Goal: Task Accomplishment & Management: Manage account settings

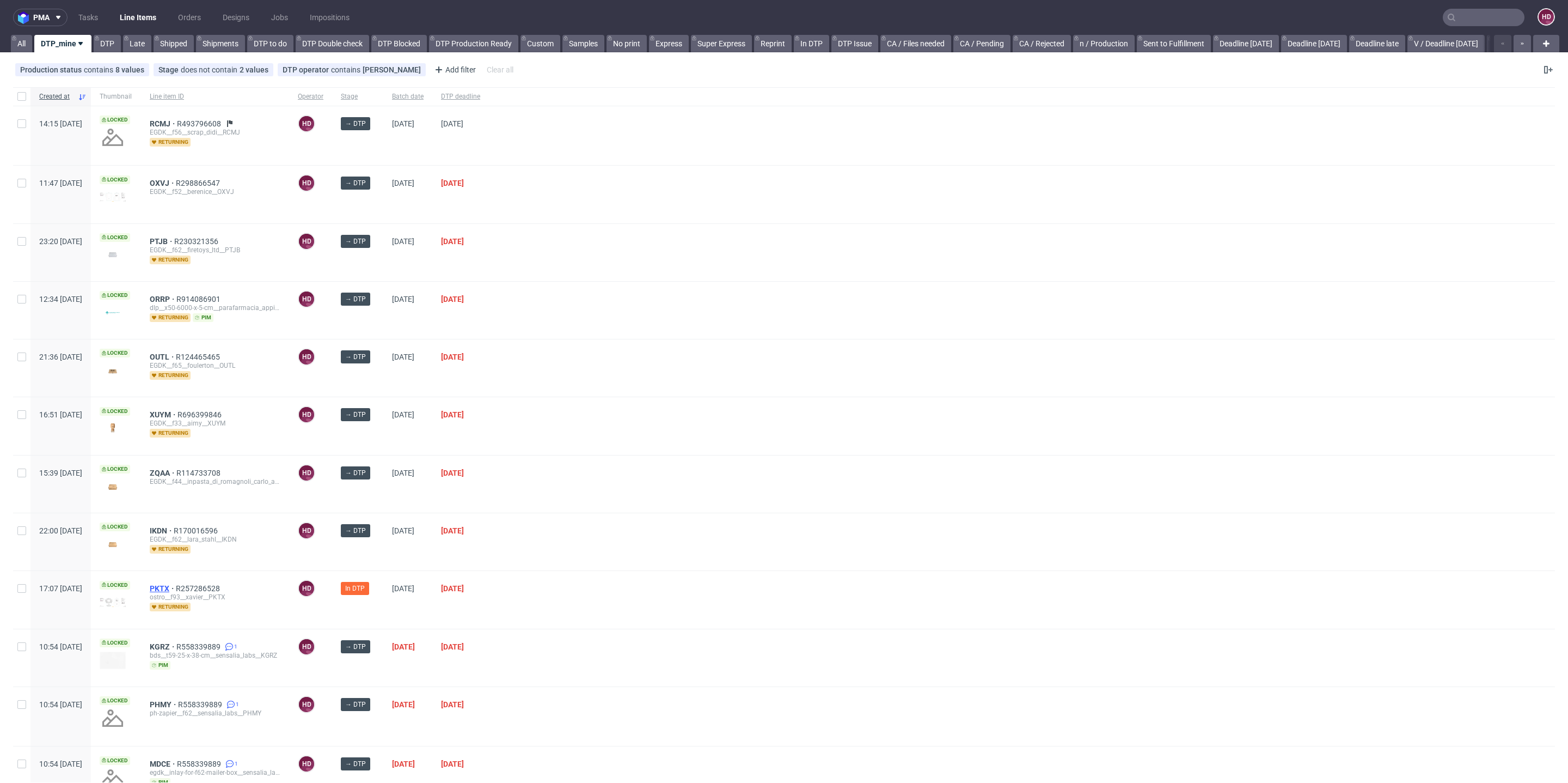
click at [176, 584] on span "PKTX" at bounding box center [163, 588] width 26 height 9
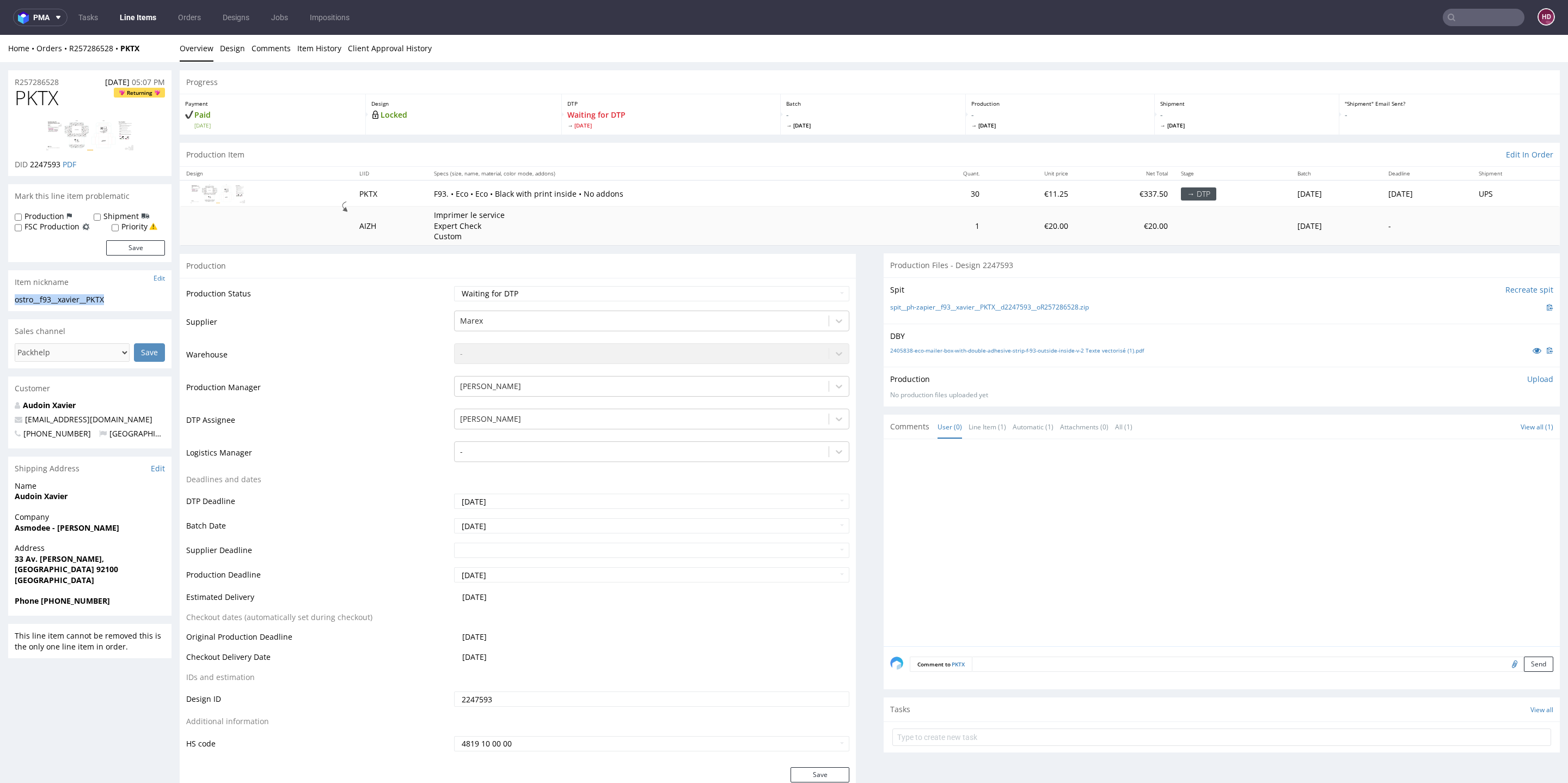
drag, startPoint x: 119, startPoint y: 297, endPoint x: 0, endPoint y: 301, distance: 119.1
copy div "ostro__f93__xavier__PKTX"
click at [68, 79] on div "R257286528 08.08.2025 05:07 PM" at bounding box center [89, 79] width 164 height 17
drag, startPoint x: 68, startPoint y: 79, endPoint x: 0, endPoint y: 82, distance: 68.1
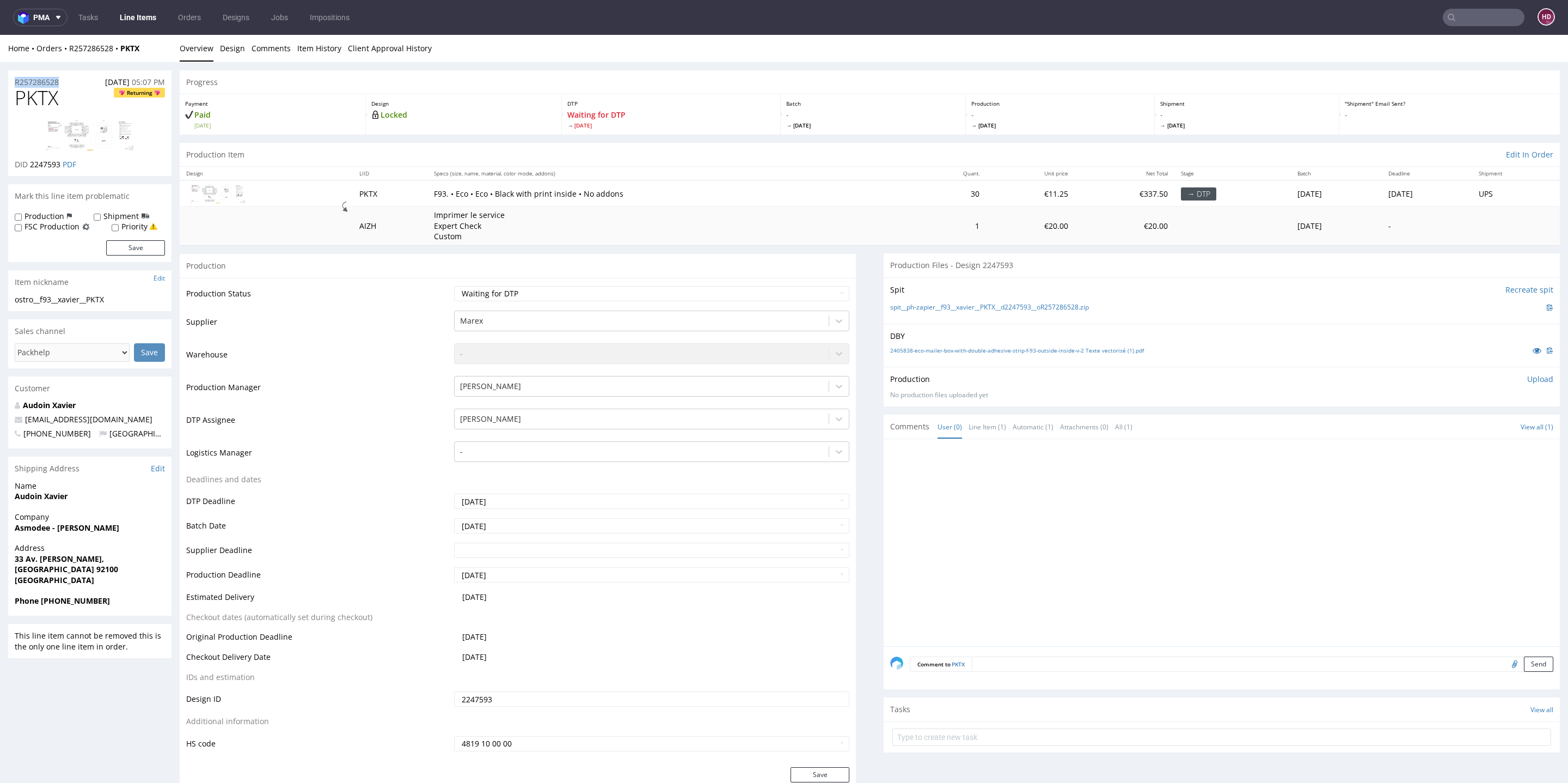
copy p "R257286528"
click at [60, 164] on span "2247593" at bounding box center [45, 164] width 30 height 11
drag, startPoint x: 62, startPoint y: 166, endPoint x: 30, endPoint y: 164, distance: 32.1
click at [30, 164] on p "DID 2247593 PDF" at bounding box center [46, 164] width 62 height 11
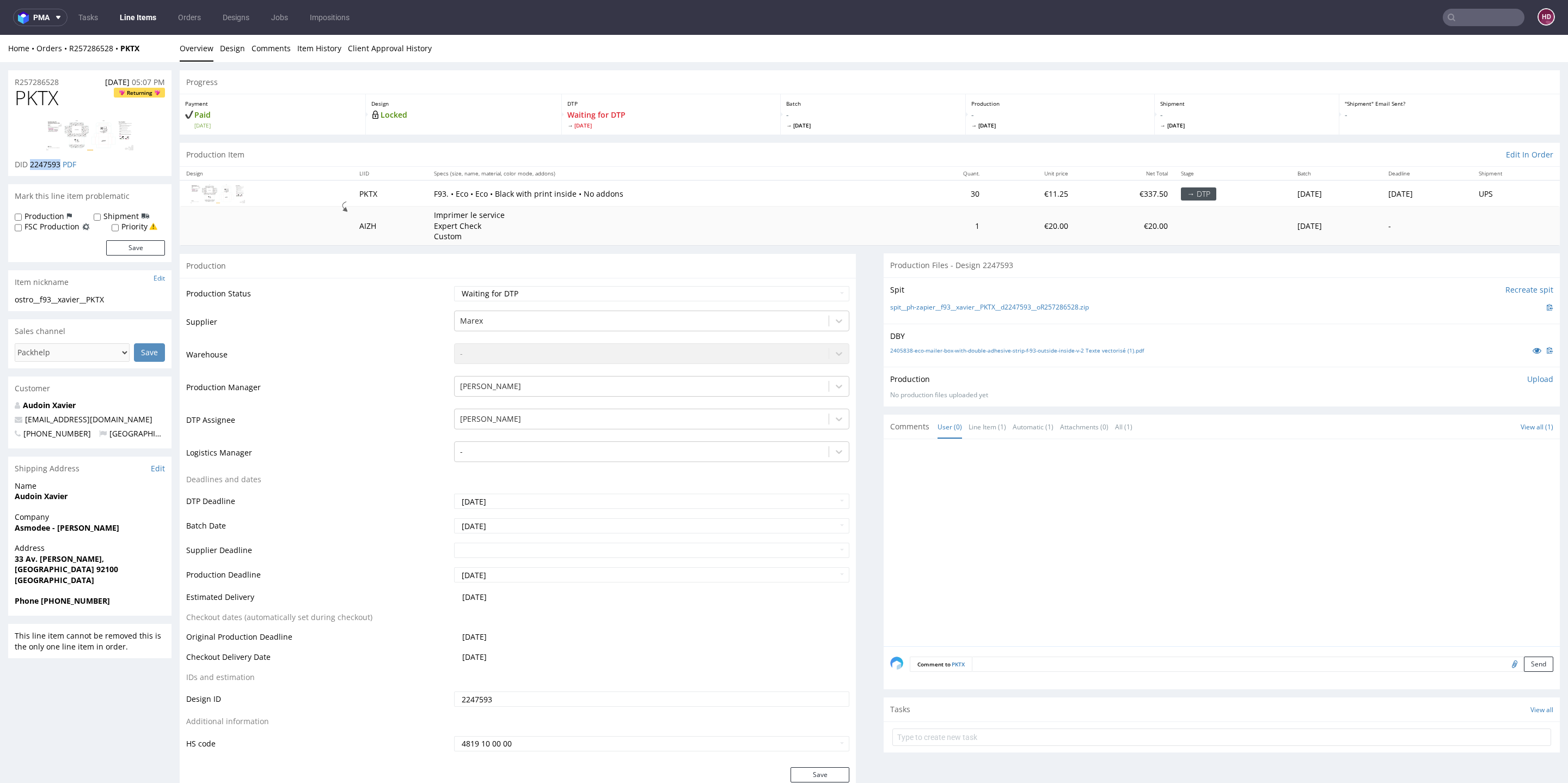
copy span "2247593"
copy span "PKTX"
click at [1527, 378] on p "Upload" at bounding box center [1540, 379] width 26 height 11
click at [1519, 378] on div "Production Upload" at bounding box center [1221, 379] width 663 height 11
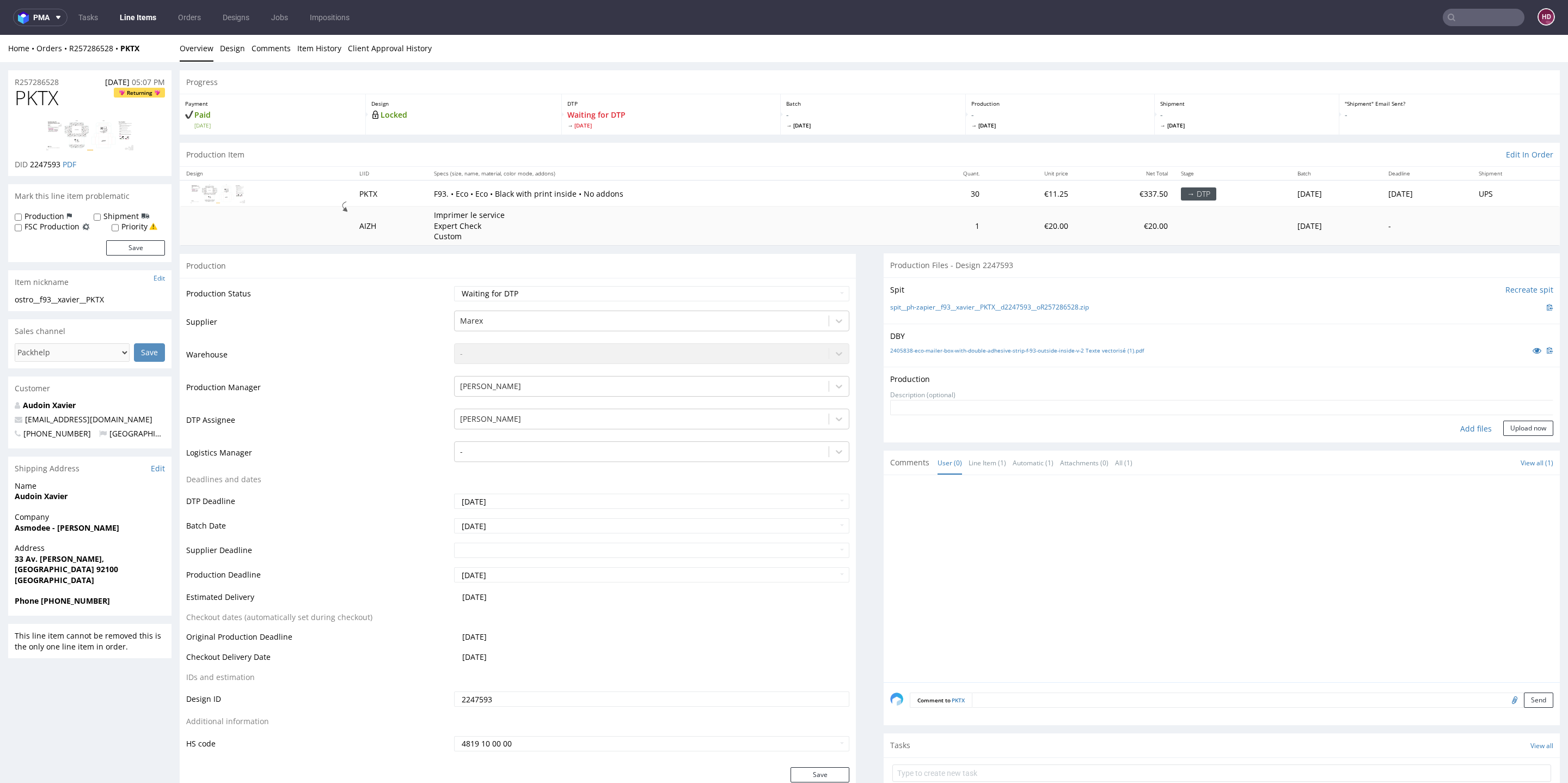
drag, startPoint x: 1470, startPoint y: 423, endPoint x: 1464, endPoint y: 427, distance: 7.2
click at [1465, 426] on div "Add files" at bounding box center [1476, 428] width 54 height 16
type input "C:\fakepath\ostro__f93__xavier__PKTX__d2247593__oR257286528__outside.pdf"
click at [1503, 449] on button "Upload now" at bounding box center [1528, 456] width 50 height 16
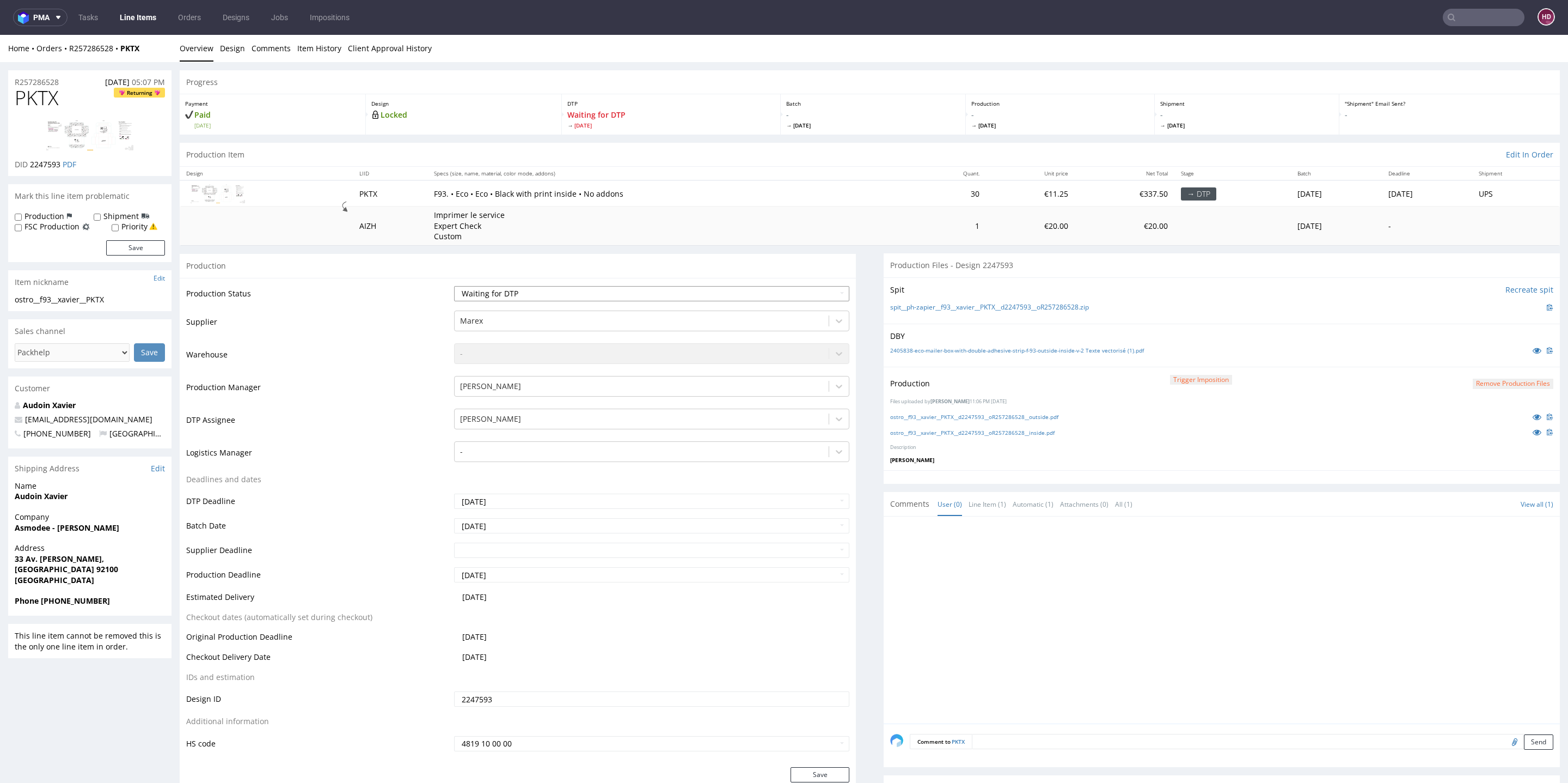
click at [593, 288] on select "Waiting for Artwork Waiting for Diecut Waiting for Mockup Waiting for DTP Waiti…" at bounding box center [652, 294] width 395 height 16
select select "dtp_ca_needed"
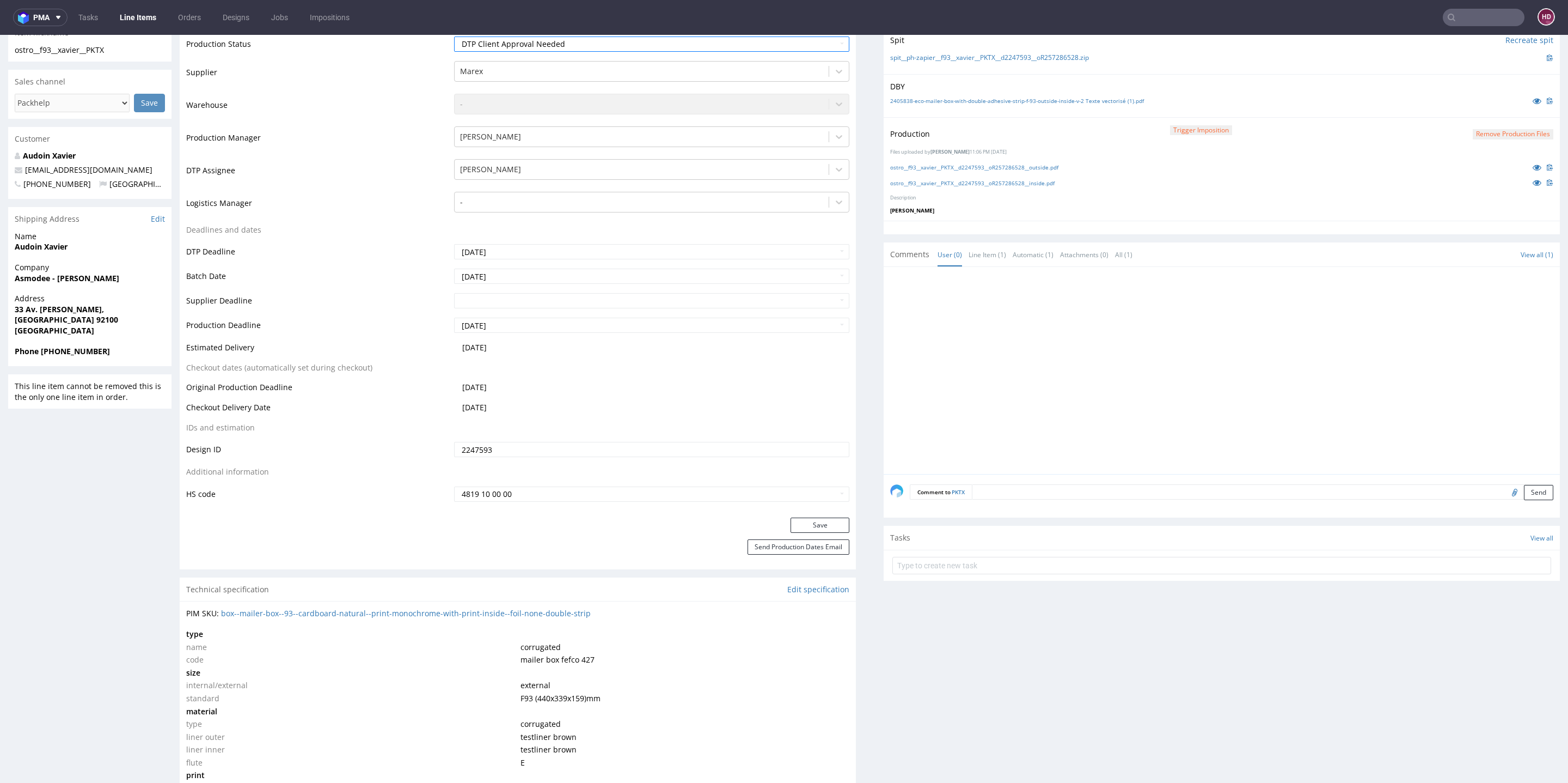
scroll to position [296, 0]
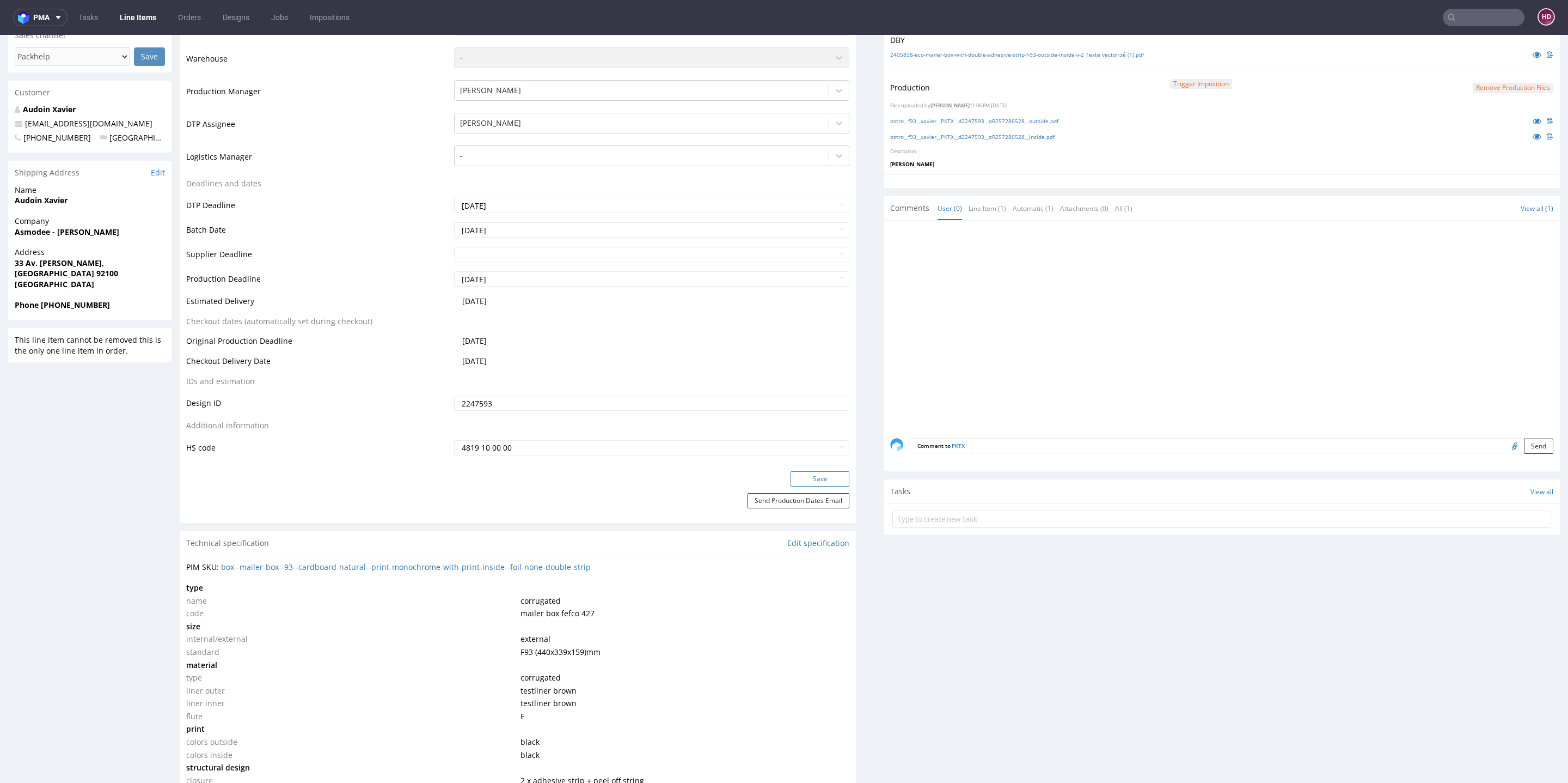
click at [813, 481] on button "Save" at bounding box center [819, 479] width 59 height 16
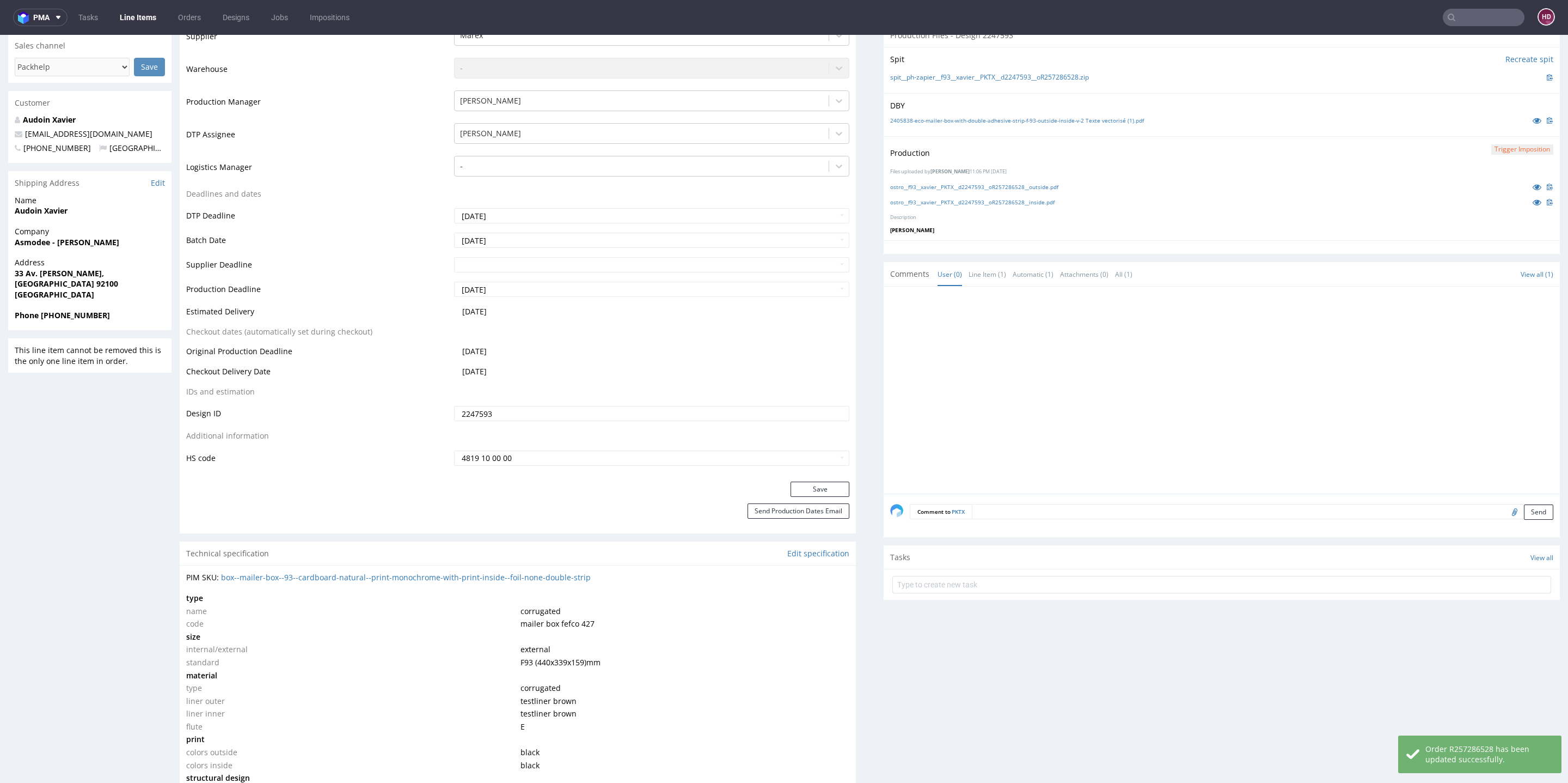
scroll to position [0, 0]
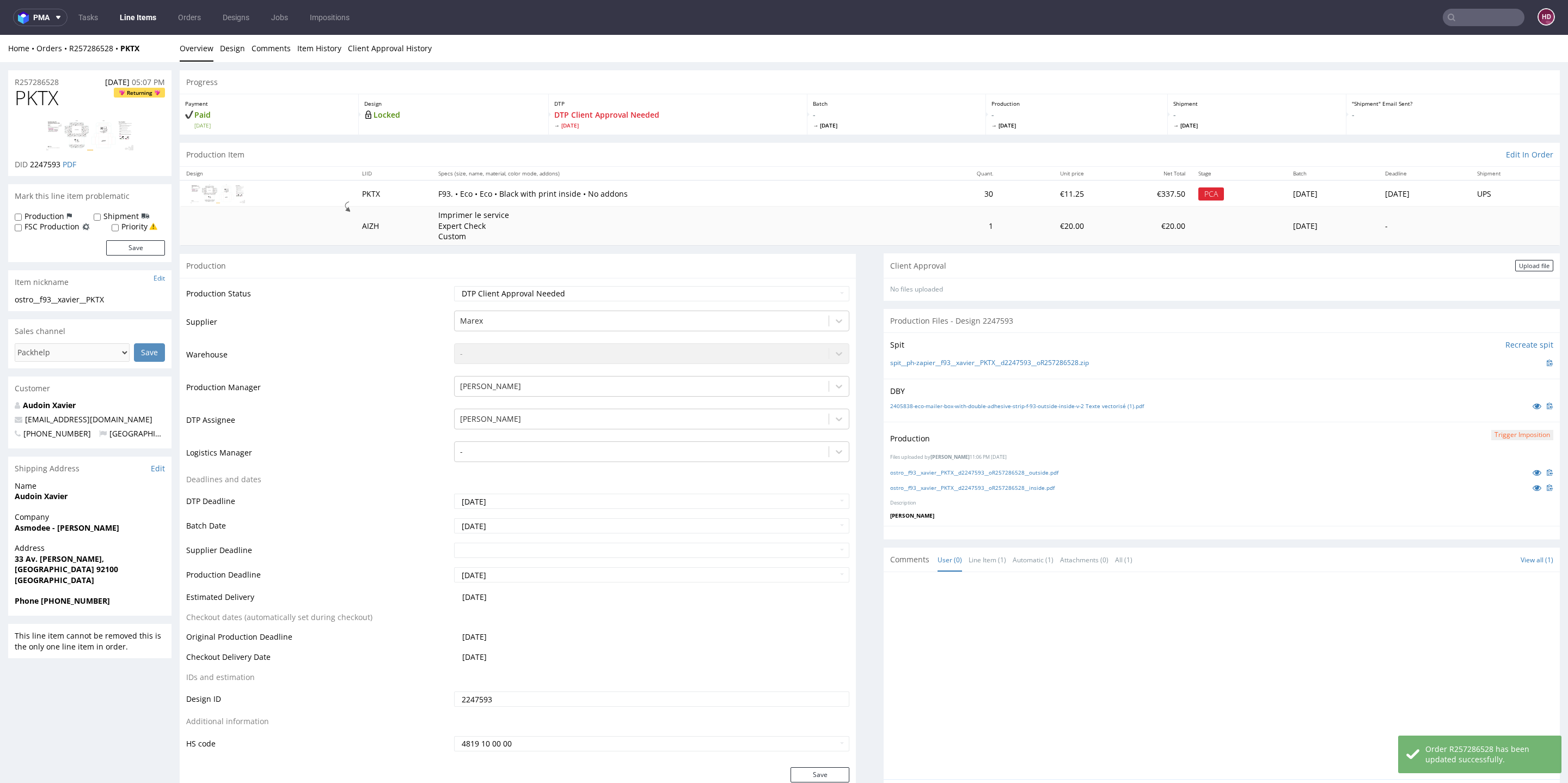
click at [65, 109] on h1 "PKTX Returning" at bounding box center [89, 98] width 150 height 21
drag, startPoint x: 68, startPoint y: 103, endPoint x: 5, endPoint y: 96, distance: 63.4
copy span "PKTX"
click at [1516, 266] on div "Upload file" at bounding box center [1534, 266] width 38 height 12
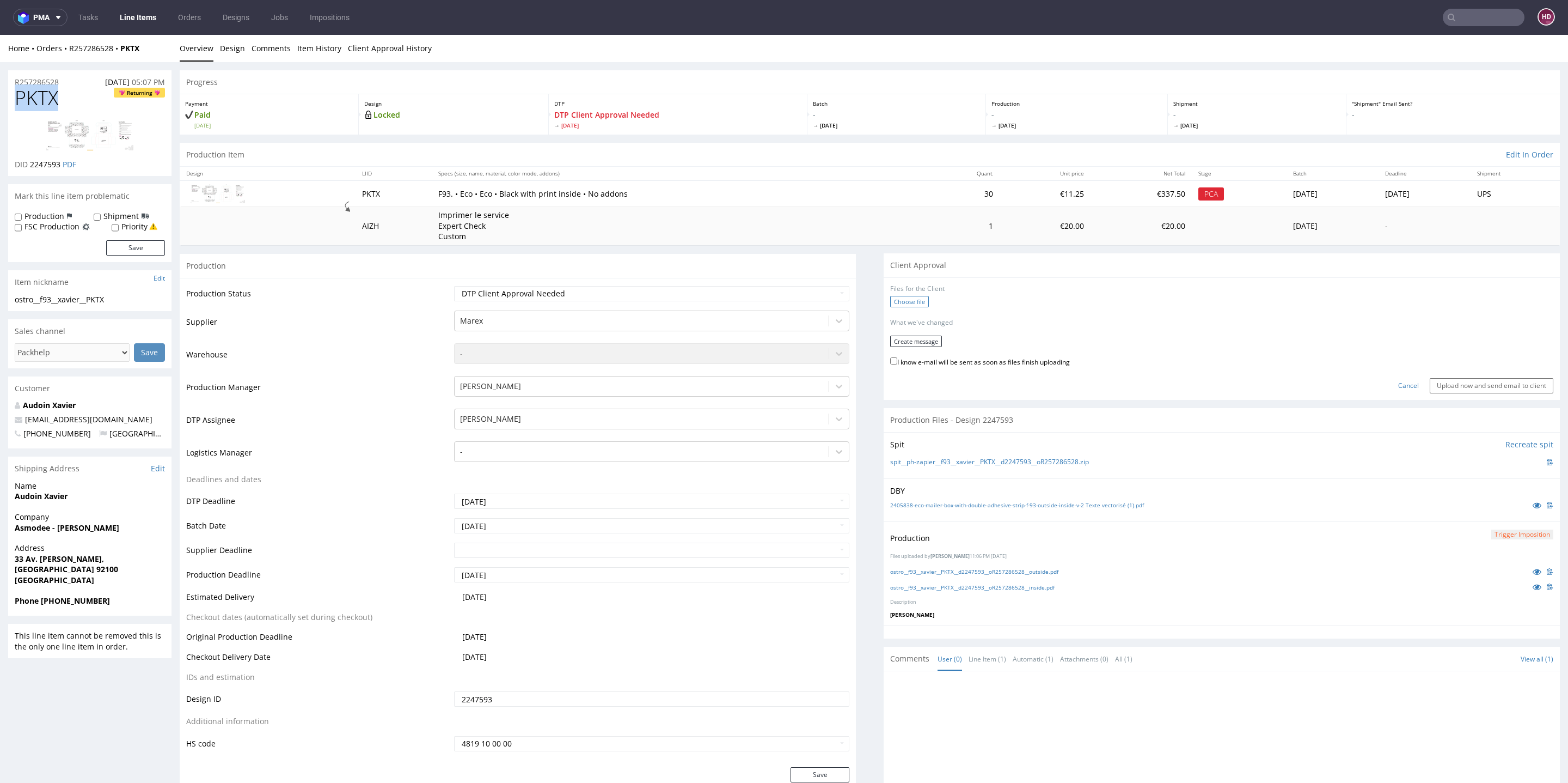
click at [905, 297] on label "Choose file" at bounding box center [909, 301] width 39 height 12
click at [0, 35] on input "Choose file" at bounding box center [0, 35] width 0 height 0
click at [921, 351] on button "Create message" at bounding box center [915, 349] width 51 height 12
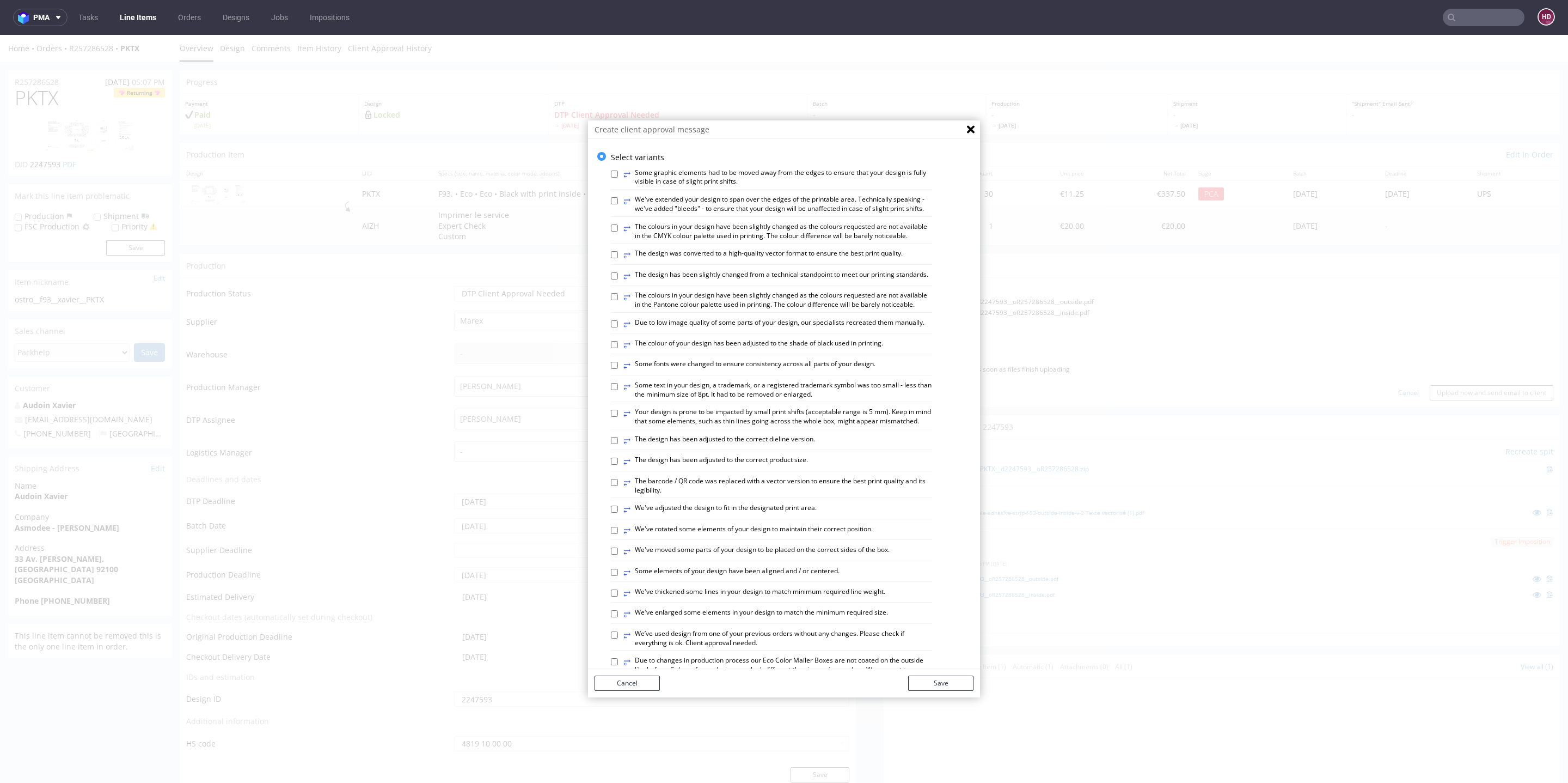
click at [779, 178] on label "⥂ Some graphic elements had to be moved away from the edges to ensure that your…" at bounding box center [778, 177] width 309 height 18
click at [618, 177] on input "⥂ Some graphic elements had to be moved away from the edges to ensure that your…" at bounding box center [614, 173] width 7 height 7
checkbox input "true"
click at [759, 203] on label "⥂ We've extended your design to span over the edges of the printable area. Tech…" at bounding box center [778, 204] width 309 height 18
click at [618, 203] on input "⥂ We've extended your design to span over the edges of the printable area. Tech…" at bounding box center [614, 201] width 7 height 7
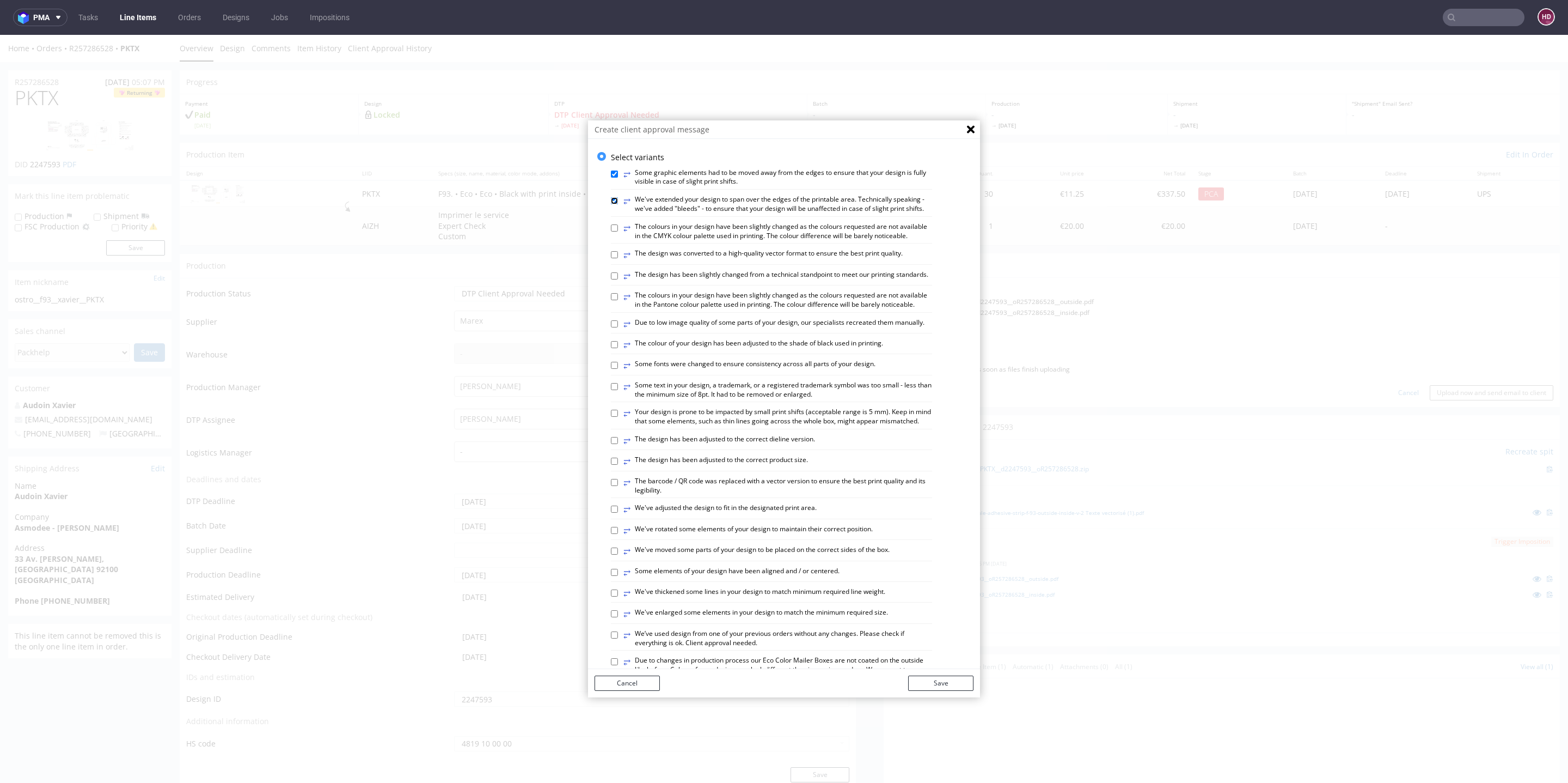
checkbox input "true"
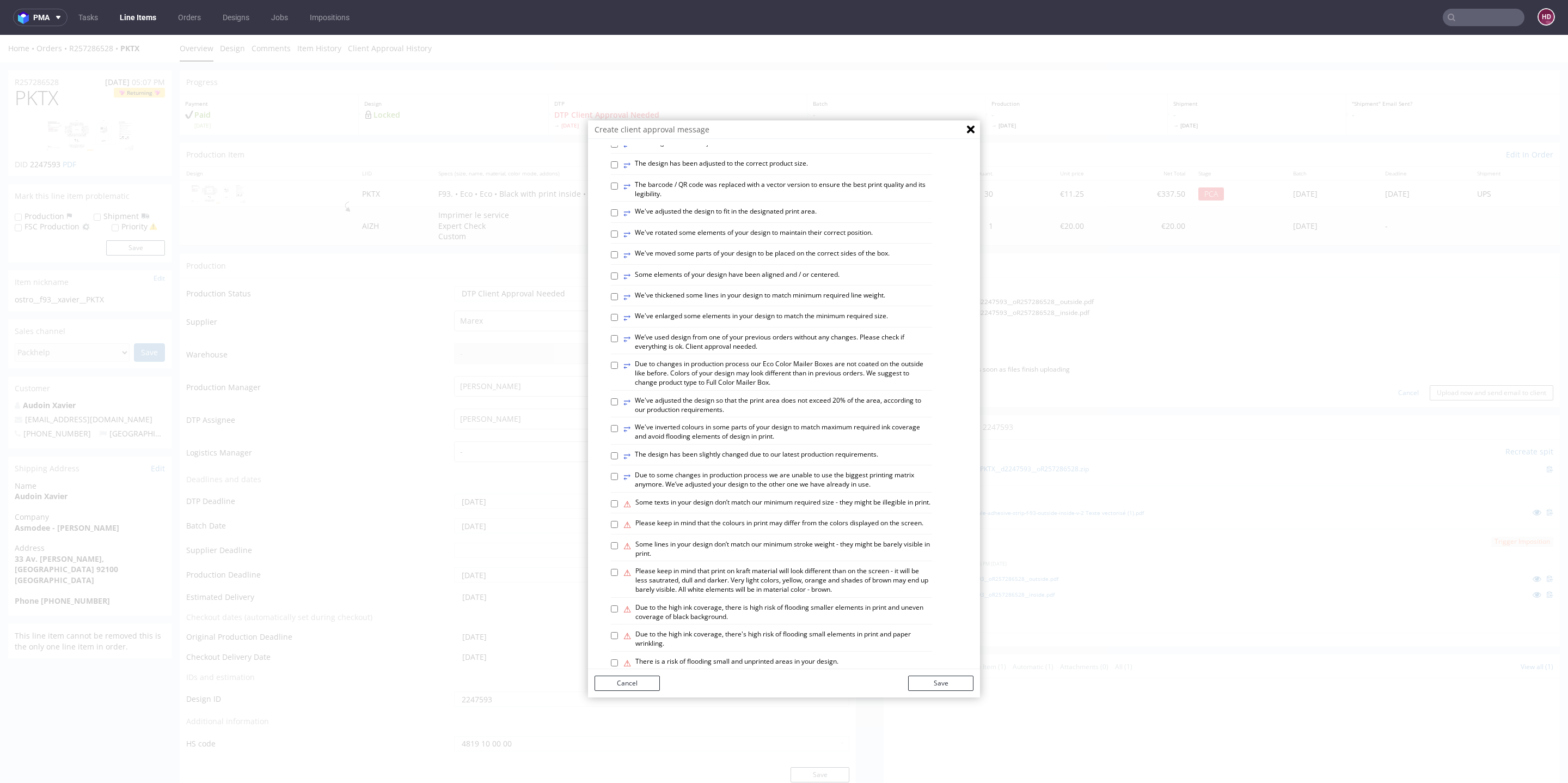
click at [684, 261] on label "⥂ We've moved some parts of your design to be placed on the correct sides of th…" at bounding box center [756, 255] width 266 height 12
click at [618, 258] on input "⥂ We've moved some parts of your design to be placed on the correct sides of th…" at bounding box center [614, 254] width 7 height 7
checkbox input "true"
click at [686, 240] on label "⥂ We've rotated some elements of your design to maintain their correct position." at bounding box center [748, 235] width 249 height 12
click at [618, 237] on input "⥂ We've rotated some elements of your design to maintain their correct position." at bounding box center [614, 234] width 7 height 7
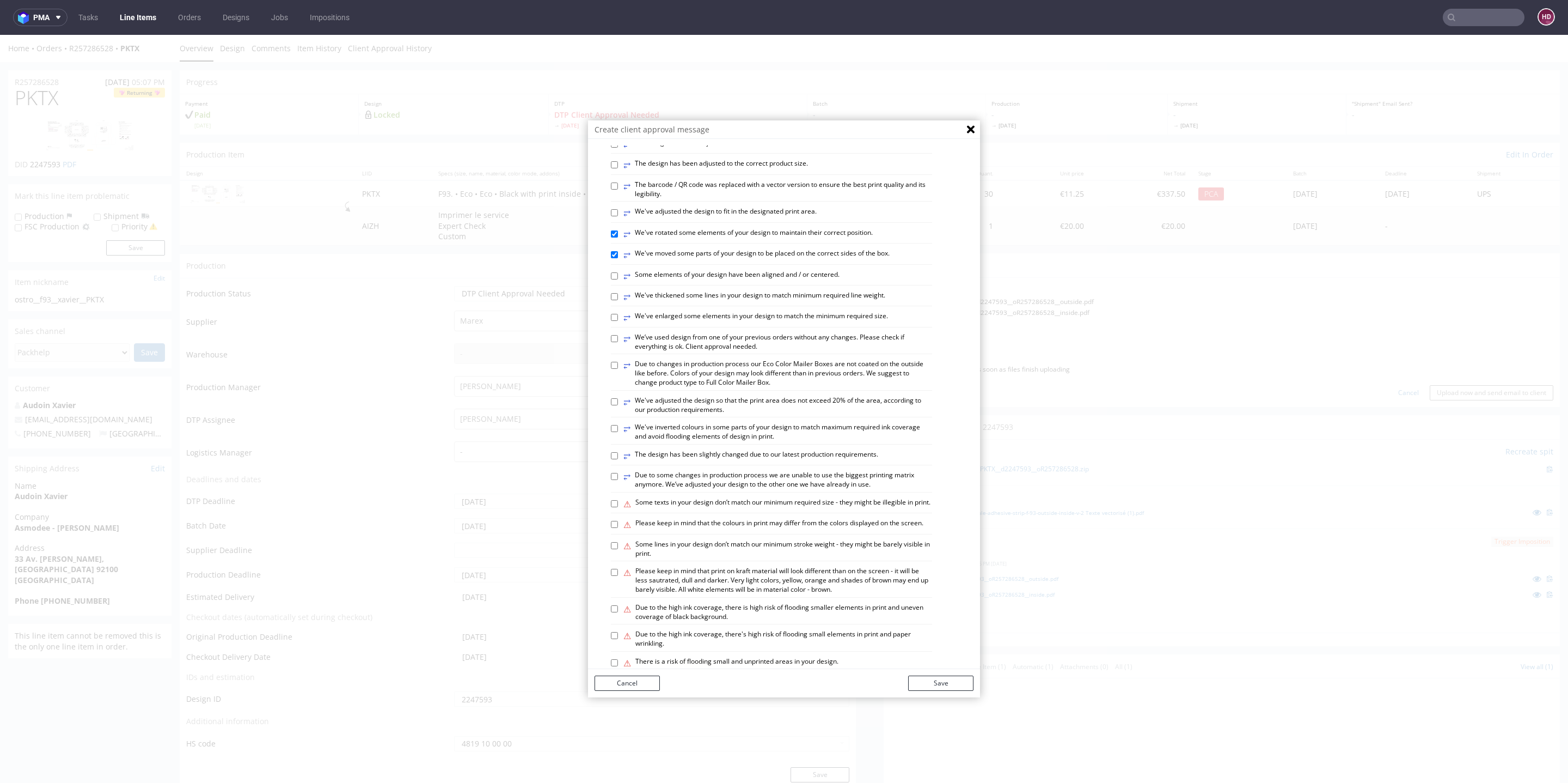
click at [685, 240] on label "⥂ We've rotated some elements of your design to maintain their correct position." at bounding box center [748, 235] width 249 height 12
click at [618, 237] on input "⥂ We've rotated some elements of your design to maintain their correct position." at bounding box center [614, 234] width 7 height 7
click at [685, 240] on label "⥂ We've rotated some elements of your design to maintain their correct position." at bounding box center [748, 235] width 249 height 12
click at [618, 237] on input "⥂ We've rotated some elements of your design to maintain their correct position." at bounding box center [614, 234] width 7 height 7
checkbox input "true"
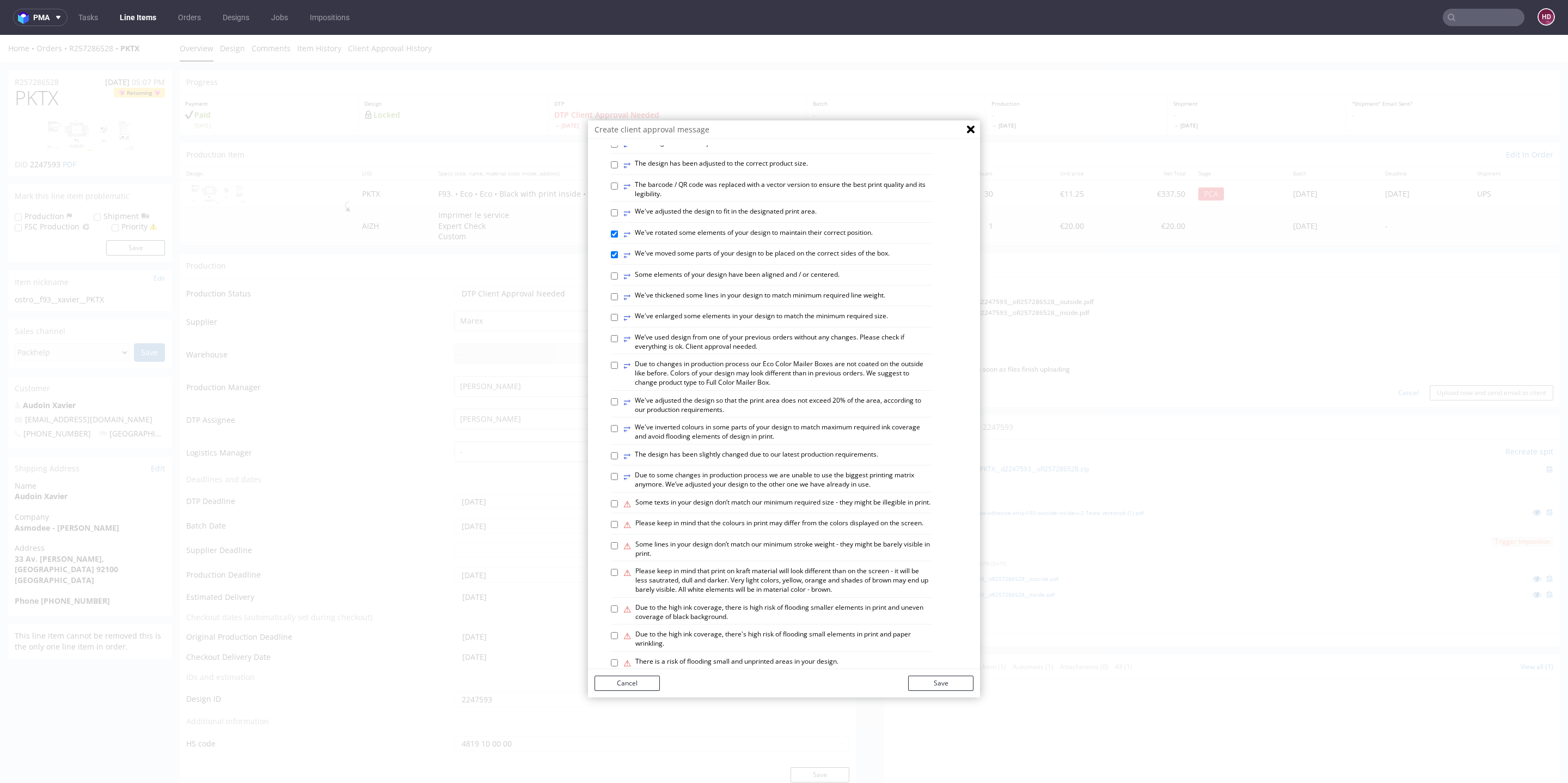
click at [687, 261] on label "⥂ We've moved some parts of your design to be placed on the correct sides of th…" at bounding box center [756, 255] width 266 height 12
click at [618, 258] on input "⥂ We've moved some parts of your design to be placed on the correct sides of th…" at bounding box center [614, 254] width 7 height 7
checkbox input "false"
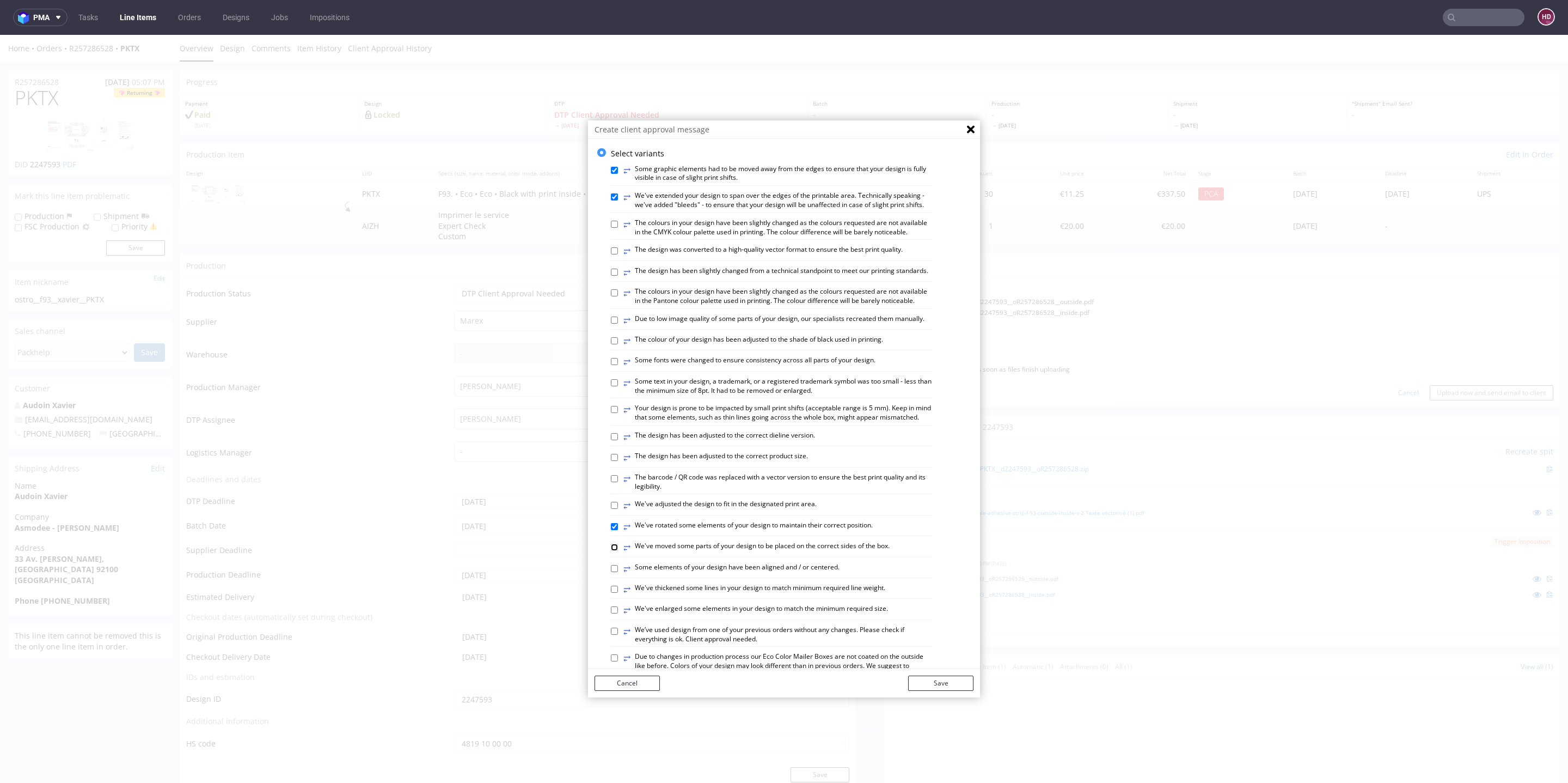
scroll to position [0, 0]
click at [612, 354] on div "⥂ The colour of your design has been adjusted to the shade of black used in pri…" at bounding box center [772, 347] width 322 height 16
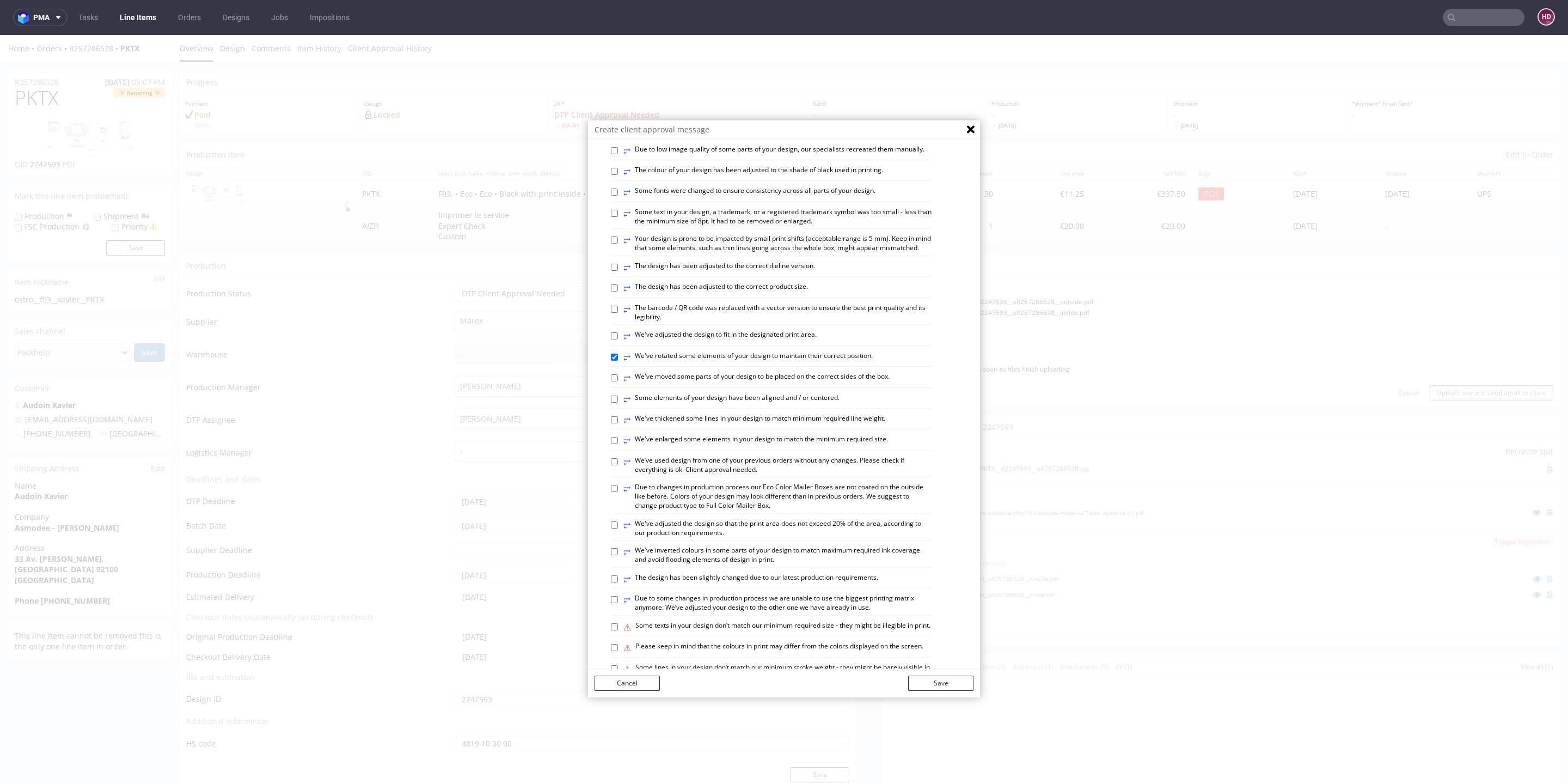
scroll to position [177, 0]
click at [658, 248] on label "⥂ Your design is prone to be impacted by small print shifts (acceptable range i…" at bounding box center [778, 238] width 309 height 18
click at [618, 239] on input "⥂ Your design is prone to be impacted by small print shifts (acceptable range i…" at bounding box center [614, 235] width 7 height 7
checkbox input "true"
drag, startPoint x: 957, startPoint y: 683, endPoint x: 966, endPoint y: 660, distance: 24.7
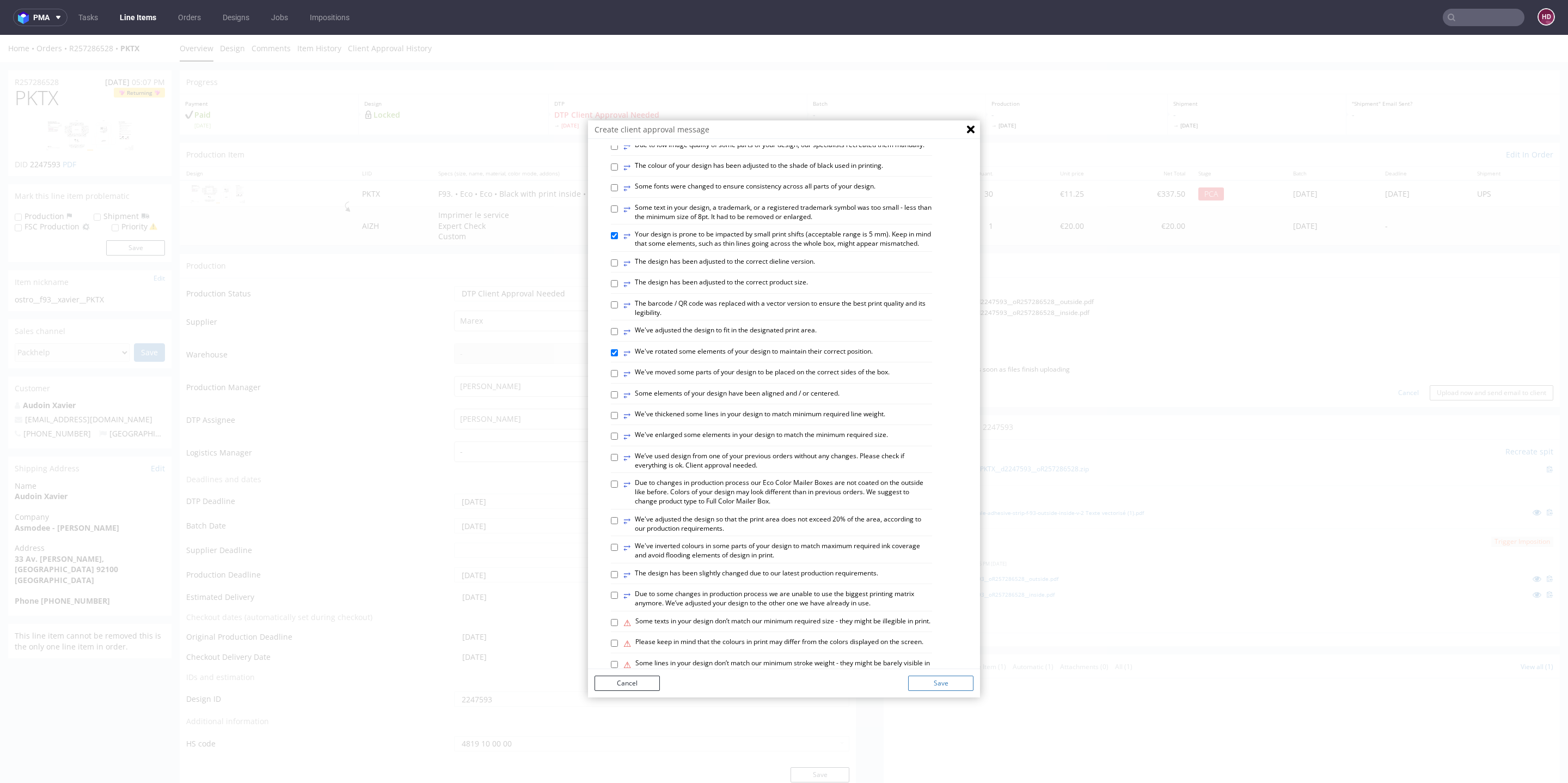
click at [957, 682] on button "Save" at bounding box center [940, 683] width 65 height 16
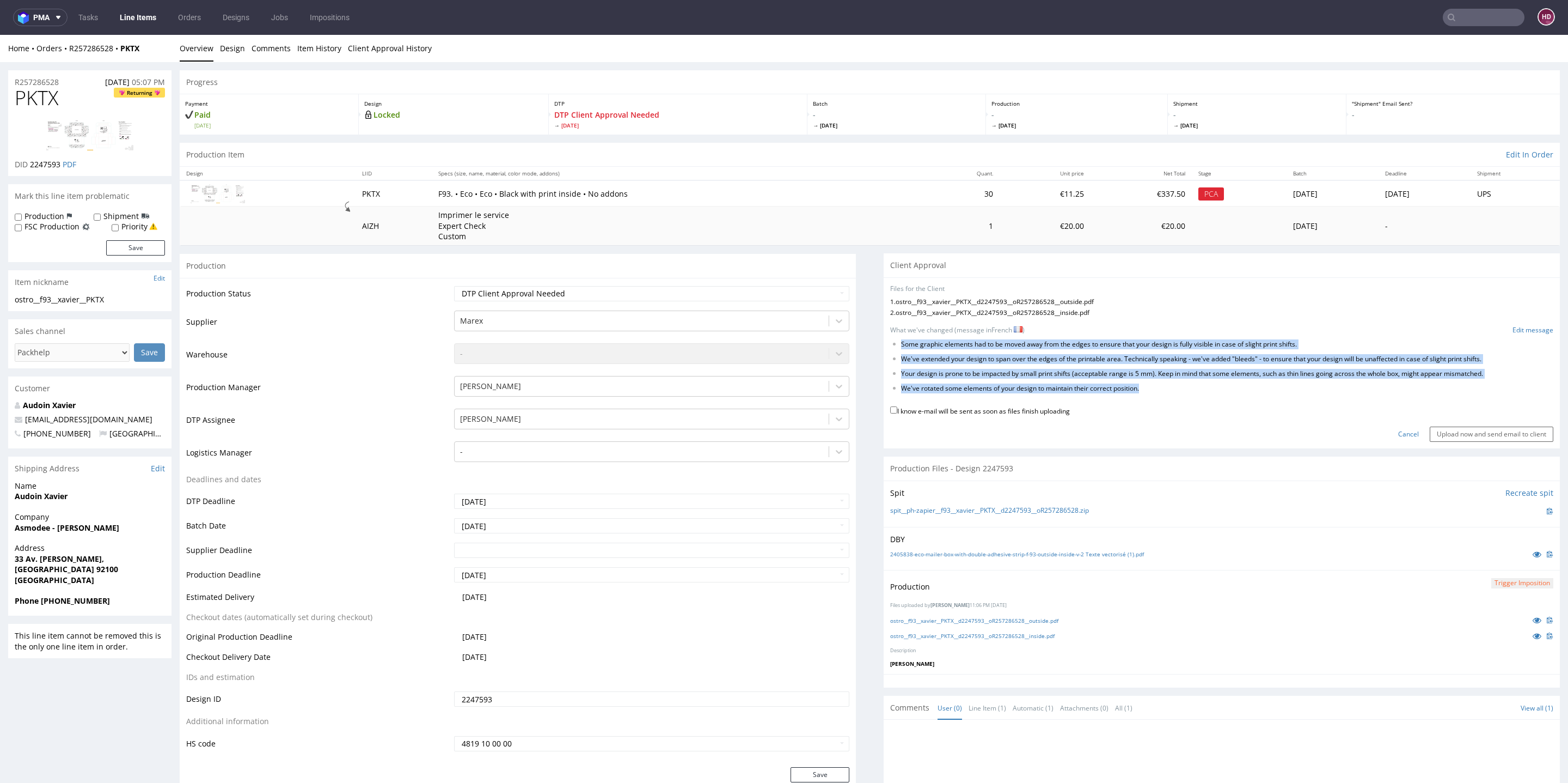
drag, startPoint x: 1146, startPoint y: 404, endPoint x: 877, endPoint y: 337, distance: 277.2
click at [890, 337] on form "Files for the Client 1 . ostro__f93__xavier__PKTX__d2247593__oR257286528__outsi…" at bounding box center [1221, 362] width 663 height 158
copy ul "Some graphic elements had to be moved away from the edges to ensure that your d…"
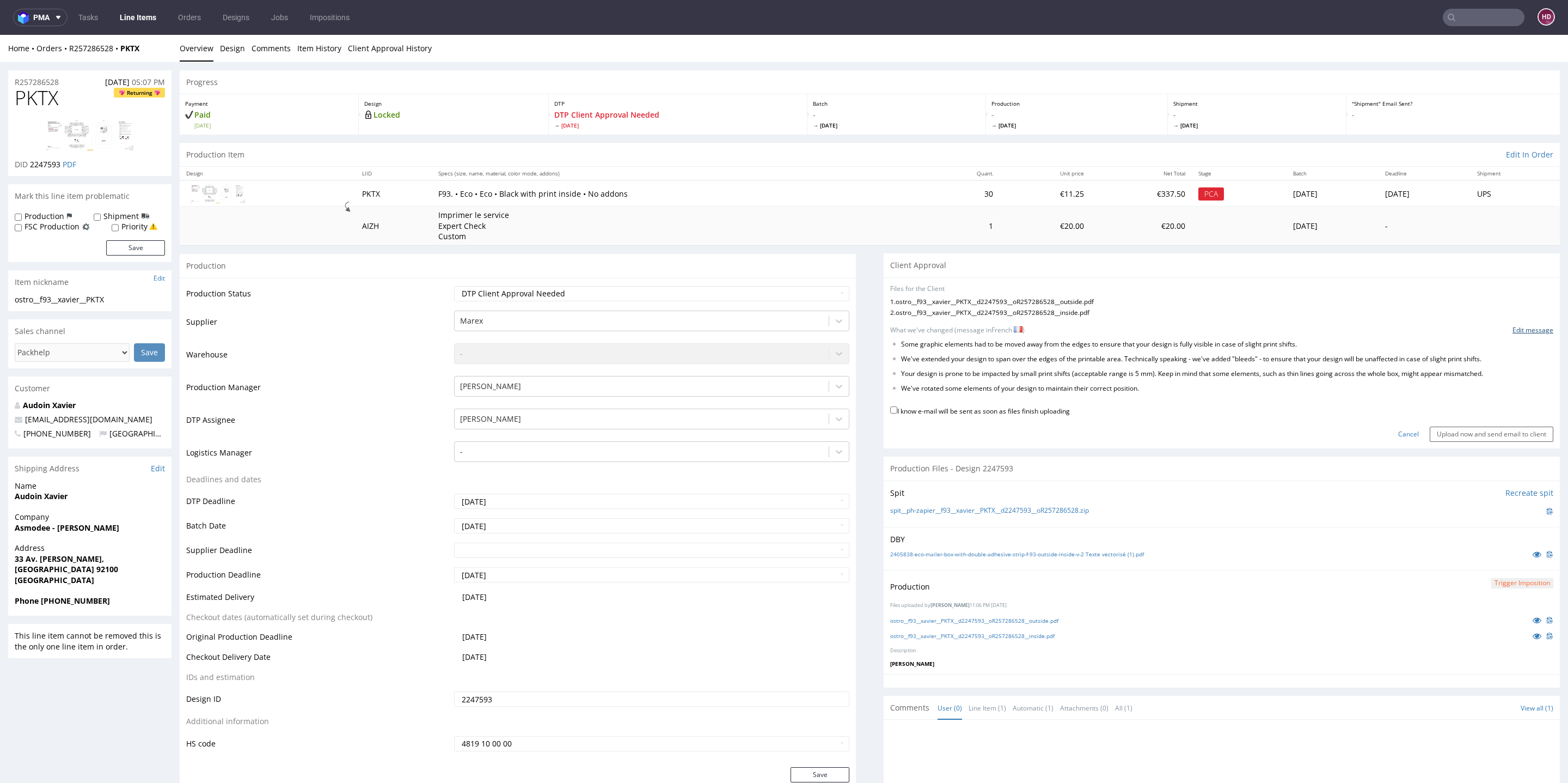
click at [1513, 326] on link "Edit message" at bounding box center [1533, 330] width 41 height 10
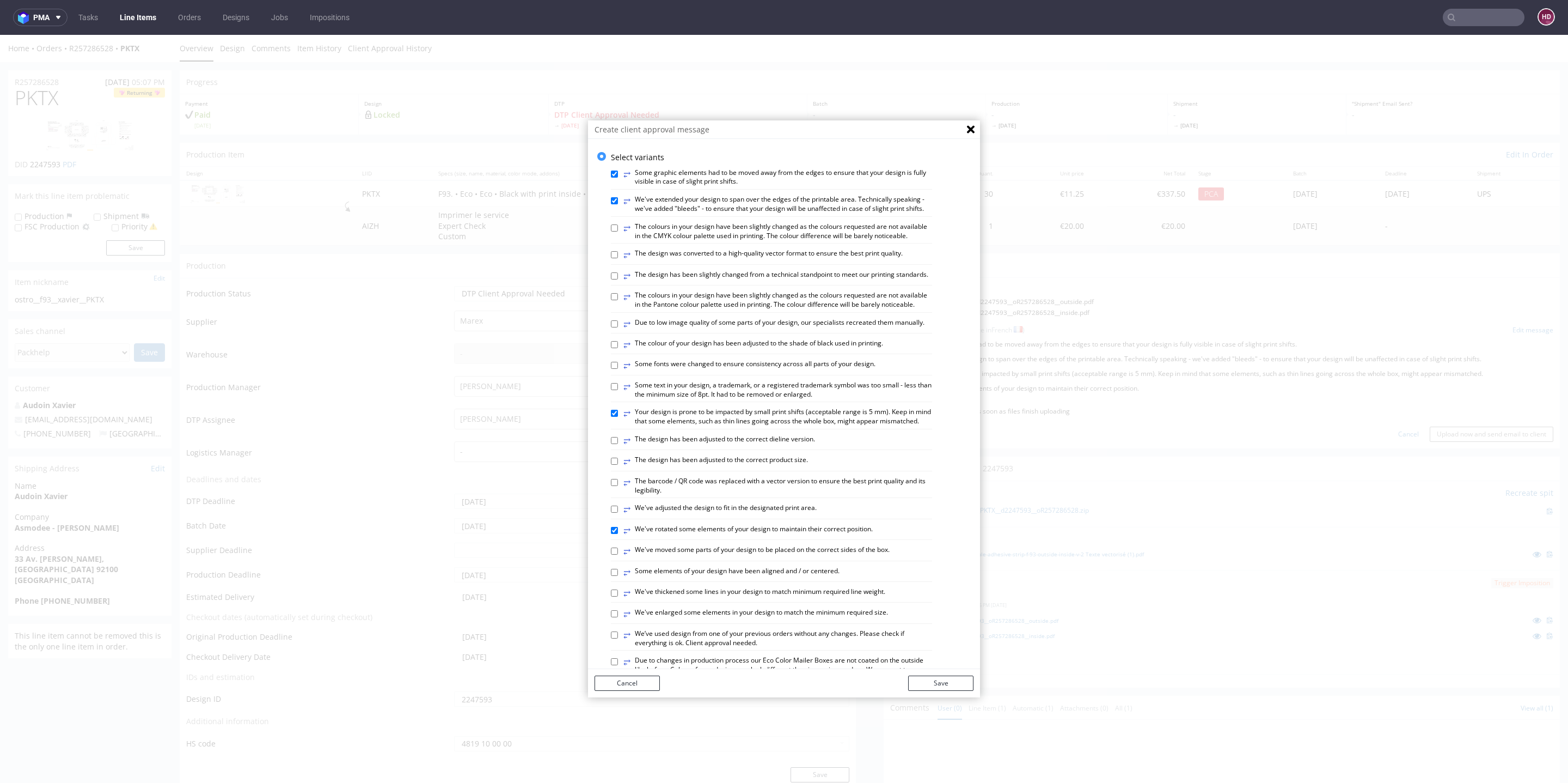
scroll to position [422, 0]
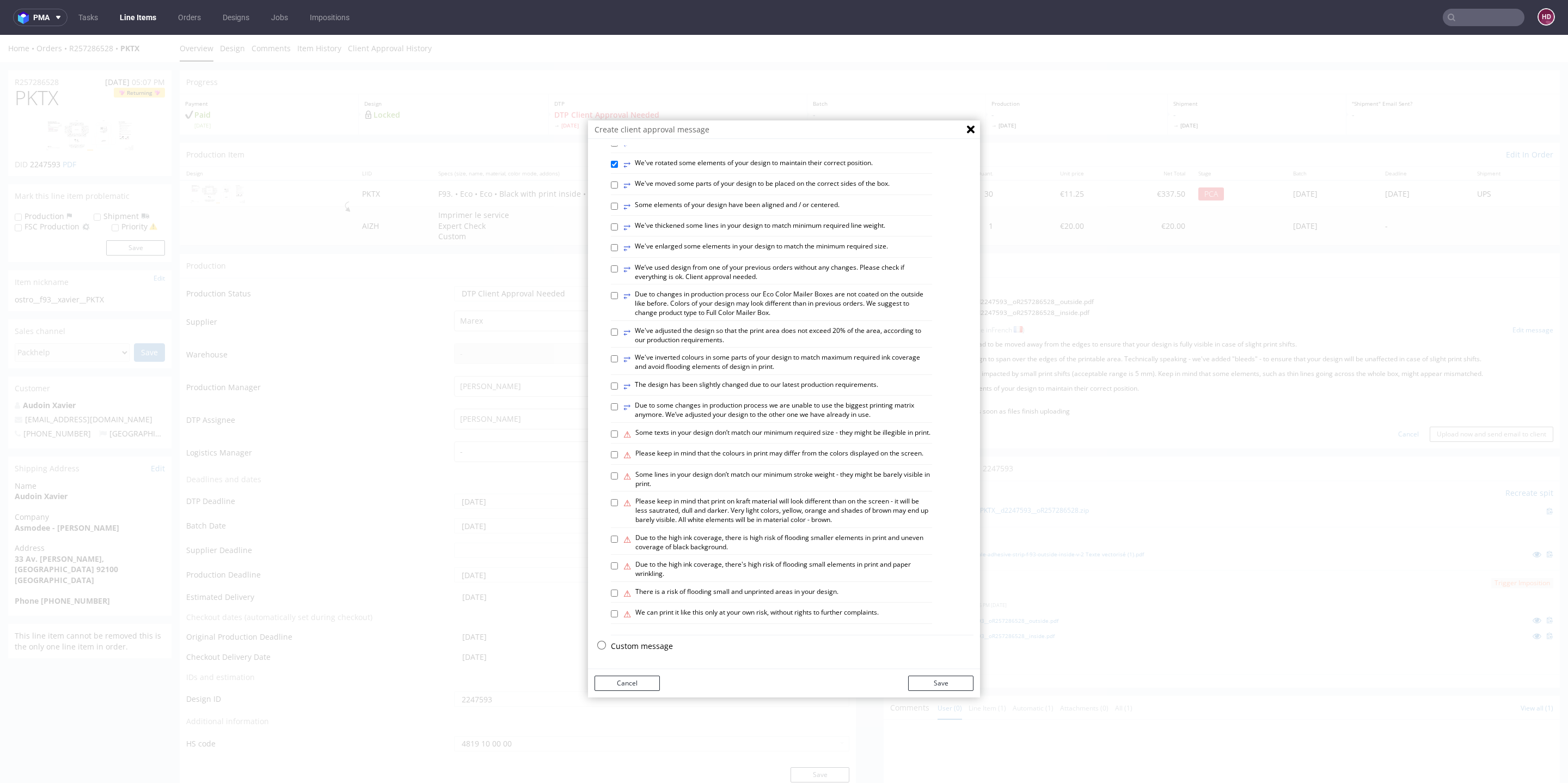
click at [646, 645] on p "Custom message" at bounding box center [792, 645] width 362 height 11
checkbox input "false"
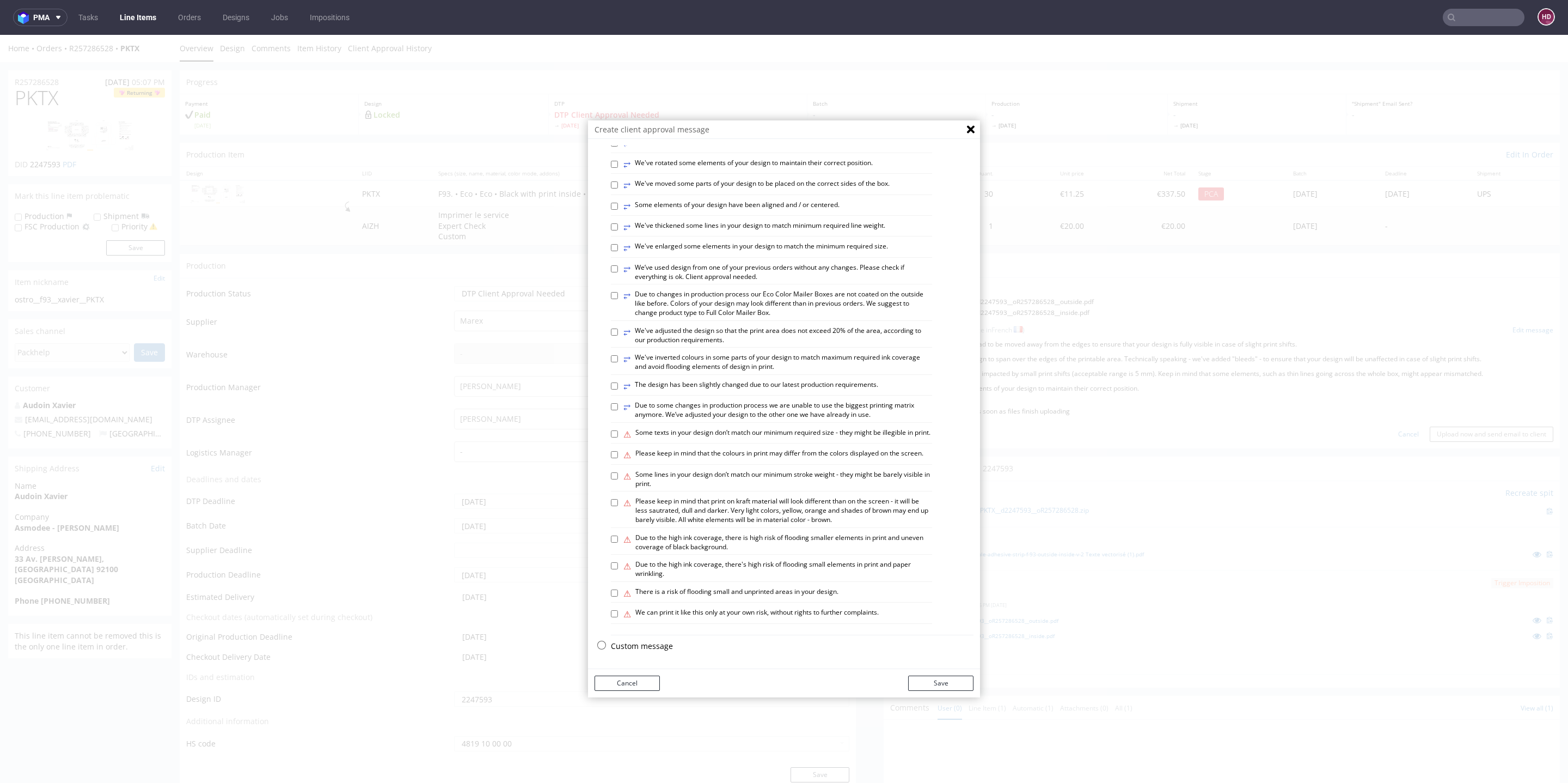
scroll to position [0, 0]
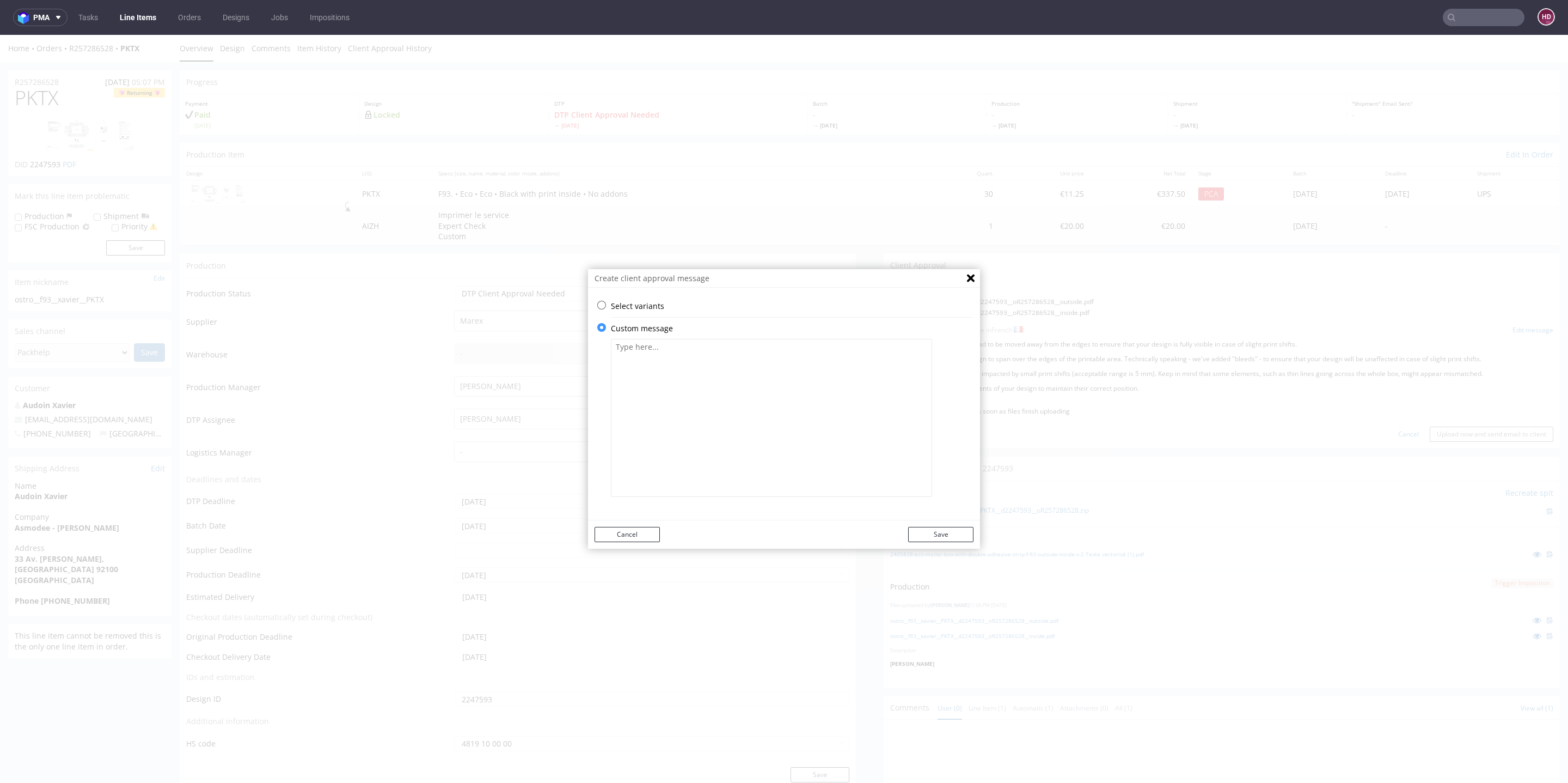
click at [744, 451] on textarea at bounding box center [772, 418] width 322 height 158
paste textarea "Some graphic elements had to be moved away from the edges to ensure that your d…"
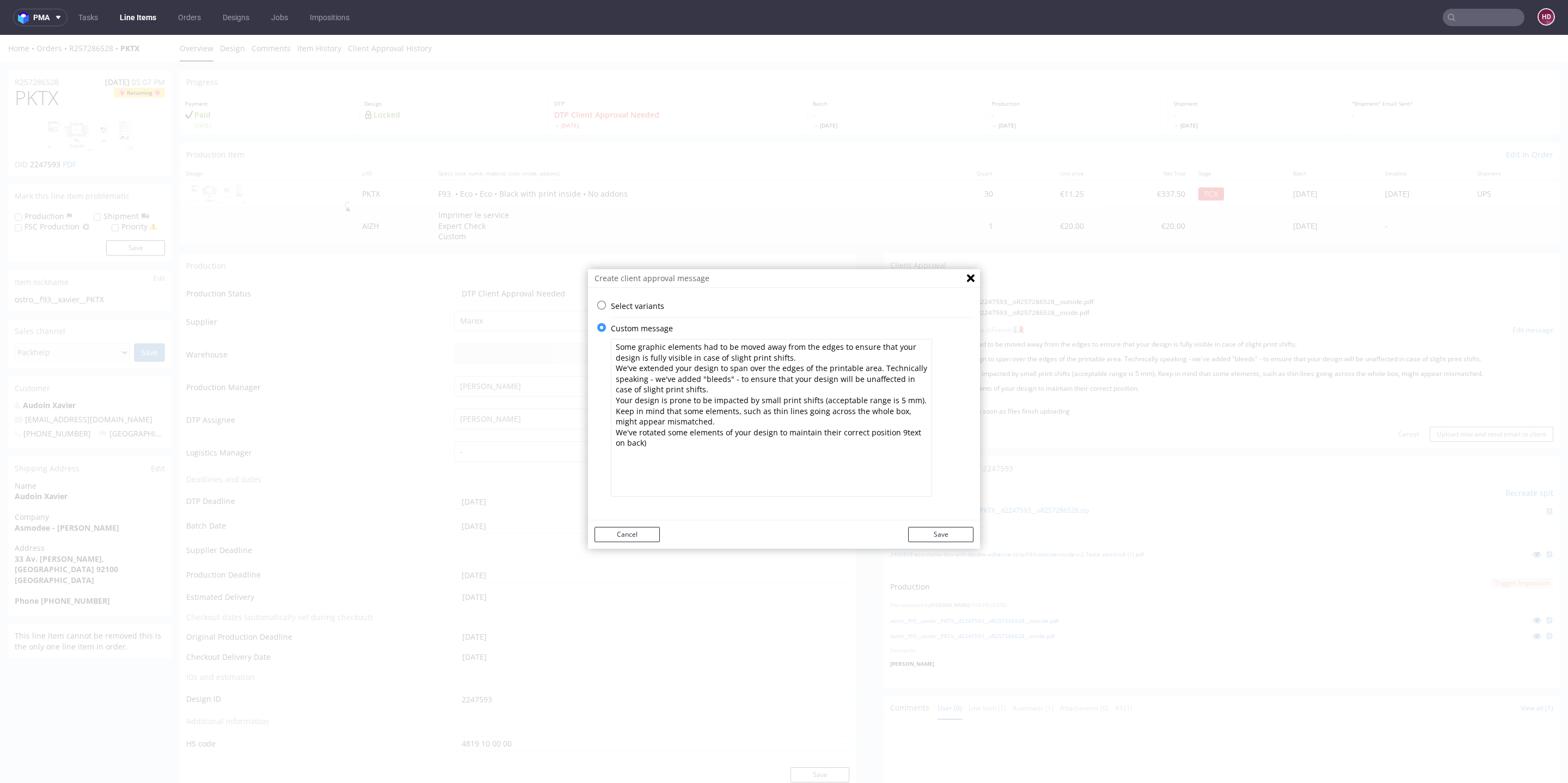
click at [890, 432] on textarea "Some graphic elements had to be moved away from the edges to ensure that your d…" at bounding box center [772, 418] width 322 height 158
click at [881, 447] on textarea "Some graphic elements had to be moved away from the edges to ensure that your d…" at bounding box center [772, 418] width 322 height 158
drag, startPoint x: 614, startPoint y: 442, endPoint x: 625, endPoint y: 445, distance: 11.4
click at [625, 445] on textarea "Some graphic elements had to be moved away from the edges to ensure that your d…" at bounding box center [772, 418] width 322 height 158
type textarea "Some graphic elements had to be moved away from the edges to ensure that your d…"
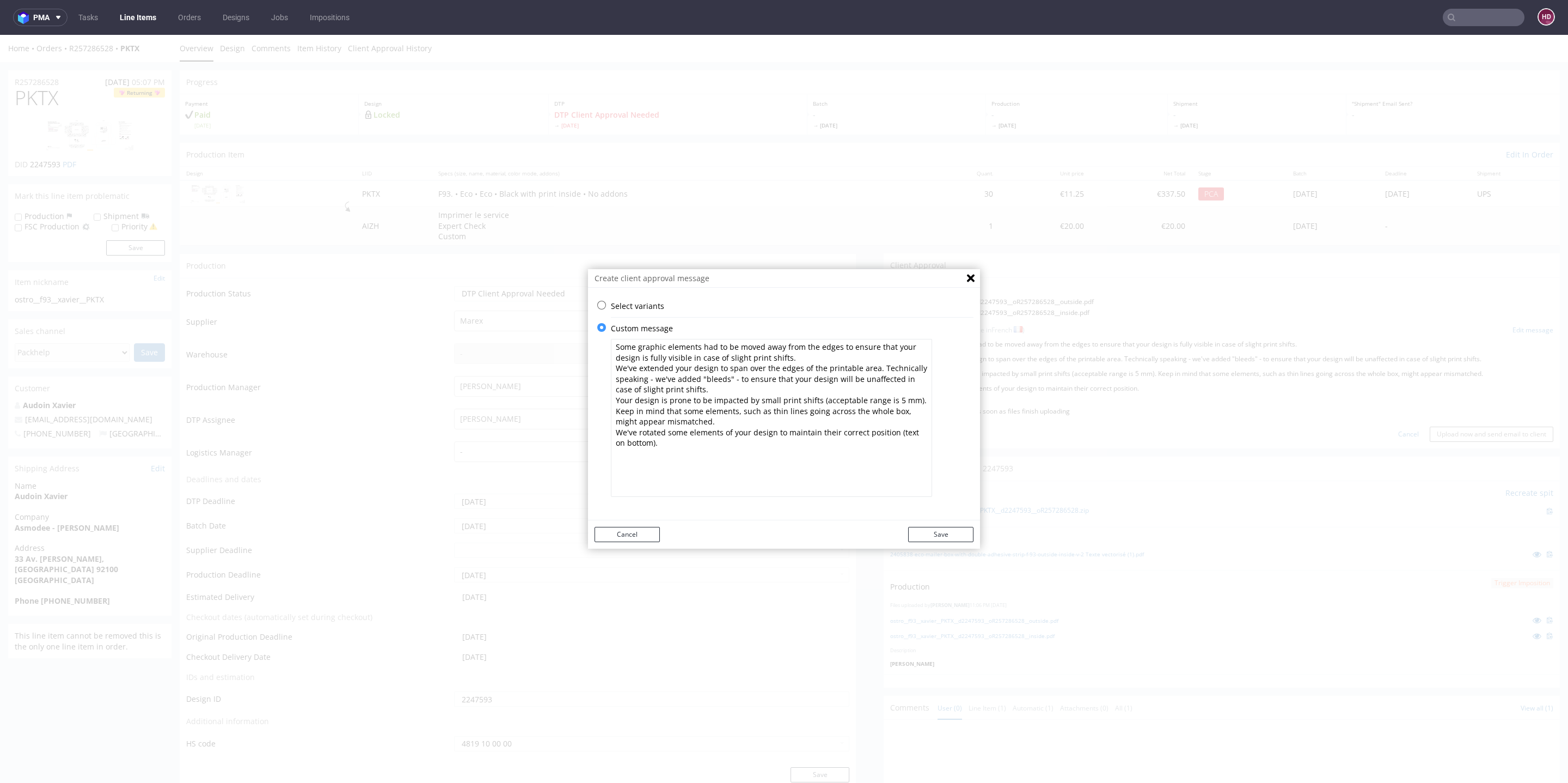
click at [926, 526] on div "Cancel Save" at bounding box center [784, 534] width 392 height 28
drag, startPoint x: 720, startPoint y: 450, endPoint x: 607, endPoint y: 330, distance: 164.8
click at [611, 330] on div "Custom message Some graphic elements had to be moved away from the edges to ens…" at bounding box center [792, 415] width 362 height 185
click at [942, 533] on button "Save" at bounding box center [940, 535] width 65 height 16
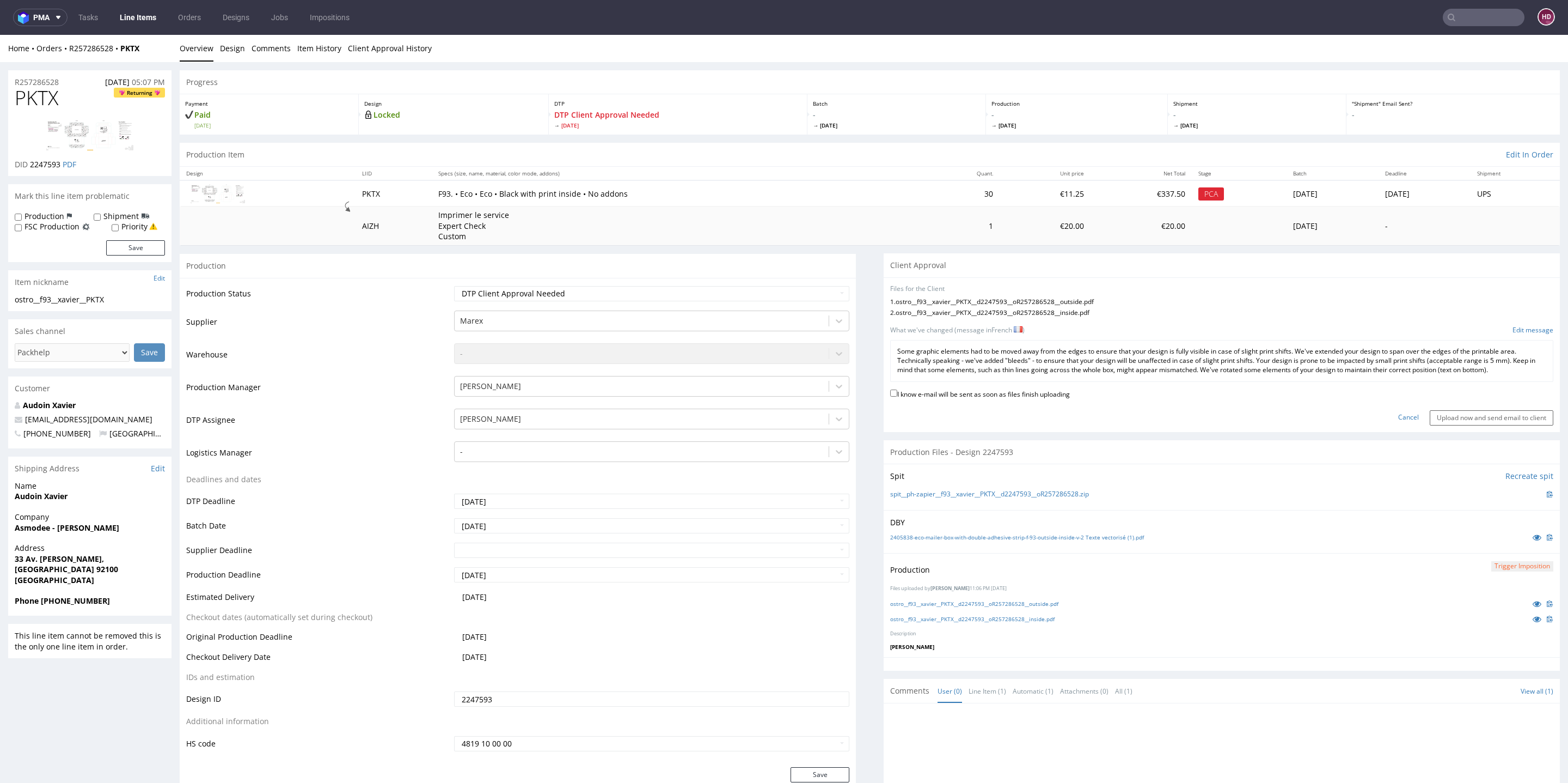
click at [929, 393] on label "I know e-mail will be sent as soon as files finish uploading" at bounding box center [980, 393] width 180 height 12
click at [897, 393] on input "I know e-mail will be sent as soon as files finish uploading" at bounding box center [893, 392] width 7 height 7
checkbox input "true"
click at [1444, 413] on input "Upload now and send email to client" at bounding box center [1491, 418] width 124 height 16
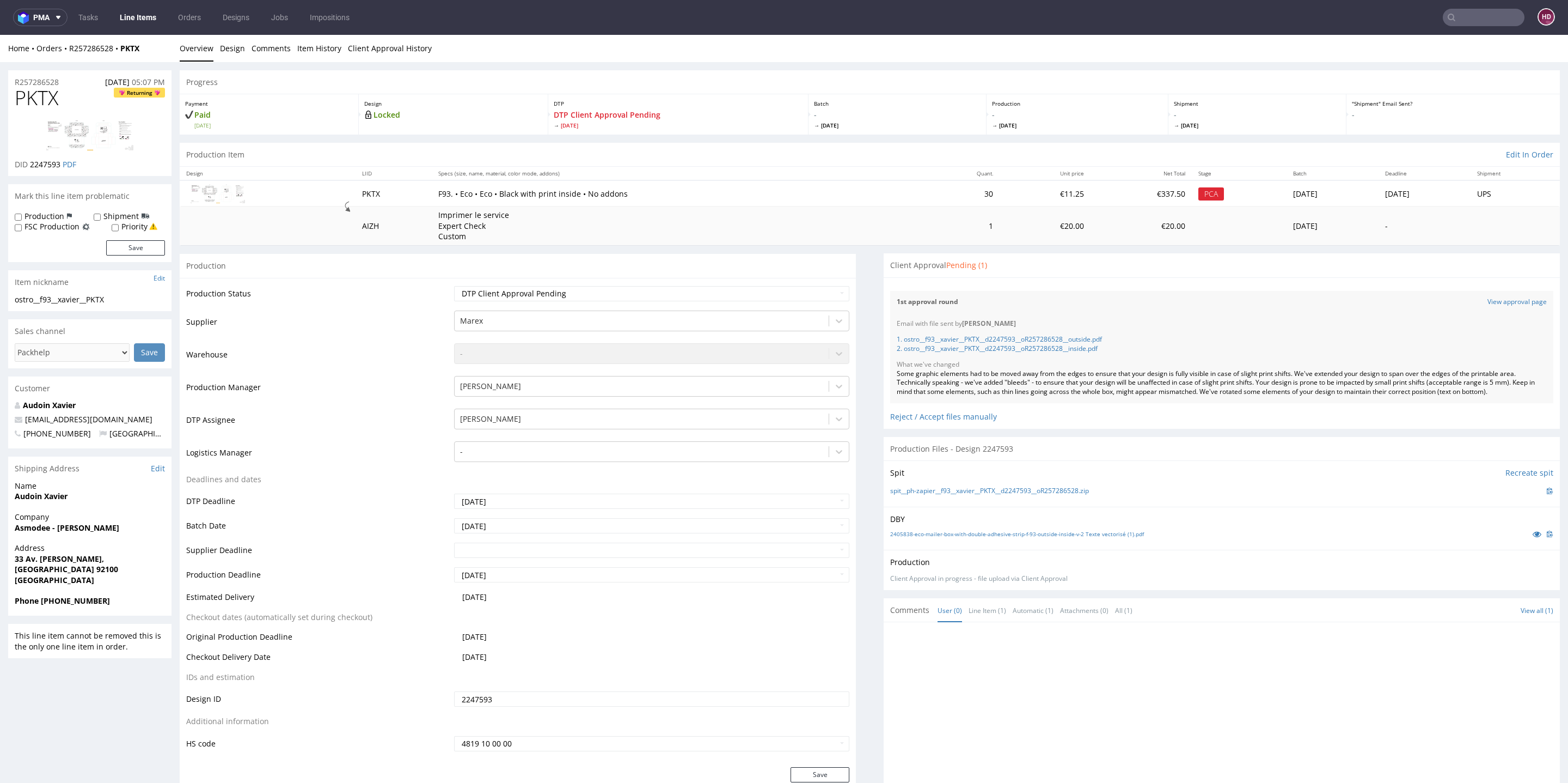
click at [129, 13] on link "Line Items" at bounding box center [138, 17] width 49 height 17
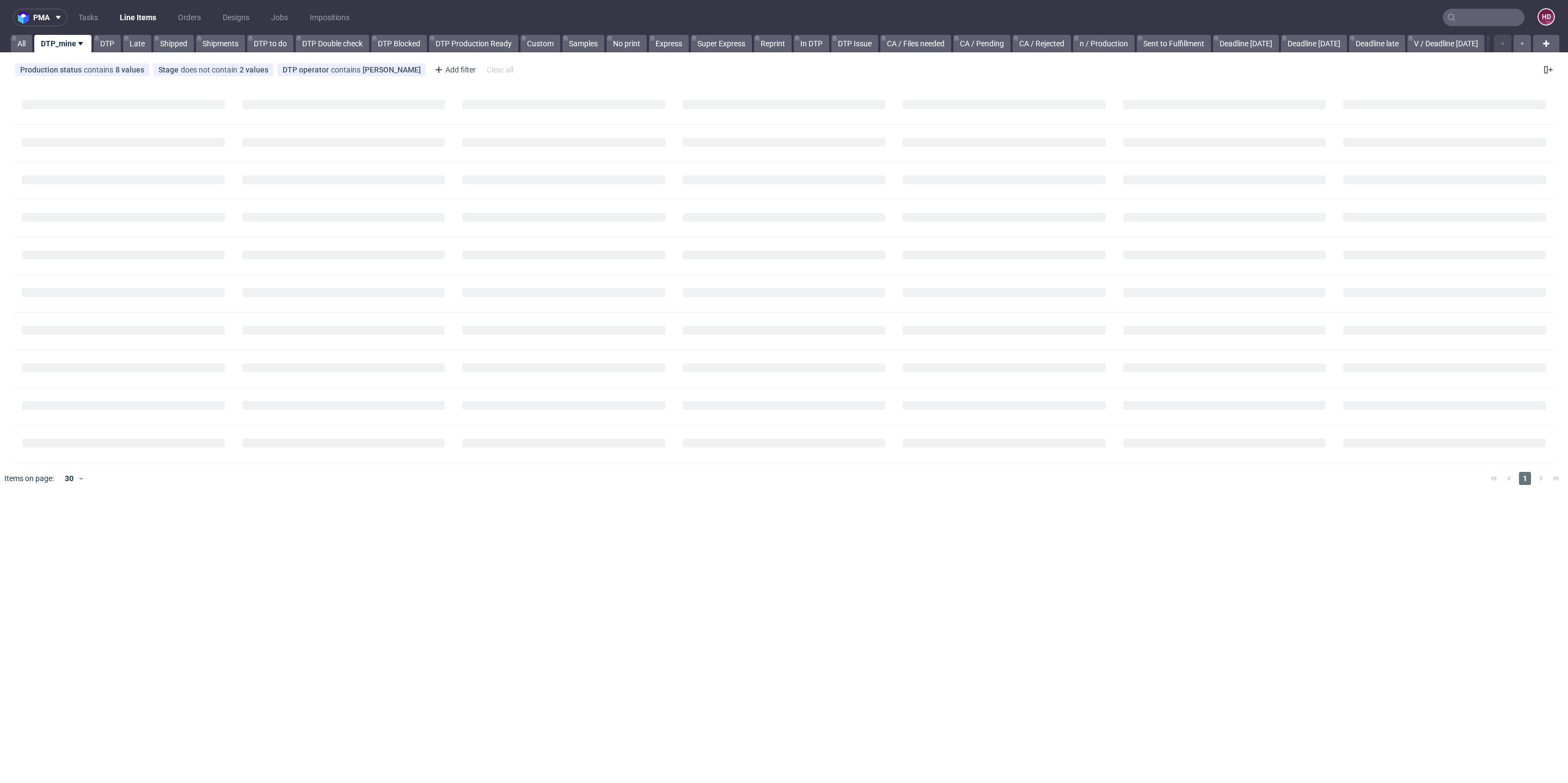
click at [131, 16] on link "Line Items" at bounding box center [138, 17] width 49 height 17
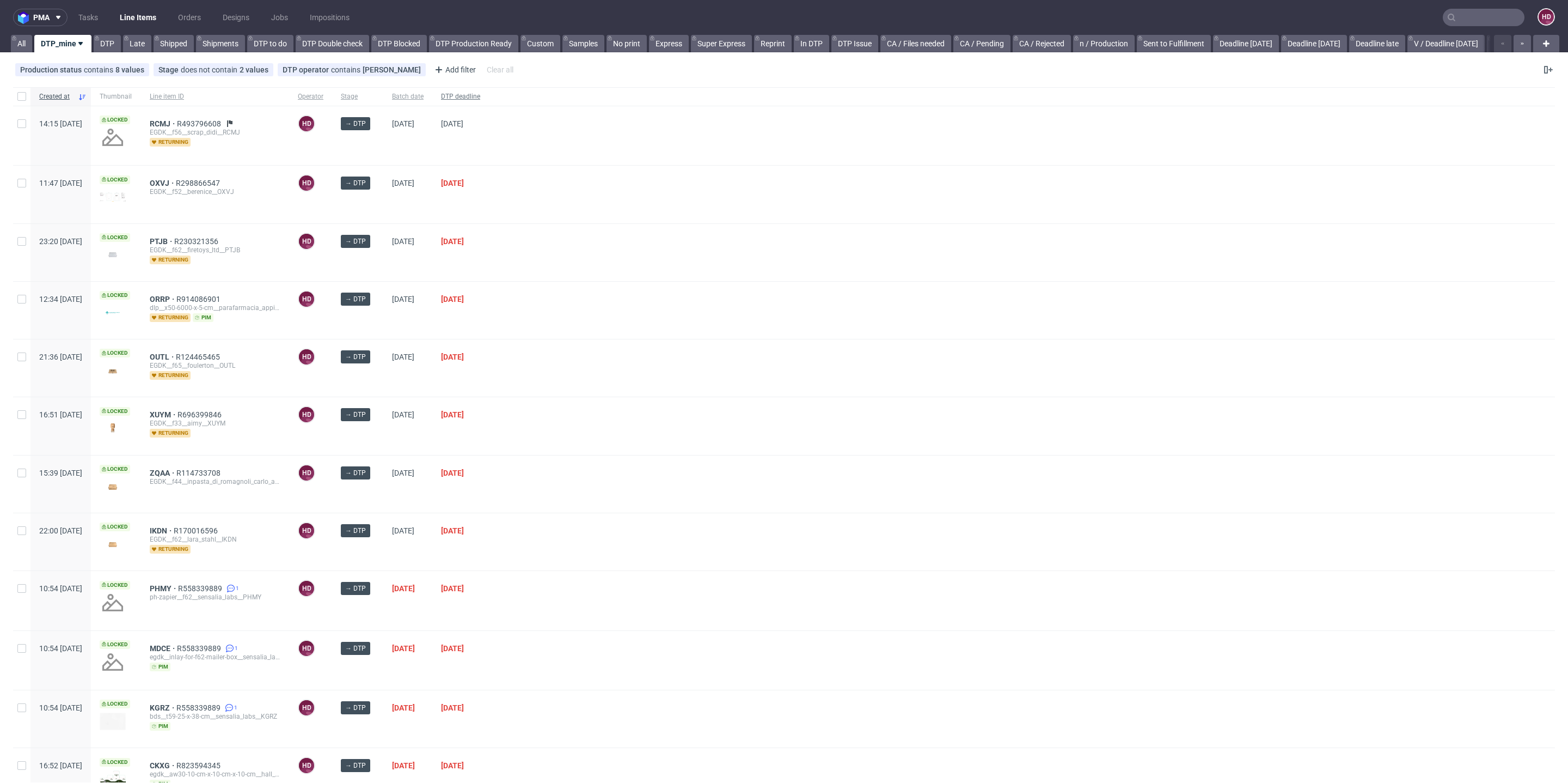
click at [480, 97] on span "DTP deadline" at bounding box center [460, 97] width 39 height 10
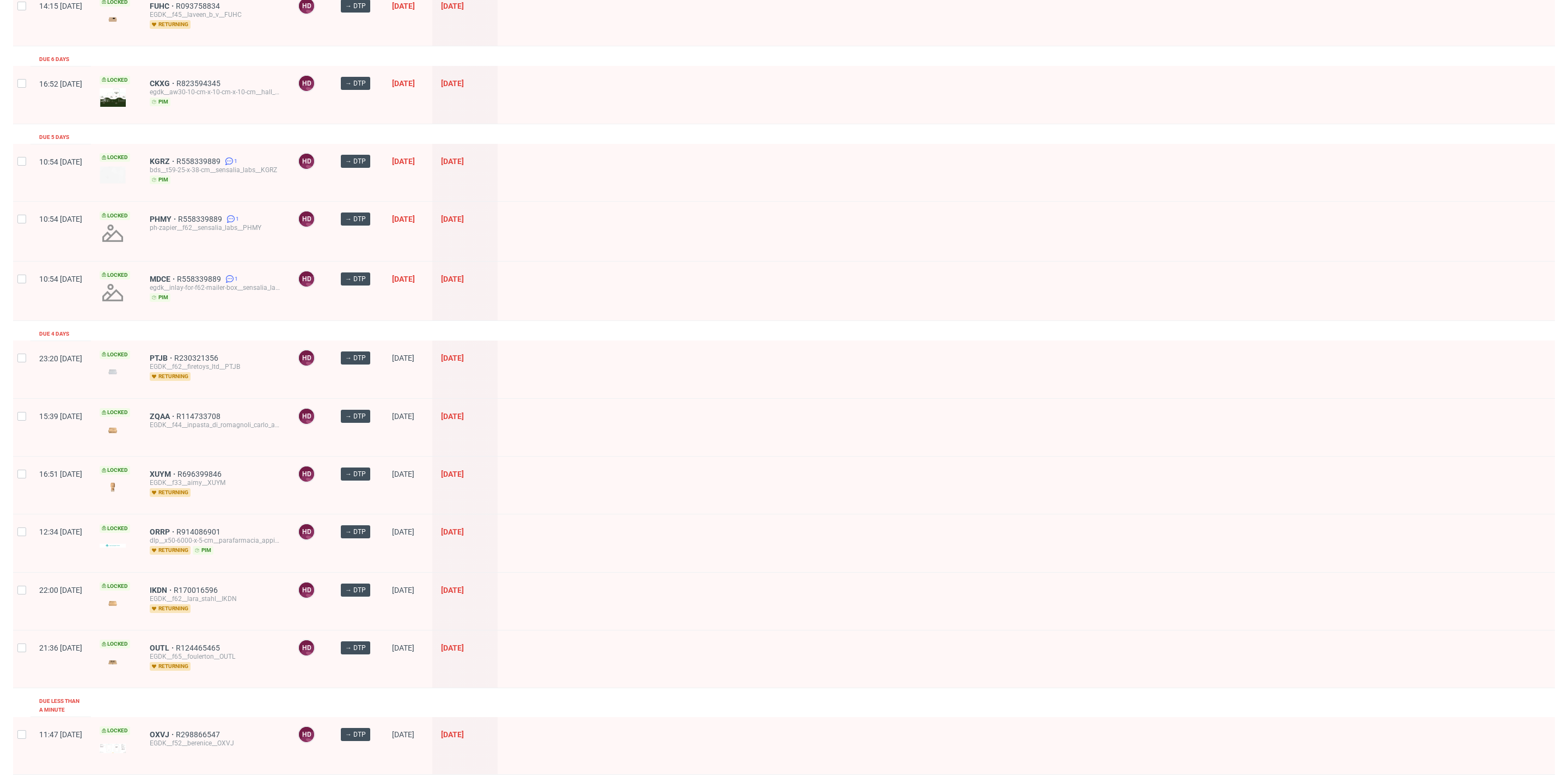
scroll to position [259, 0]
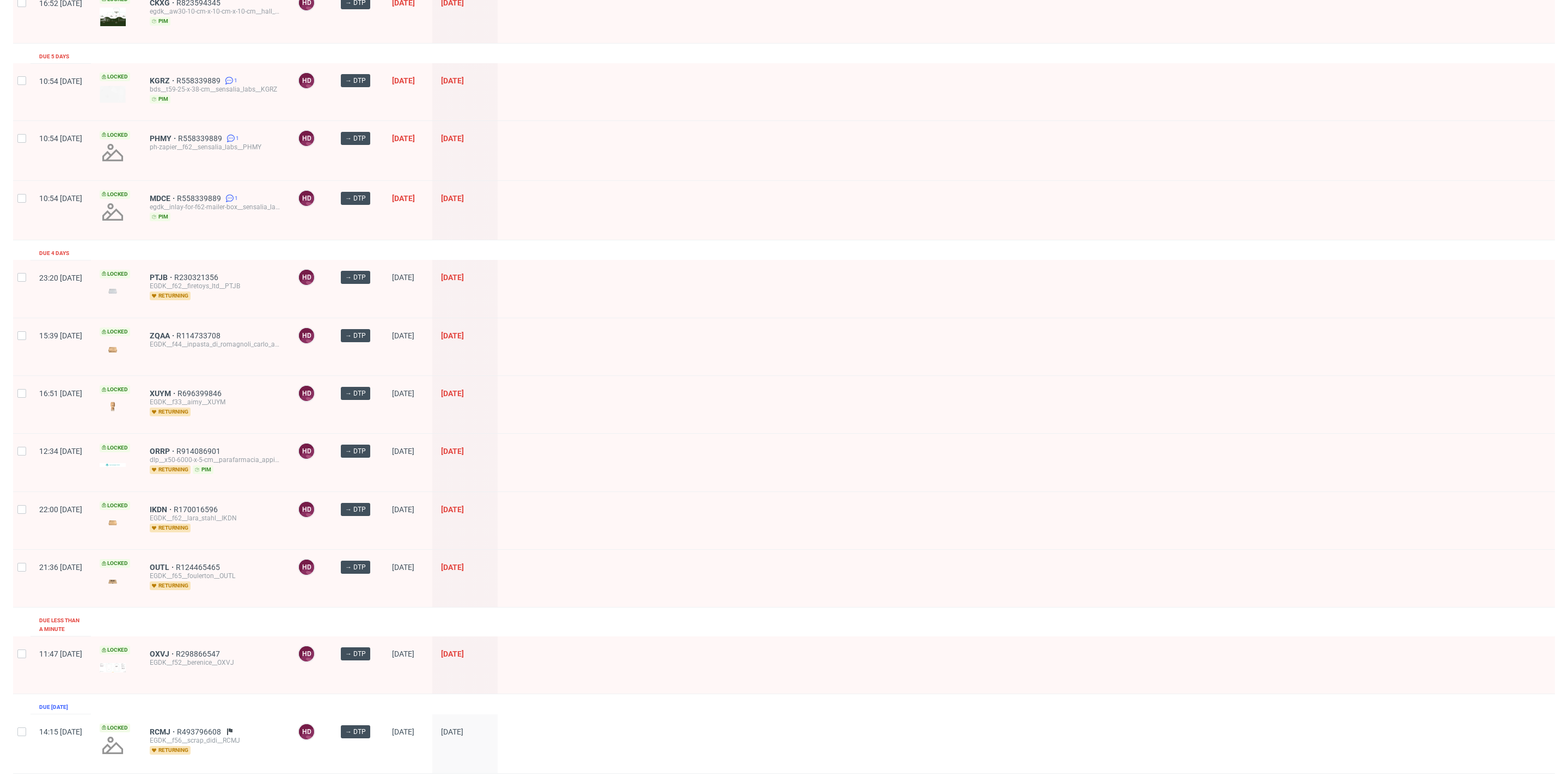
click at [190, 492] on div "IKDN R170016596 EGDK__f62__lara_stahl__IKDN returning" at bounding box center [215, 520] width 148 height 57
click at [173, 505] on span "IKDN" at bounding box center [162, 509] width 24 height 9
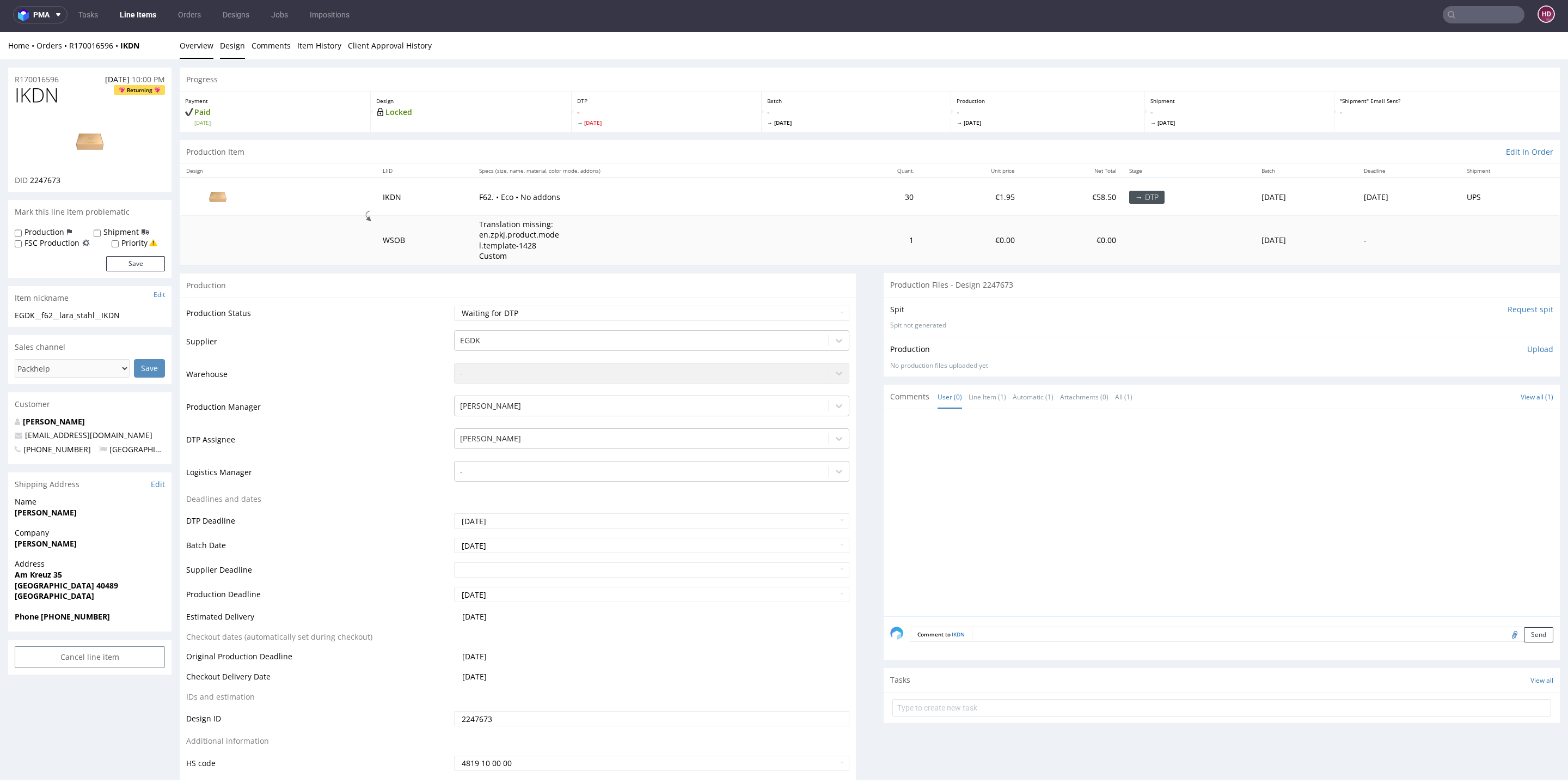
click at [220, 47] on link "Design" at bounding box center [232, 46] width 25 height 27
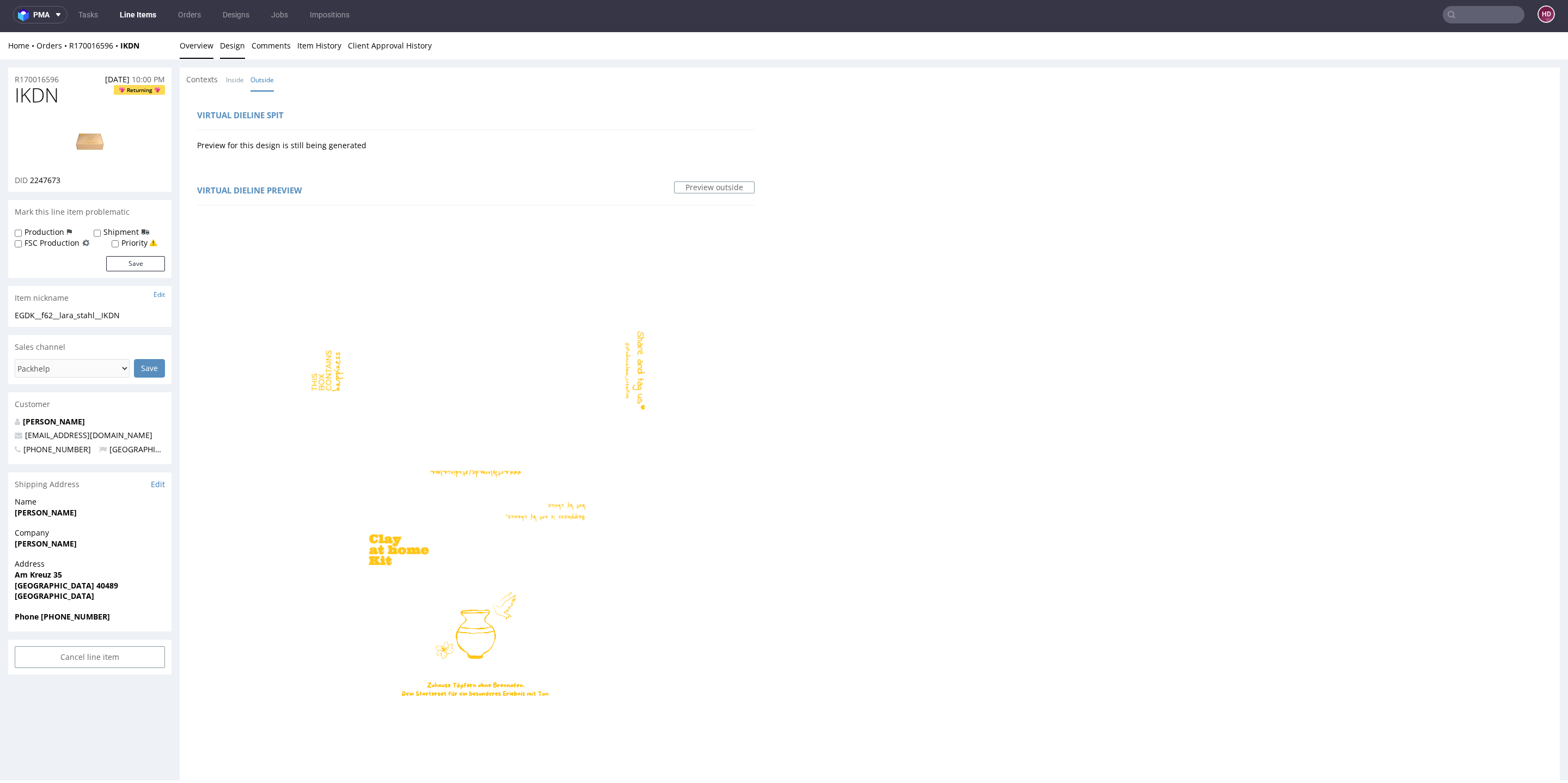
click at [194, 42] on link "Overview" at bounding box center [197, 46] width 34 height 27
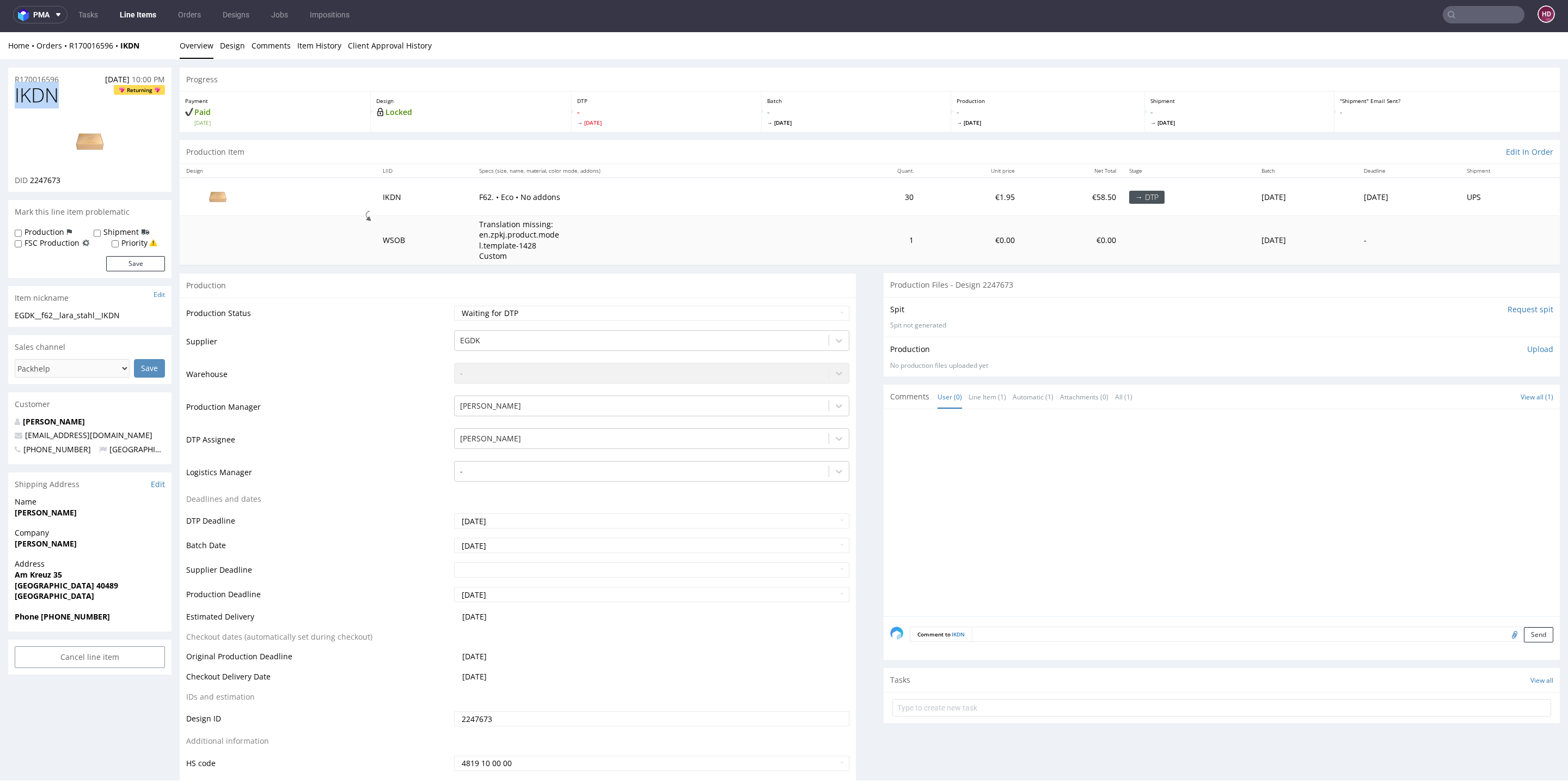
drag, startPoint x: 65, startPoint y: 93, endPoint x: 0, endPoint y: 90, distance: 65.1
drag, startPoint x: 69, startPoint y: 179, endPoint x: 32, endPoint y: 179, distance: 37.0
click at [32, 179] on div "DID 2247673" at bounding box center [89, 179] width 150 height 11
click at [89, 145] on img at bounding box center [90, 141] width 87 height 49
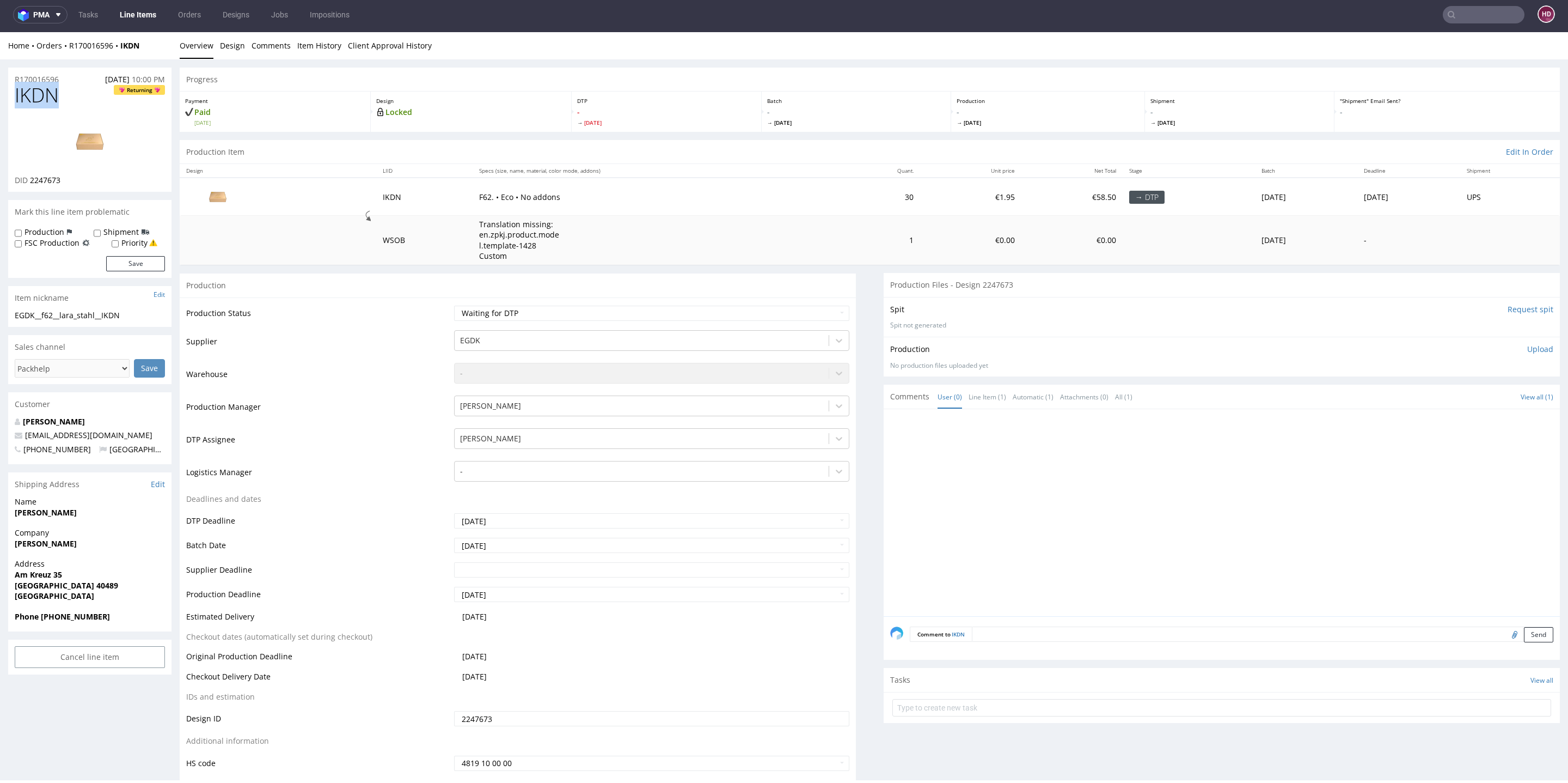
drag, startPoint x: 65, startPoint y: 104, endPoint x: 0, endPoint y: 102, distance: 65.0
copy span "IKDN"
click at [98, 142] on img at bounding box center [90, 141] width 87 height 49
click at [137, 310] on section "Item nickname Edit EGDK__f62__lara_stahl__IKDN EGDK__f62 __lara_stahl__IKDN Upd…" at bounding box center [89, 306] width 164 height 41
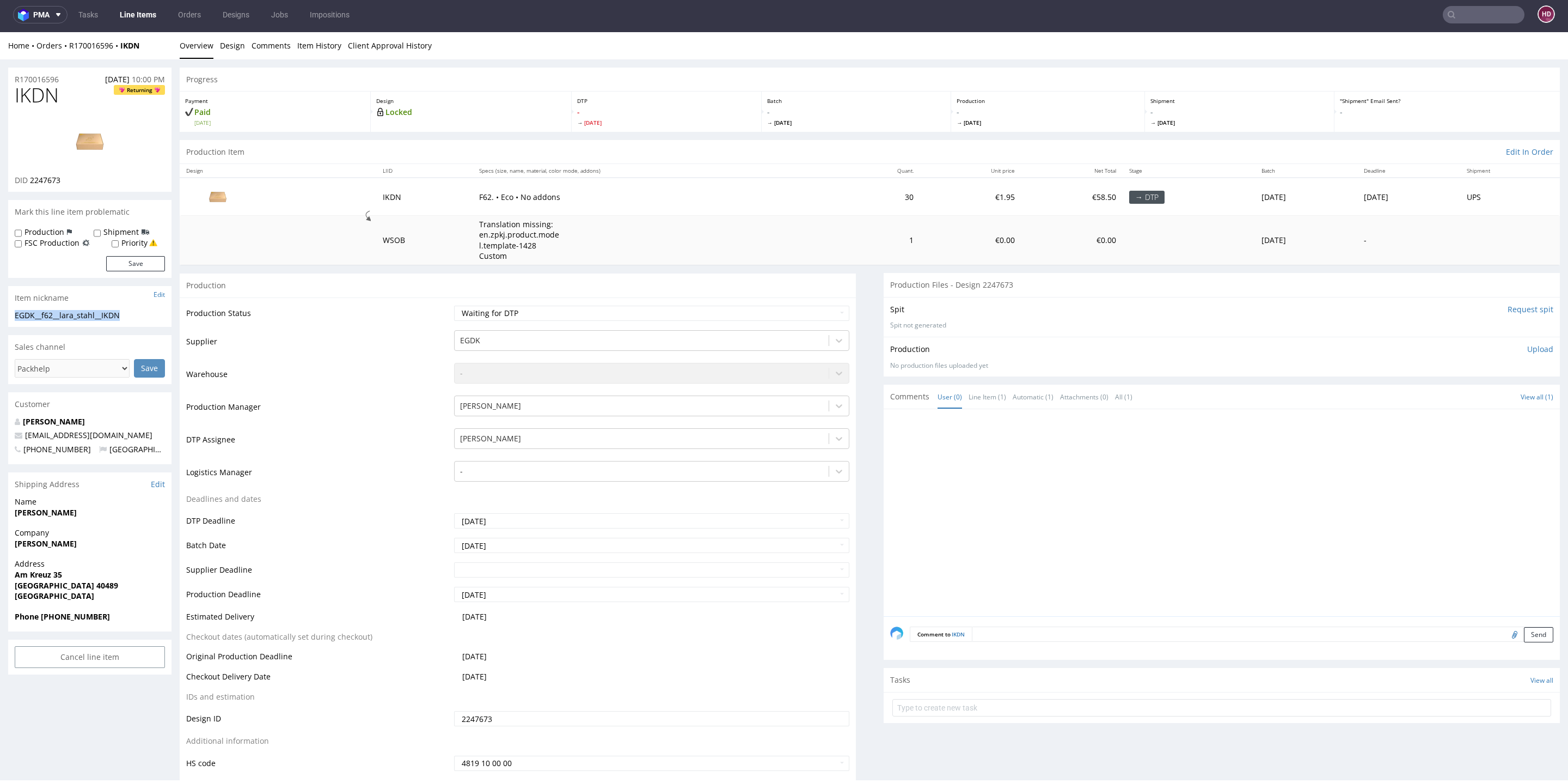
click at [73, 172] on link at bounding box center [90, 141] width 87 height 67
copy section "EGDK__f62__lara_stahl__IKDN"
drag, startPoint x: 68, startPoint y: 79, endPoint x: 0, endPoint y: 67, distance: 69.1
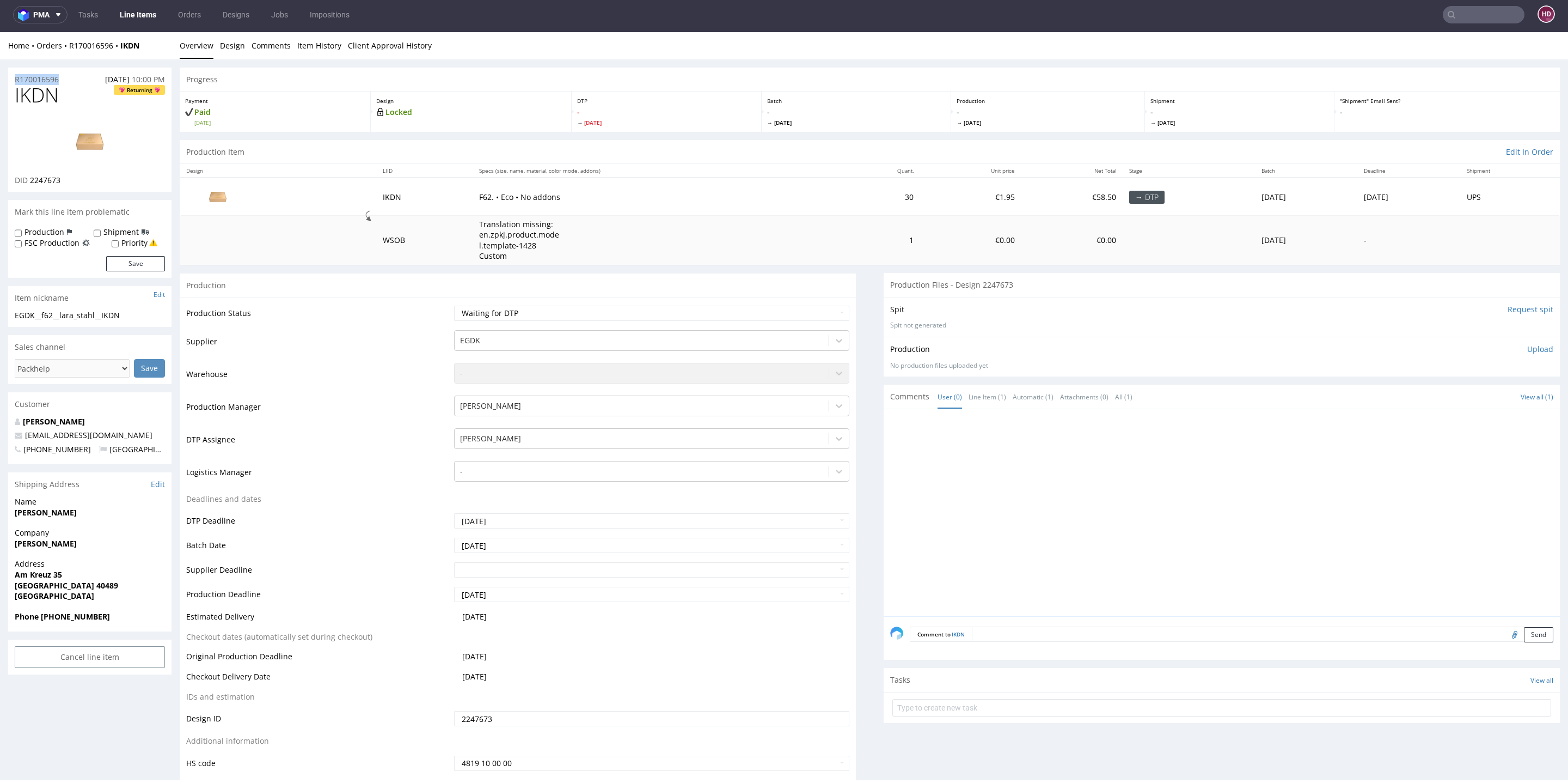
copy p "R170016596"
drag, startPoint x: 67, startPoint y: 180, endPoint x: 27, endPoint y: 178, distance: 40.0
click at [27, 178] on div "DID 2247673" at bounding box center [89, 179] width 150 height 11
click at [1527, 346] on p "Upload" at bounding box center [1540, 349] width 26 height 11
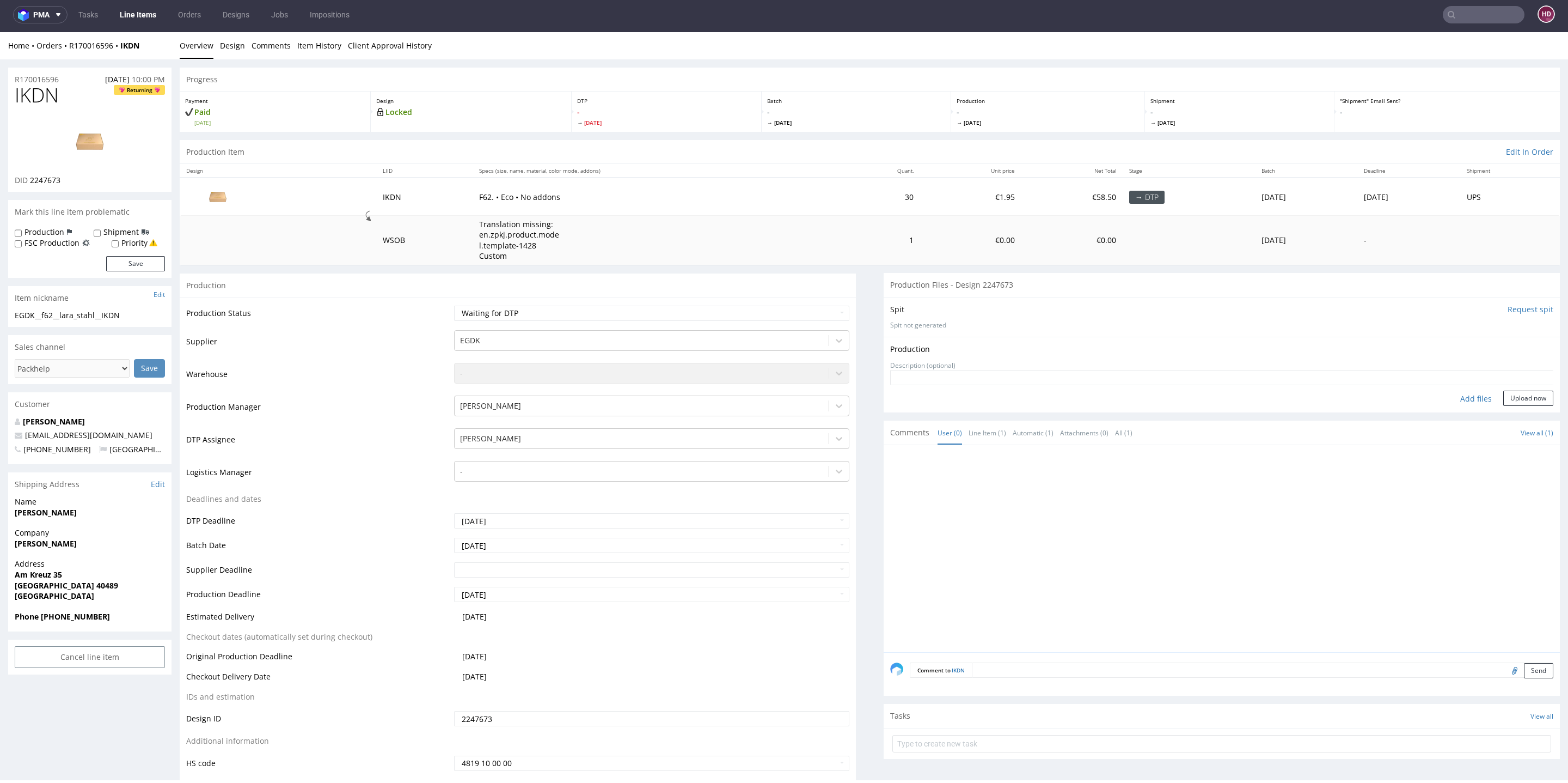
click at [1455, 401] on div "Add files" at bounding box center [1476, 398] width 54 height 16
type input "C:\fakepath\ EGDK__f62__lara_stahl__IKDN__d2247673__oR170016596.pdf"
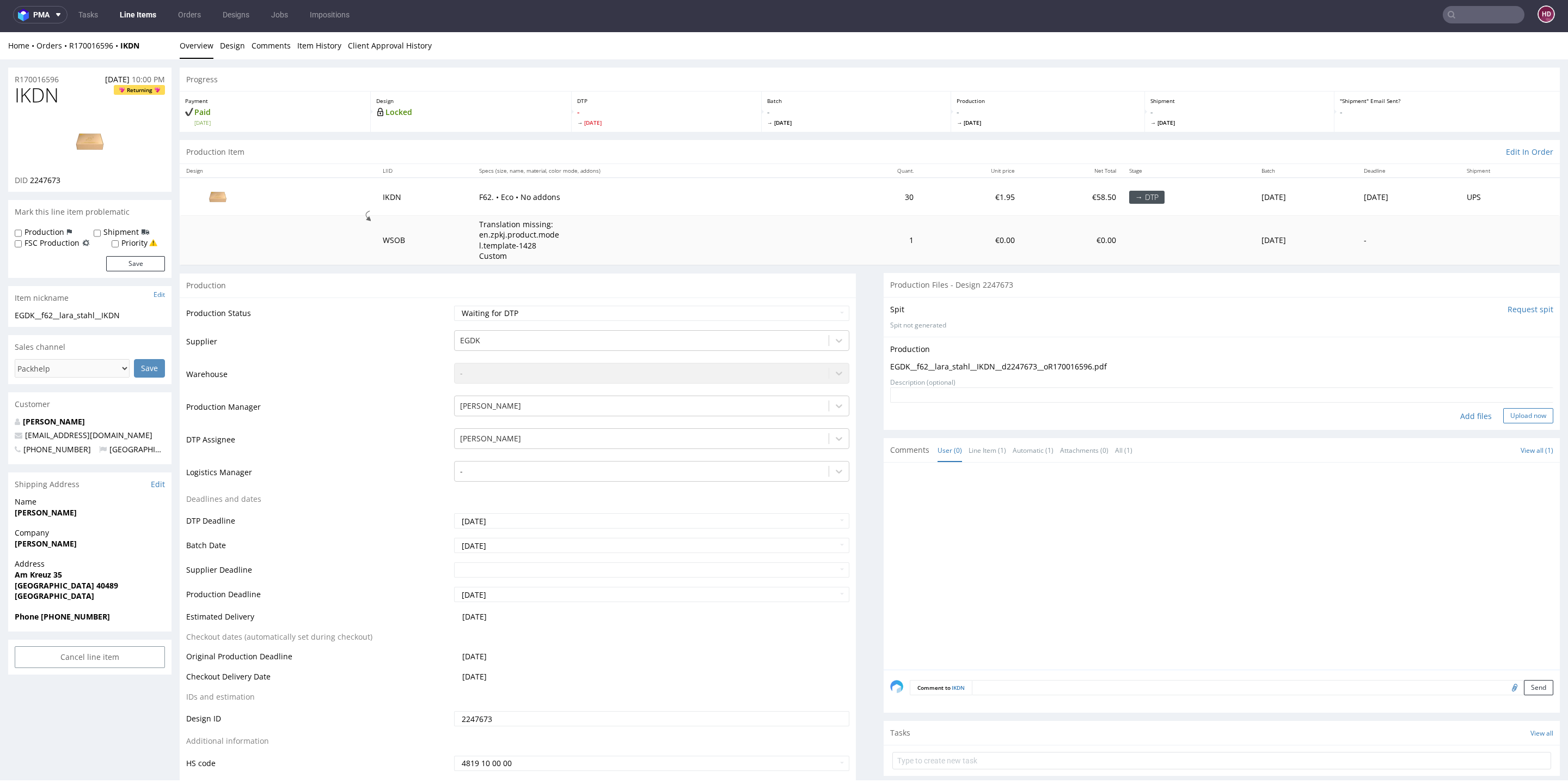
click at [1507, 414] on button "Upload now" at bounding box center [1528, 416] width 50 height 16
click at [620, 312] on select "Waiting for Artwork Waiting for Diecut Waiting for Mockup Waiting for DTP Waiti…" at bounding box center [652, 313] width 395 height 16
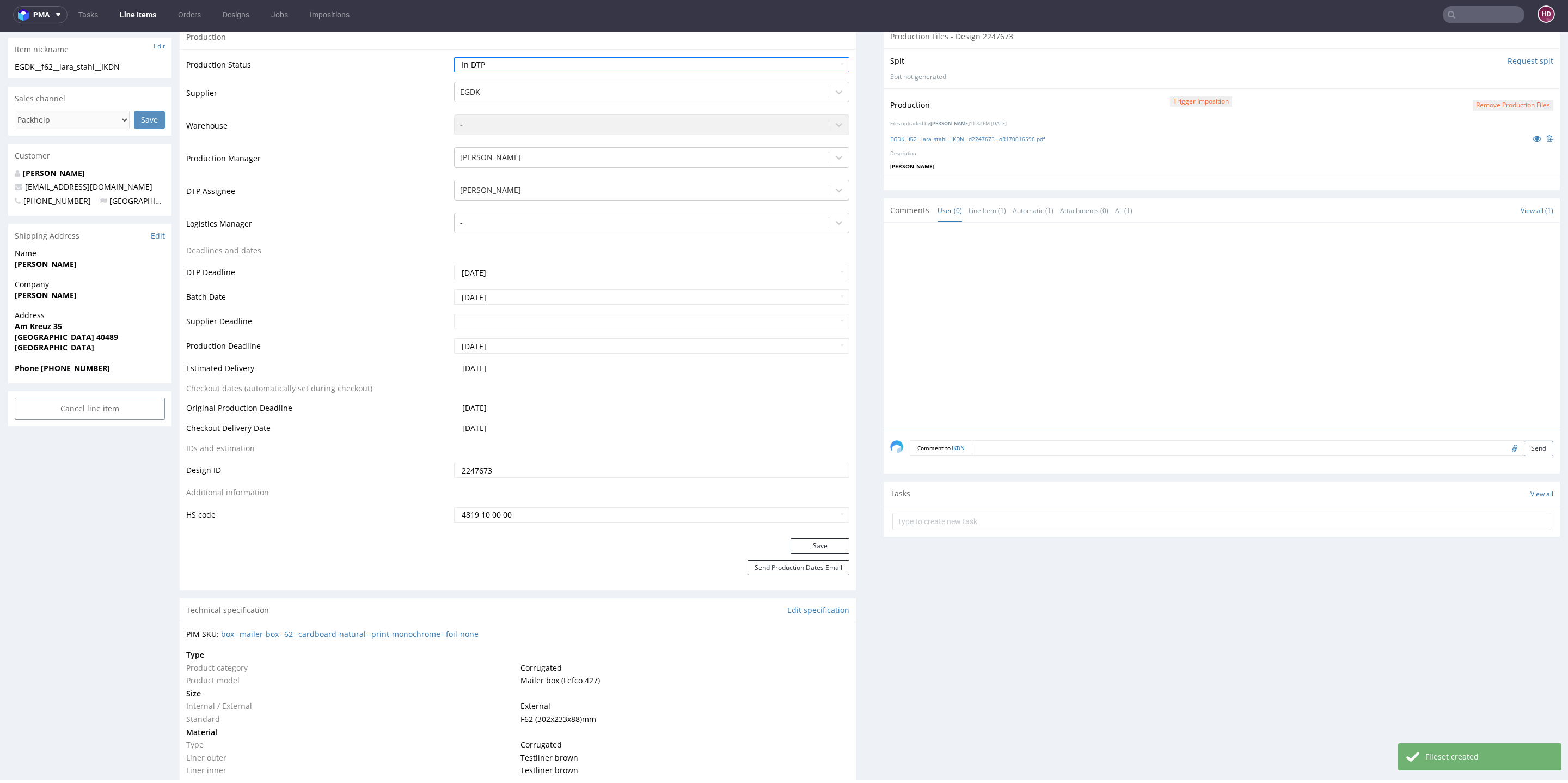
scroll to position [288, 0]
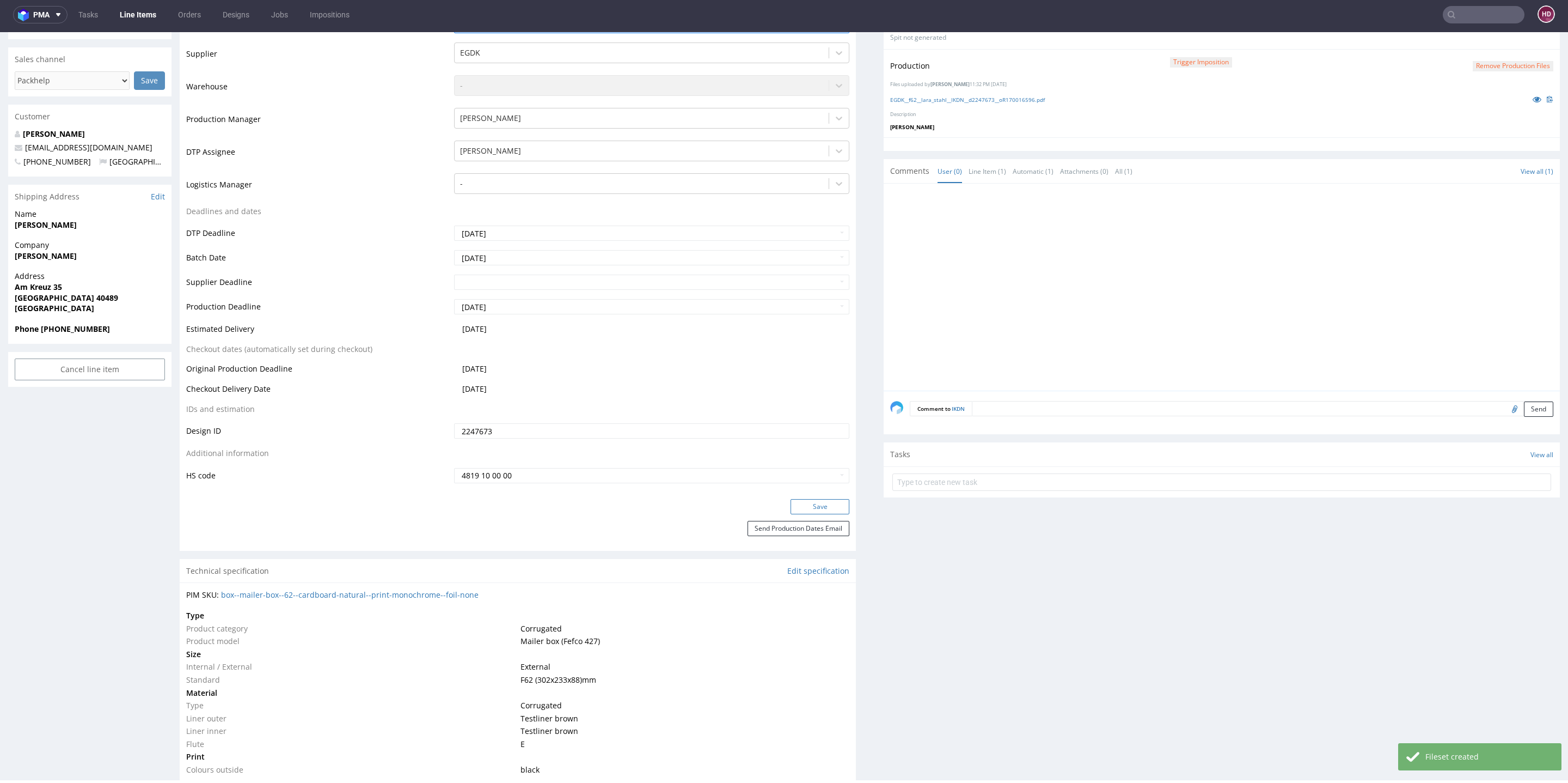
click at [807, 504] on button "Save" at bounding box center [819, 507] width 59 height 16
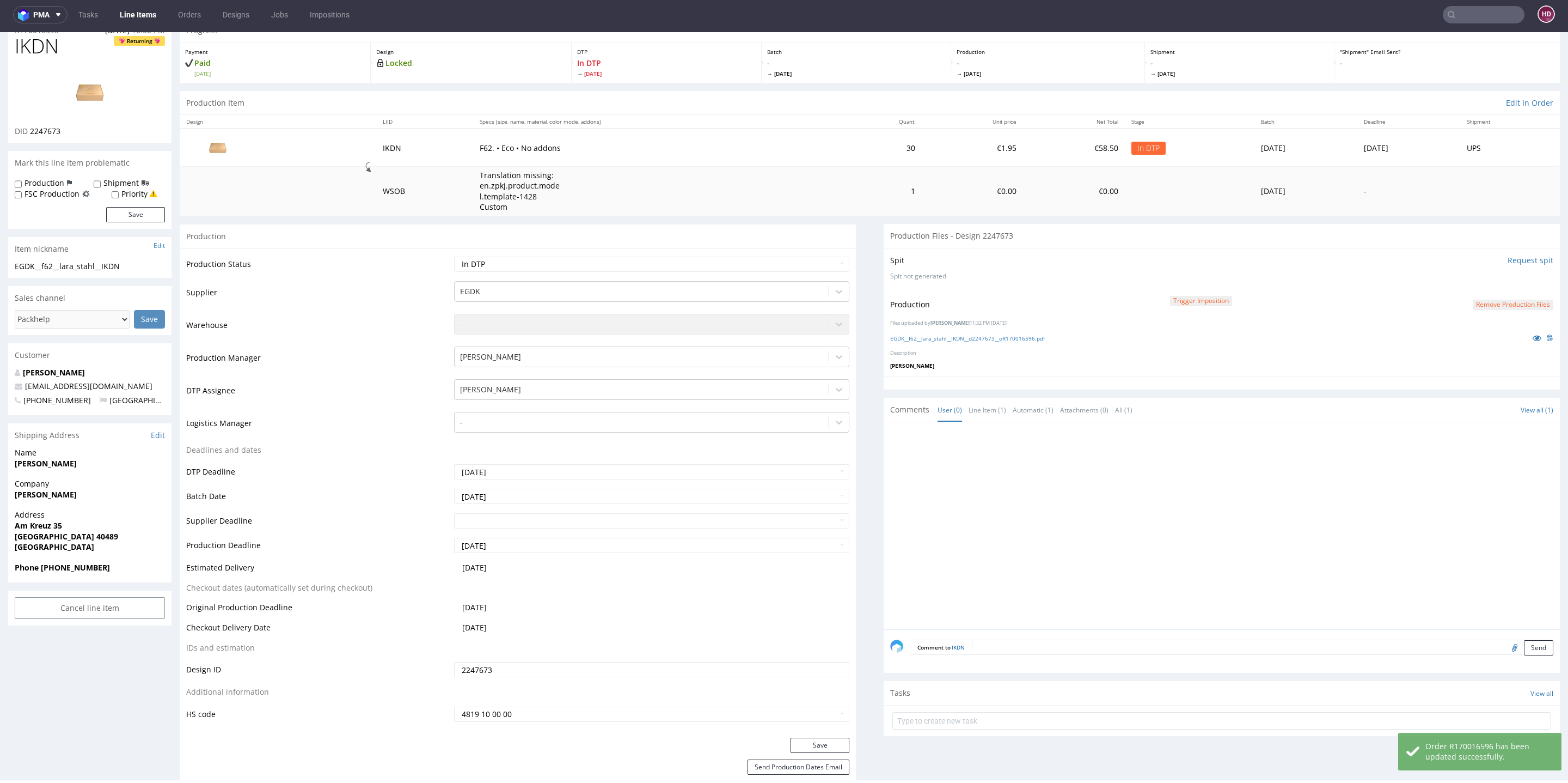
scroll to position [33, 0]
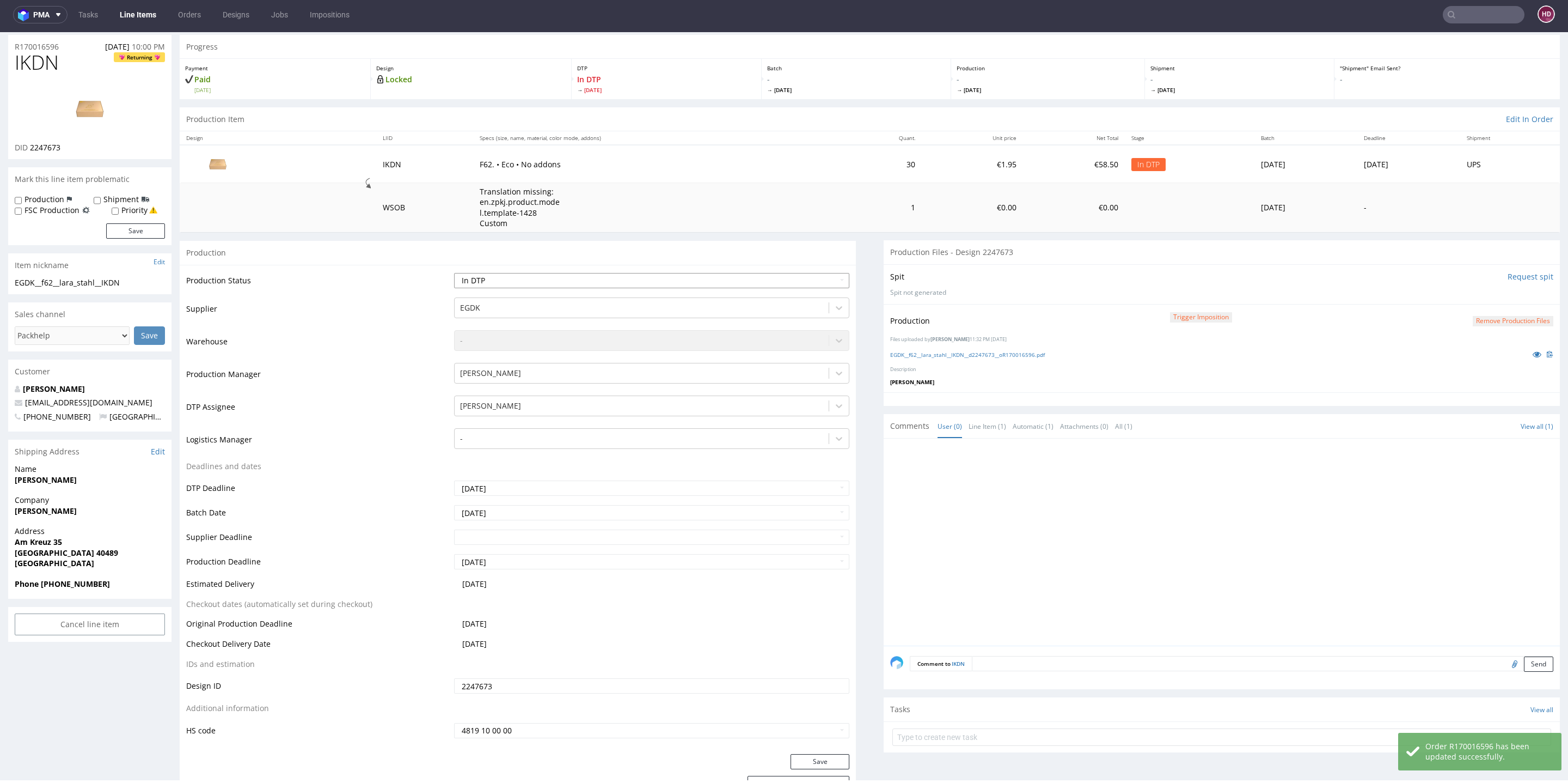
click at [487, 278] on select "Waiting for Artwork Waiting for Diecut Waiting for Mockup Waiting for DTP Waiti…" at bounding box center [652, 281] width 395 height 16
select select "dtp_ca_needed"
click at [790, 764] on button "Save" at bounding box center [819, 762] width 59 height 16
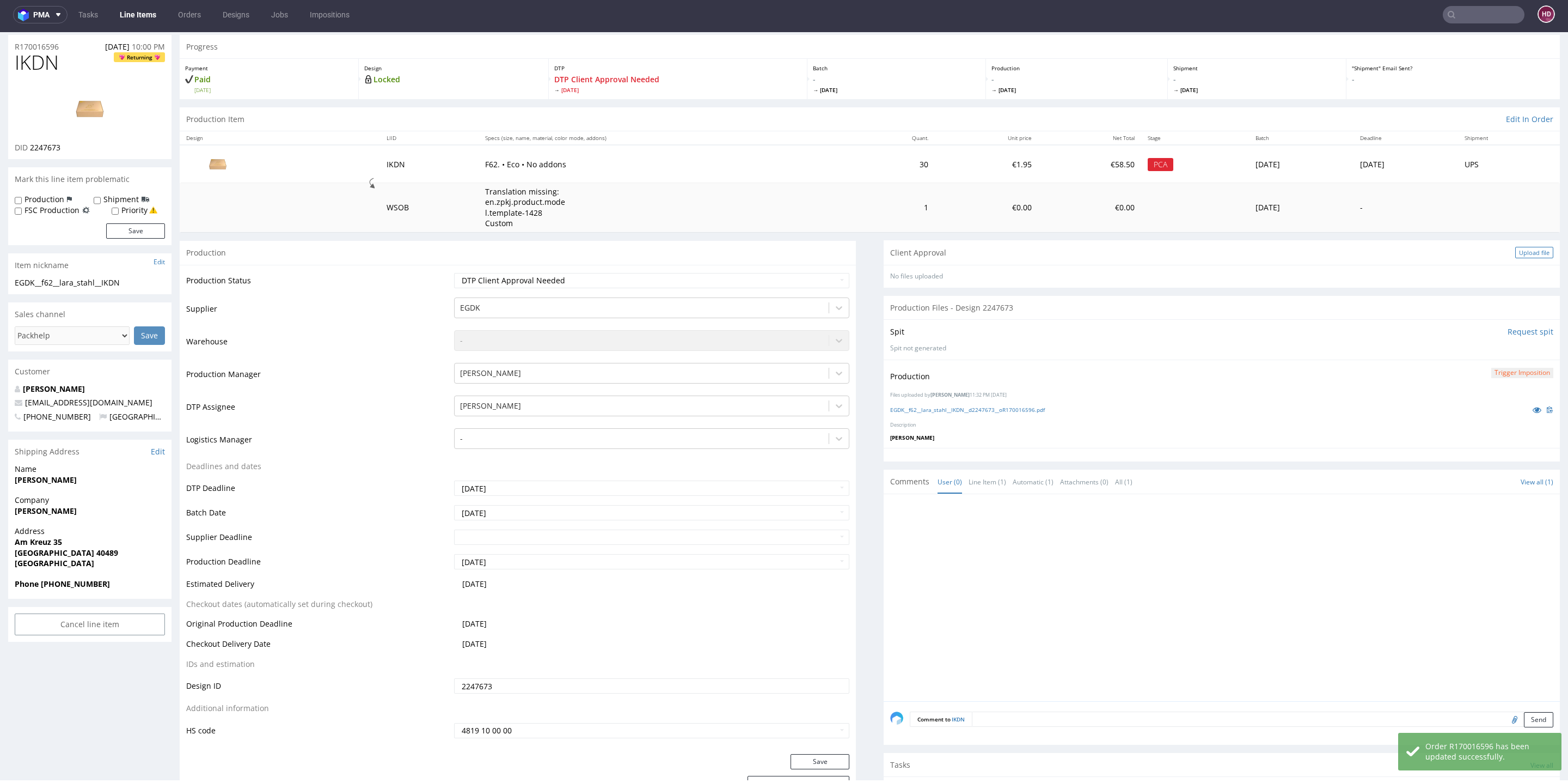
click at [1516, 247] on div "Upload file" at bounding box center [1534, 253] width 38 height 12
click at [923, 326] on button "Create message" at bounding box center [915, 329] width 51 height 12
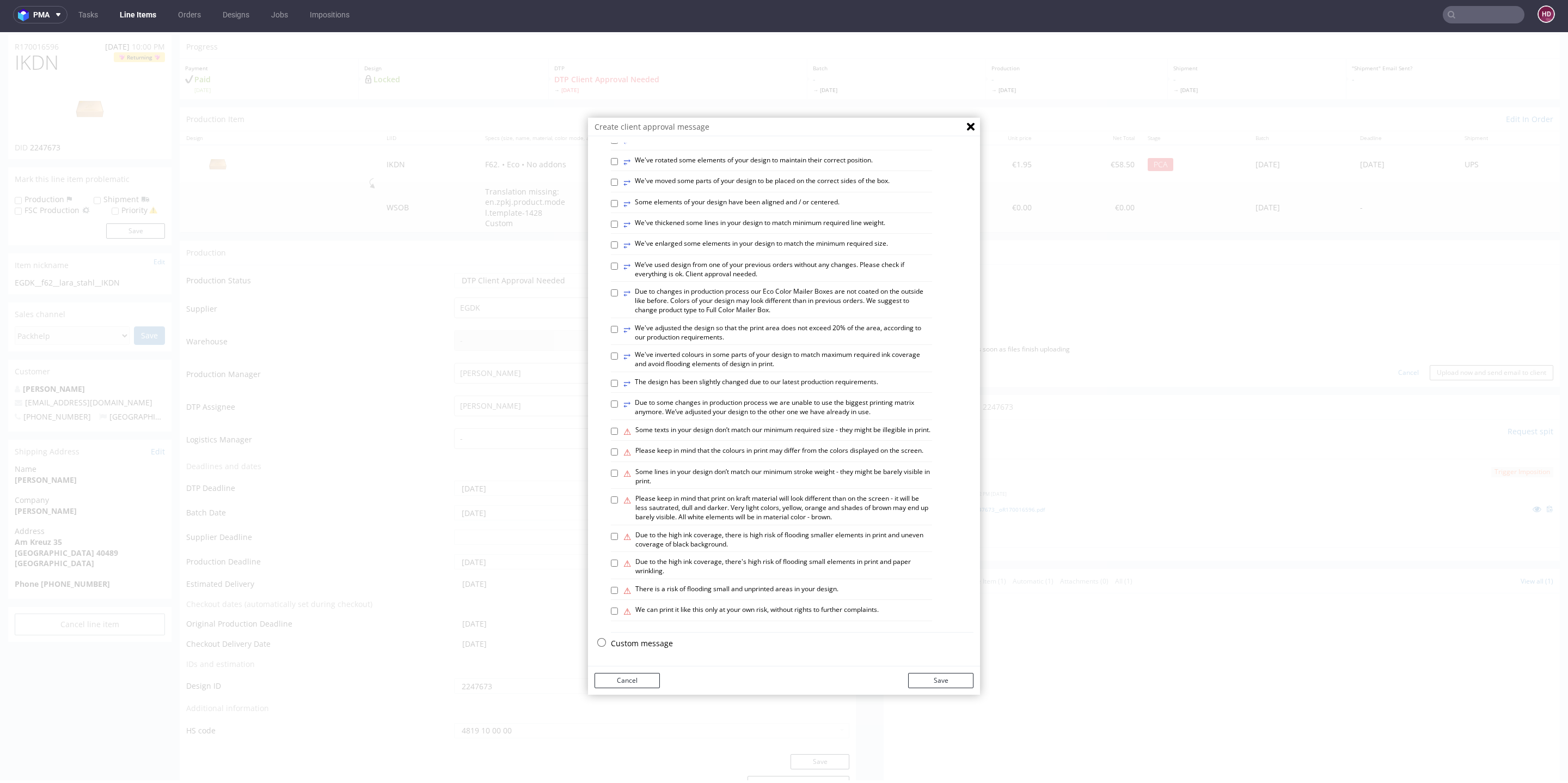
scroll to position [422, 0]
click at [651, 508] on label "⚠ Please keep in mind that print on kraft material will look different than on …" at bounding box center [778, 508] width 309 height 27
click at [618, 503] on input "⚠ Please keep in mind that print on kraft material will look different than on …" at bounding box center [614, 499] width 7 height 7
checkbox input "true"
click at [857, 610] on label "⚠ We can print it like this only at your own risk, without rights to further co…" at bounding box center [752, 611] width 256 height 12
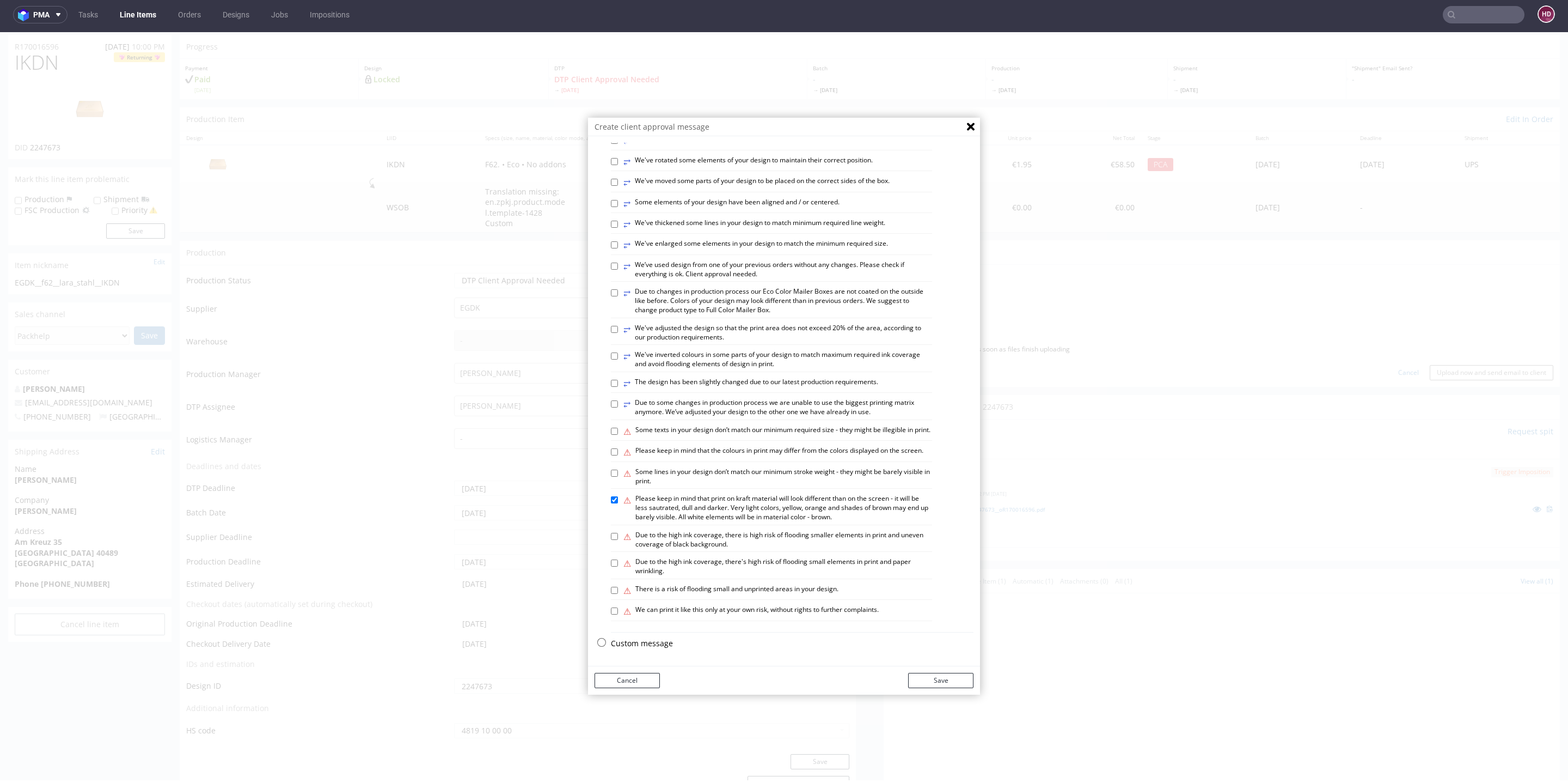
click at [618, 610] on input "⚠ We can print it like this only at your own risk, without rights to further co…" at bounding box center [614, 611] width 7 height 7
checkbox input "true"
click at [917, 674] on button "Save" at bounding box center [940, 680] width 65 height 16
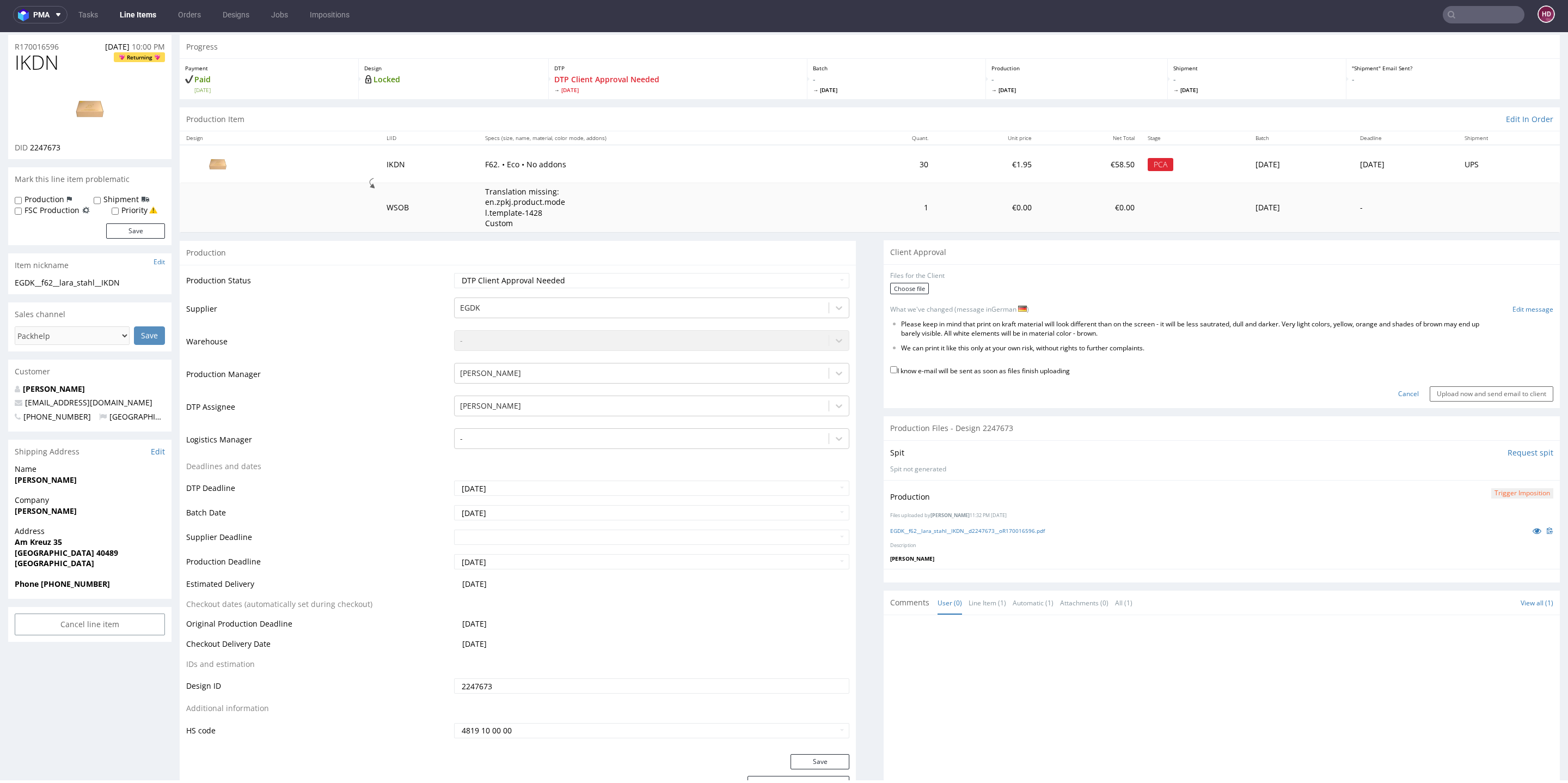
click at [973, 366] on label "I know e-mail will be sent as soon as files finish uploading" at bounding box center [980, 370] width 180 height 12
click at [897, 366] on input "I know e-mail will be sent as soon as files finish uploading" at bounding box center [893, 369] width 7 height 7
checkbox input "true"
click at [1513, 305] on link "Edit message" at bounding box center [1533, 310] width 41 height 10
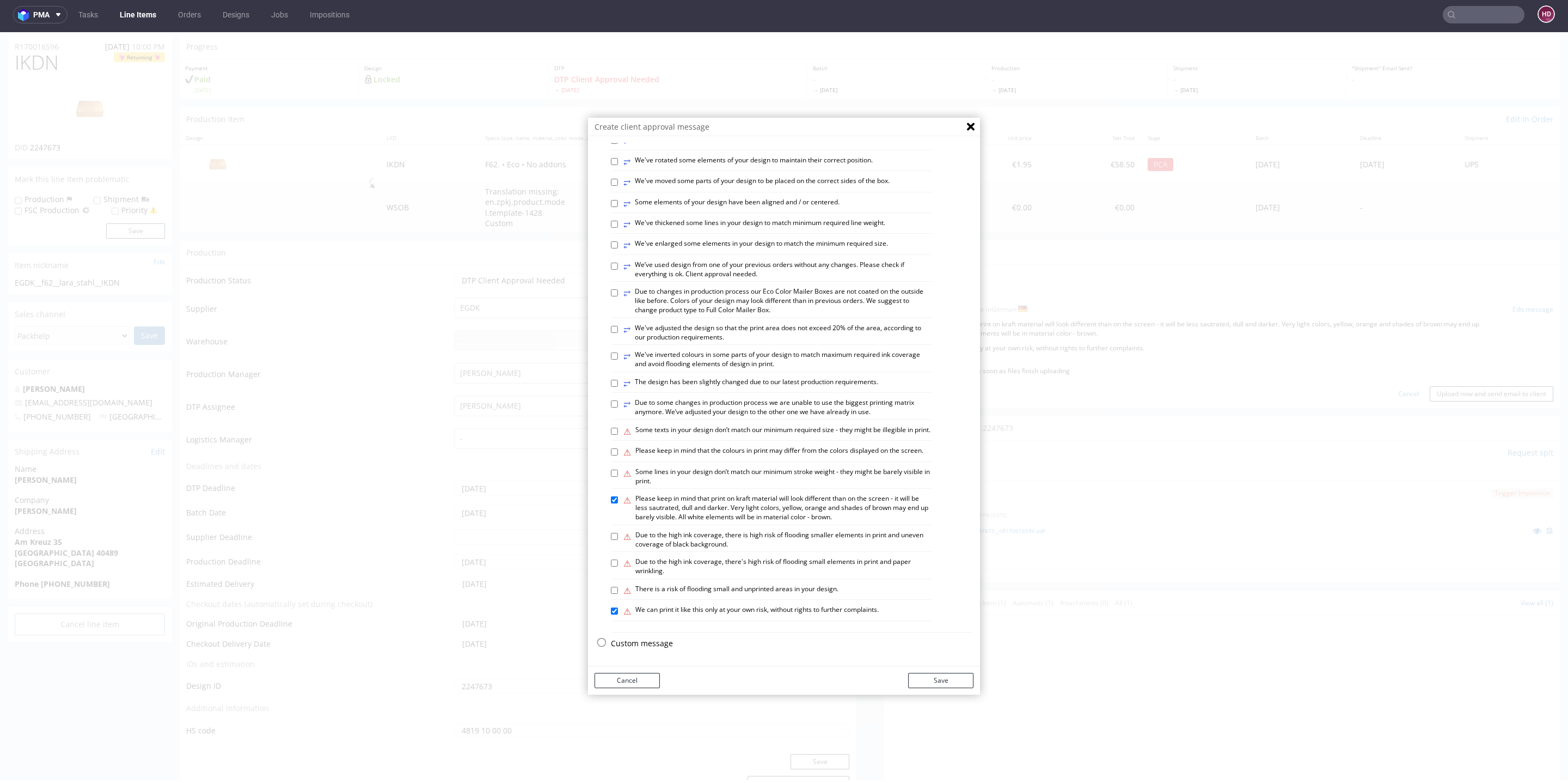
click at [647, 611] on label "⚠ We can print it like this only at your own risk, without rights to further co…" at bounding box center [752, 611] width 256 height 12
click at [611, 611] on input "⚠ We can print it like this only at your own risk, without rights to further co…" at bounding box center [614, 611] width 7 height 7
checkbox input "false"
click at [915, 686] on button "Save" at bounding box center [940, 680] width 65 height 16
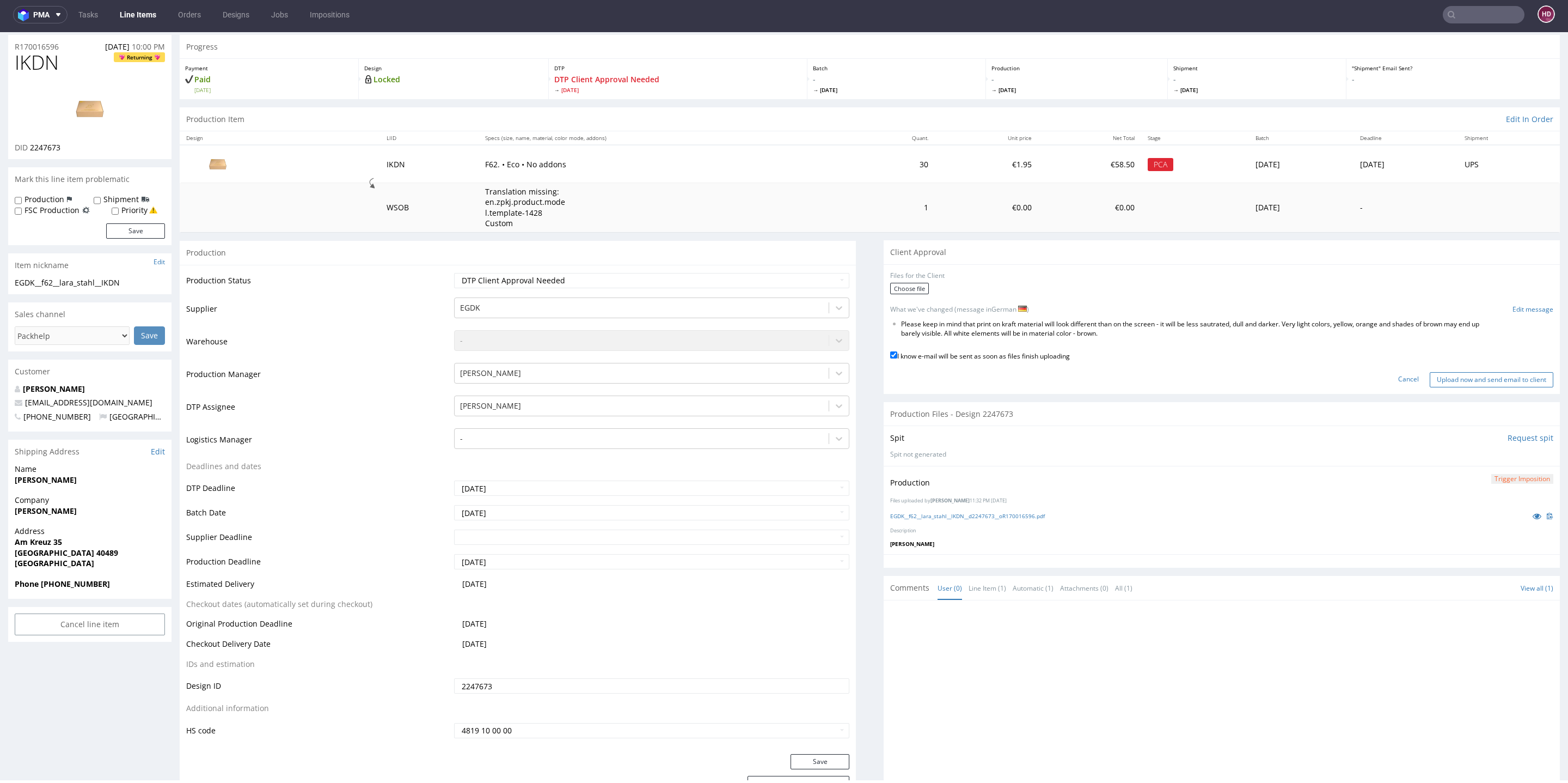
click at [1473, 375] on input "Upload now and send email to client" at bounding box center [1491, 380] width 124 height 16
click at [1430, 377] on input "Upload now and send email to client" at bounding box center [1491, 380] width 124 height 16
click at [1432, 382] on input "Upload now and send email to client" at bounding box center [1491, 380] width 124 height 16
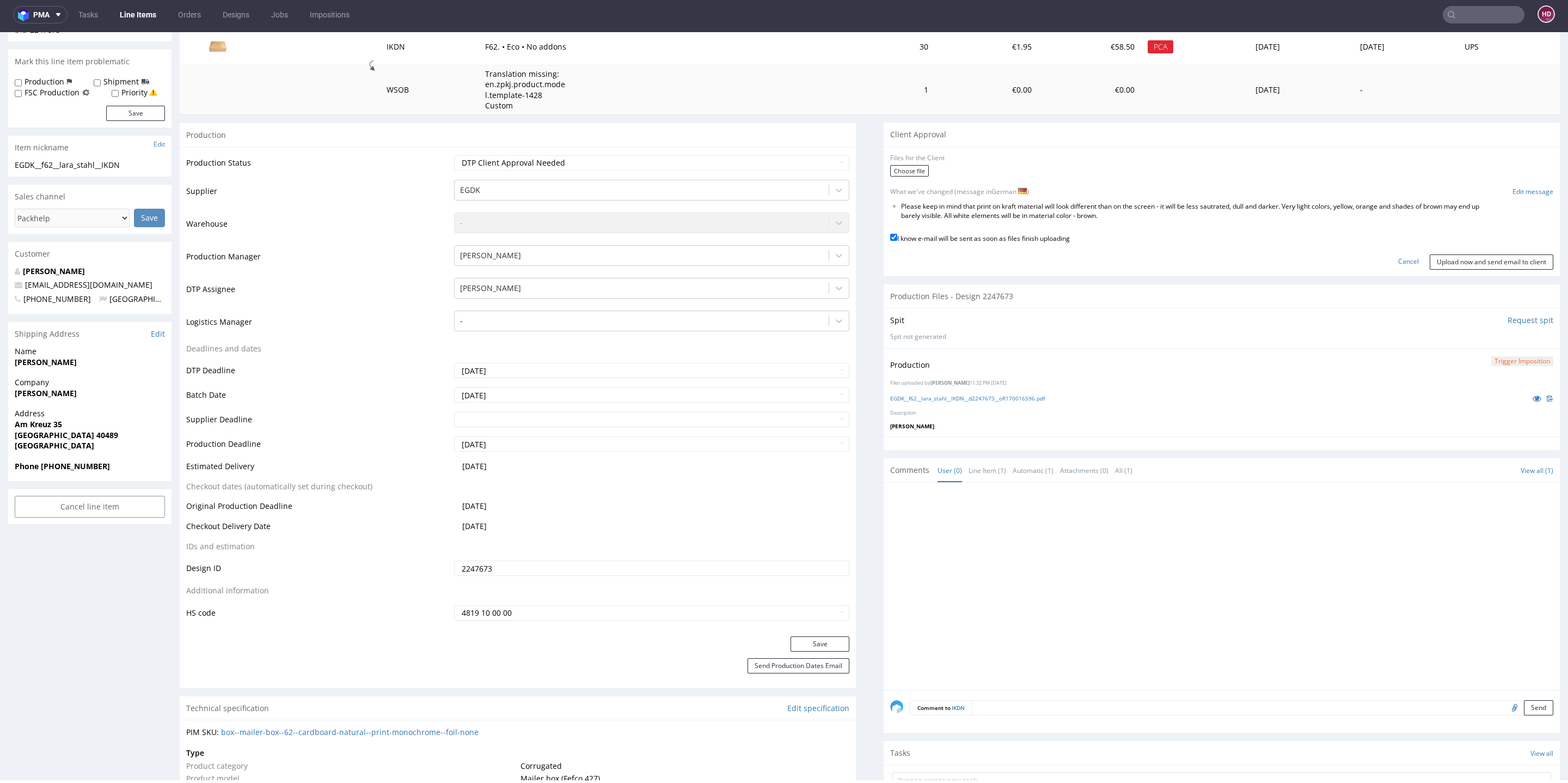
scroll to position [170, 0]
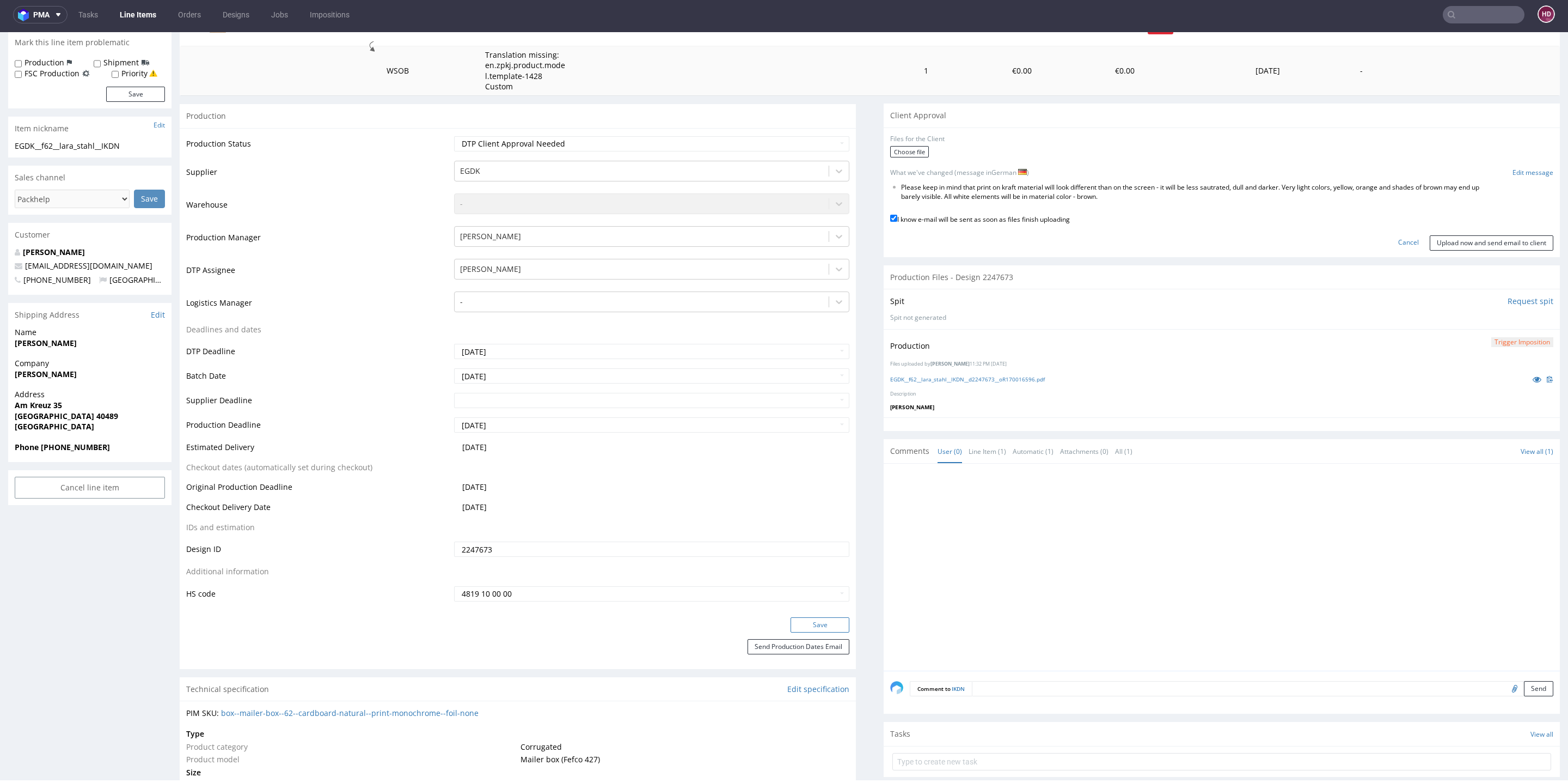
click at [824, 624] on button "Save" at bounding box center [819, 625] width 59 height 16
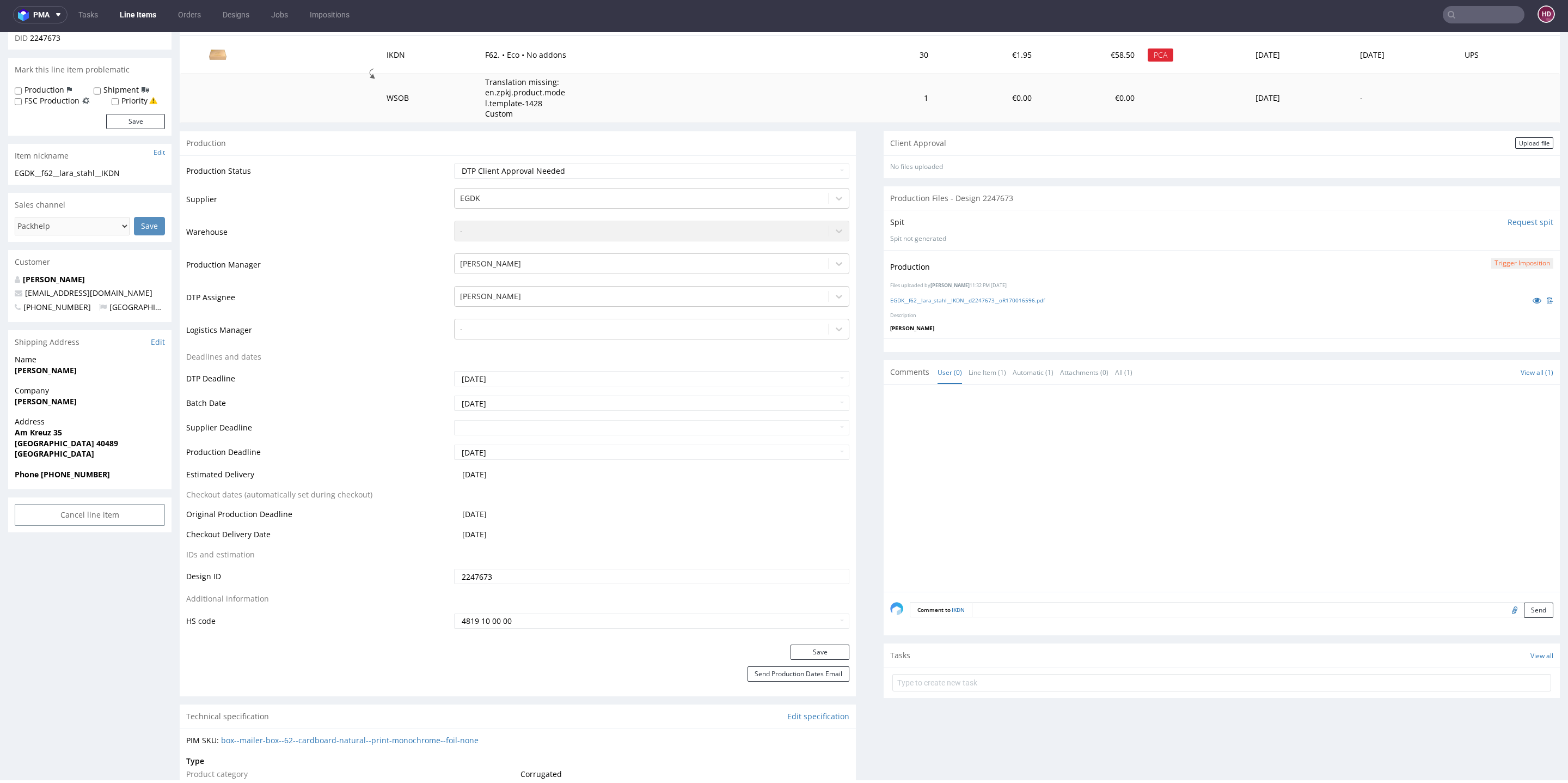
scroll to position [138, 0]
click at [794, 651] on button "Save" at bounding box center [819, 657] width 59 height 16
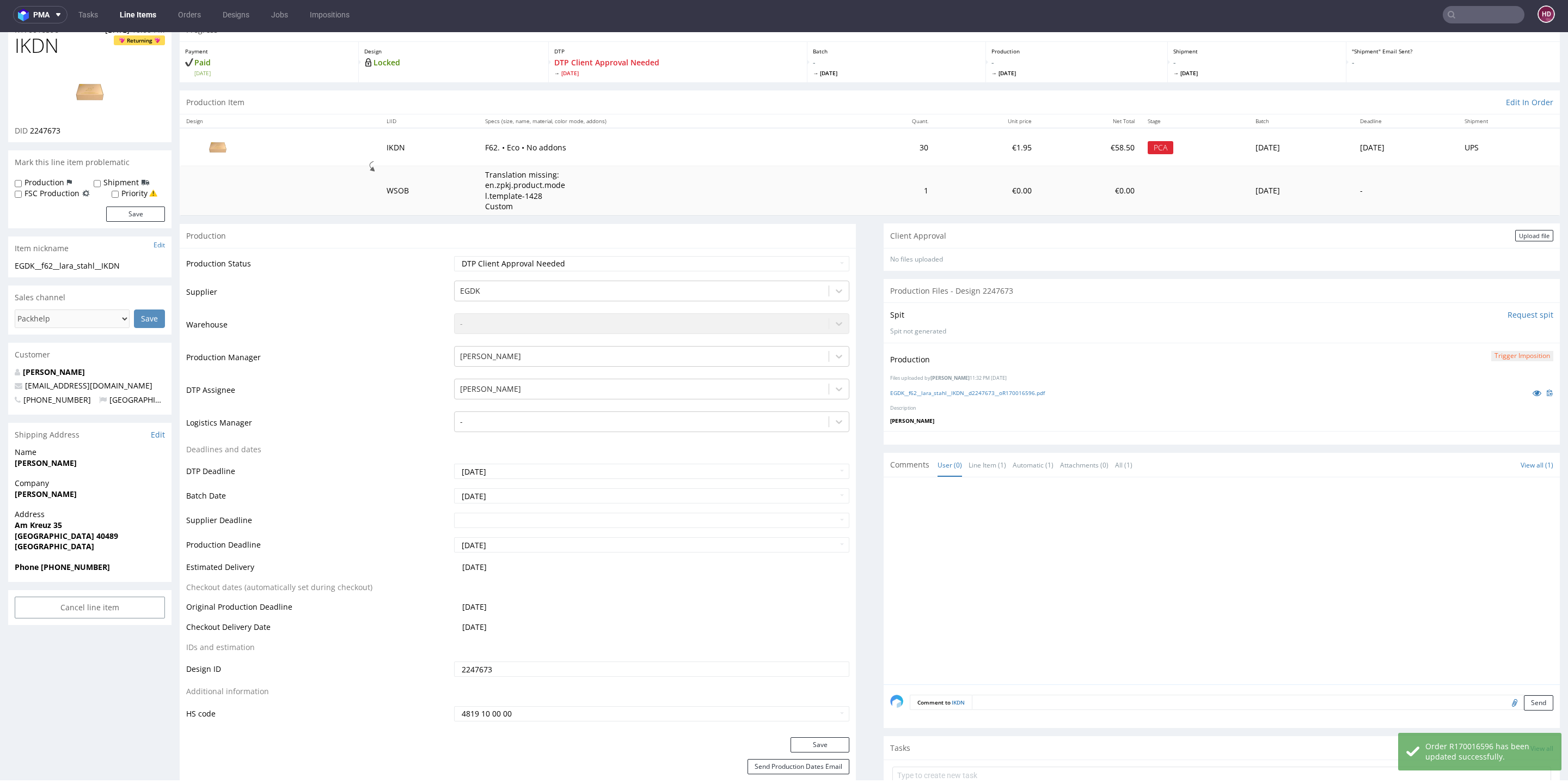
scroll to position [0, 0]
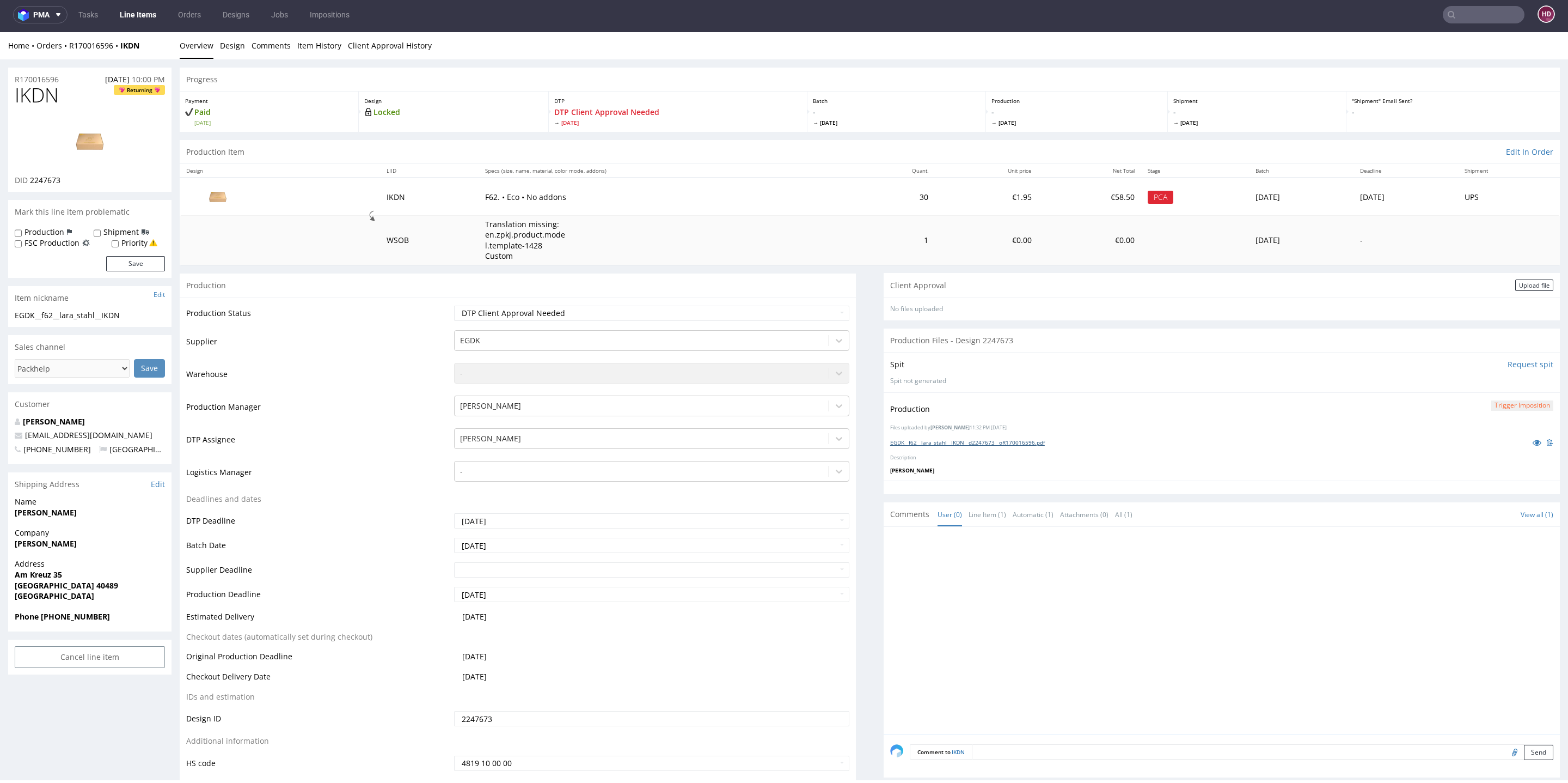
click at [999, 441] on link "EGDK__f62__lara_stahl__IKDN__d2247673__oR170016596.pdf" at bounding box center [968, 443] width 155 height 8
click at [131, 16] on link "Line Items" at bounding box center [138, 15] width 49 height 17
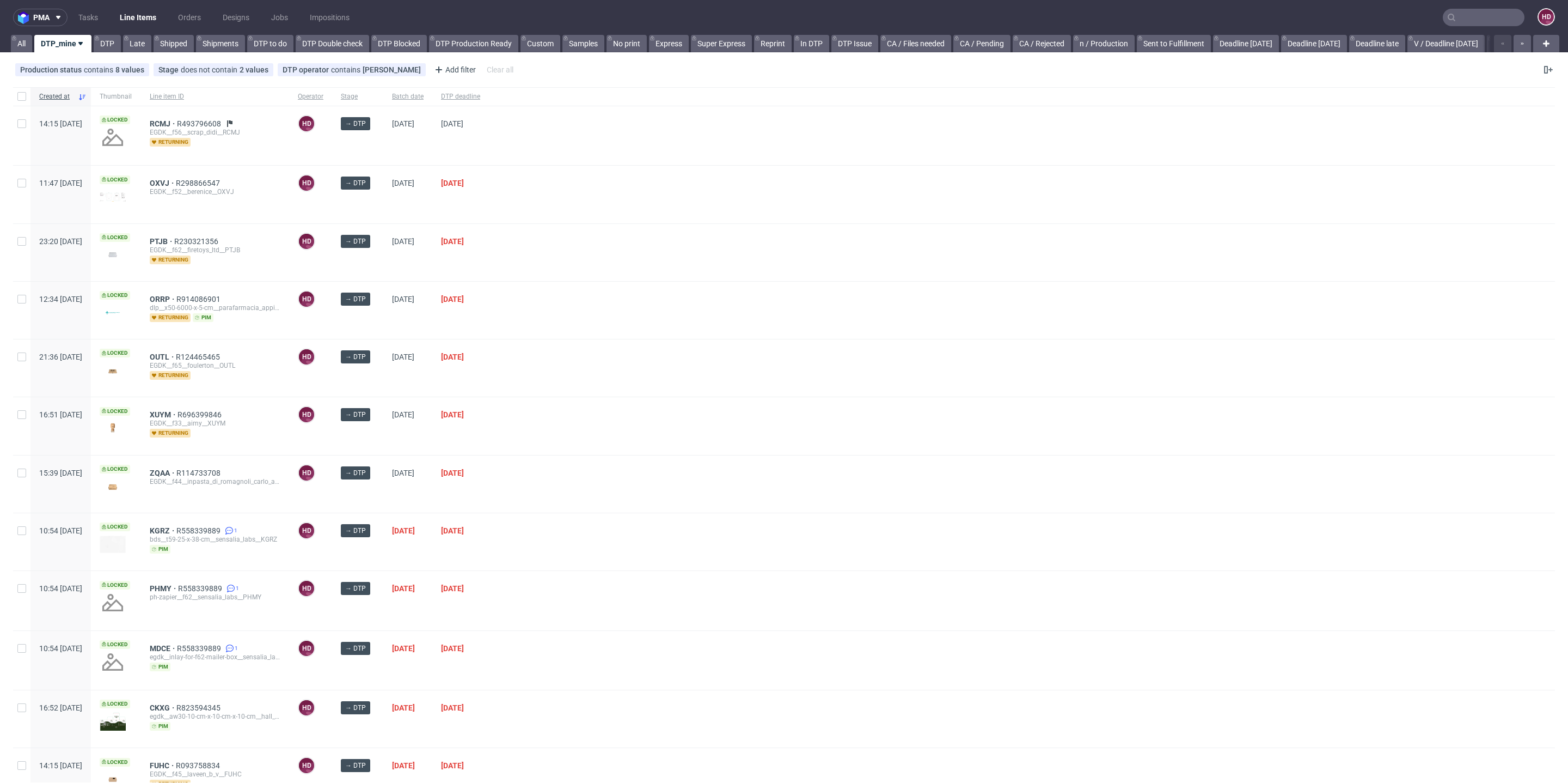
click at [1501, 20] on input "text" at bounding box center [1484, 17] width 81 height 17
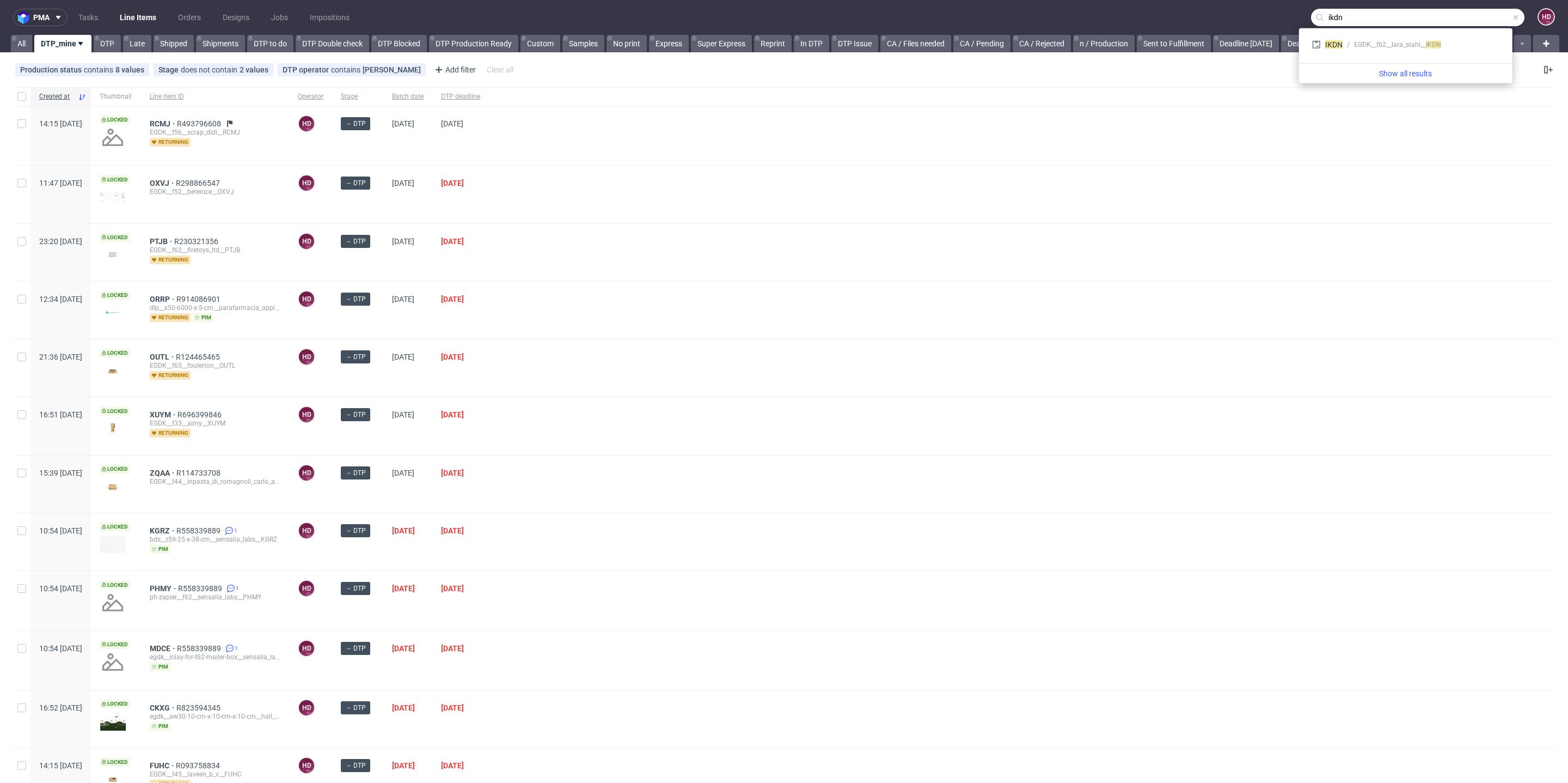
type input "ikdn"
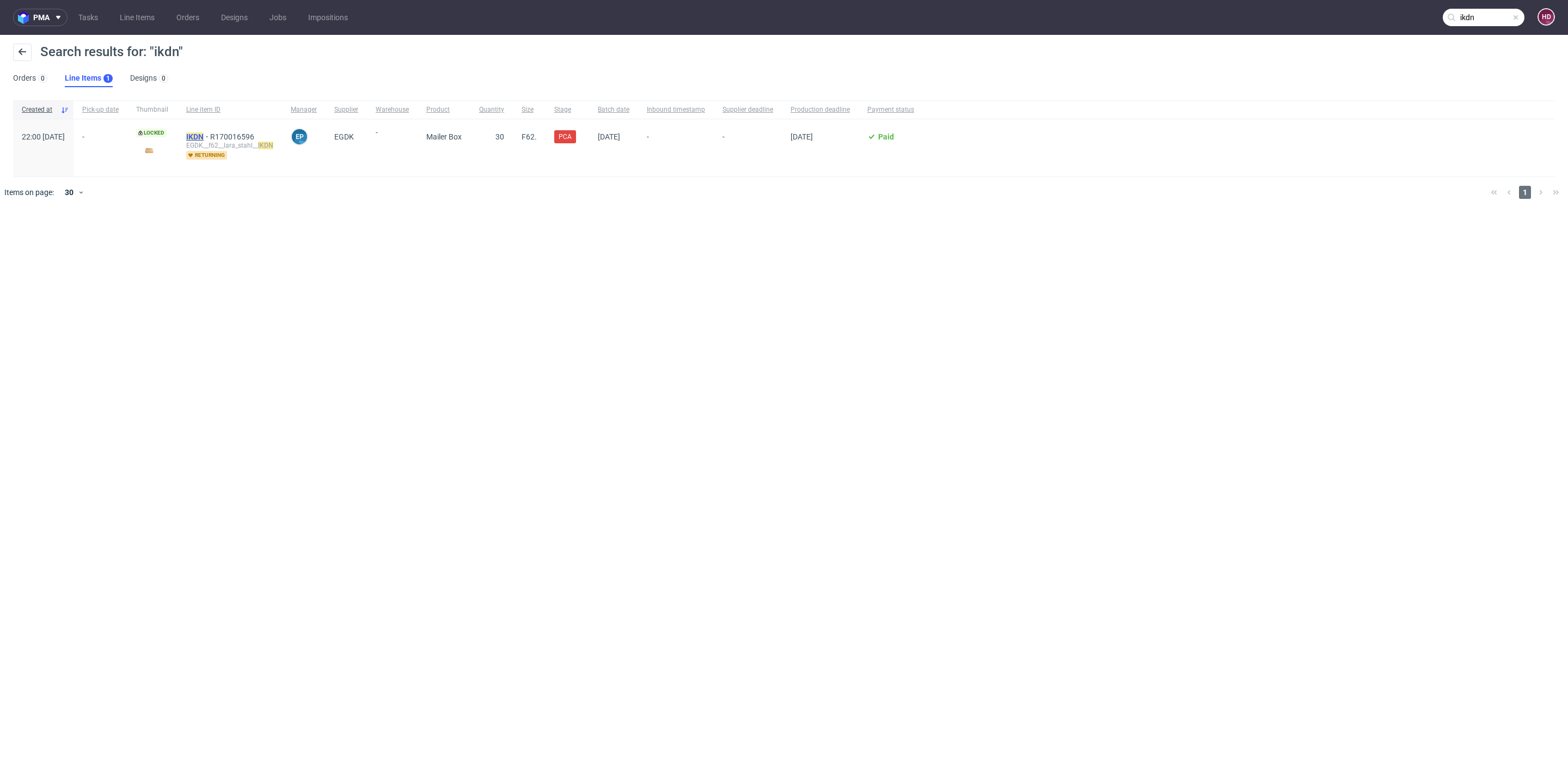
click at [203, 135] on mark "IKDN" at bounding box center [195, 137] width 17 height 9
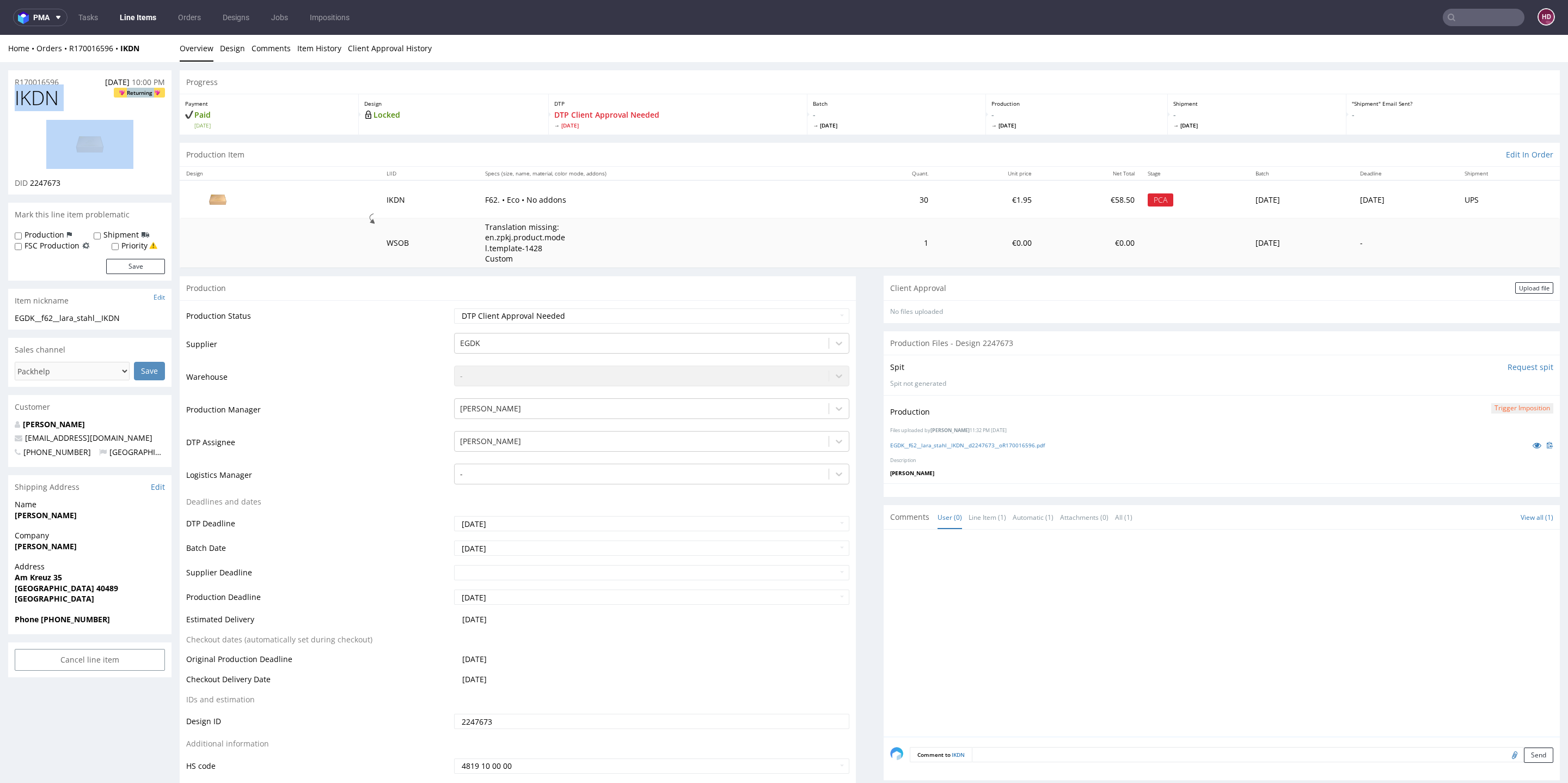
drag, startPoint x: 100, startPoint y: 109, endPoint x: 0, endPoint y: 90, distance: 101.8
click at [364, 50] on link "Client Approval History" at bounding box center [389, 48] width 84 height 27
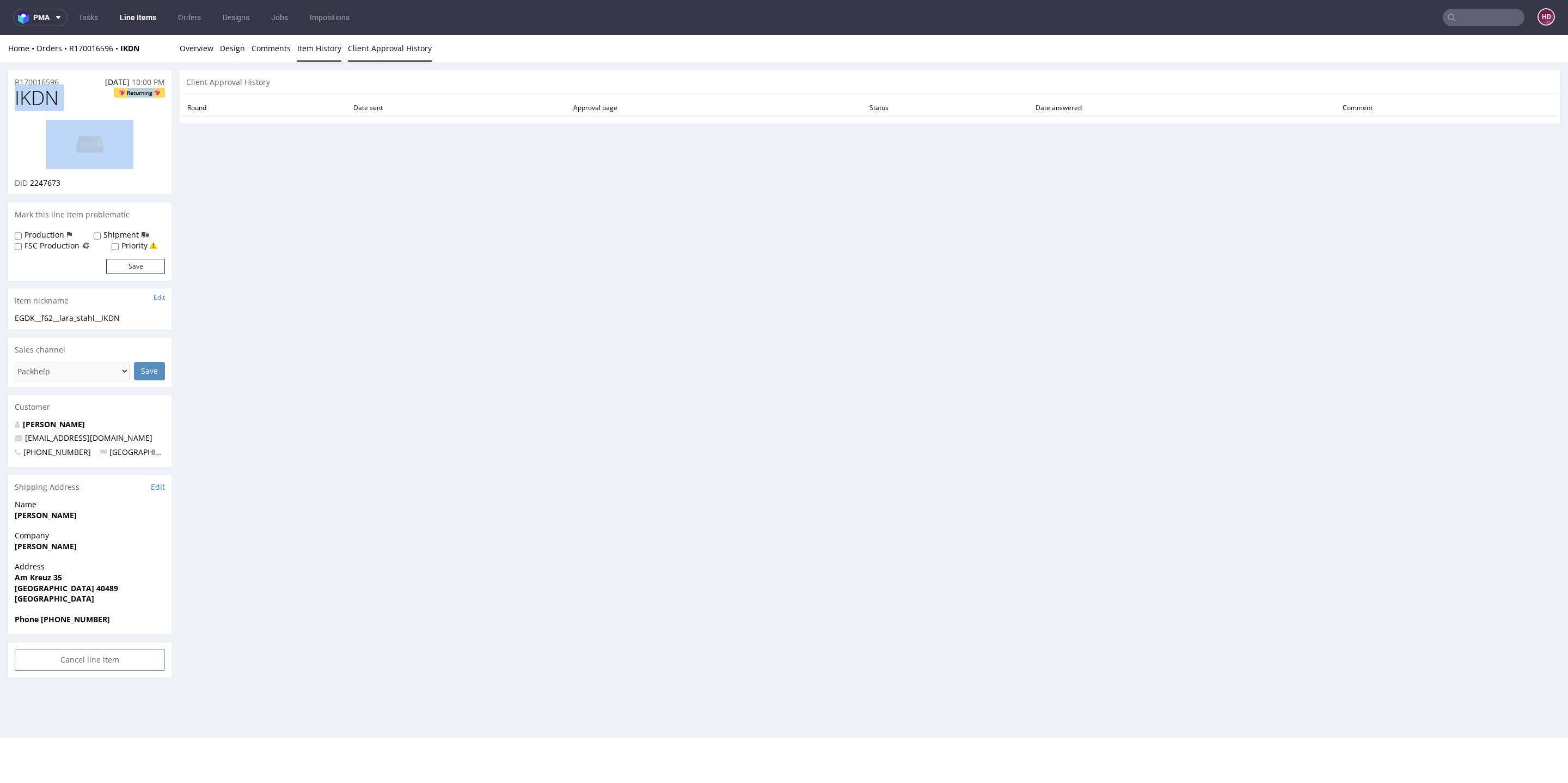
click at [332, 53] on link "Item History" at bounding box center [320, 48] width 45 height 27
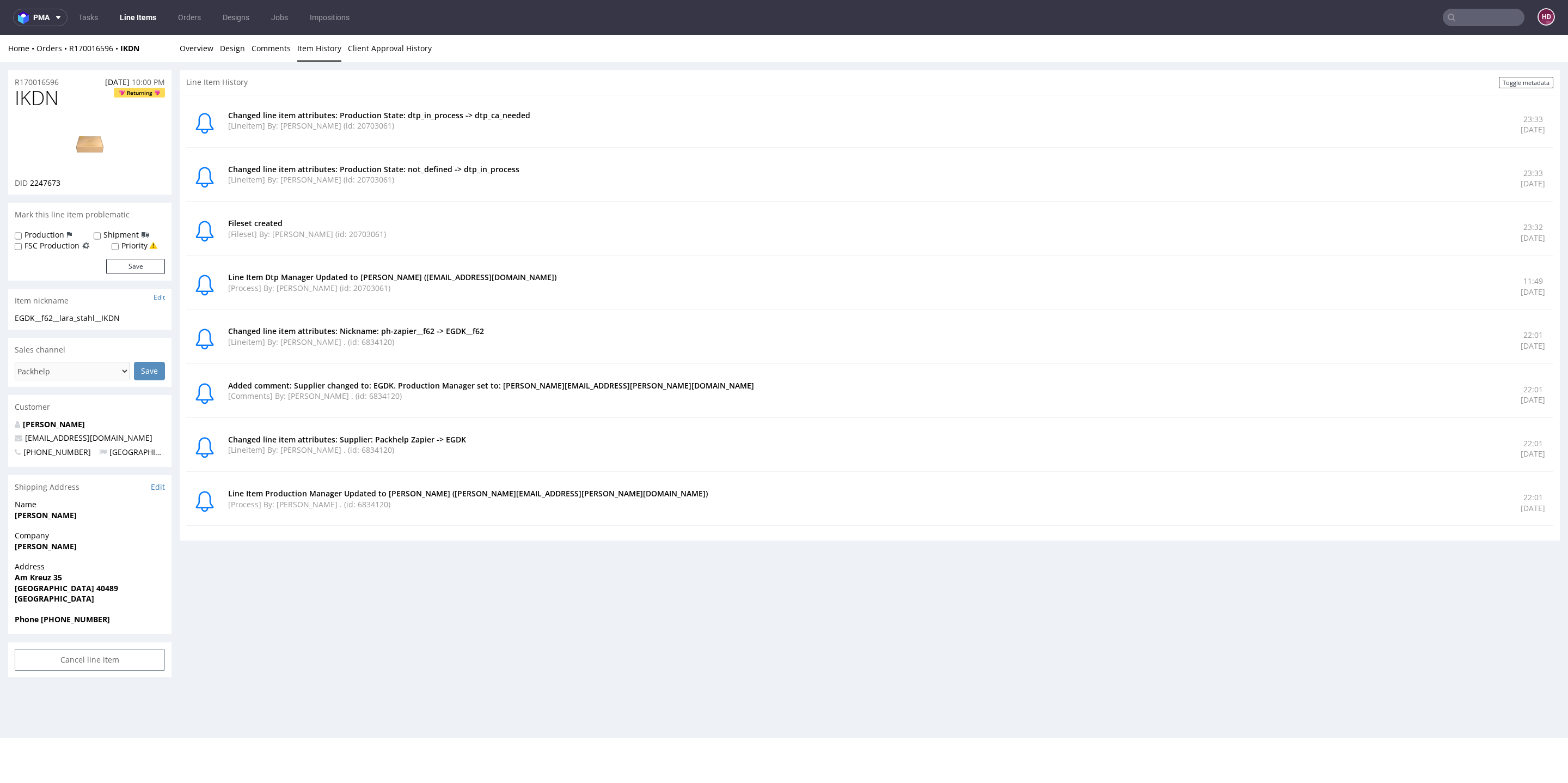
click at [391, 122] on p "[Lineitem] By: [PERSON_NAME] (id: 20703061)" at bounding box center [868, 125] width 1279 height 11
click at [401, 55] on link "Client Approval History" at bounding box center [389, 48] width 84 height 27
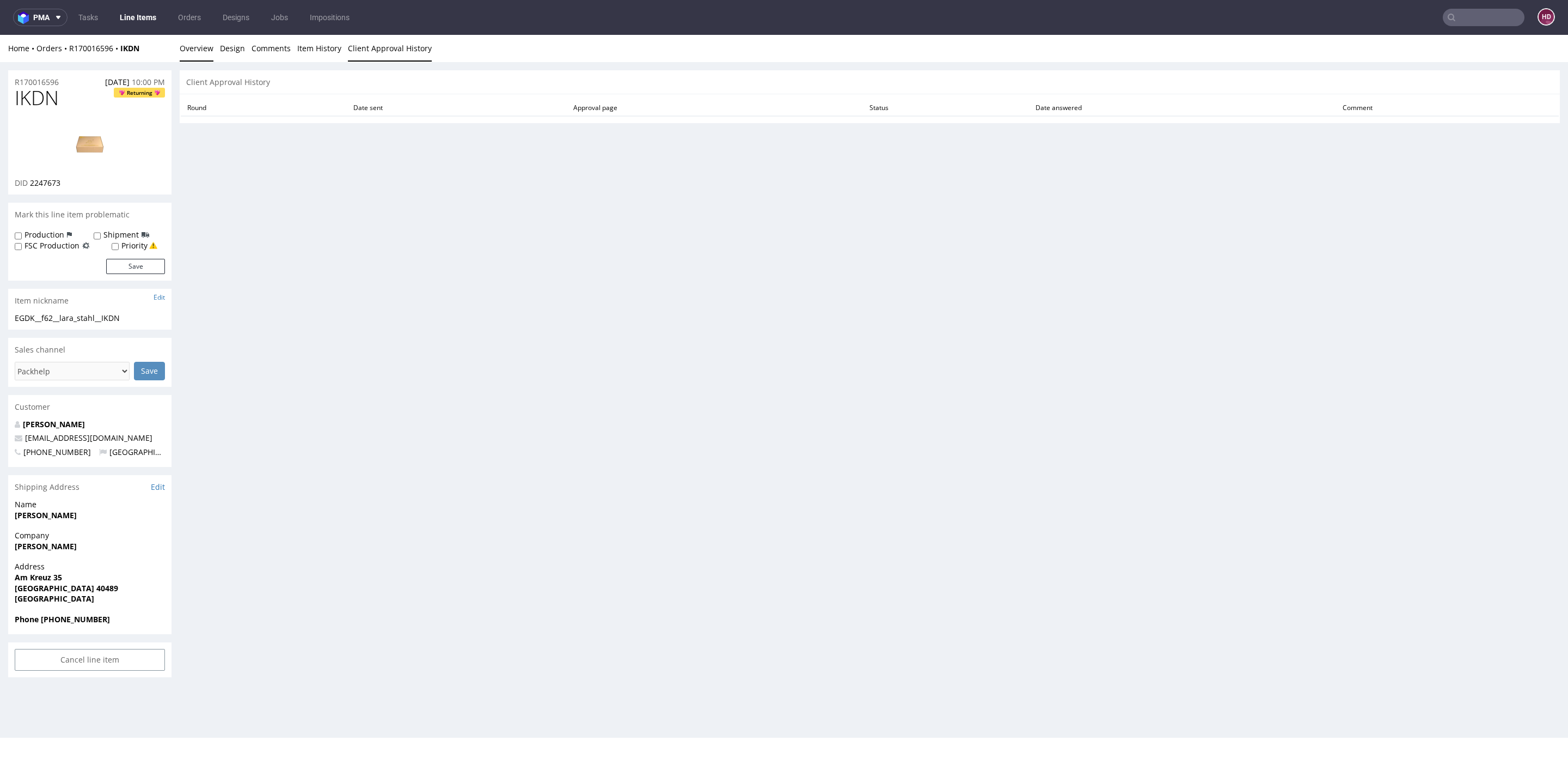
click at [204, 51] on link "Overview" at bounding box center [197, 48] width 34 height 27
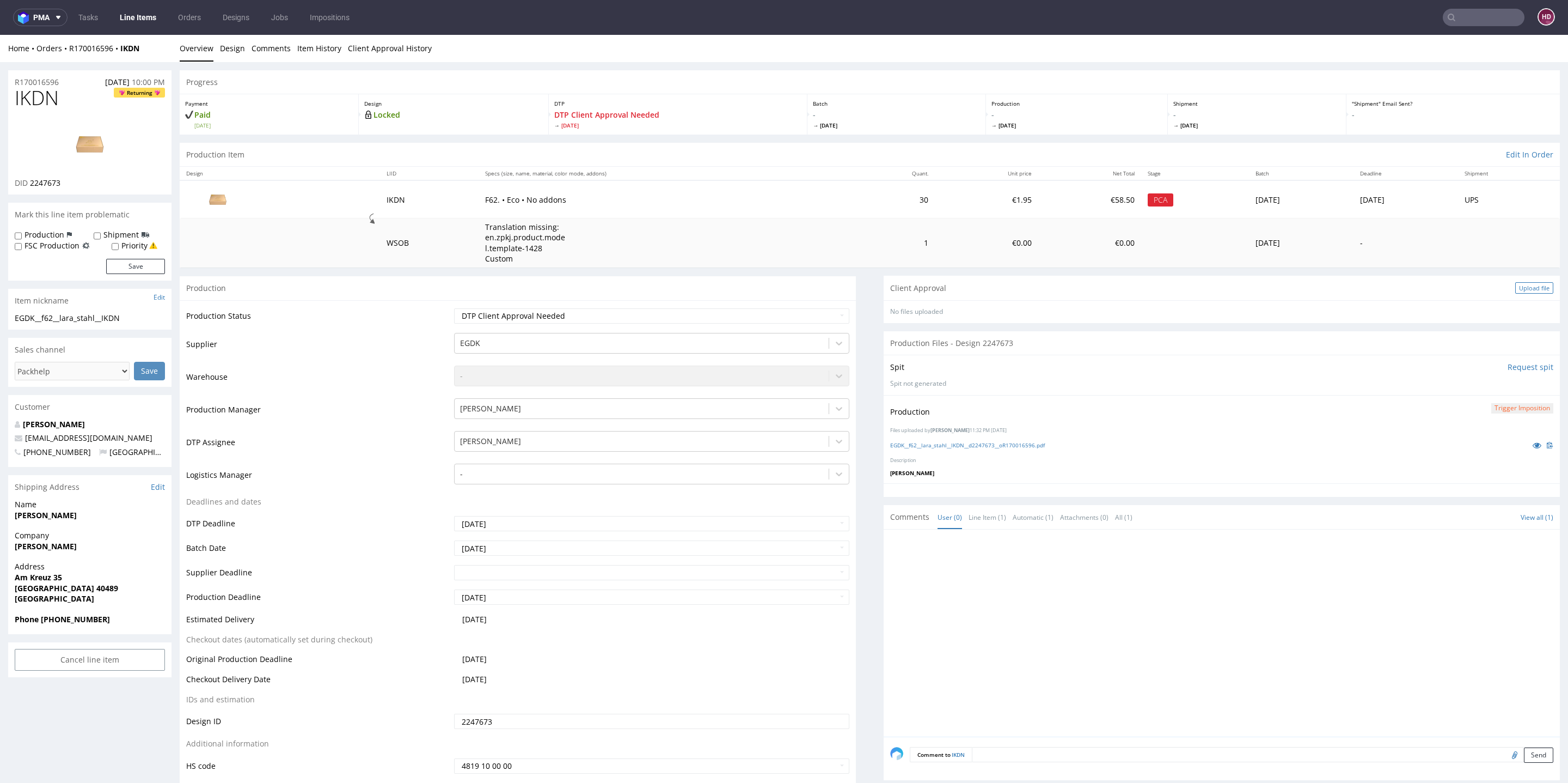
click at [1520, 291] on div "Upload file" at bounding box center [1534, 288] width 38 height 12
click at [1519, 286] on div "Upload file" at bounding box center [1534, 288] width 38 height 12
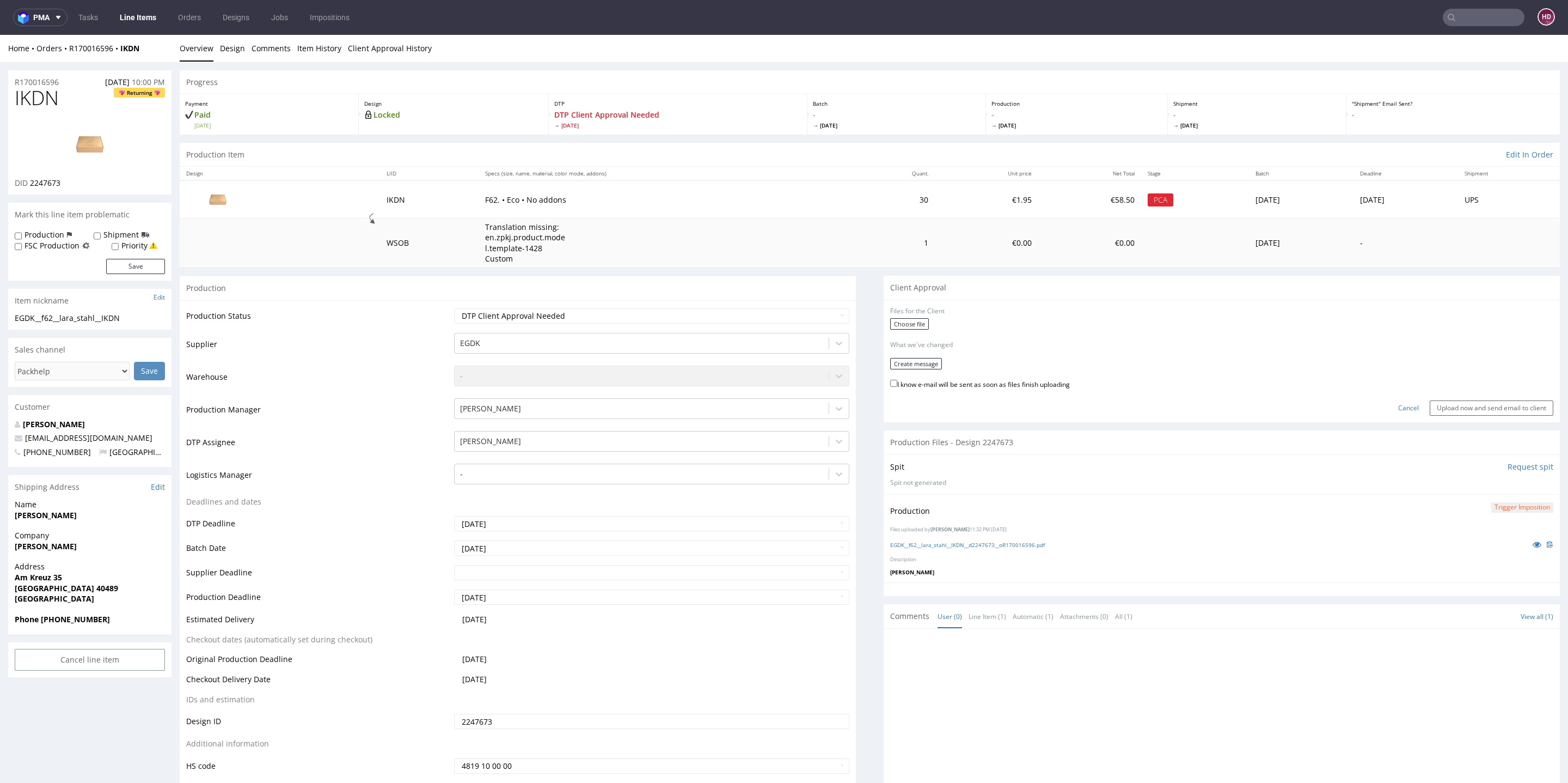
click at [883, 330] on div "No files uploaded Files for the Client Choose file What we've changed Create me…" at bounding box center [1221, 360] width 676 height 122
click at [890, 321] on label "Choose file" at bounding box center [909, 324] width 39 height 12
click at [0, 35] on input "Choose file" at bounding box center [0, 35] width 0 height 0
click at [890, 362] on button "Create message" at bounding box center [915, 360] width 51 height 12
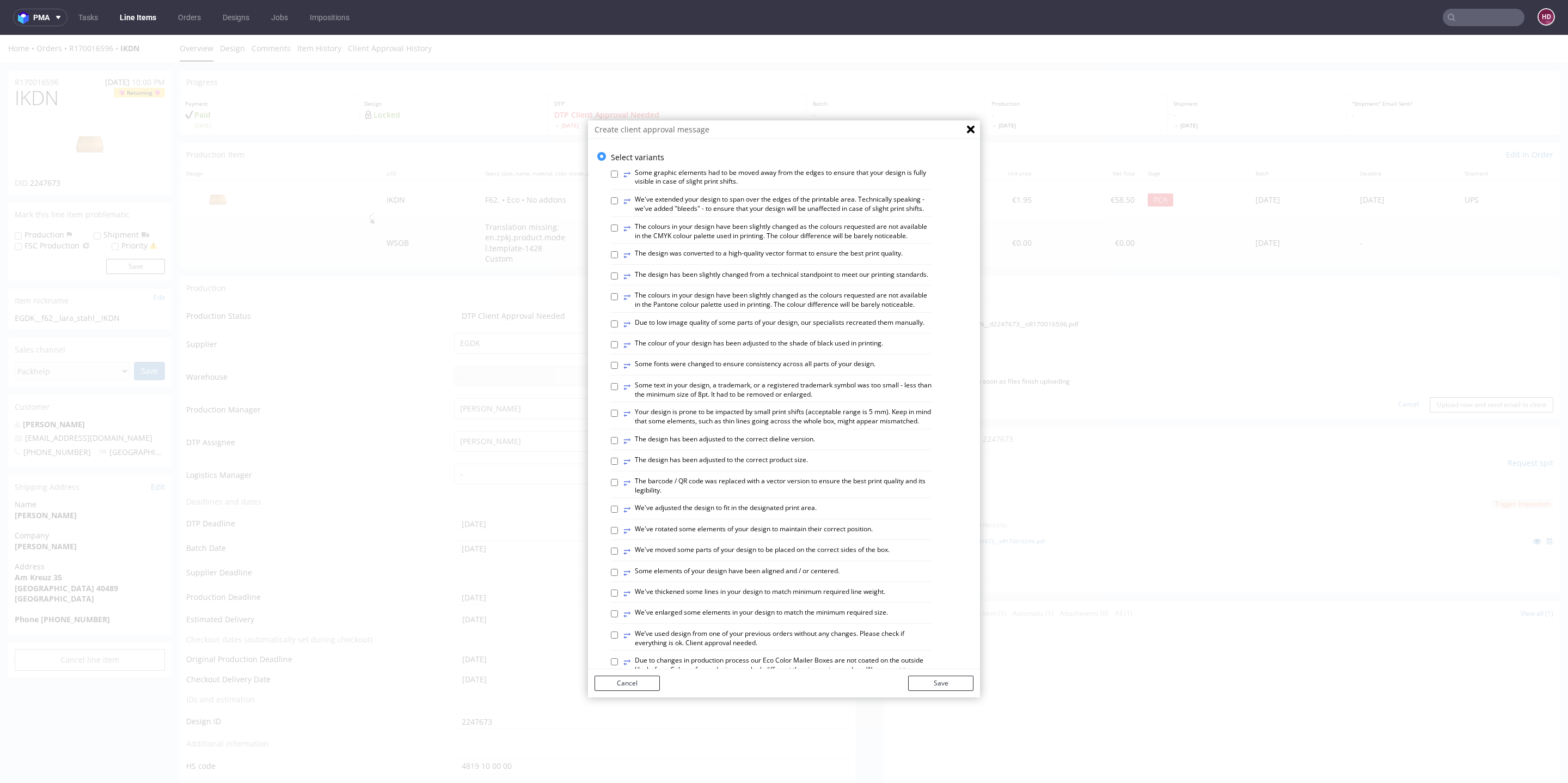
scroll to position [422, 0]
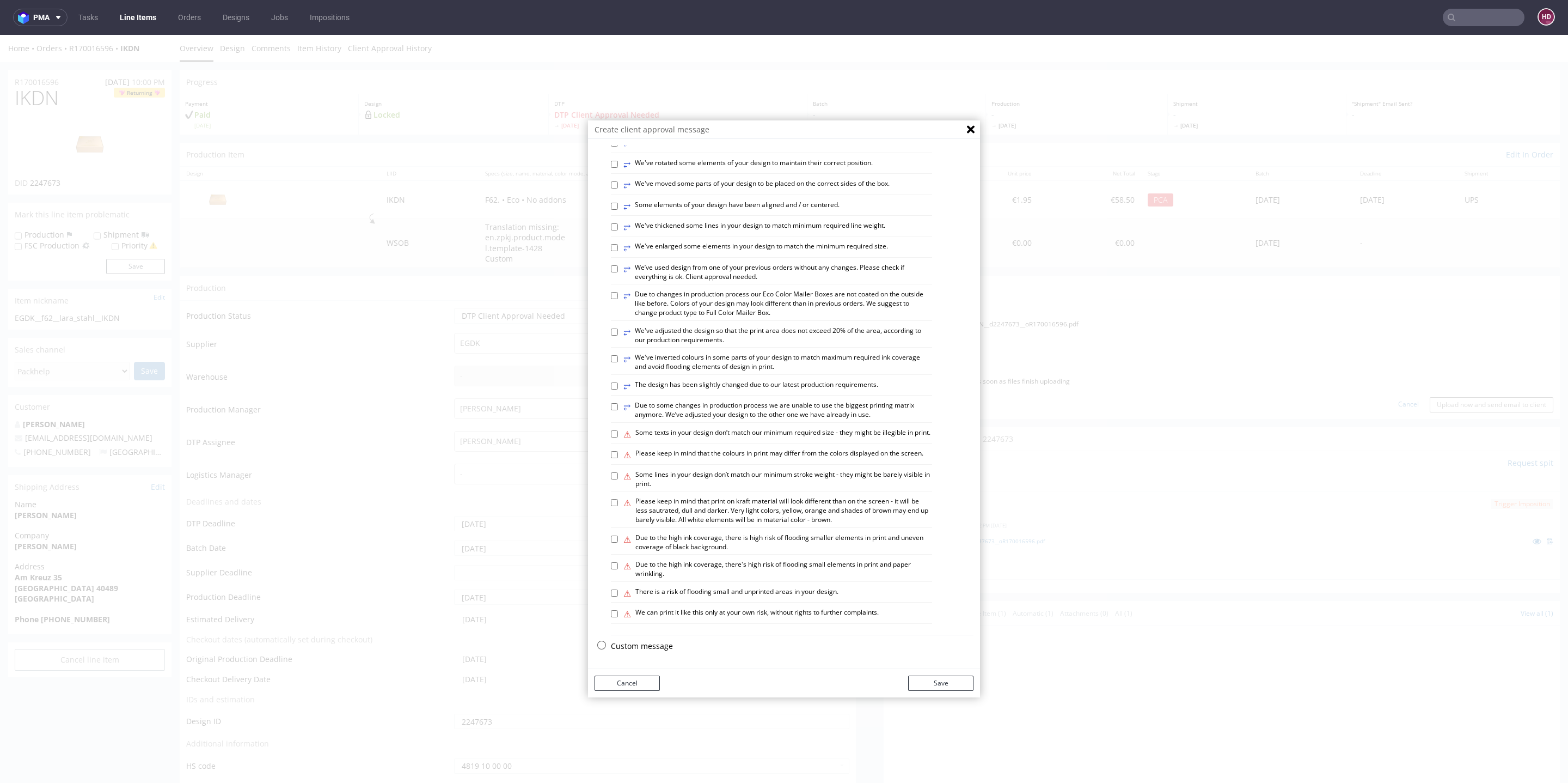
click at [736, 517] on label "⚠ Please keep in mind that print on kraft material will look different than on …" at bounding box center [778, 511] width 309 height 27
click at [618, 506] on input "⚠ Please keep in mind that print on kraft material will look different than on …" at bounding box center [614, 502] width 7 height 7
checkbox input "true"
click at [949, 680] on button "Save" at bounding box center [940, 683] width 65 height 16
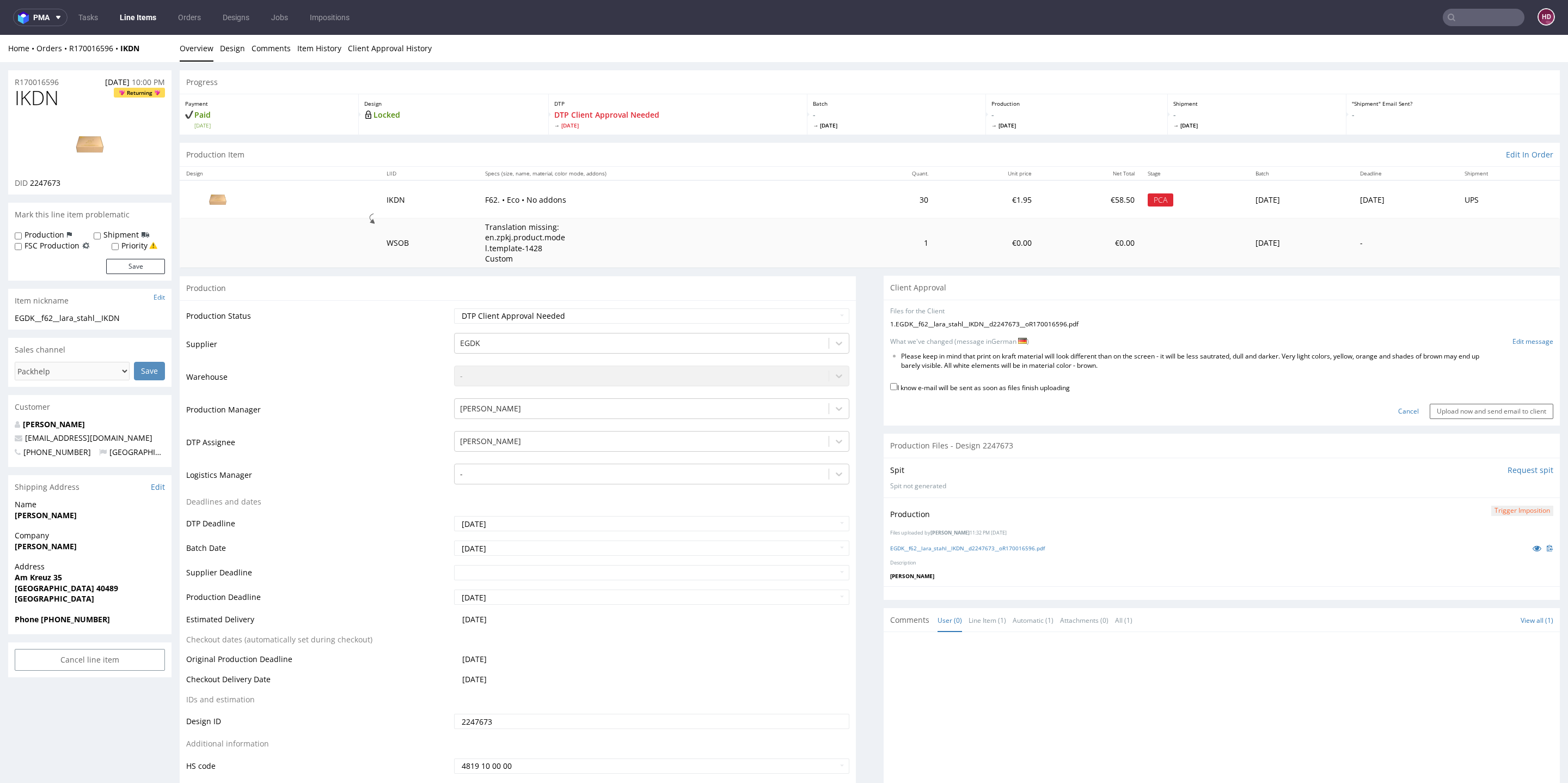
click at [918, 389] on label "I know e-mail will be sent as soon as files finish uploading" at bounding box center [980, 387] width 180 height 12
click at [897, 389] on input "I know e-mail will be sent as soon as files finish uploading" at bounding box center [893, 386] width 7 height 7
checkbox input "true"
click at [1473, 417] on input "Upload now and send email to client" at bounding box center [1491, 412] width 124 height 16
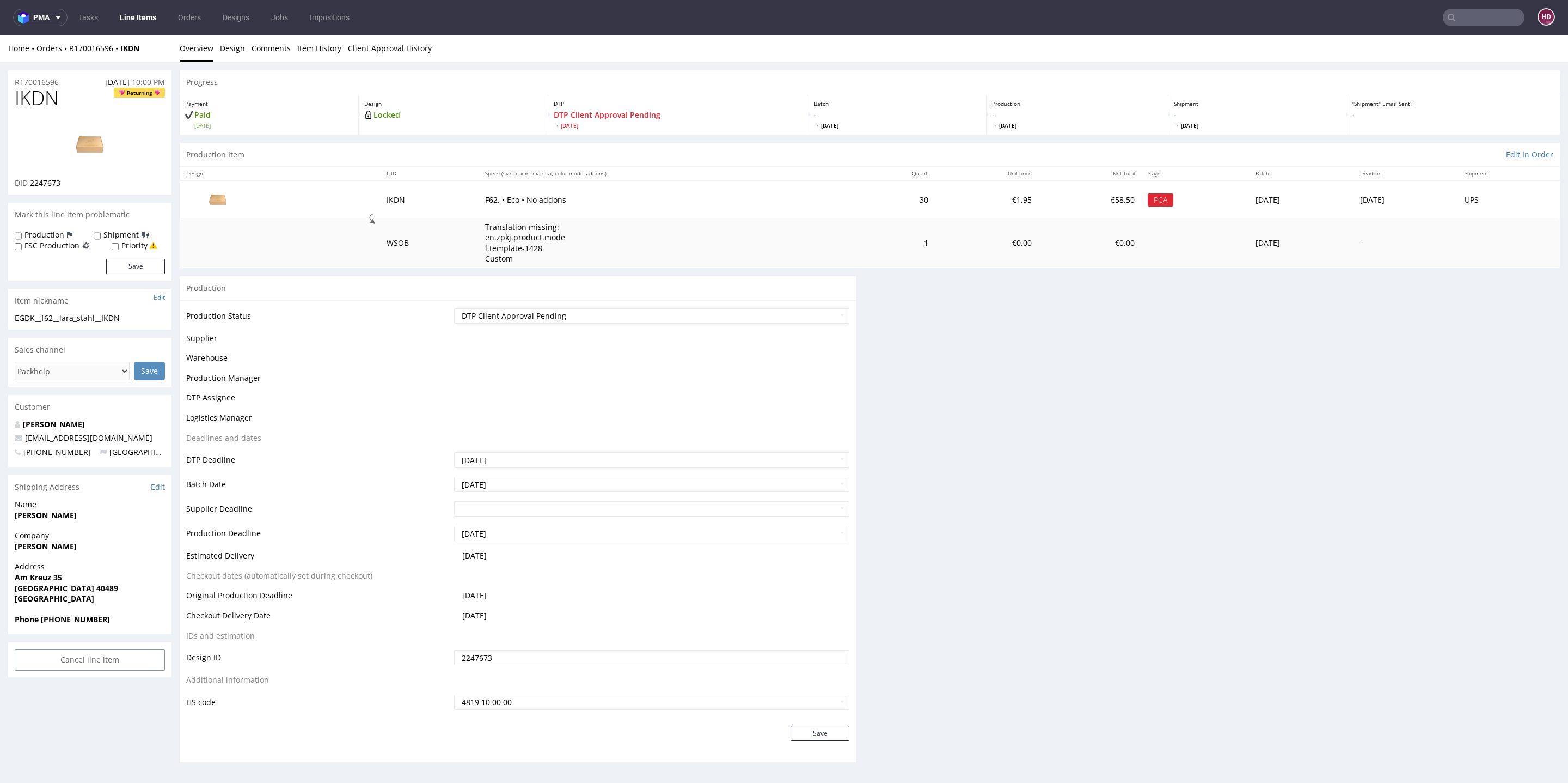
scroll to position [0, 0]
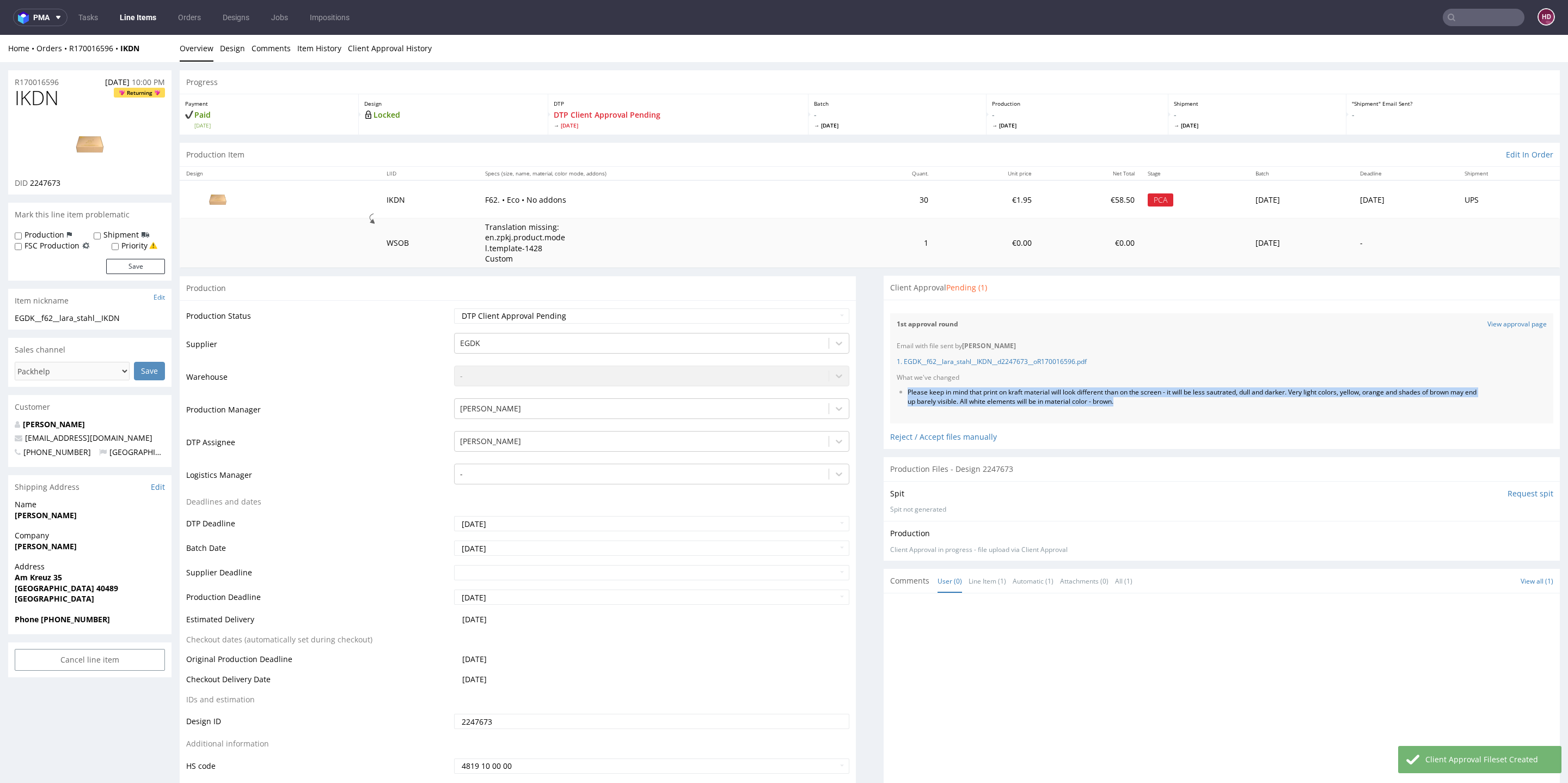
drag, startPoint x: 1107, startPoint y: 398, endPoint x: 875, endPoint y: 392, distance: 232.1
click at [883, 392] on div "Files for the Client Choose file What we've changed Create message I know e-mai…" at bounding box center [1221, 374] width 676 height 149
copy li "Please keep in mind that print on kraft material will look different than on th…"
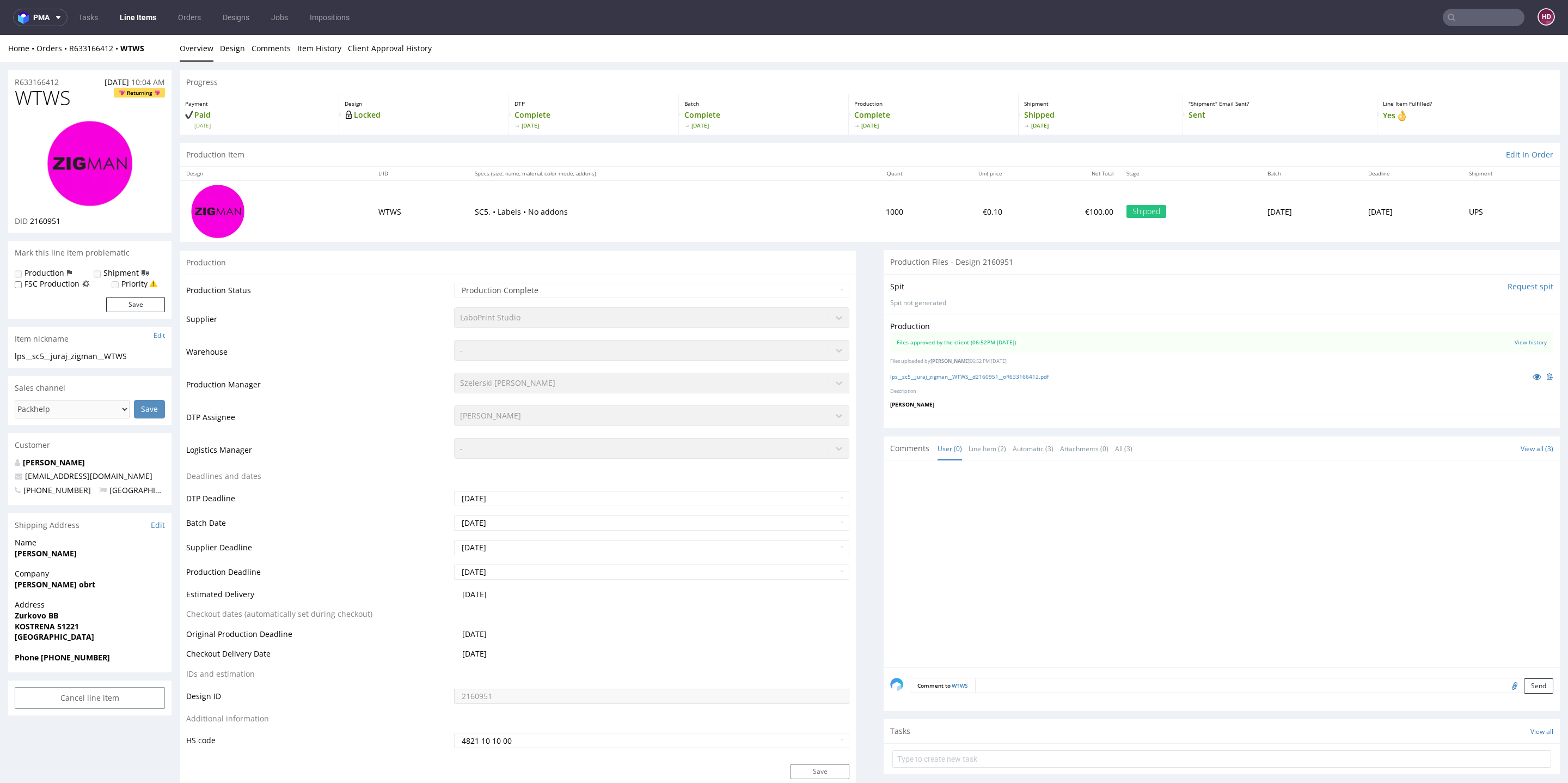
click at [123, 16] on link "Line Items" at bounding box center [138, 17] width 49 height 17
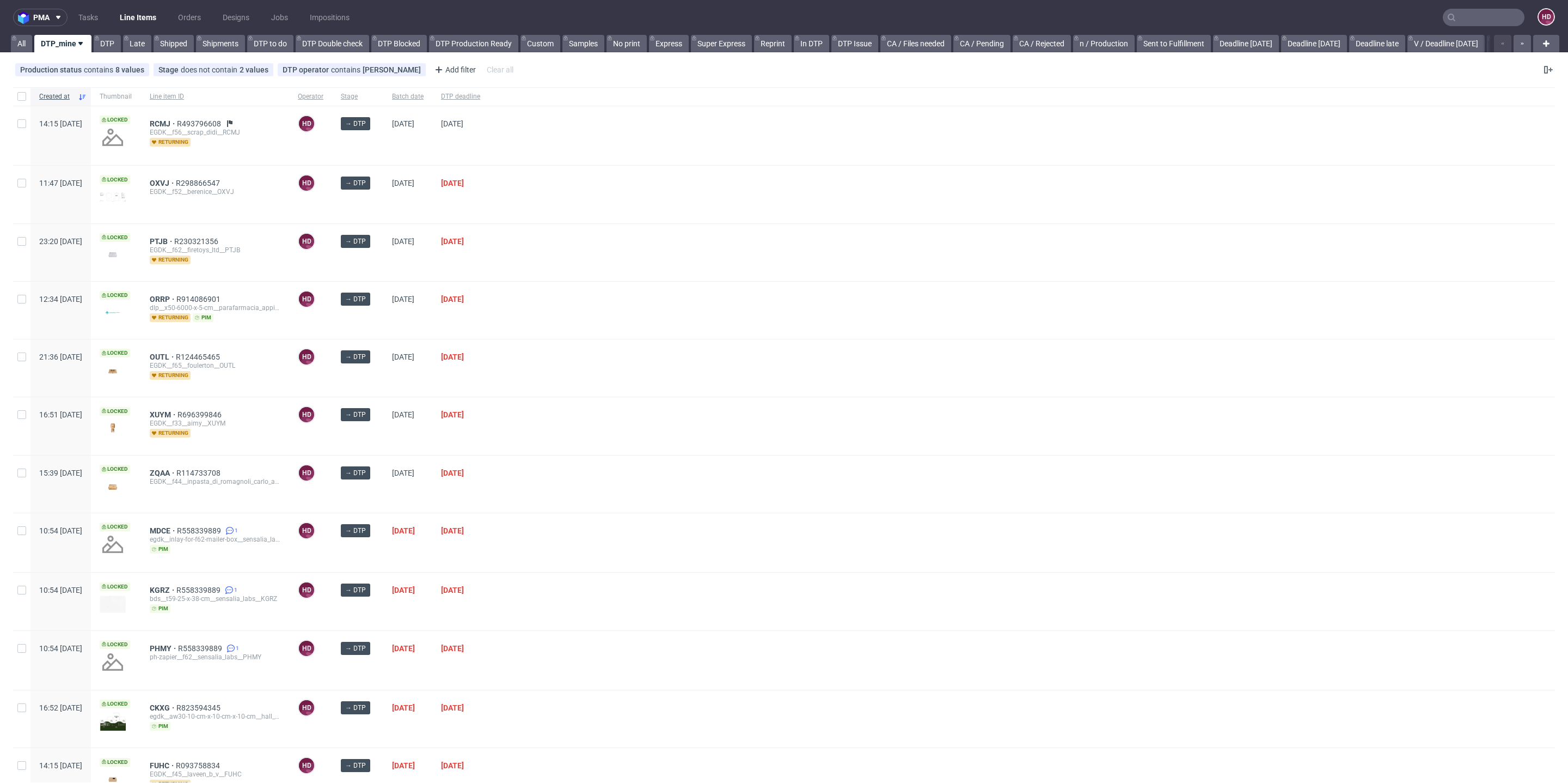
scroll to position [51, 0]
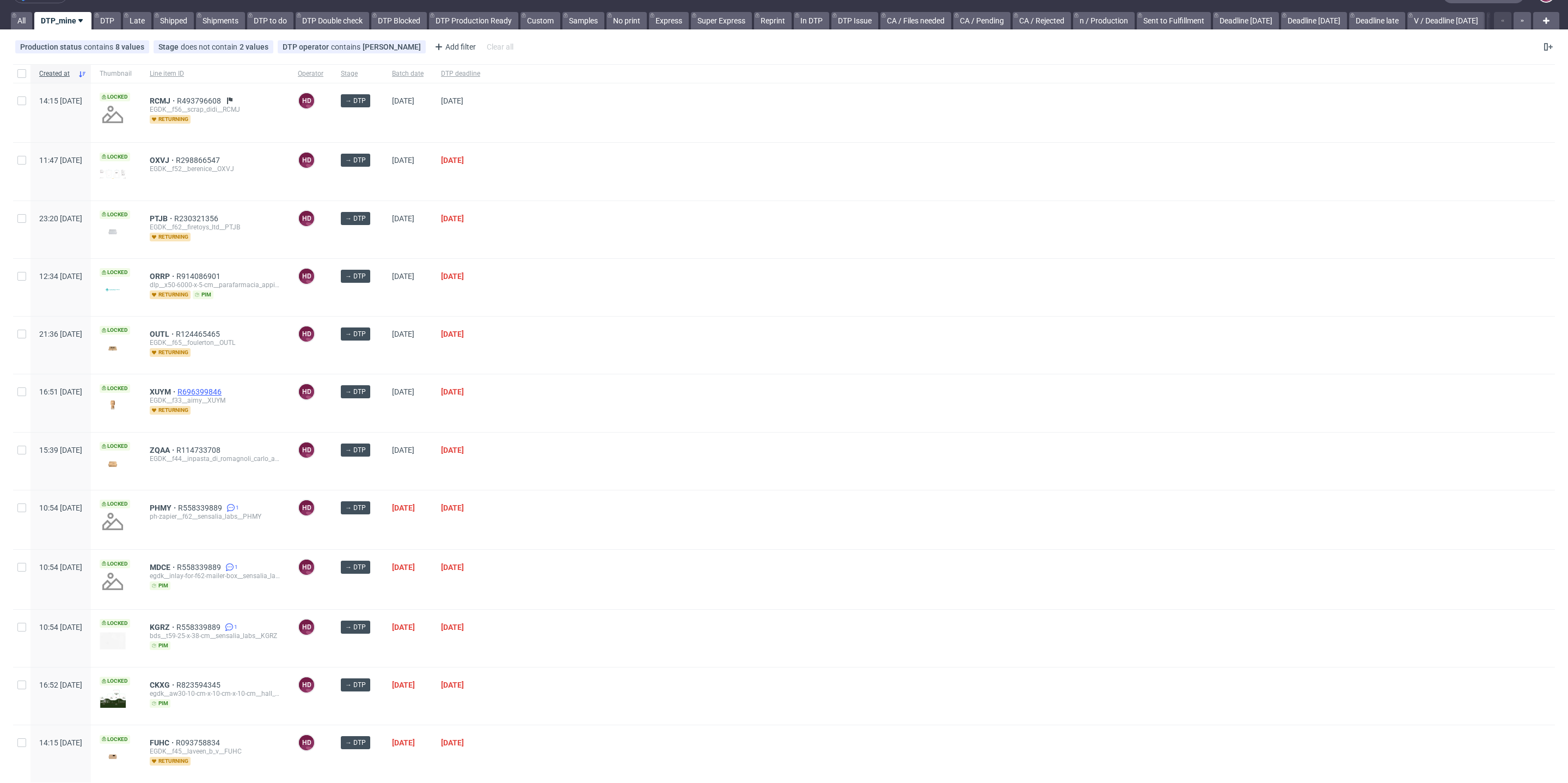
scroll to position [29, 0]
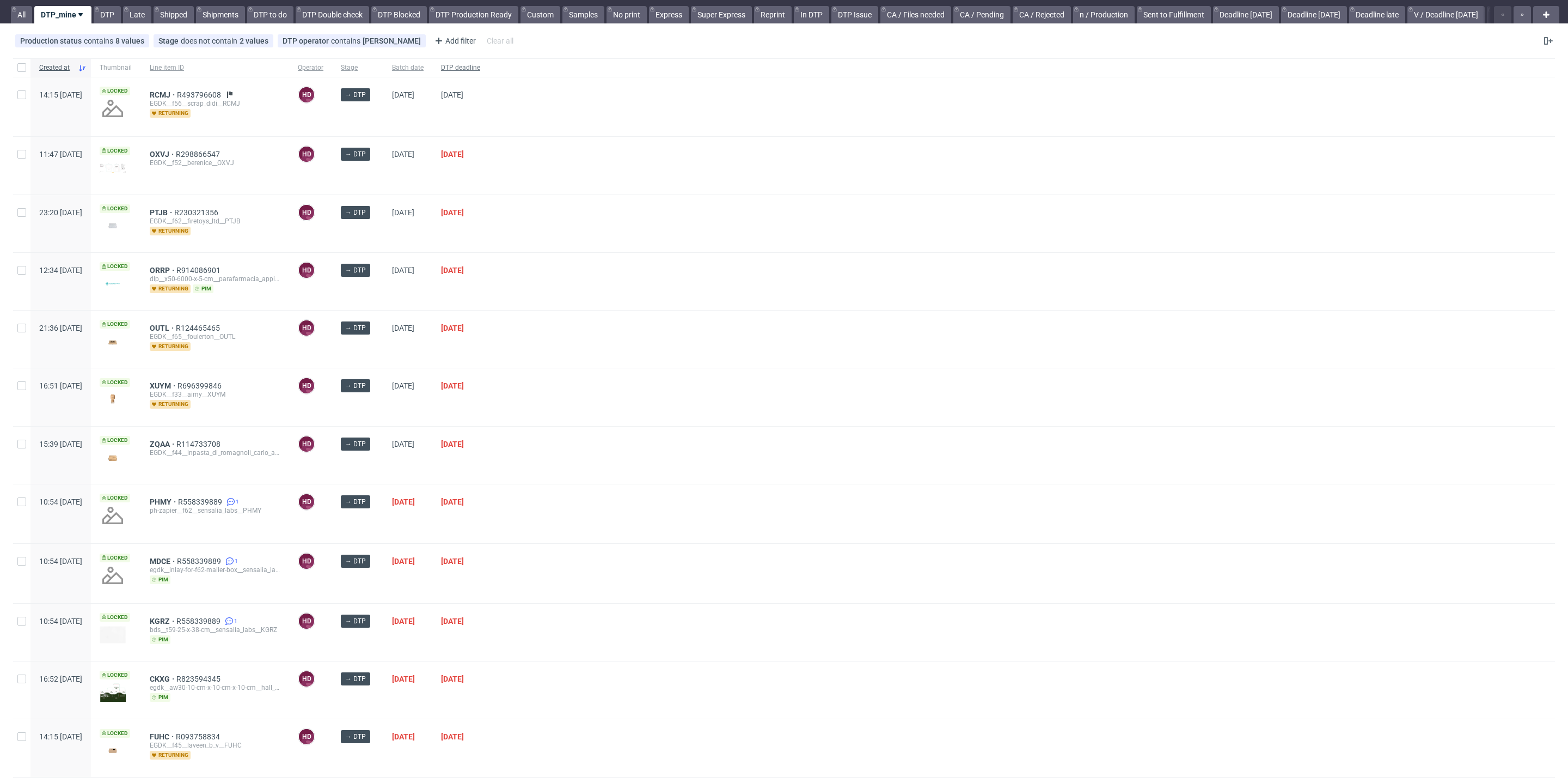
click at [478, 64] on div "DTP deadline" at bounding box center [460, 67] width 56 height 18
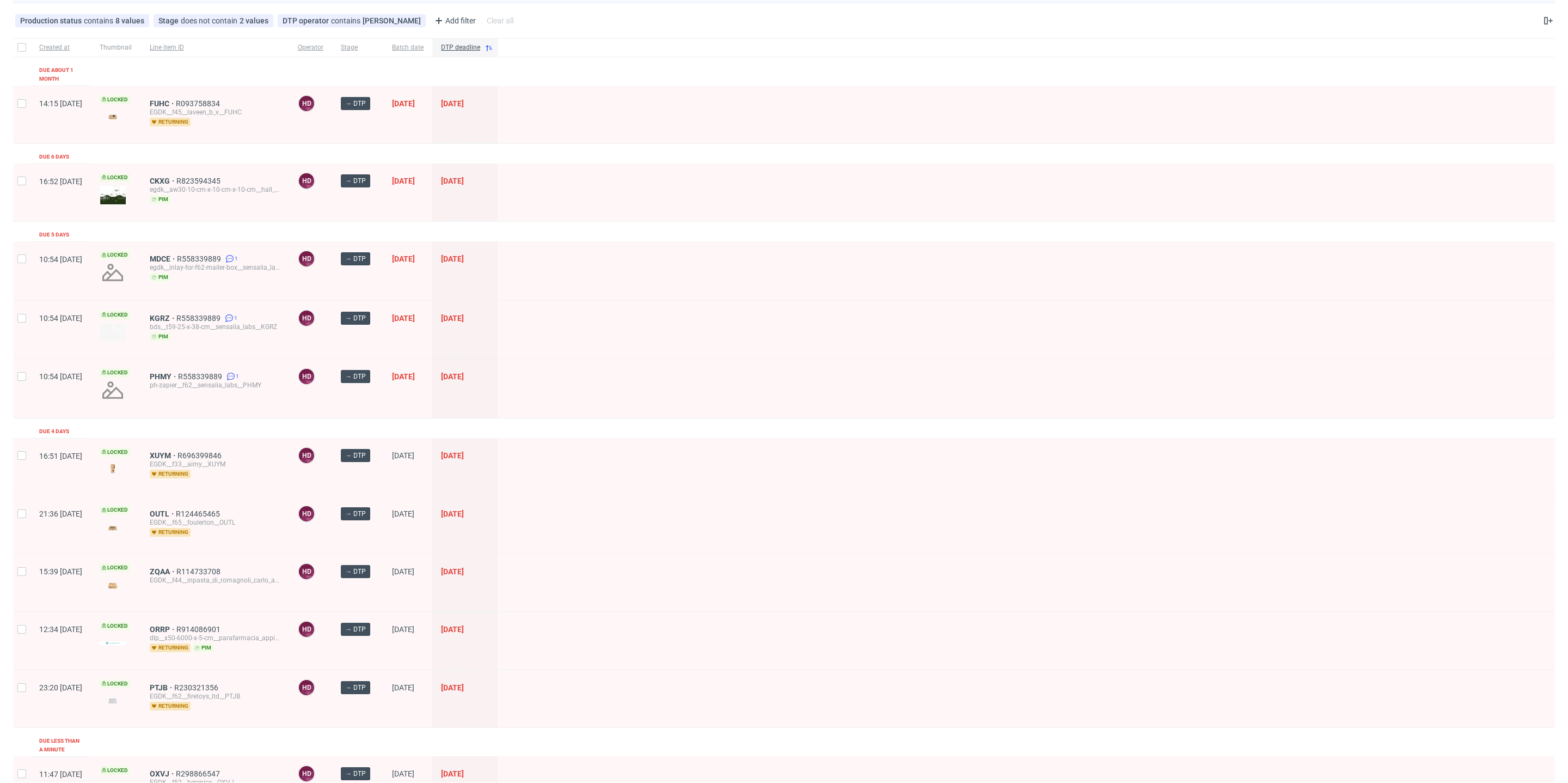
scroll to position [82, 0]
click at [176, 312] on span "KGRZ" at bounding box center [164, 316] width 27 height 9
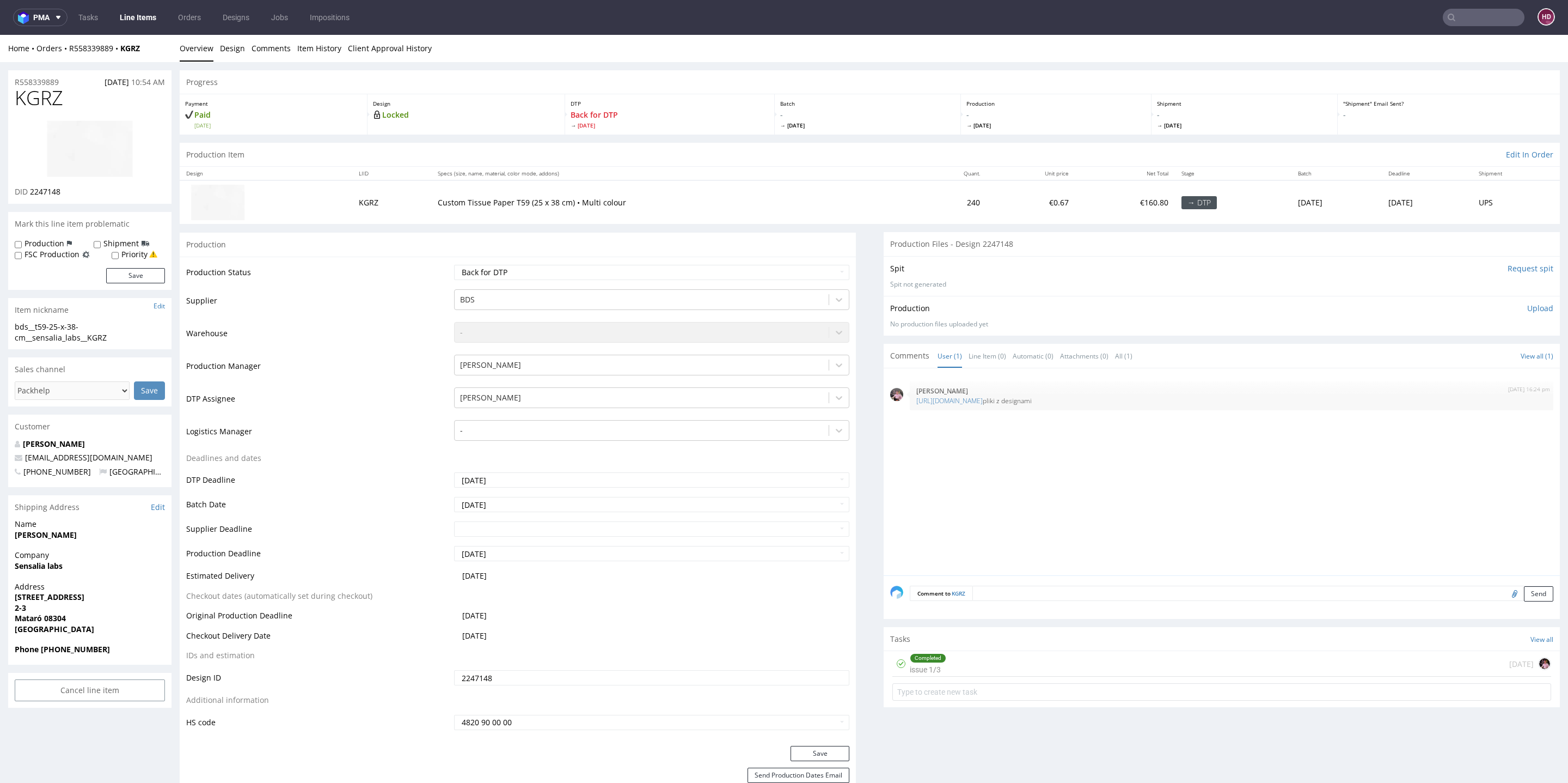
click at [143, 16] on link "Line Items" at bounding box center [138, 17] width 49 height 17
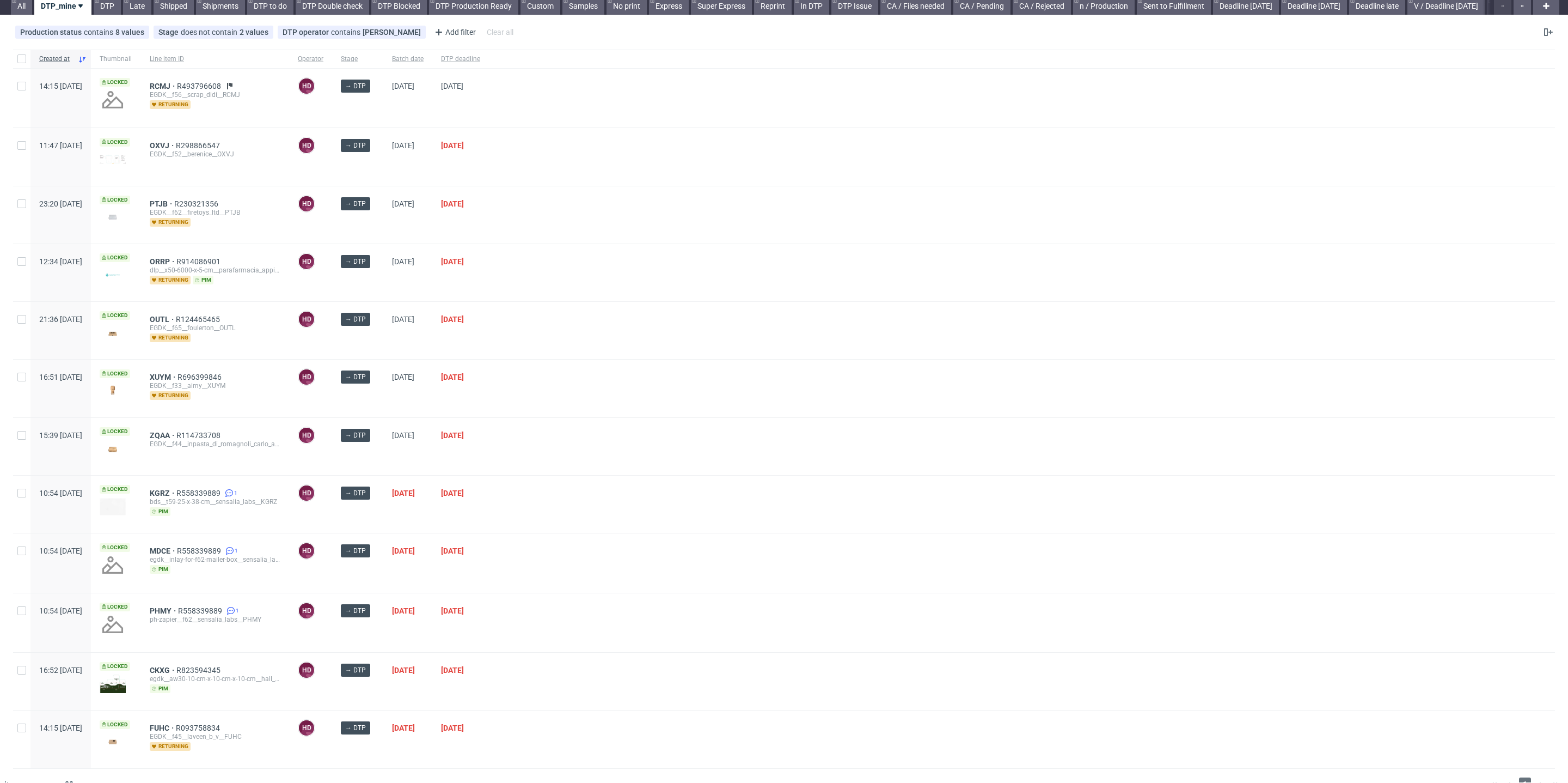
scroll to position [51, 0]
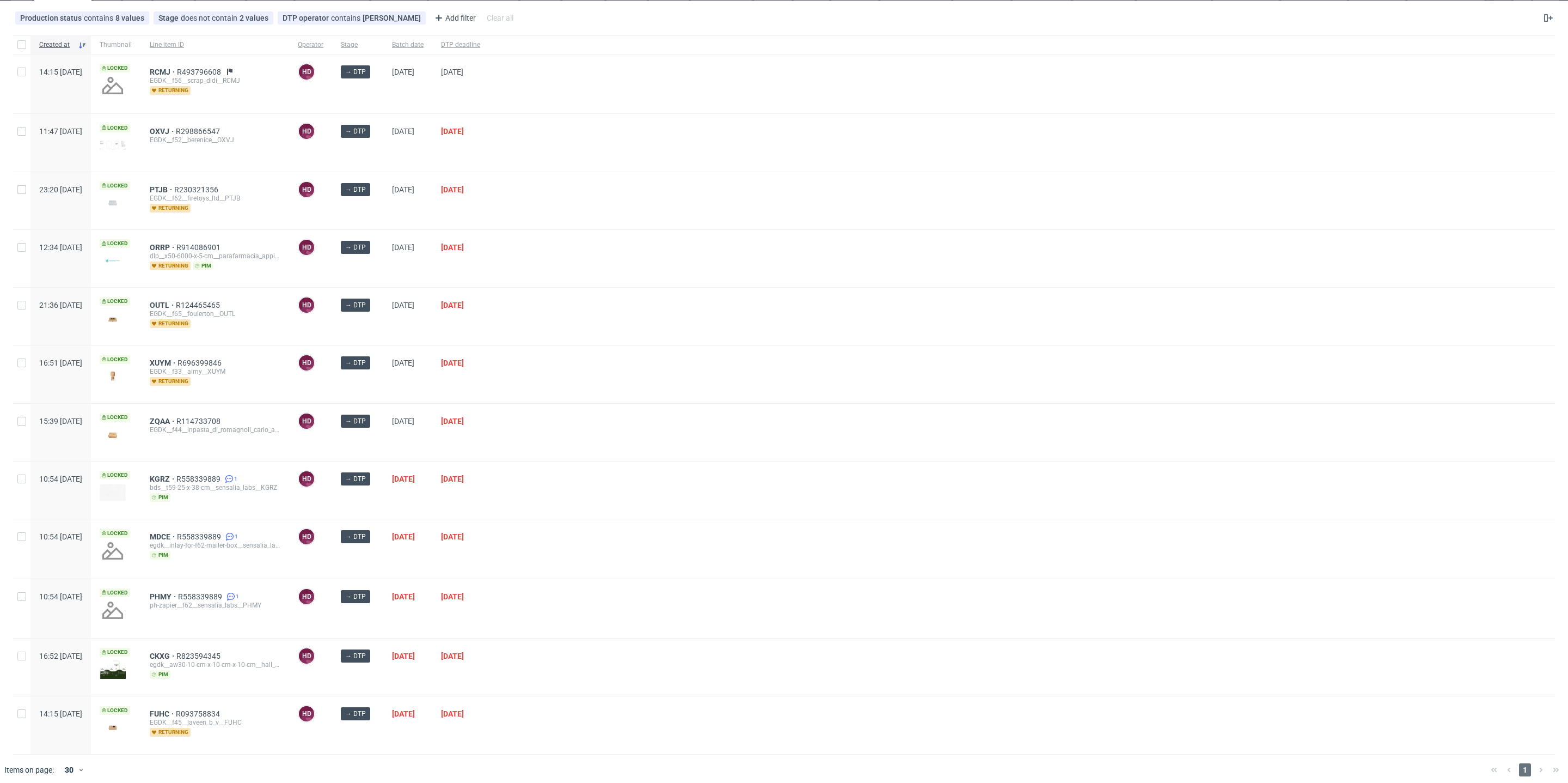
click at [194, 298] on div "OUTL R124465465 EGDK__f65__foulerton__OUTL returning" at bounding box center [215, 316] width 148 height 57
click at [176, 301] on span "OUTL" at bounding box center [163, 304] width 26 height 9
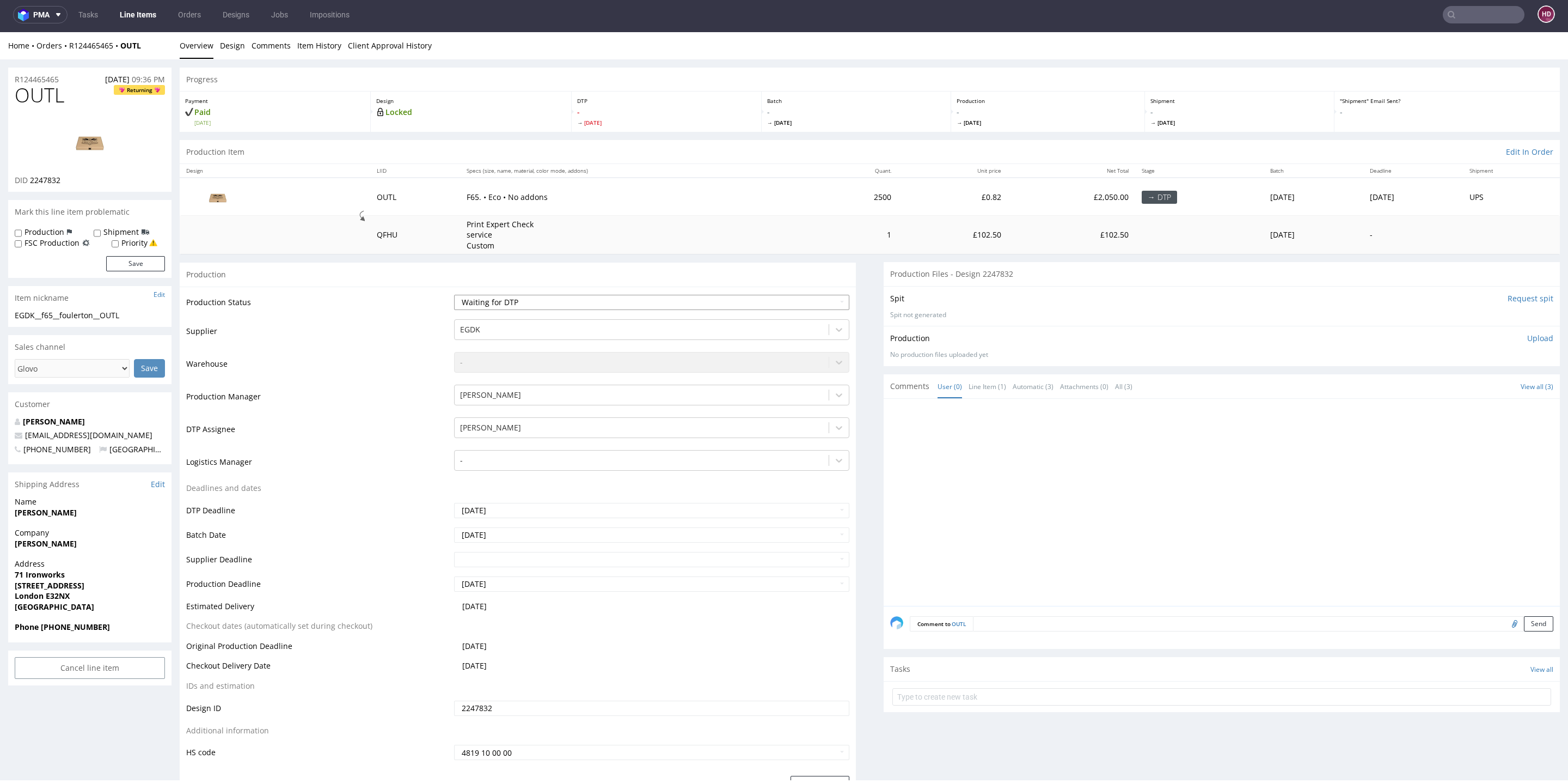
click at [624, 308] on select "Waiting for Artwork Waiting for Diecut Waiting for Mockup Waiting for DTP Waiti…" at bounding box center [652, 302] width 395 height 16
select select "dtp_in_process"
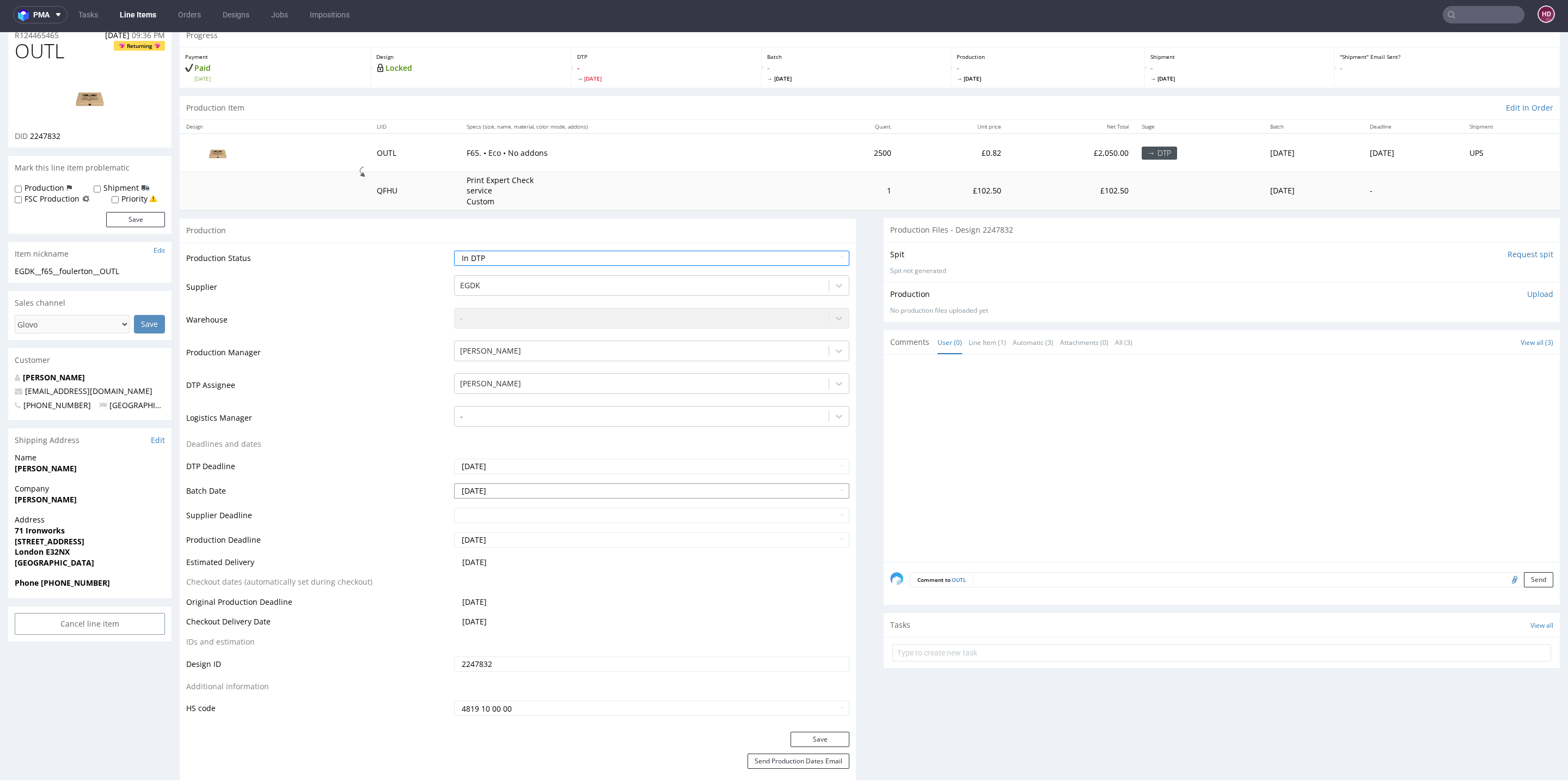
scroll to position [89, 0]
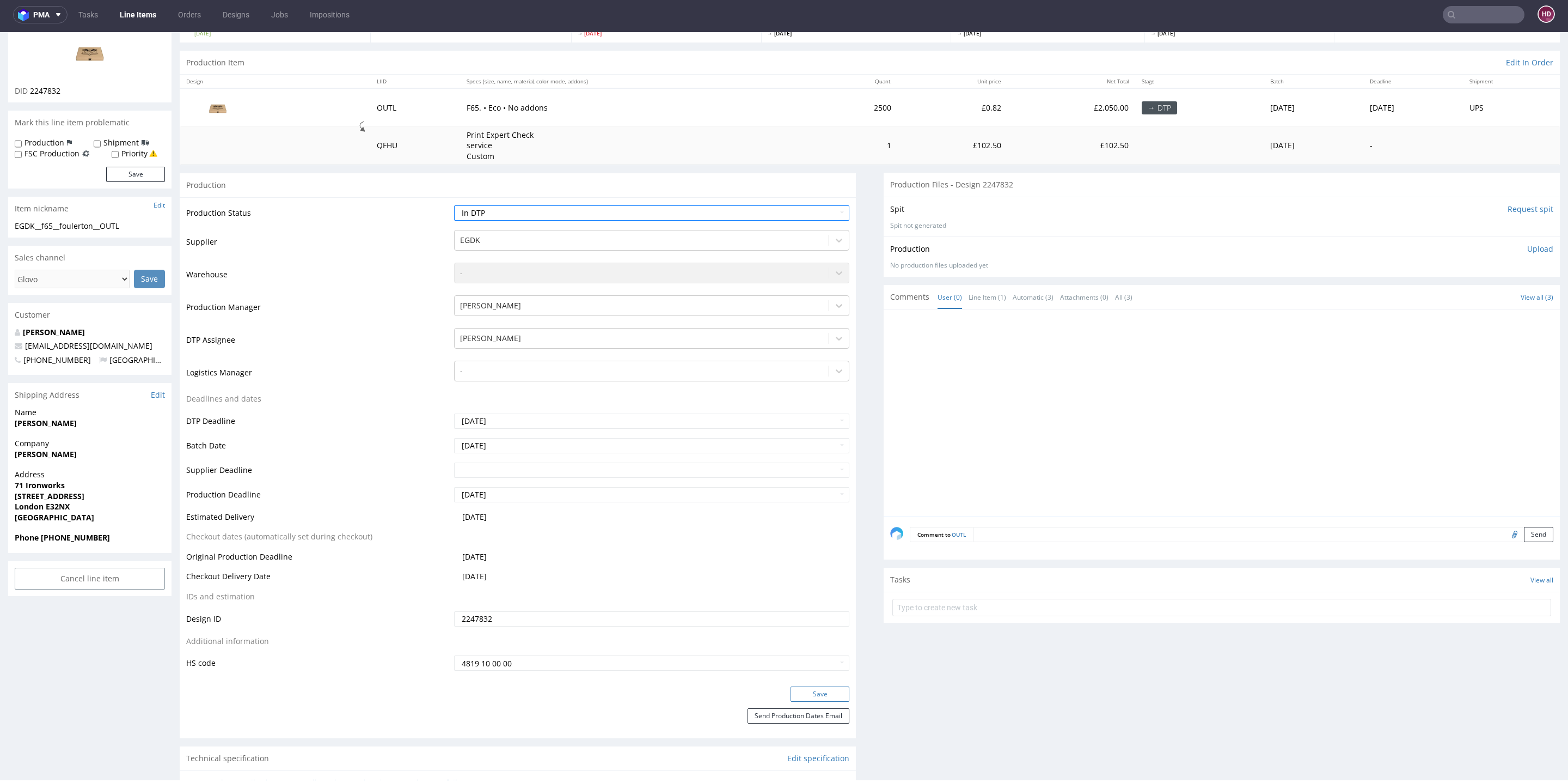
click at [822, 693] on button "Save" at bounding box center [819, 694] width 59 height 16
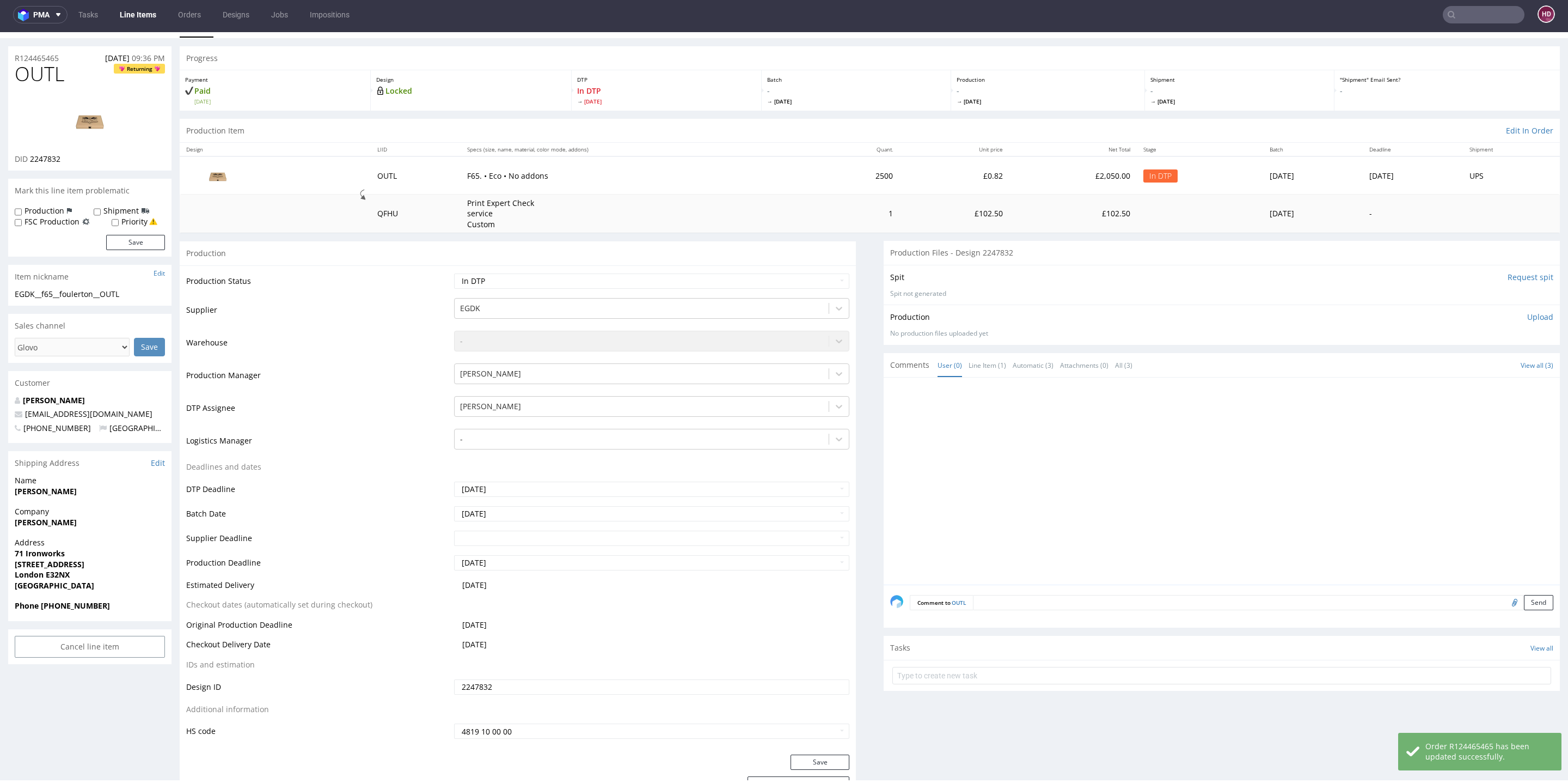
scroll to position [0, 0]
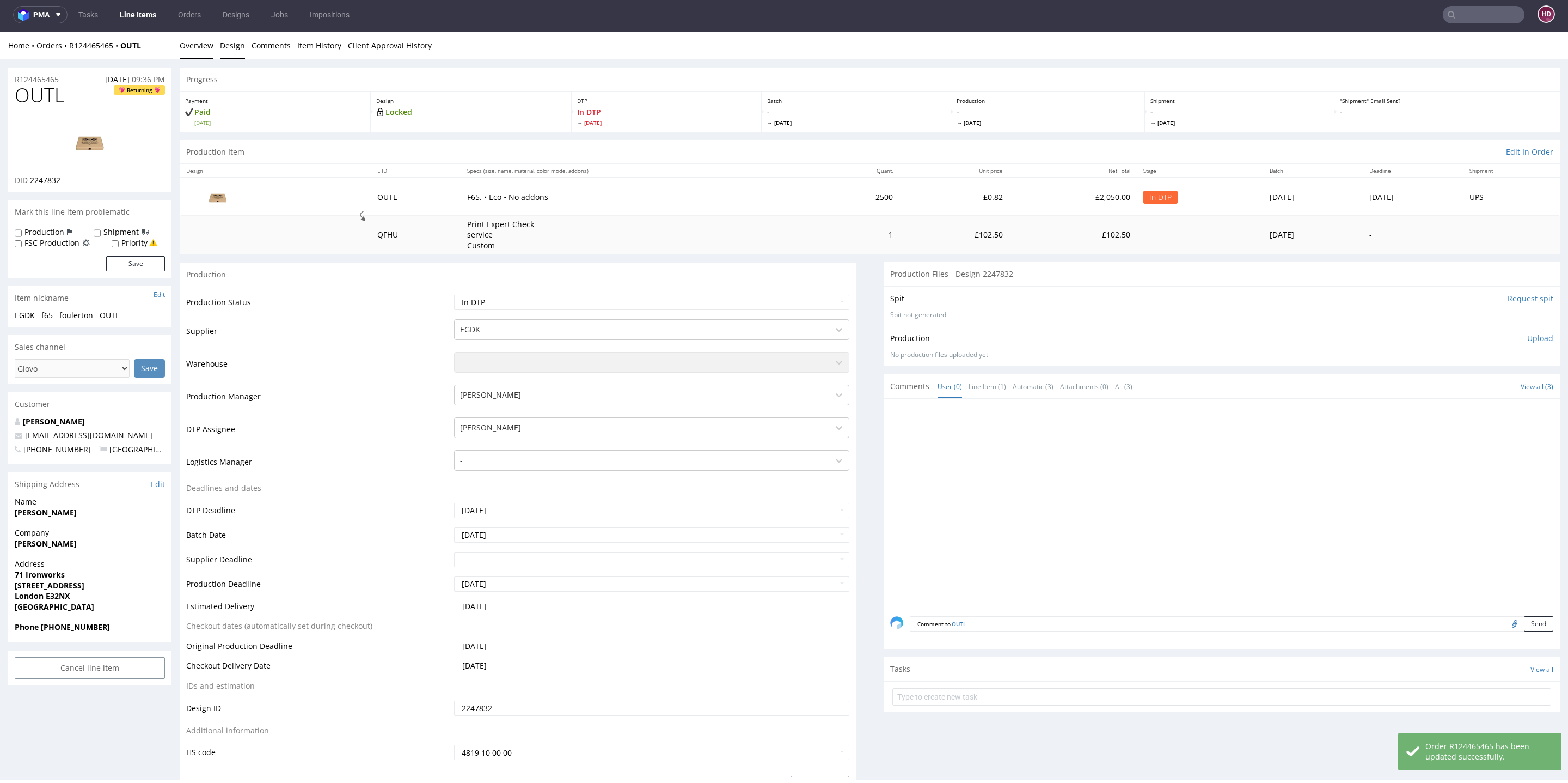
click at [232, 43] on link "Design" at bounding box center [232, 46] width 25 height 27
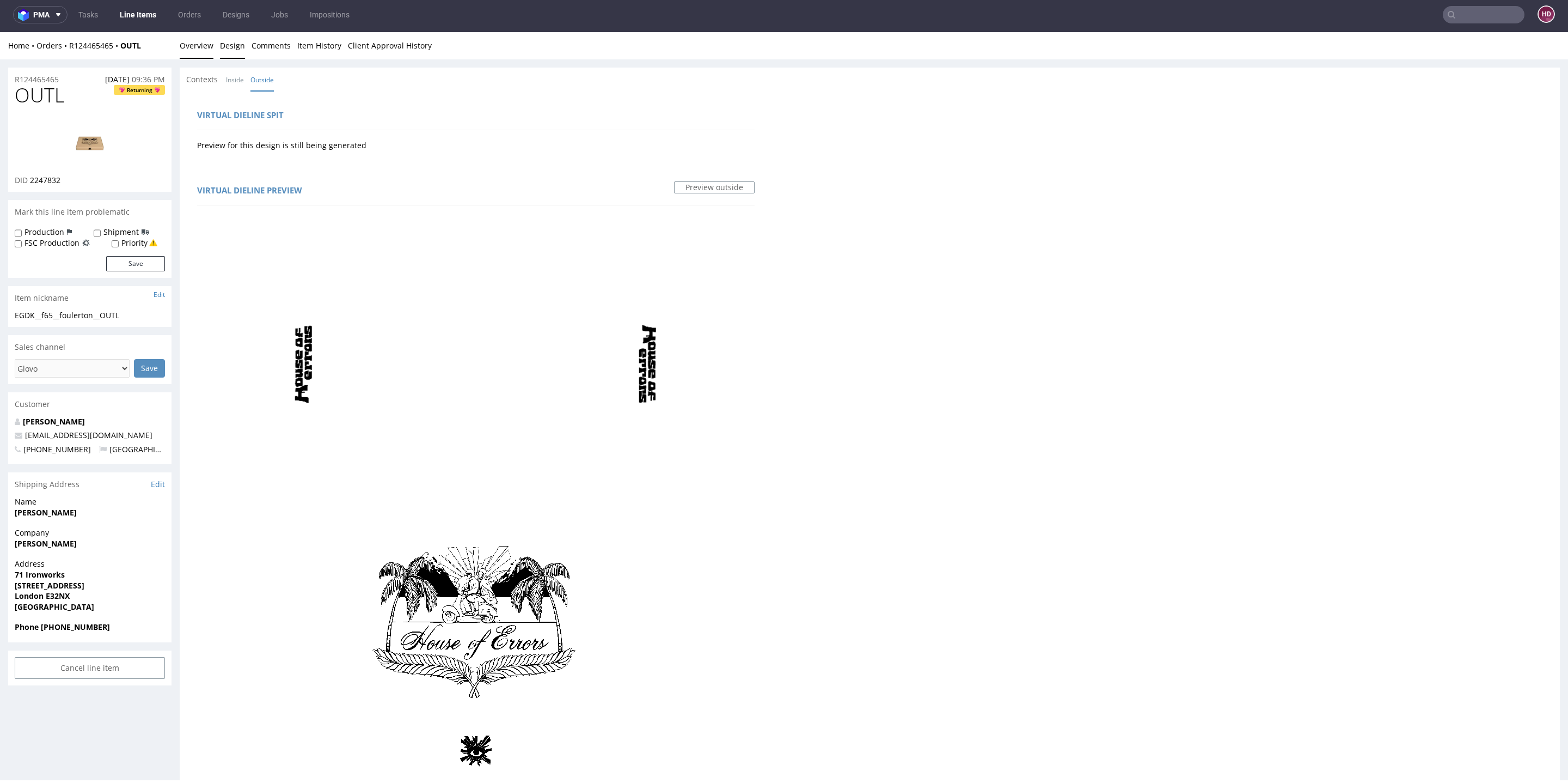
click at [204, 43] on link "Overview" at bounding box center [197, 46] width 34 height 27
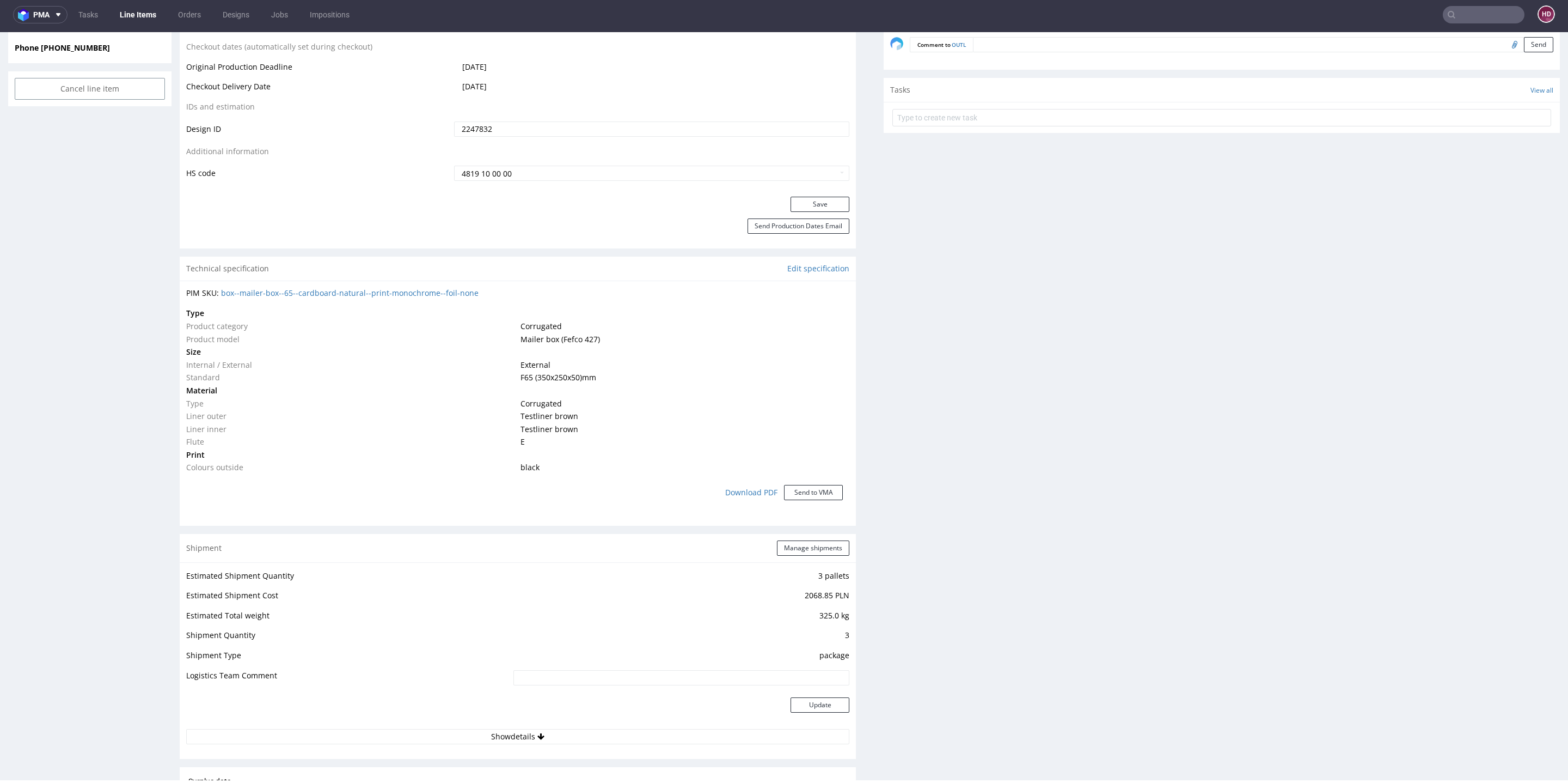
scroll to position [1028, 0]
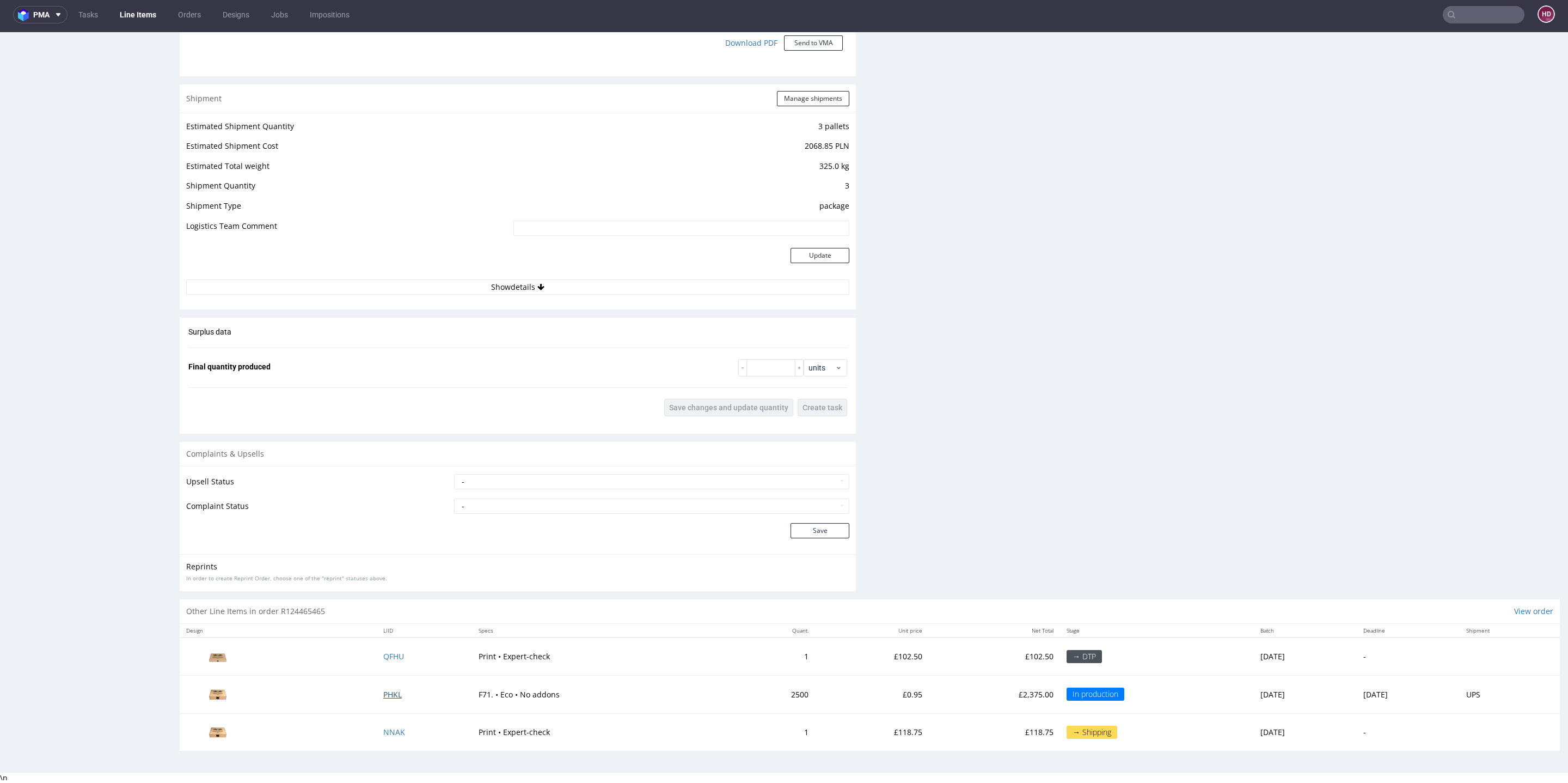
click at [384, 693] on span "PHKL" at bounding box center [392, 694] width 18 height 11
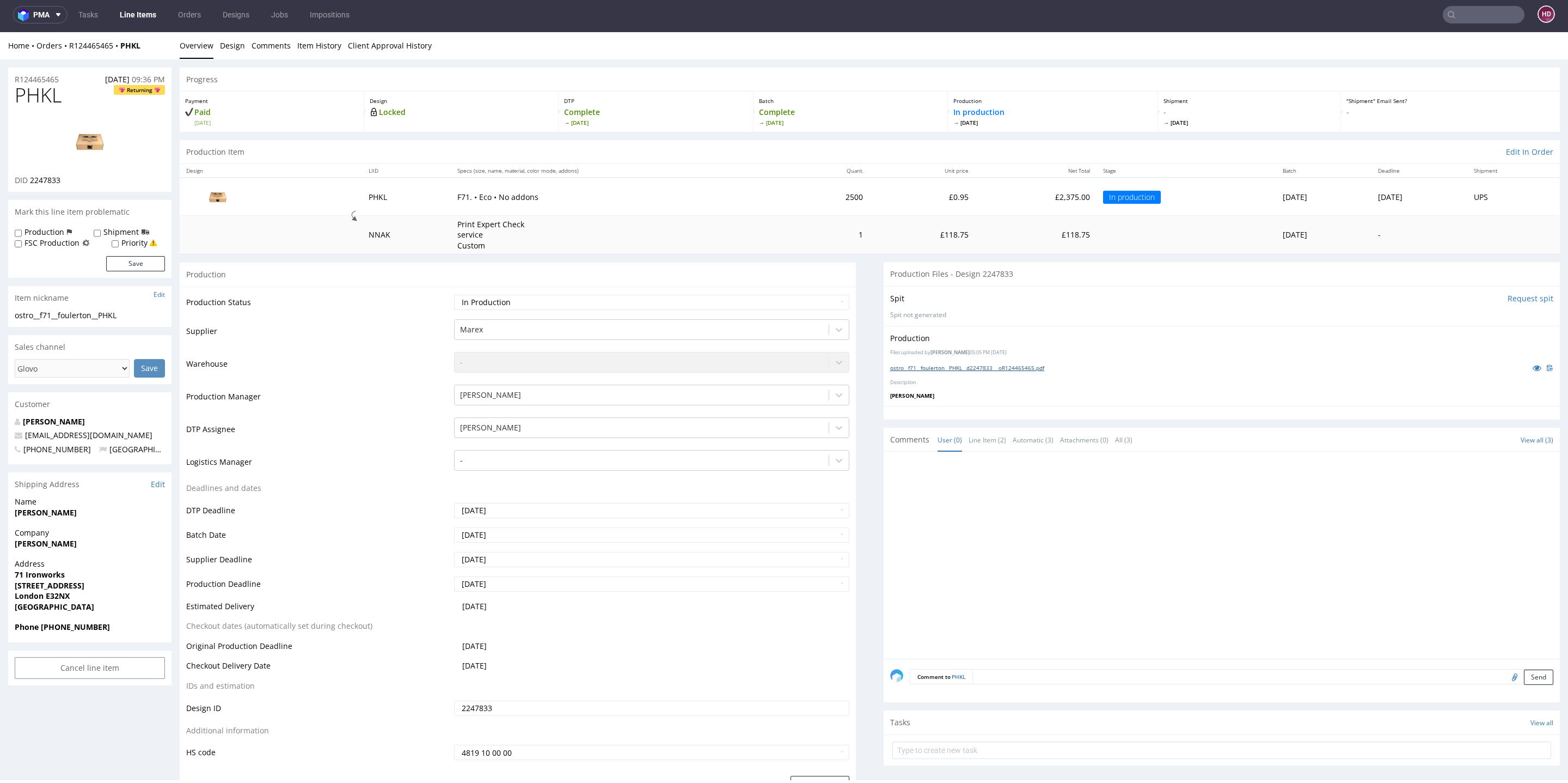
click at [1008, 364] on link "ostro__f71__foulerton__PHKL__d2247833 __oR124465465.pdf" at bounding box center [967, 368] width 154 height 8
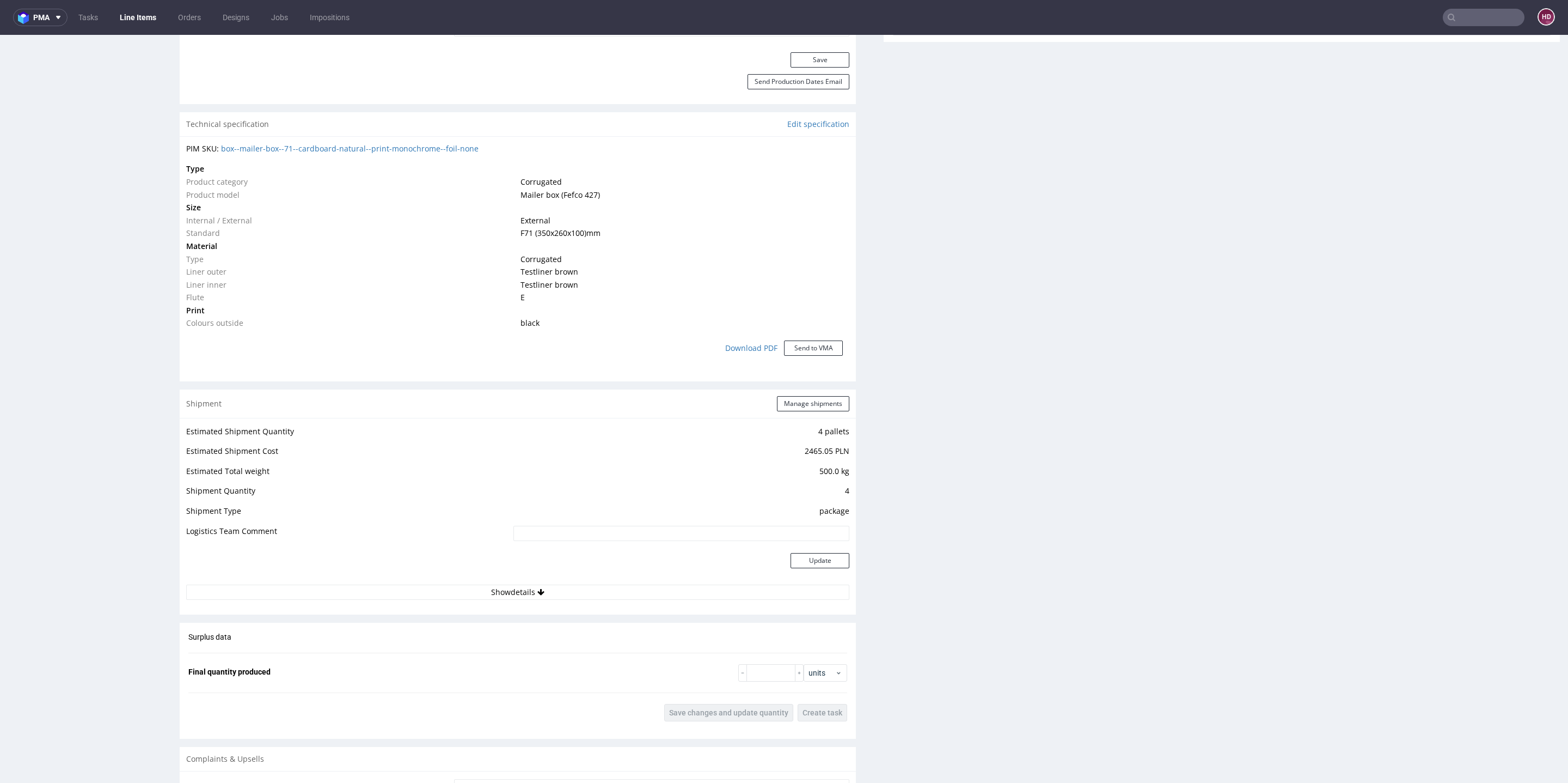
scroll to position [1018, 0]
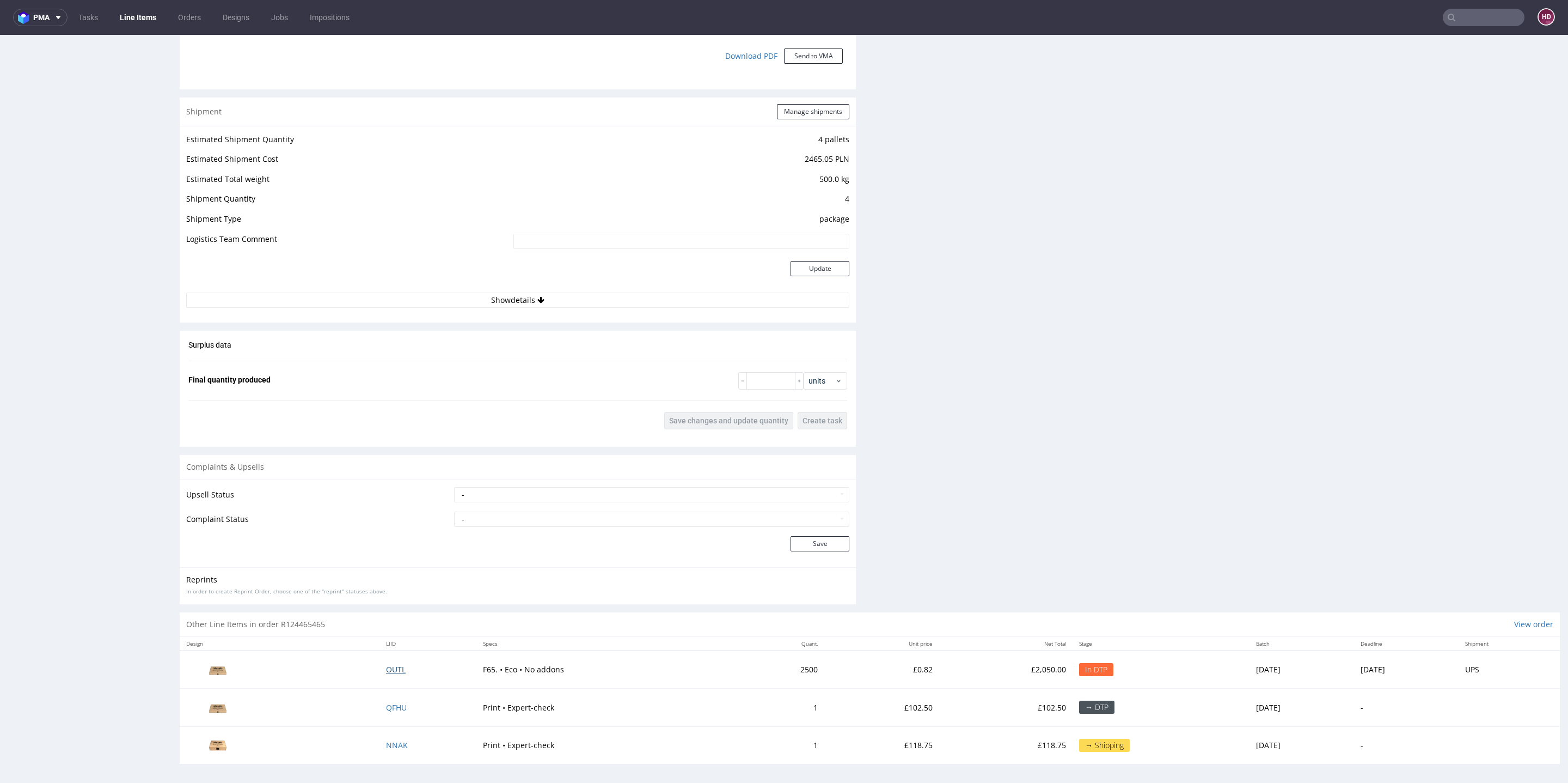
click at [386, 665] on span "OUTL" at bounding box center [396, 669] width 19 height 11
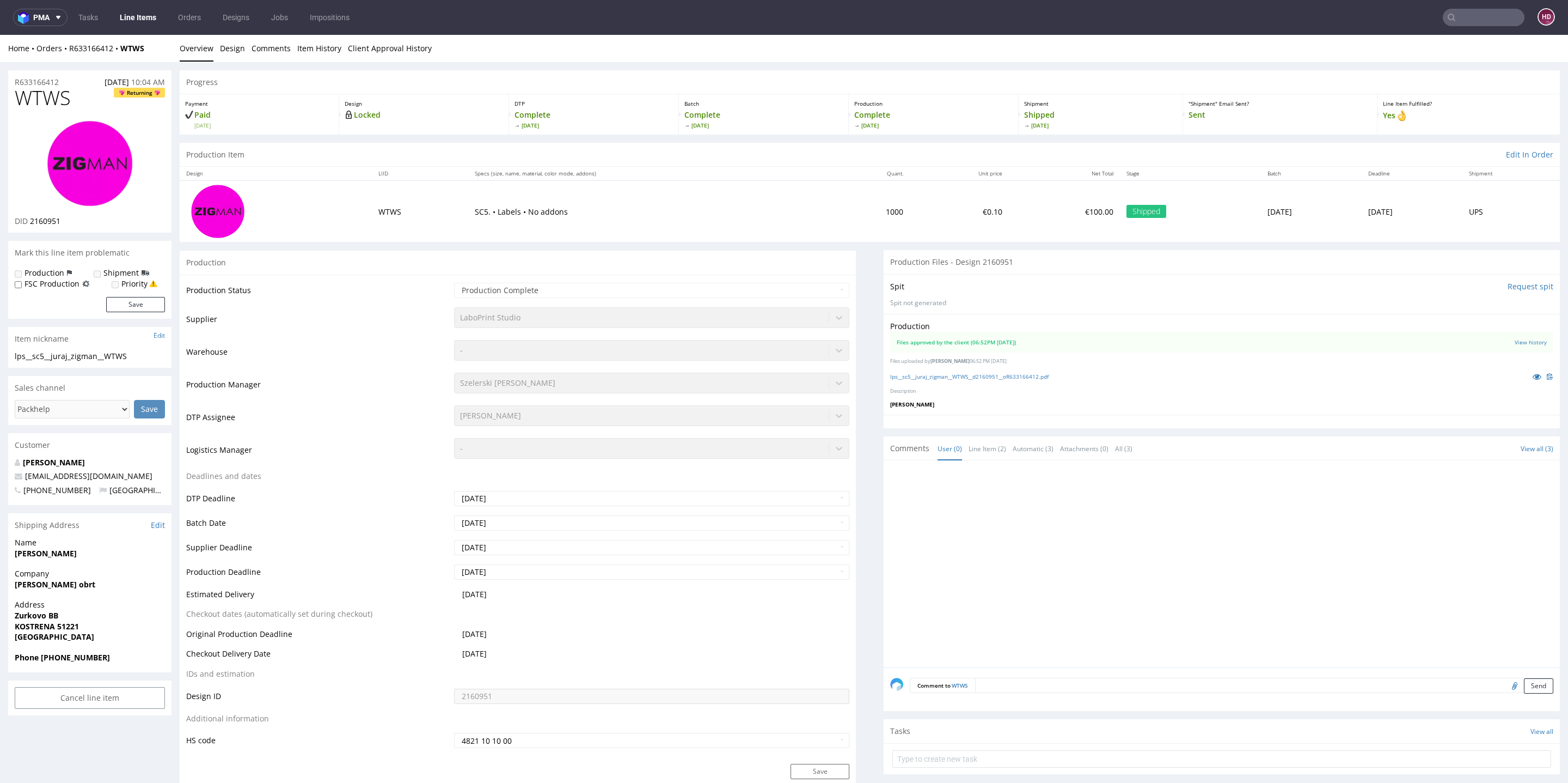
click at [155, 21] on link "Line Items" at bounding box center [138, 17] width 49 height 17
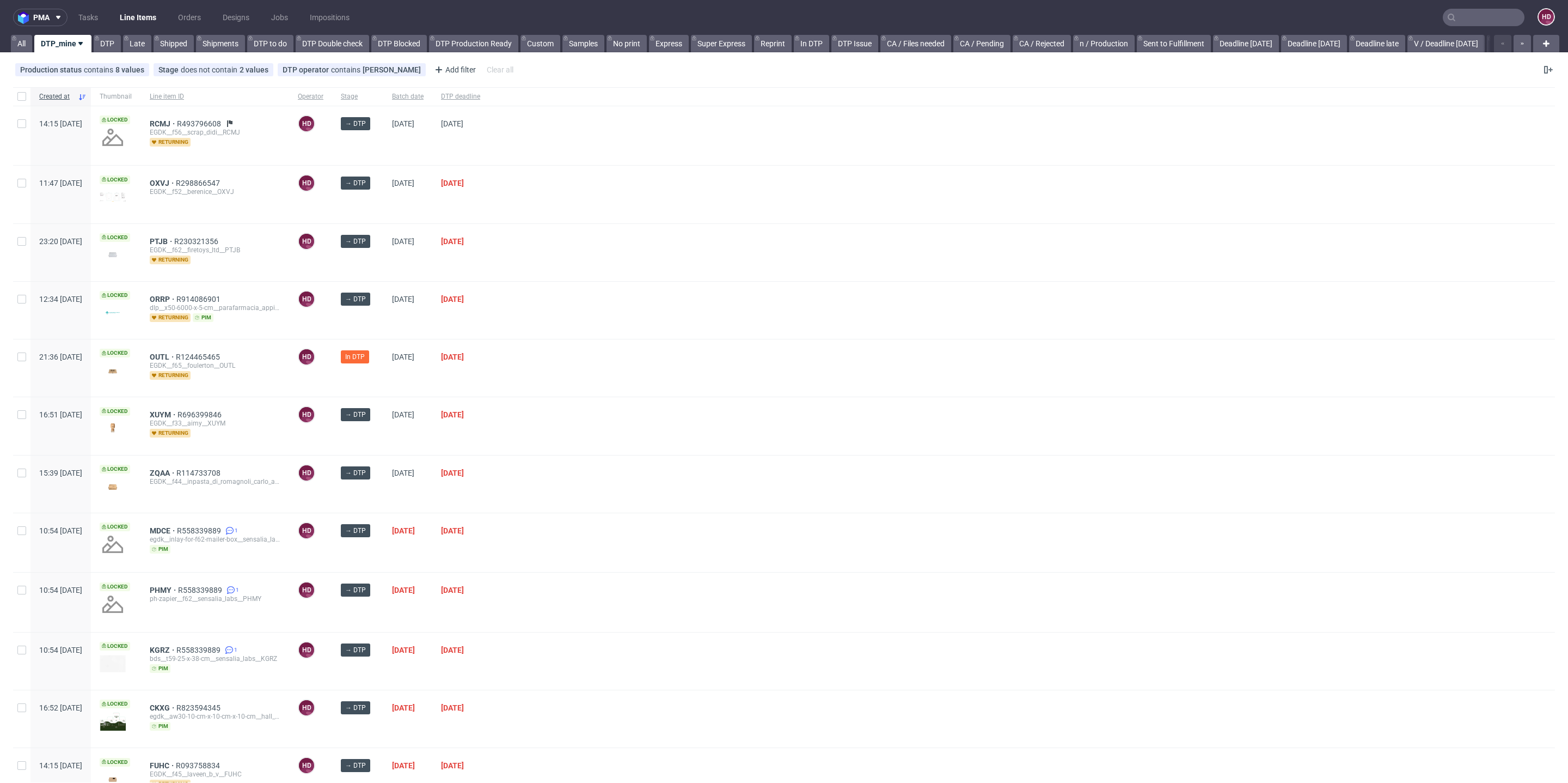
click at [190, 346] on div "OUTL R124465465 EGDK__f65__foulerton__OUTL returning" at bounding box center [215, 367] width 148 height 57
click at [176, 353] on span "OUTL" at bounding box center [163, 357] width 26 height 9
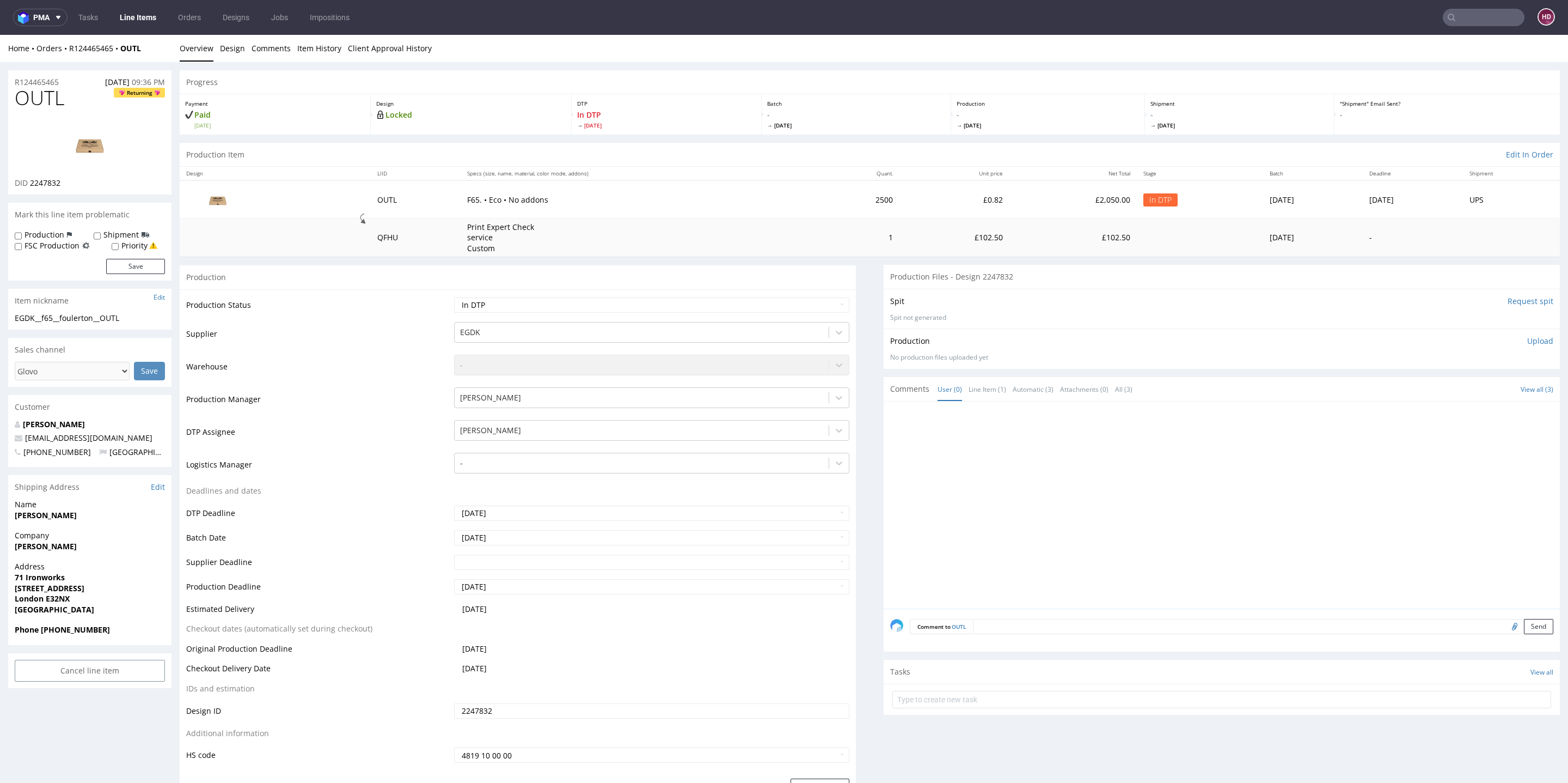
click at [88, 148] on img at bounding box center [90, 144] width 87 height 49
drag, startPoint x: 64, startPoint y: 95, endPoint x: 0, endPoint y: 100, distance: 64.2
copy span "OUTL"
drag, startPoint x: 133, startPoint y: 322, endPoint x: 1, endPoint y: 318, distance: 132.1
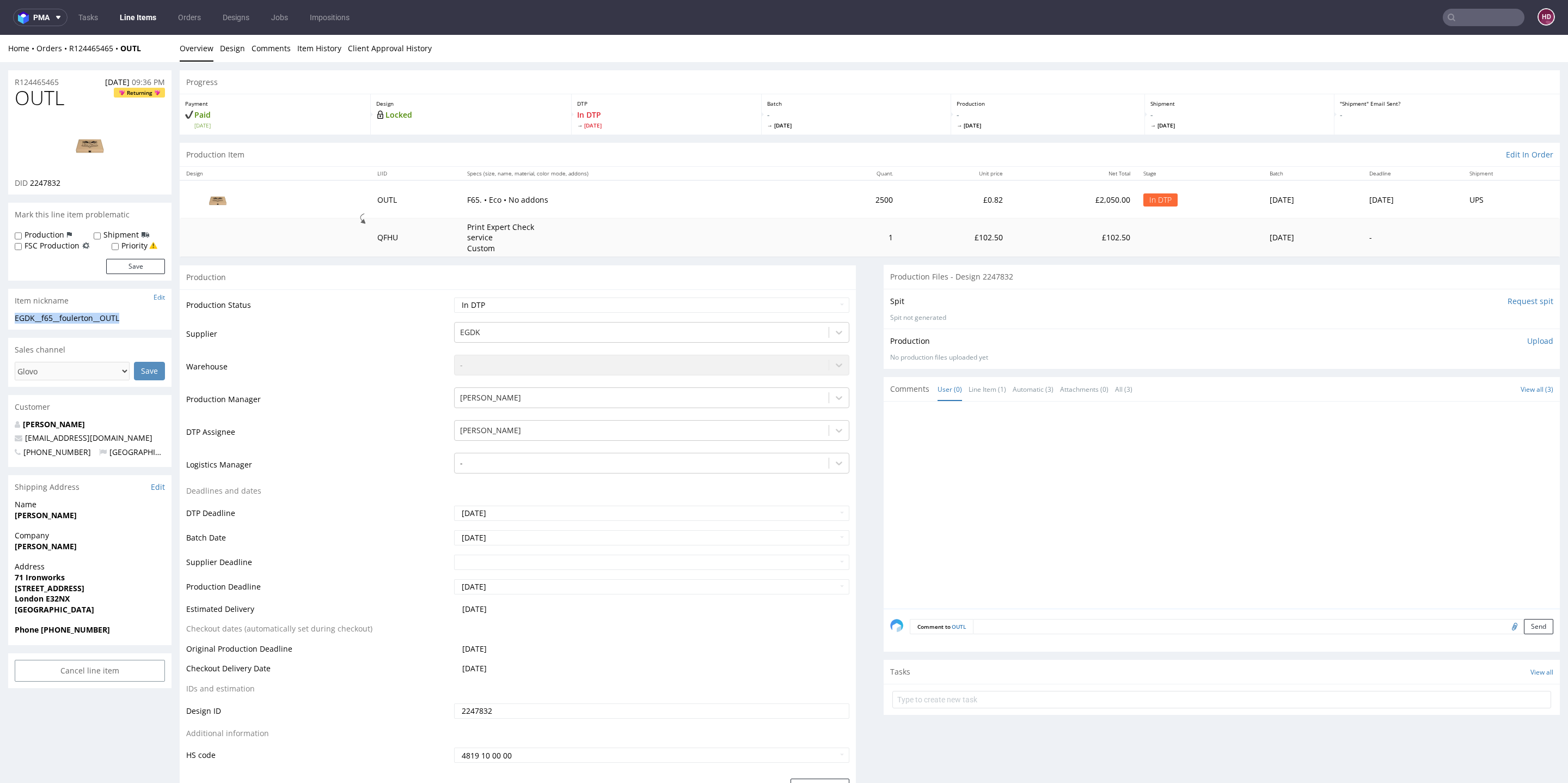
copy div "EGDK__f65__foulerton__OUTL"
drag, startPoint x: 49, startPoint y: 84, endPoint x: 0, endPoint y: 81, distance: 49.1
copy p "R124465465"
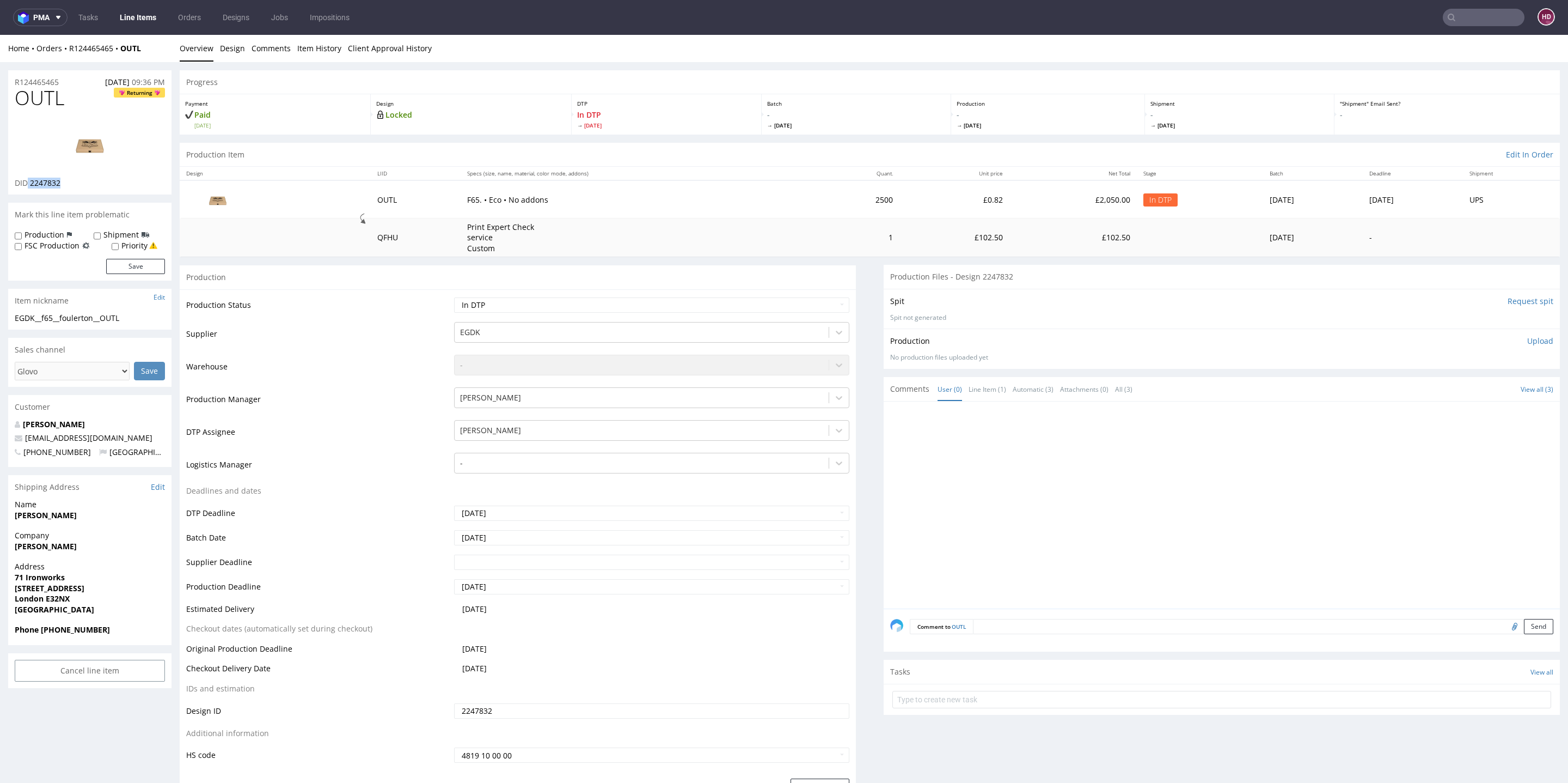
drag, startPoint x: 58, startPoint y: 182, endPoint x: 28, endPoint y: 180, distance: 30.1
click at [28, 180] on div "DID 2247832" at bounding box center [89, 182] width 150 height 11
copy p "2247832"
click at [1527, 344] on p "Upload" at bounding box center [1540, 340] width 26 height 11
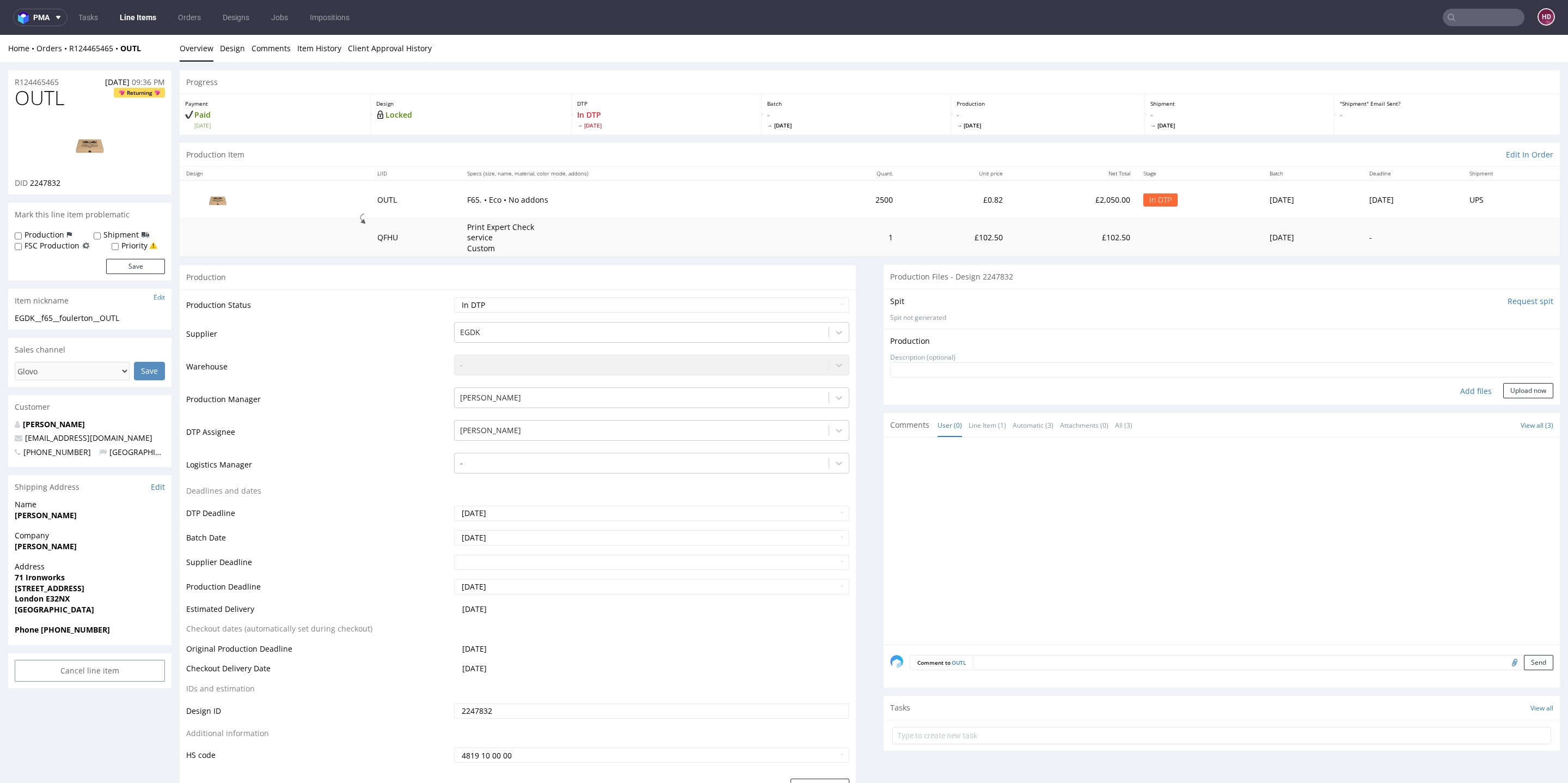
click at [1449, 389] on div "Add files" at bounding box center [1476, 391] width 54 height 16
type input "C:\fakepath\EGDK__f65__foulerton__OUTL__d2247832__oR124465465.pdf"
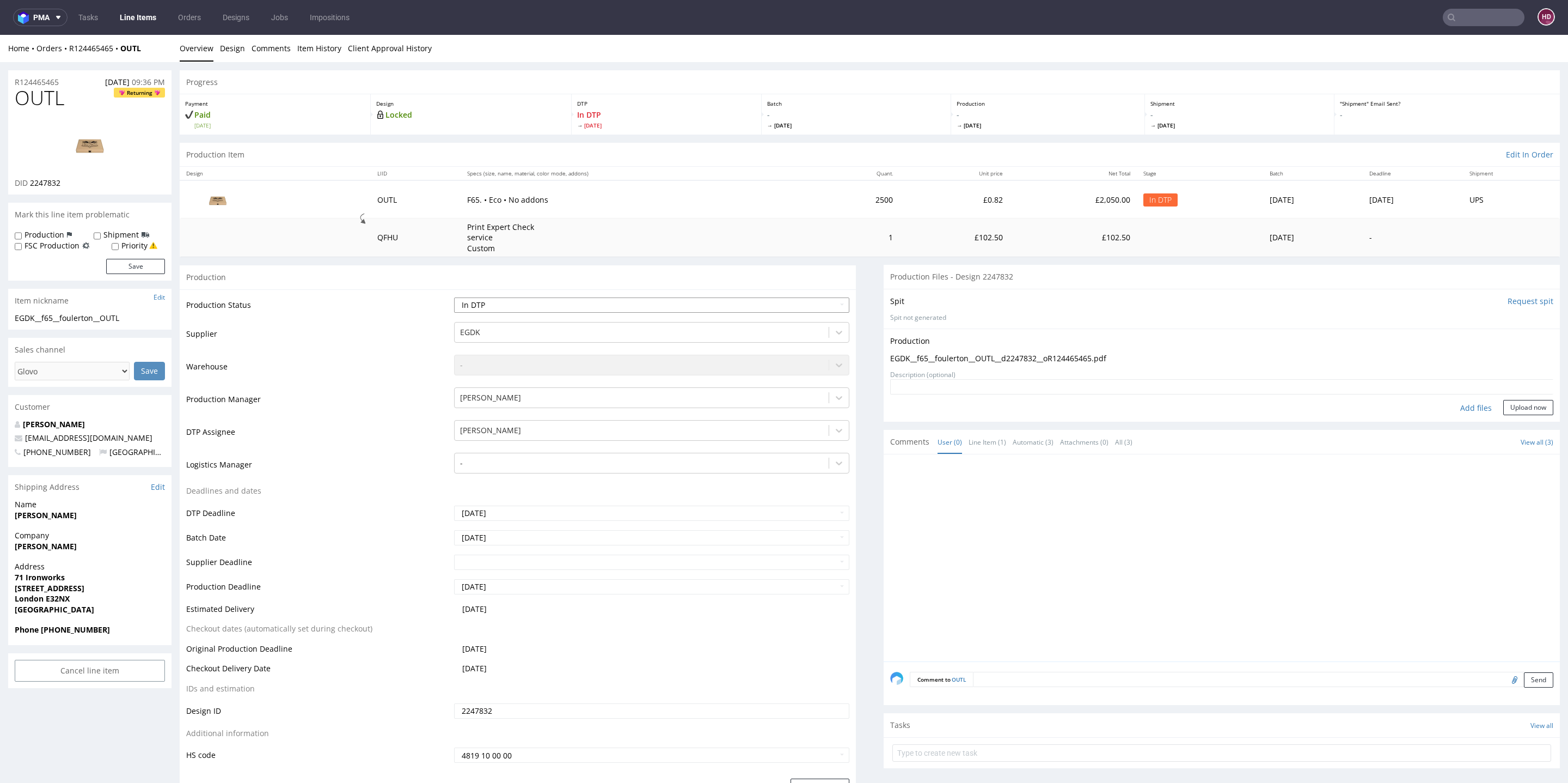
click at [696, 308] on select "Waiting for Artwork Waiting for Diecut Waiting for Mockup Waiting for DTP Waiti…" at bounding box center [652, 305] width 395 height 16
select select "dtp_production_ready"
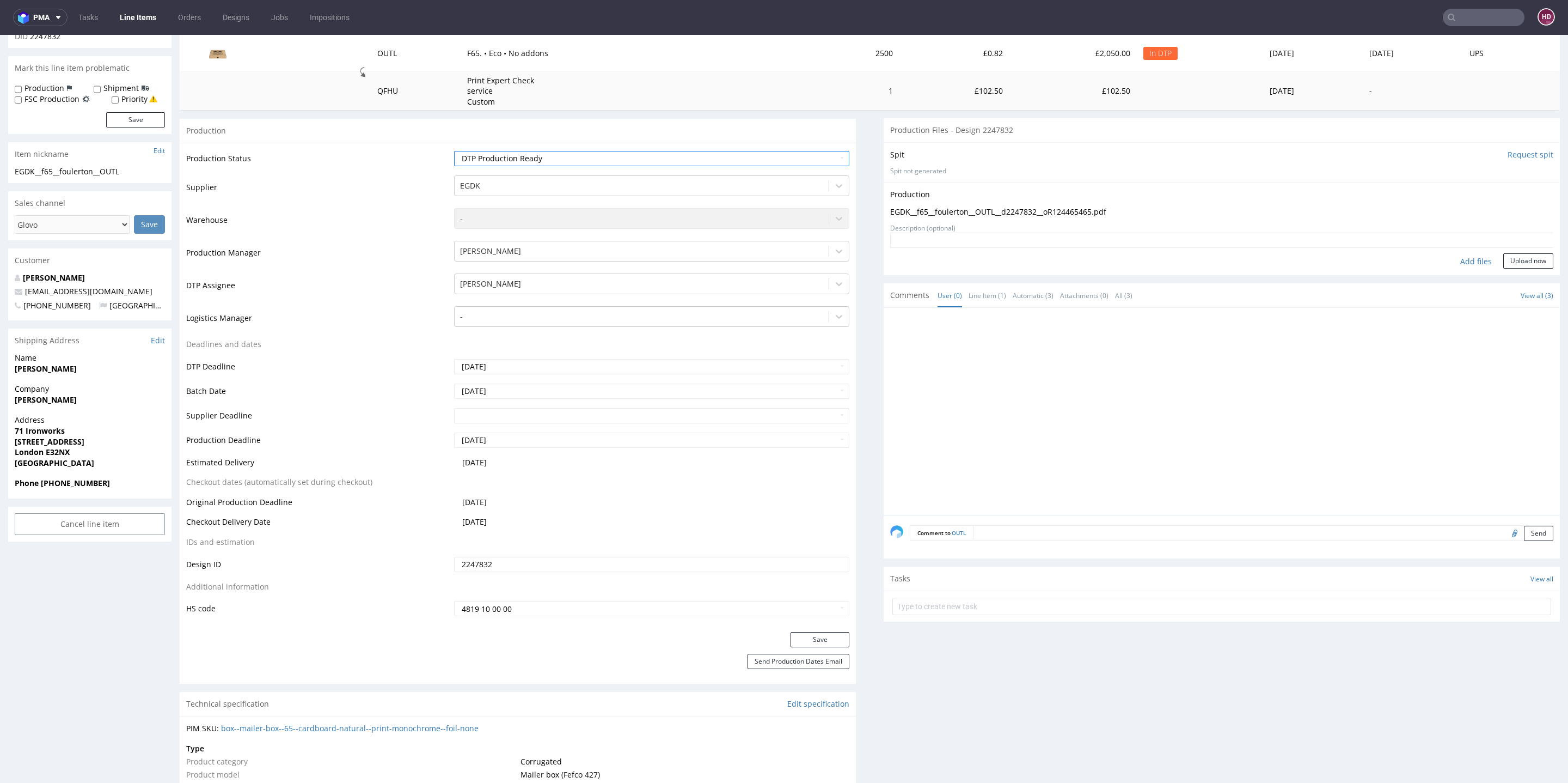
scroll to position [151, 0]
click at [1508, 254] on button "Upload now" at bounding box center [1528, 256] width 50 height 16
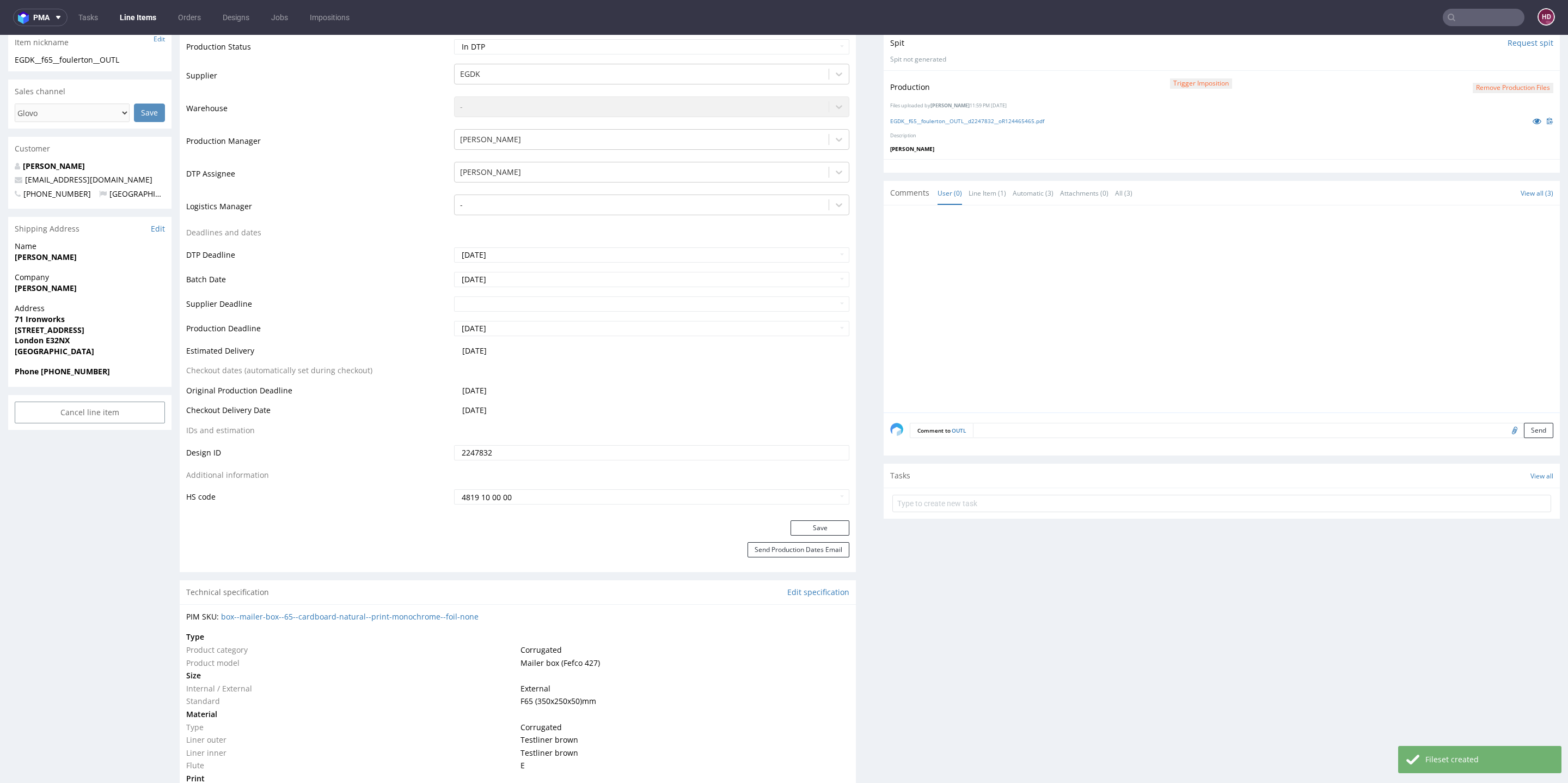
scroll to position [524, 0]
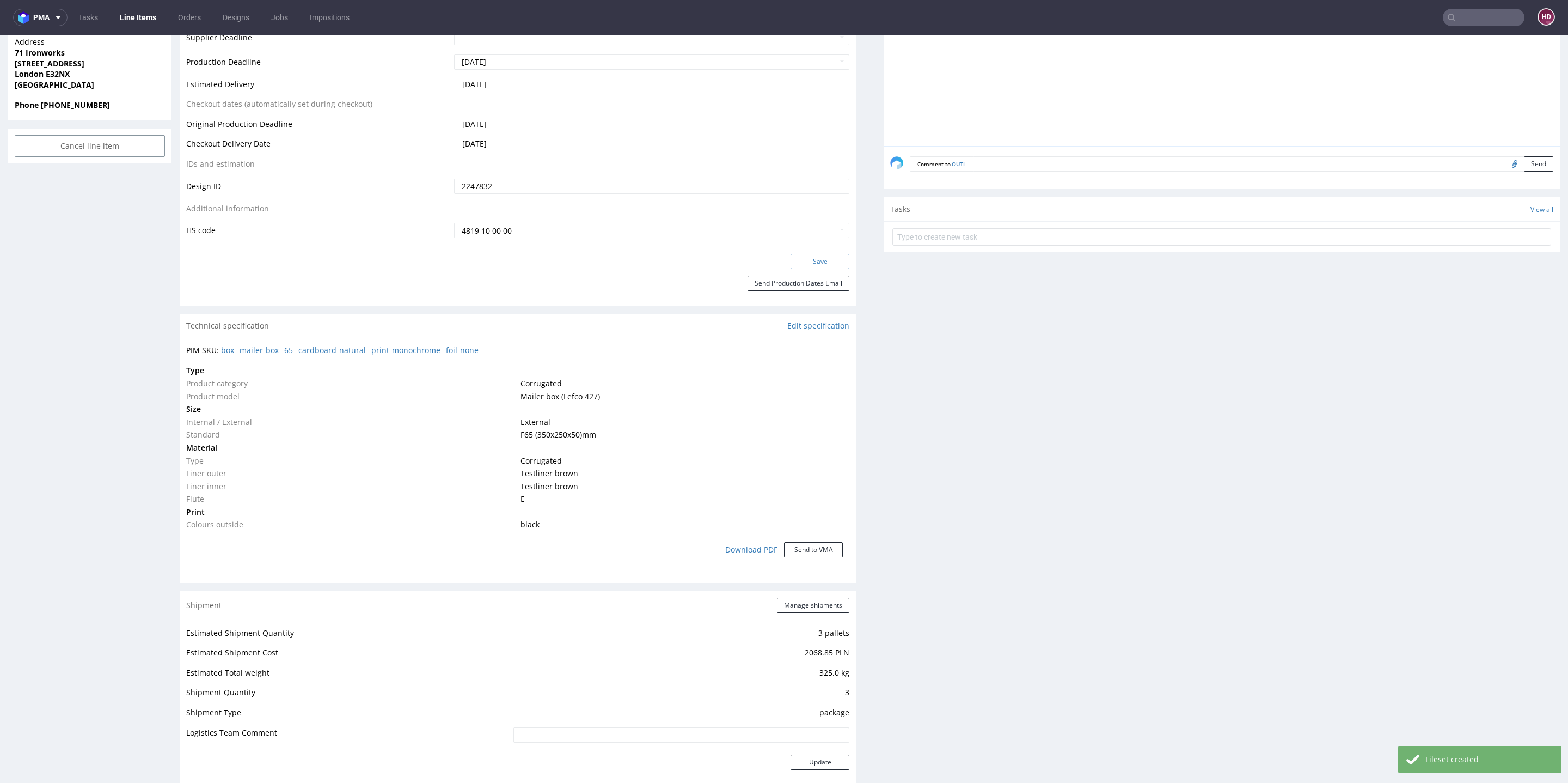
click at [808, 264] on button "Save" at bounding box center [819, 262] width 59 height 16
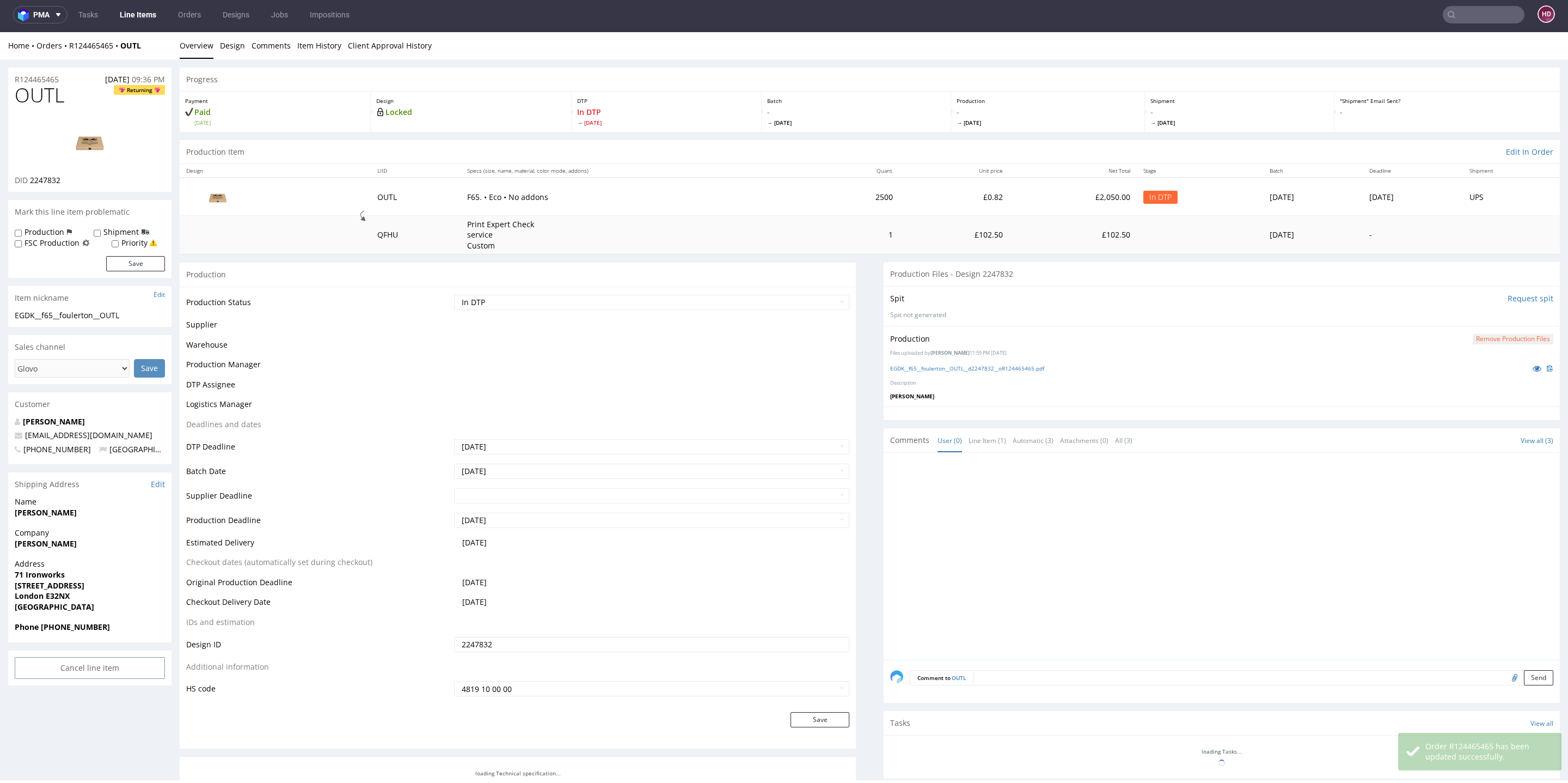
scroll to position [453, 0]
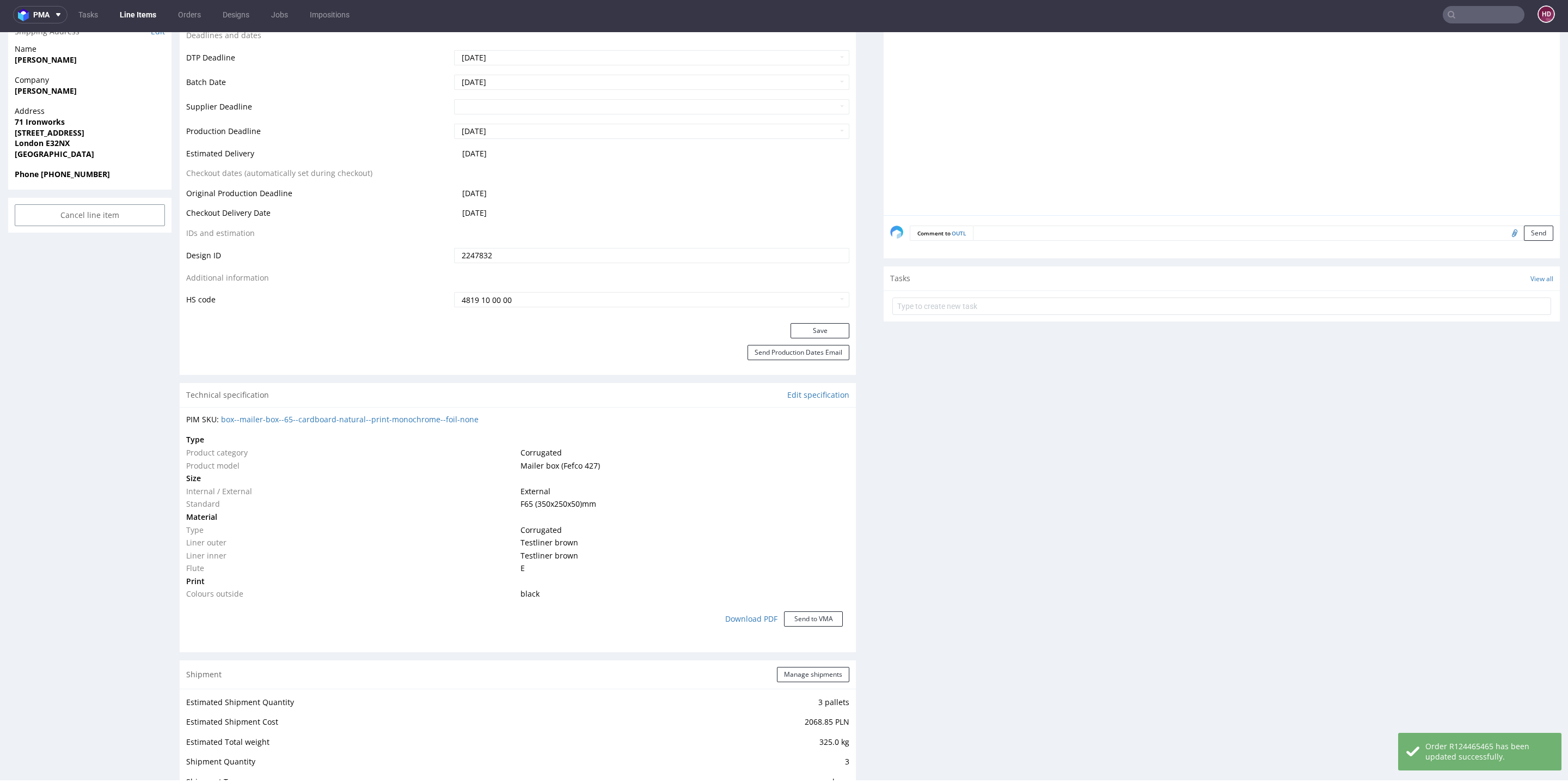
click at [998, 507] on div "Production Files - Design 2247832 Spit Request spit Spit not generated Producti…" at bounding box center [1221, 491] width 676 height 1365
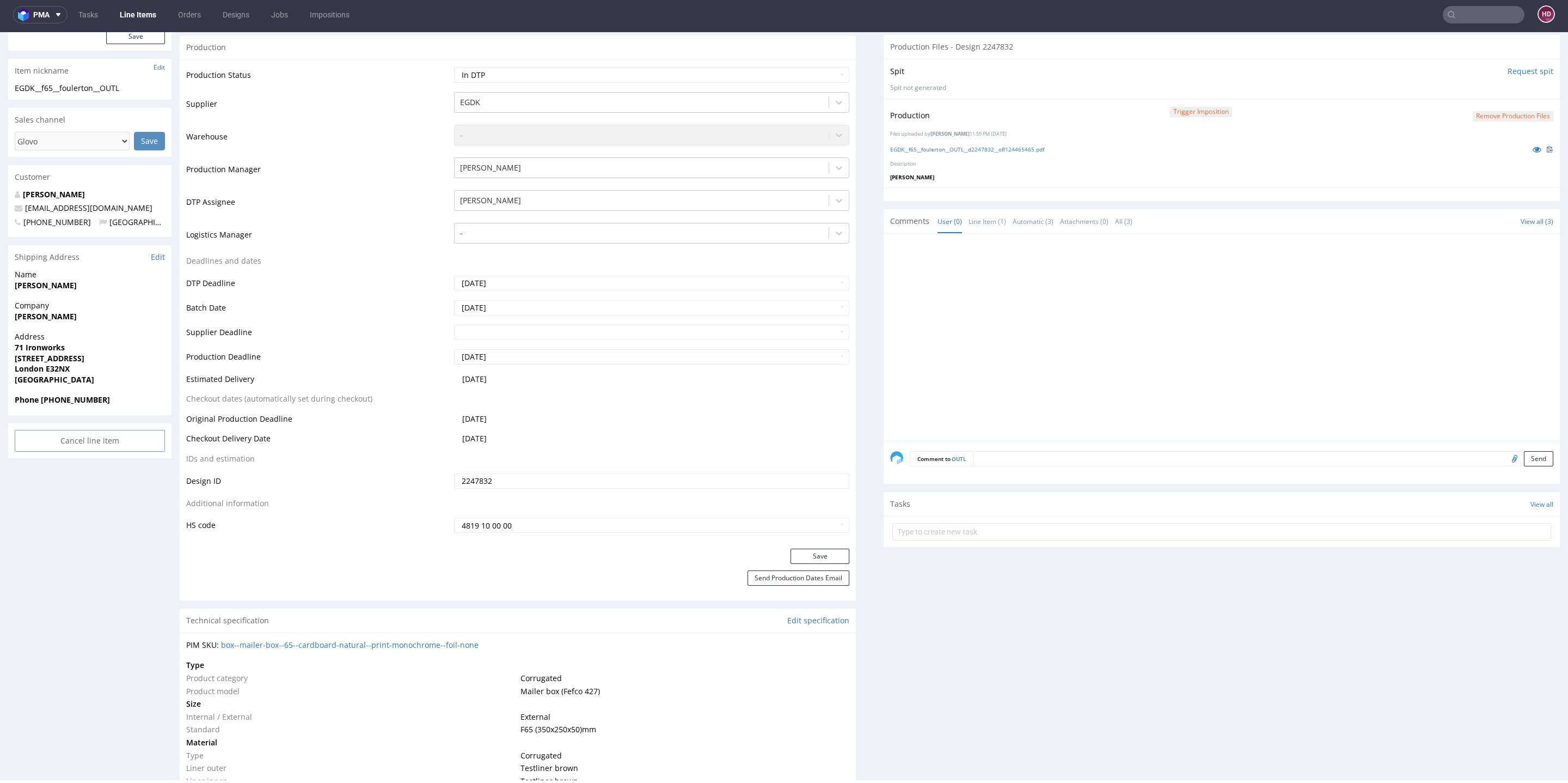
scroll to position [156, 0]
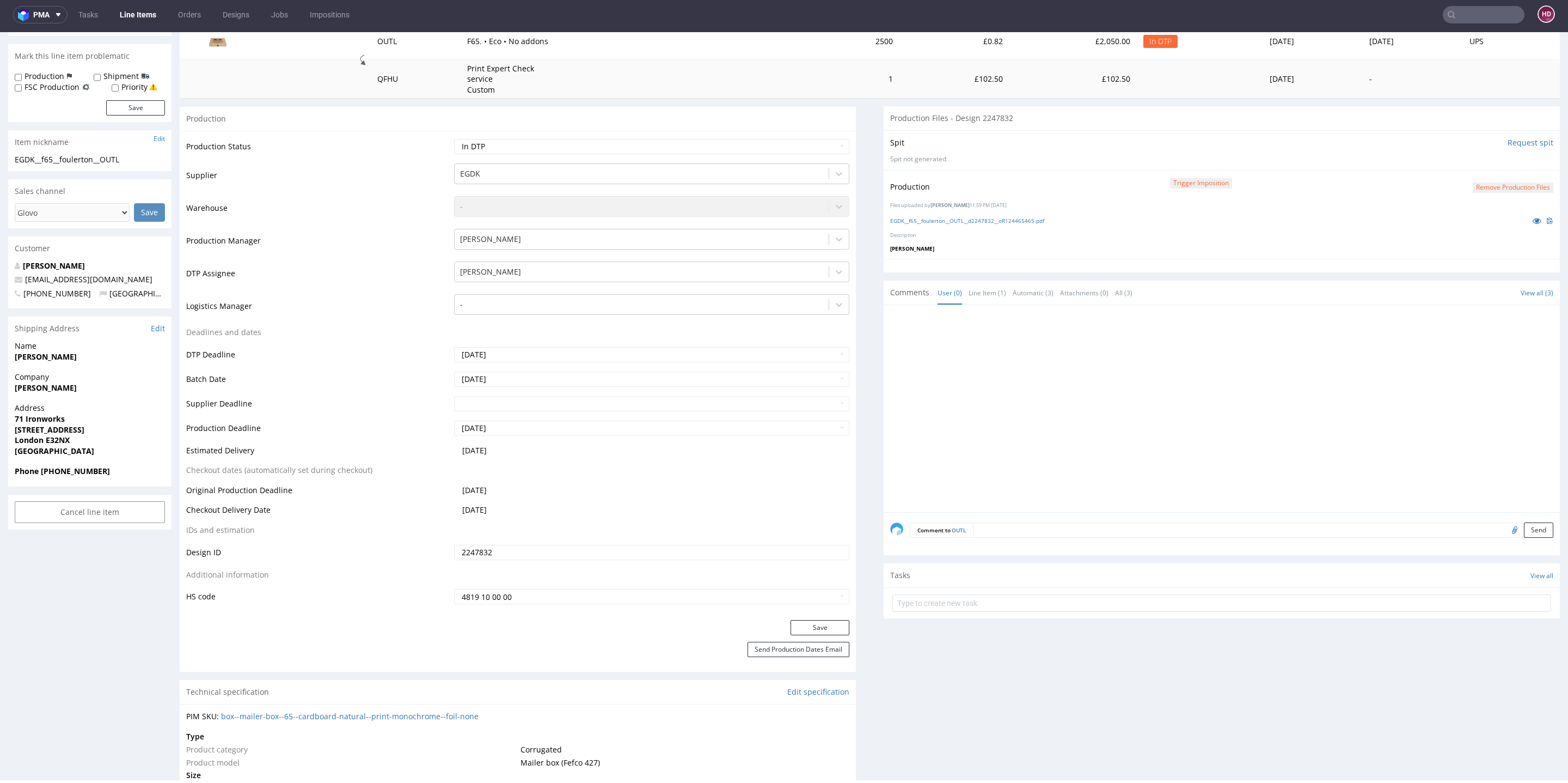
click at [111, 8] on ul "Tasks Line Items Orders Designs Jobs Impositions" at bounding box center [214, 15] width 292 height 17
click at [113, 12] on ul "Tasks Line Items Orders Designs Jobs Impositions" at bounding box center [214, 15] width 292 height 17
click at [130, 7] on link "Line Items" at bounding box center [138, 15] width 49 height 17
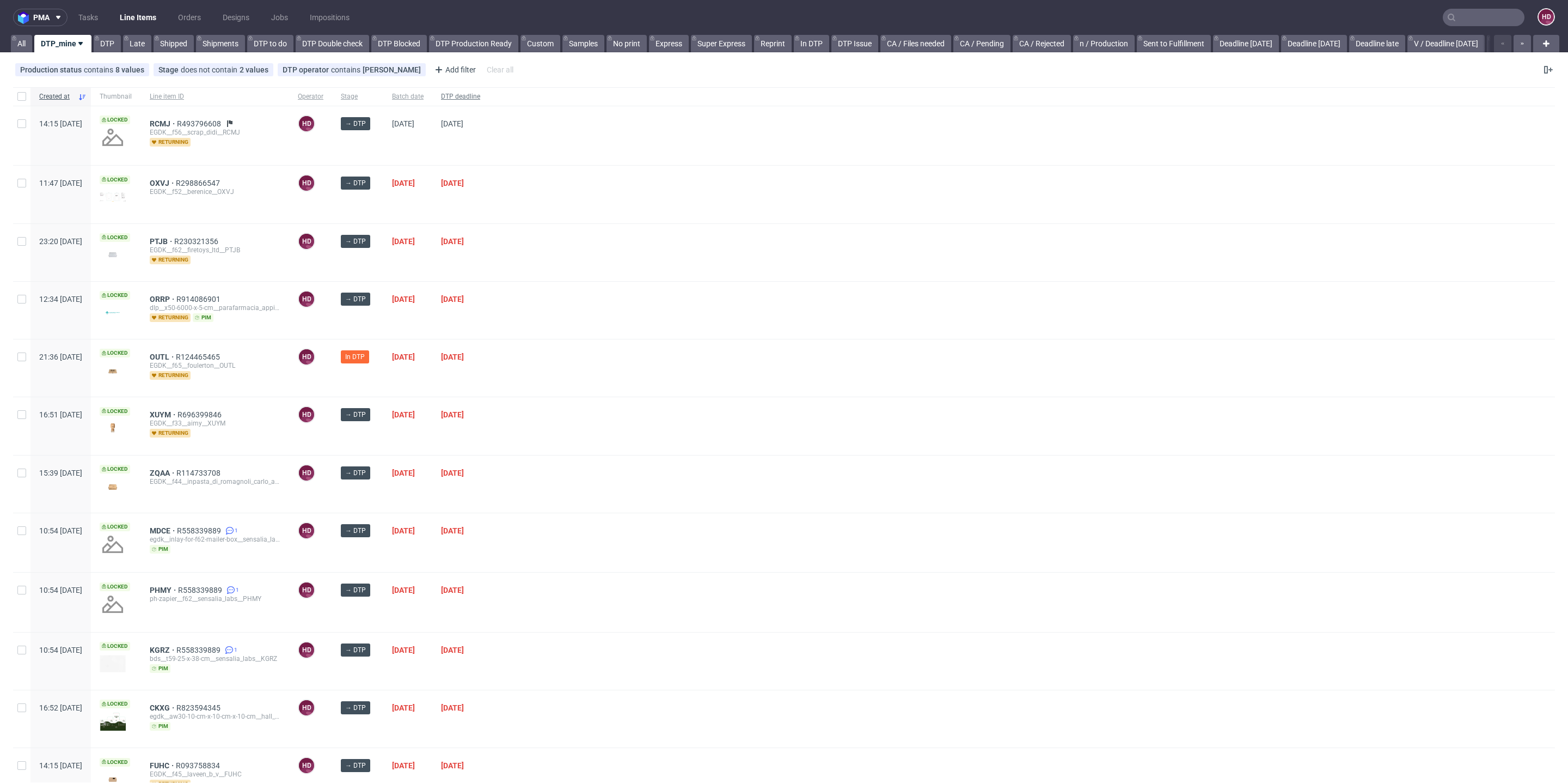
click at [480, 96] on span "DTP deadline" at bounding box center [460, 97] width 39 height 10
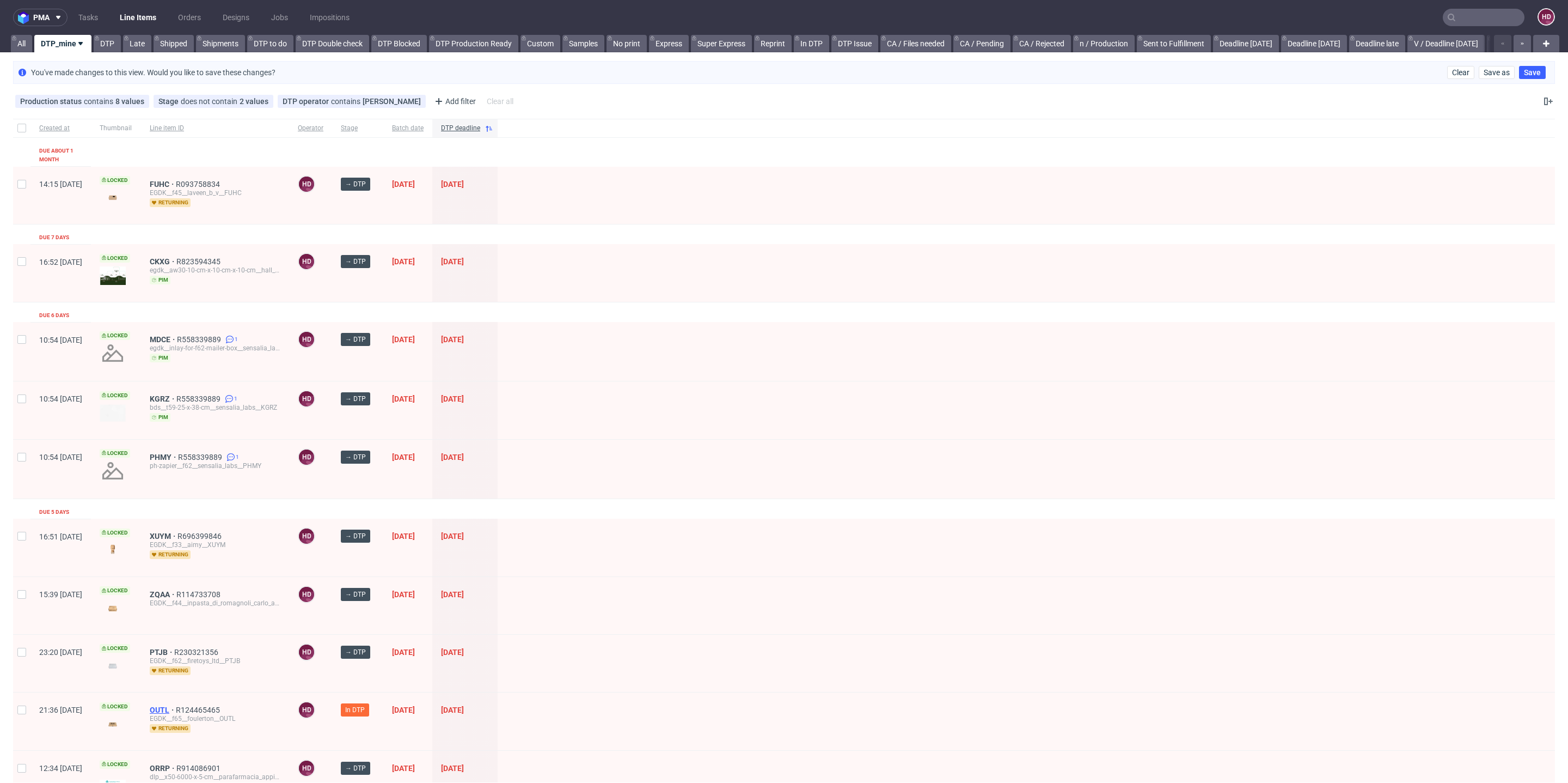
click at [176, 705] on span "OUTL" at bounding box center [163, 709] width 26 height 9
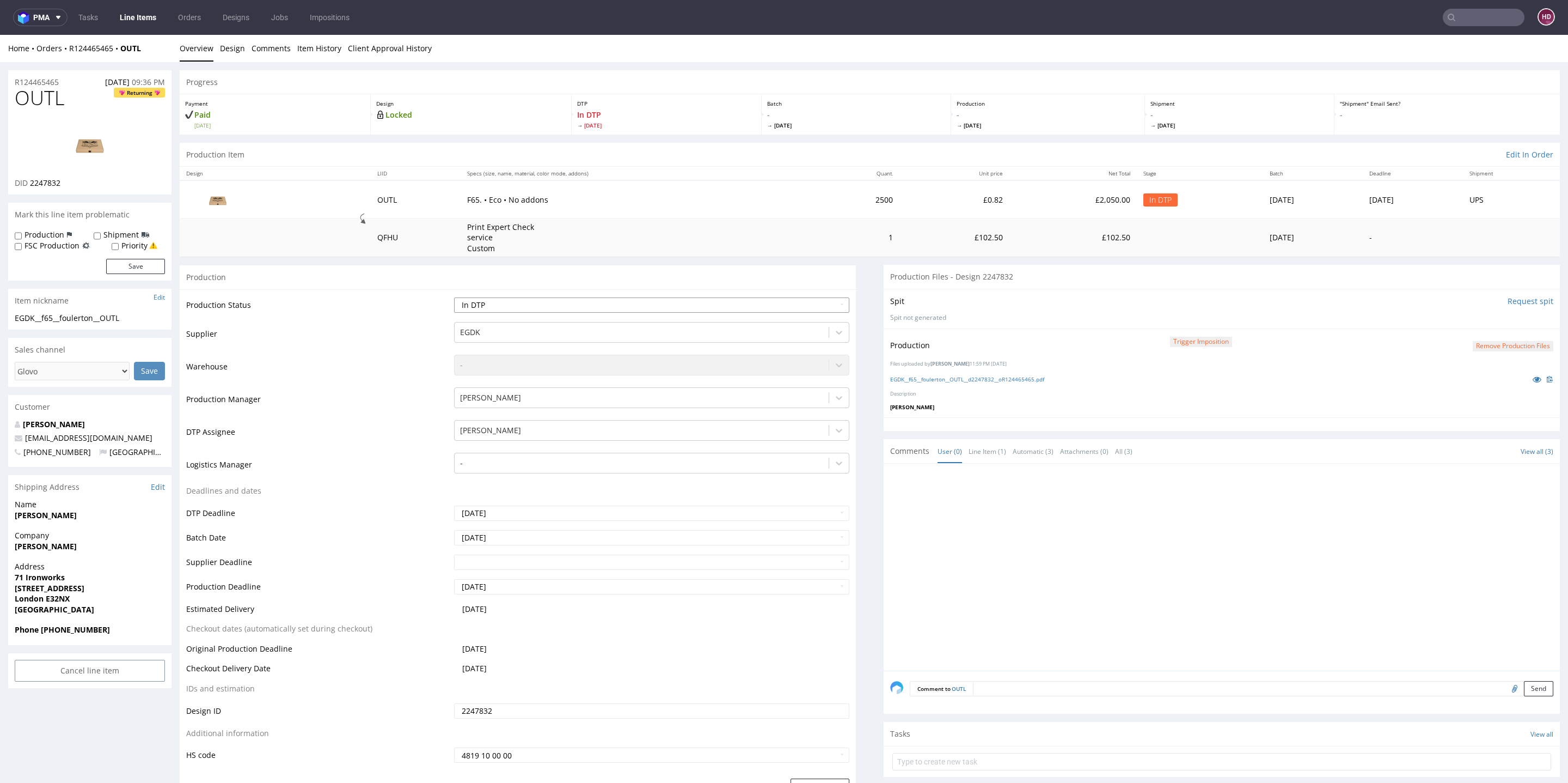
click at [610, 300] on select "Waiting for Artwork Waiting for Diecut Waiting for Mockup Waiting for DTP Waiti…" at bounding box center [652, 305] width 395 height 16
select select "dtp_production_ready"
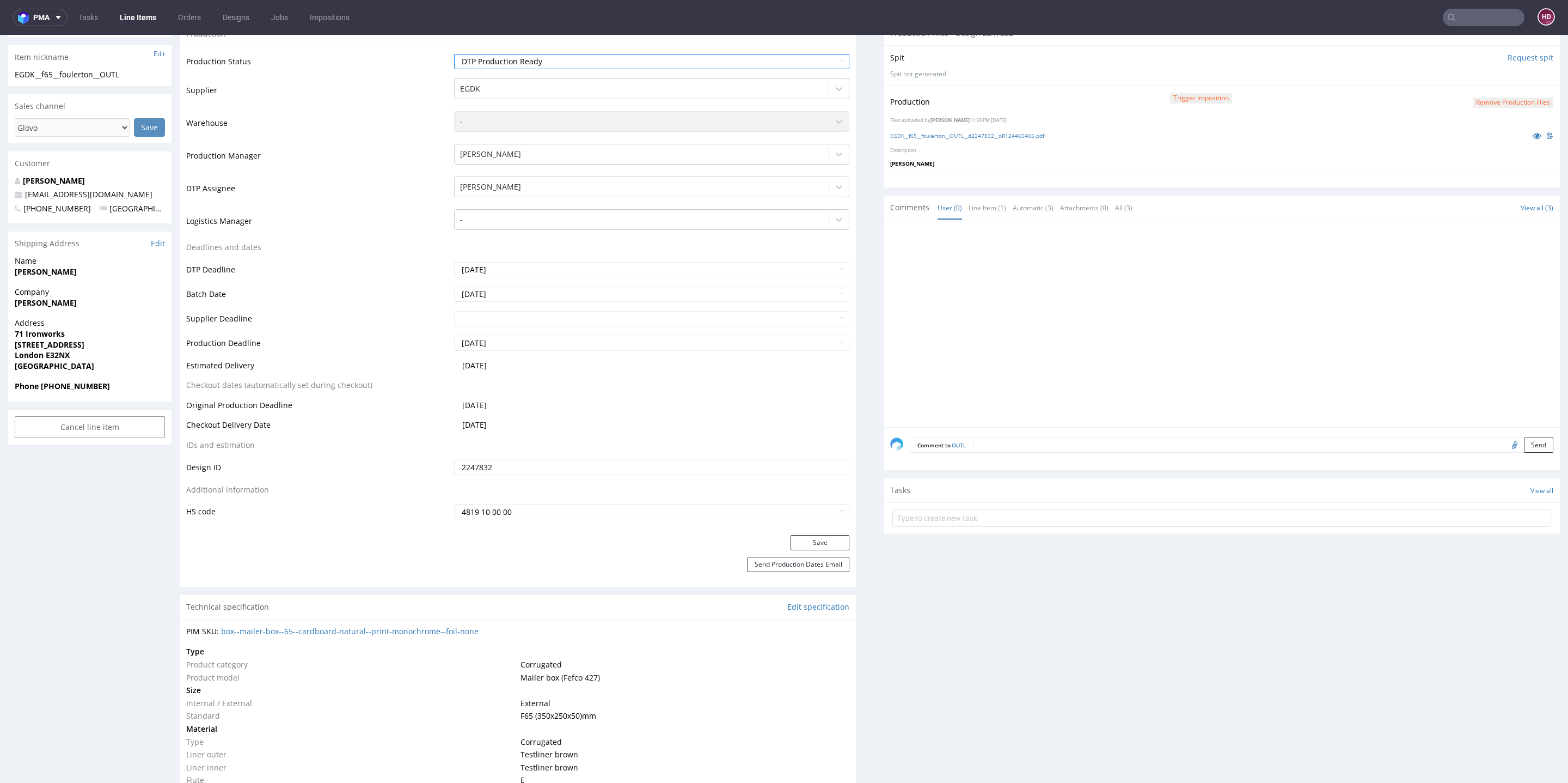
scroll to position [273, 0]
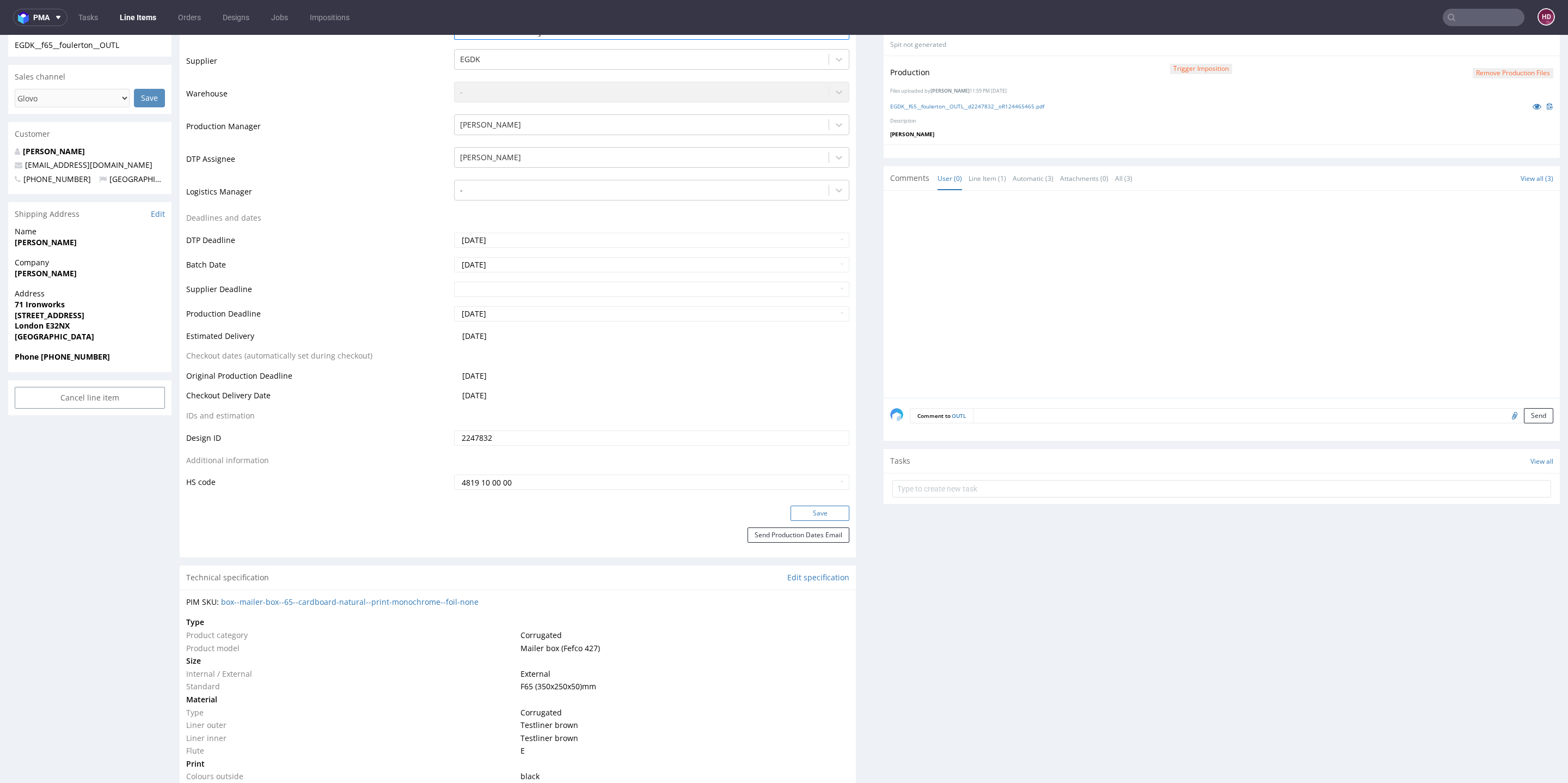
click at [812, 512] on button "Save" at bounding box center [819, 514] width 59 height 16
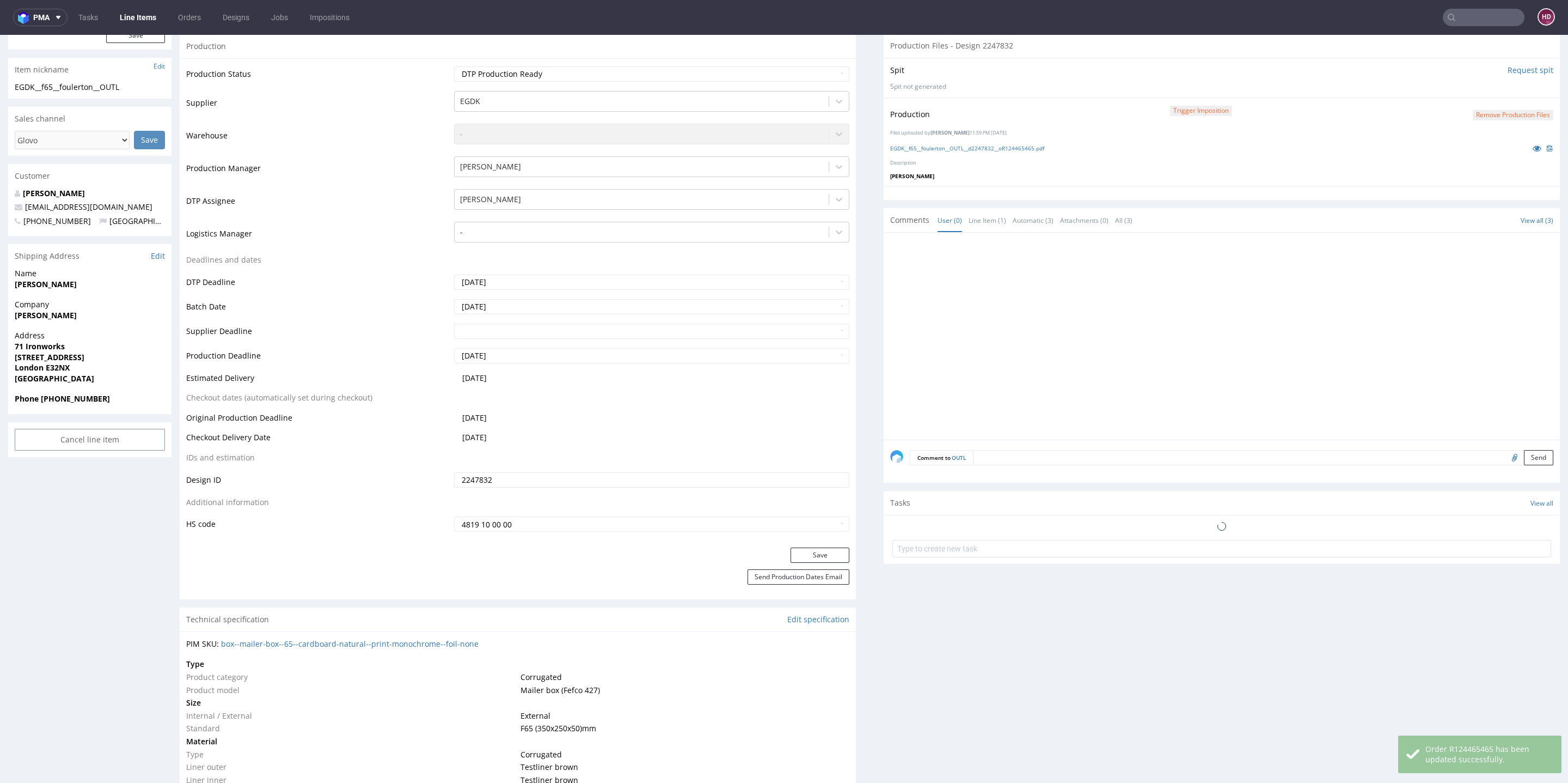
scroll to position [0, 0]
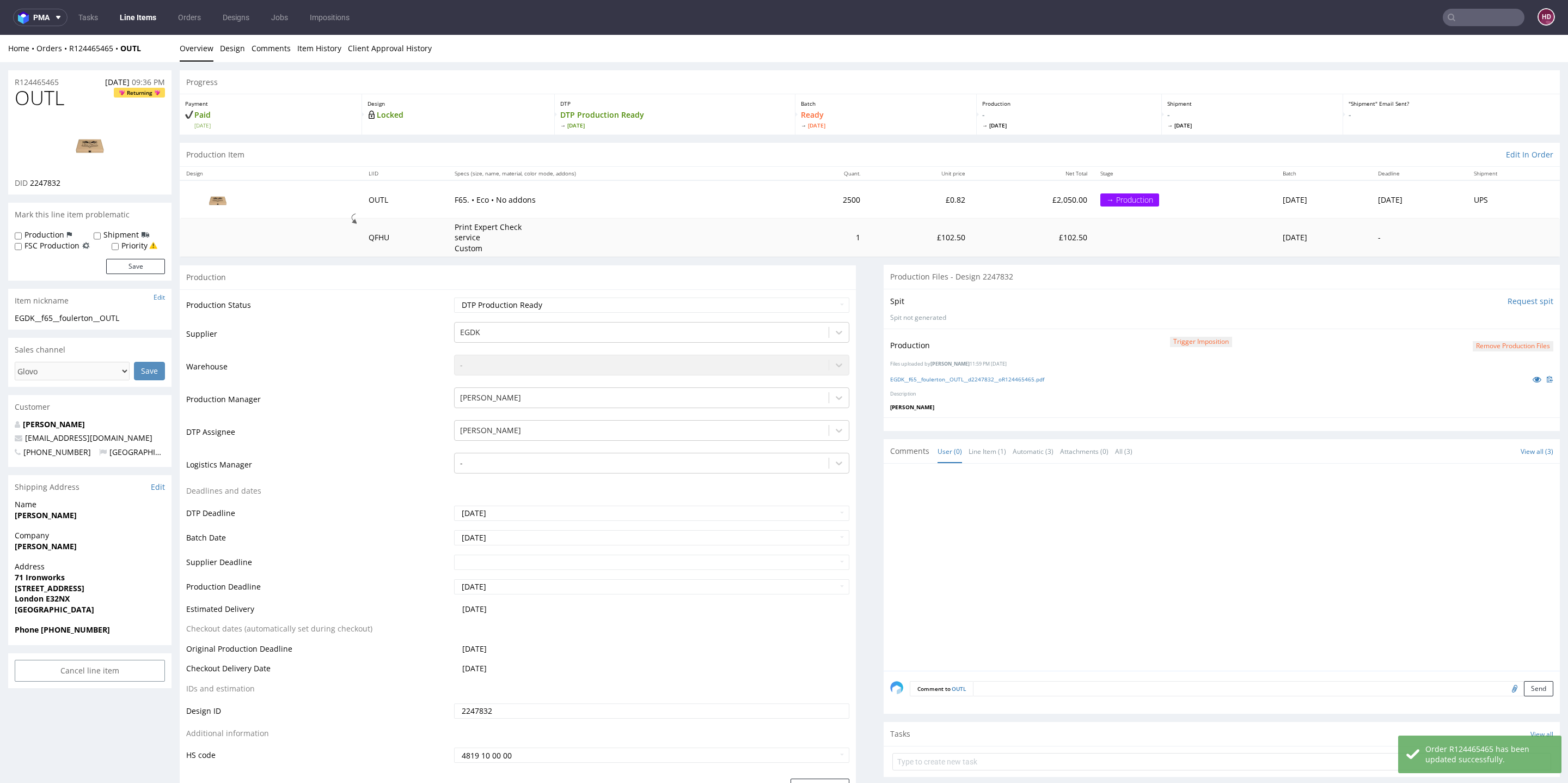
click at [121, 15] on link "Line Items" at bounding box center [138, 17] width 49 height 17
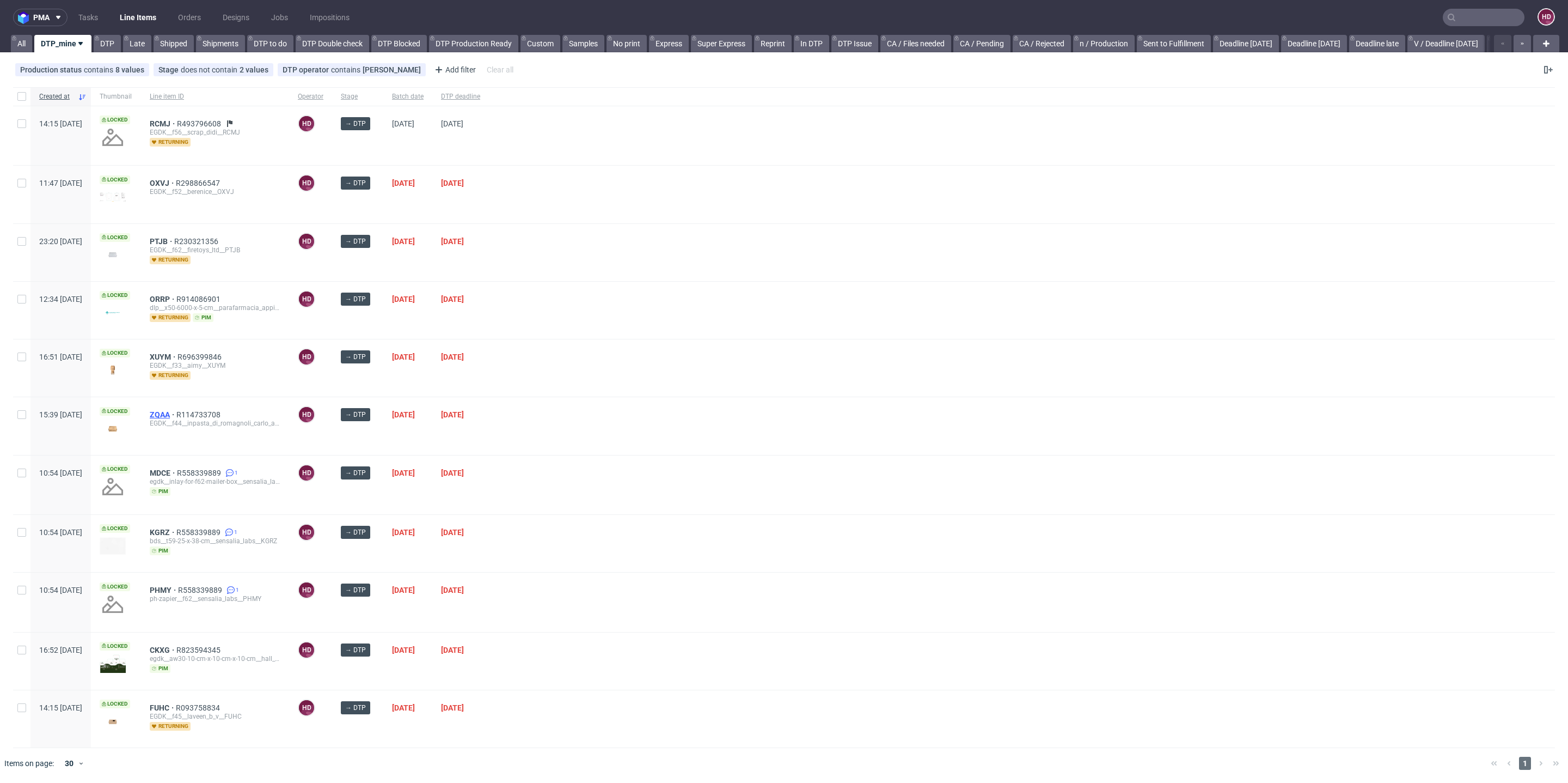
click at [176, 410] on span "ZQAA" at bounding box center [164, 414] width 27 height 9
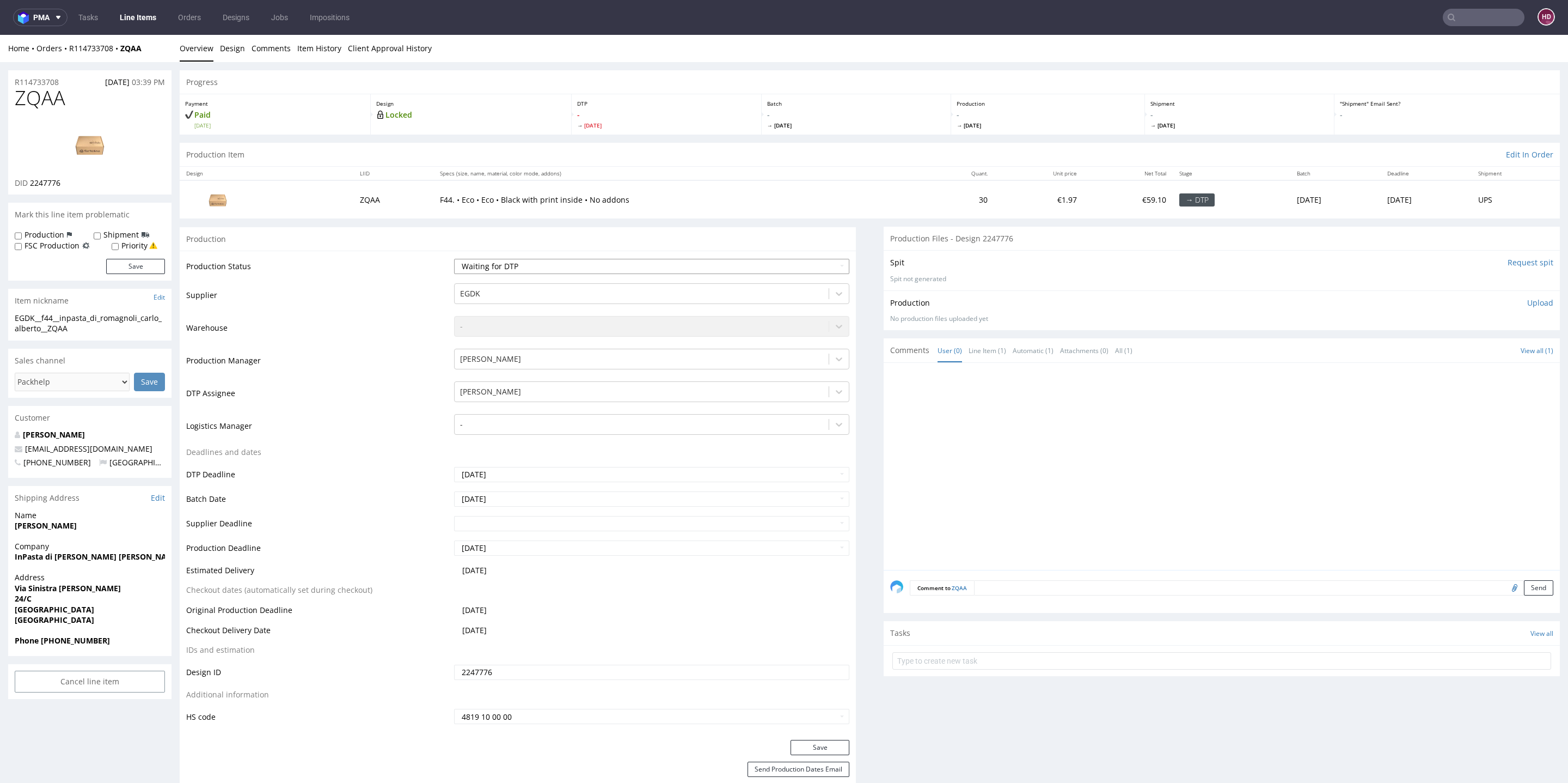
click at [505, 262] on select "Waiting for Artwork Waiting for Diecut Waiting for Mockup Waiting for DTP Waiti…" at bounding box center [652, 266] width 395 height 16
select select "dtp_in_process"
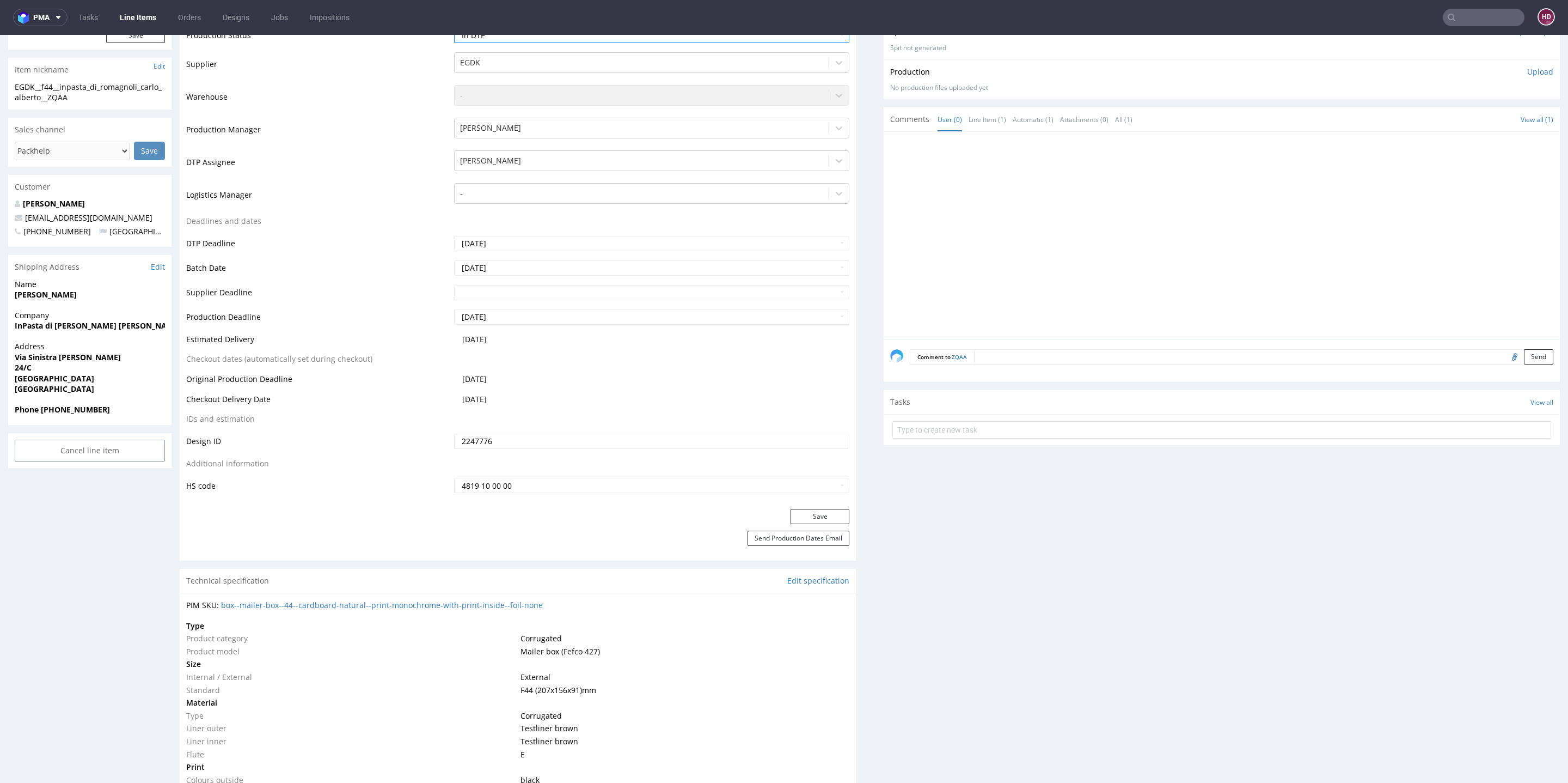
scroll to position [232, 0]
click at [807, 517] on button "Save" at bounding box center [819, 517] width 59 height 16
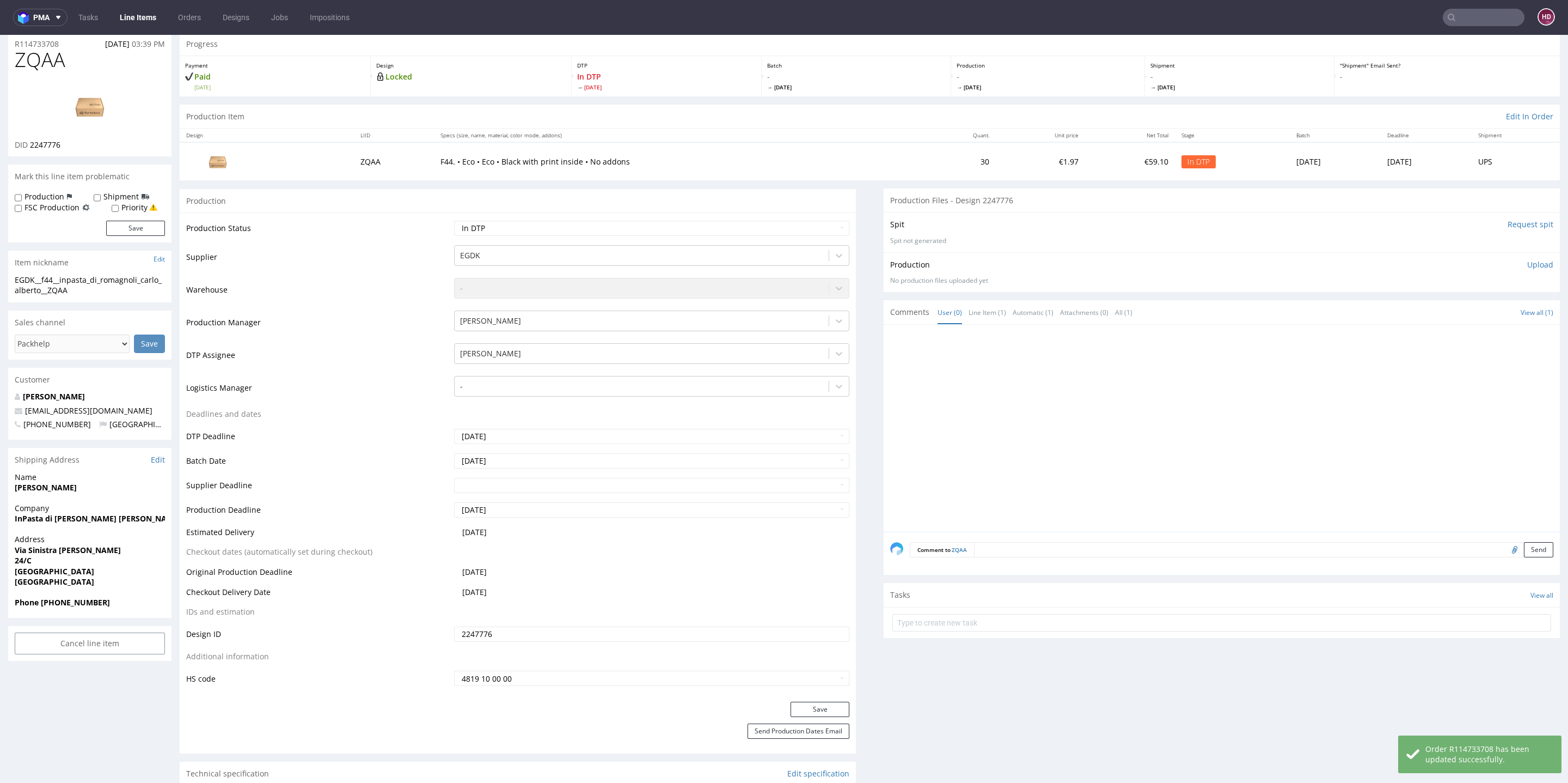
scroll to position [0, 0]
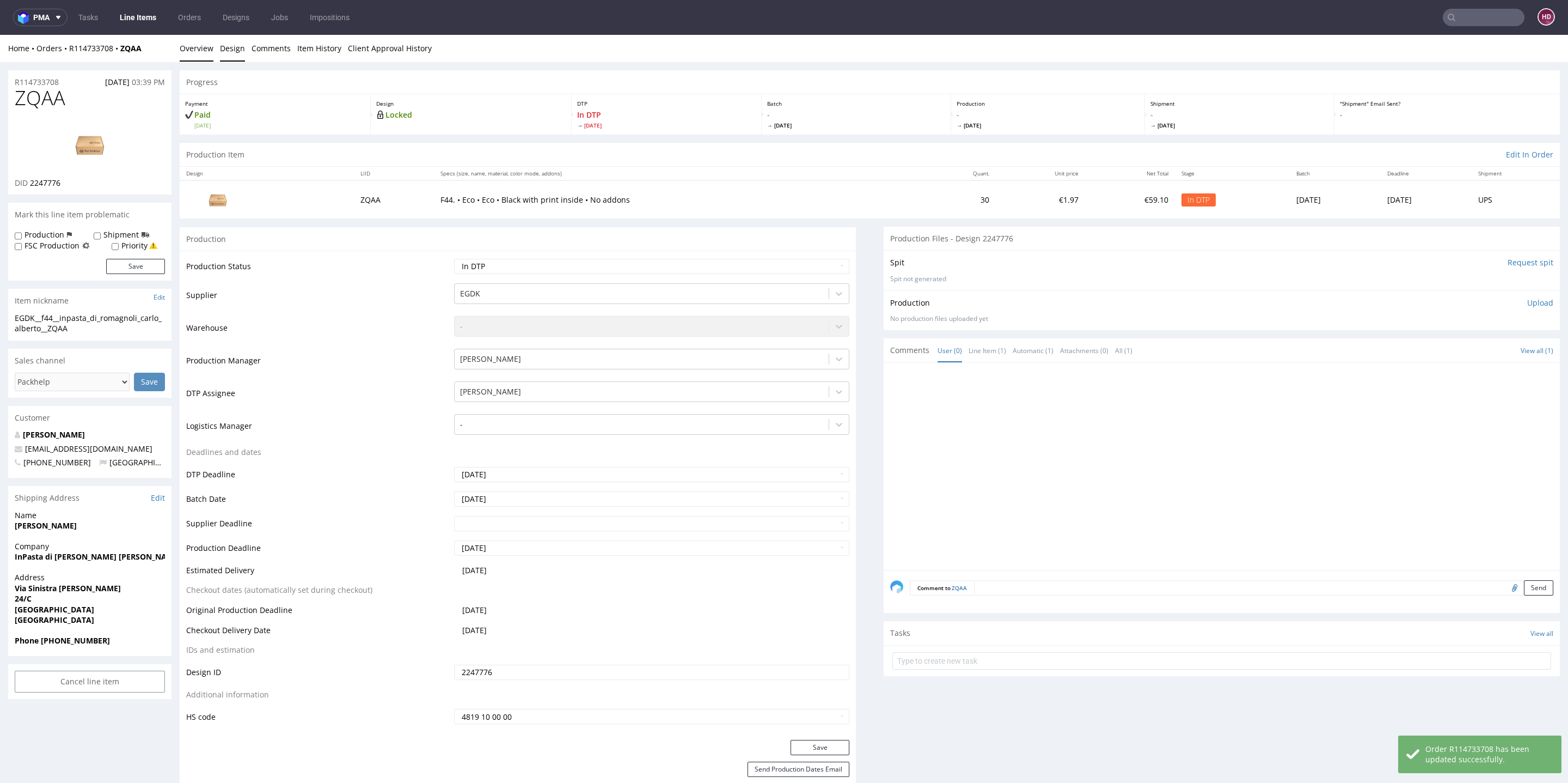
click at [233, 50] on link "Design" at bounding box center [232, 48] width 25 height 27
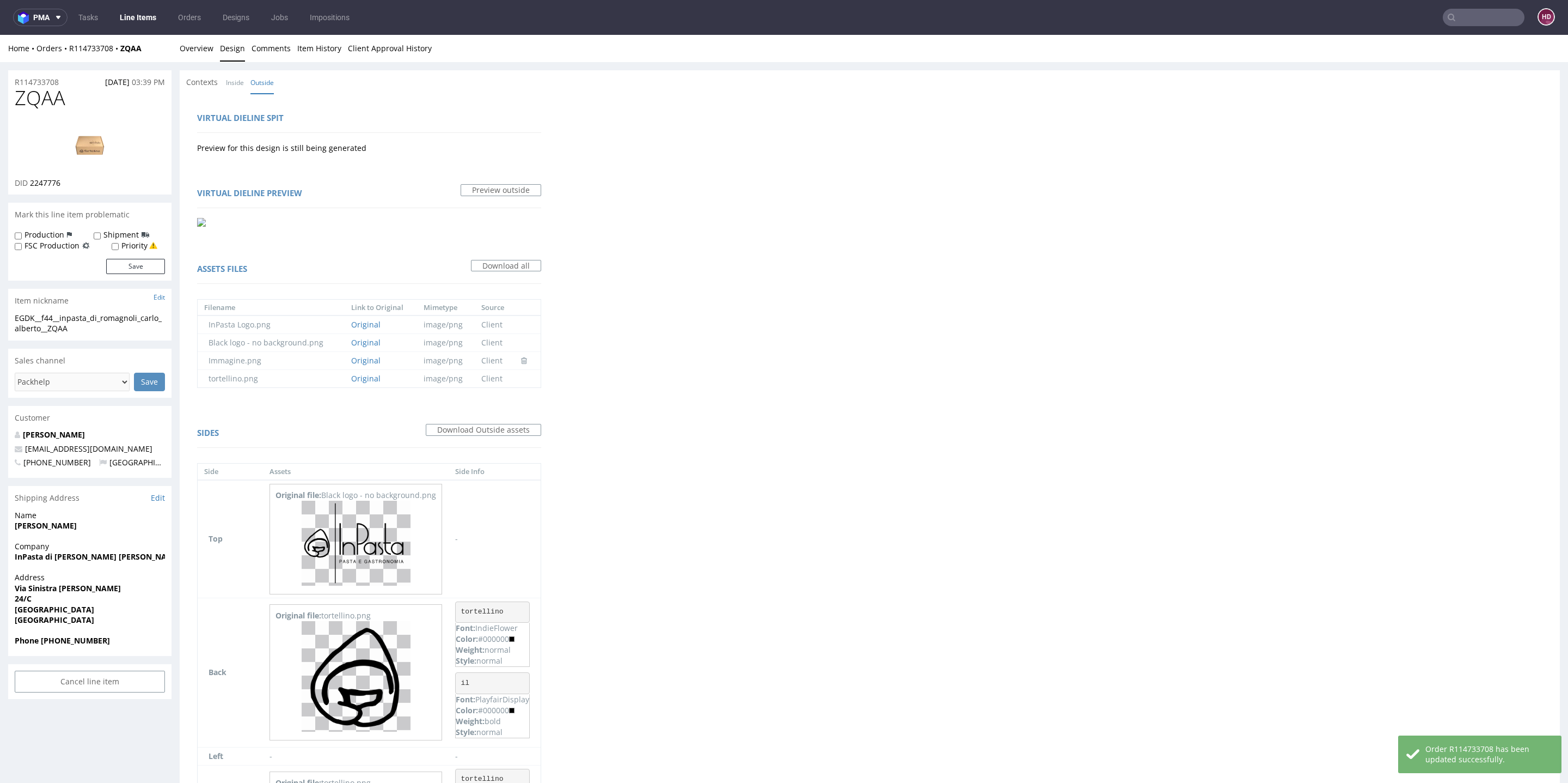
click at [79, 141] on img at bounding box center [90, 144] width 87 height 49
drag, startPoint x: 79, startPoint y: 104, endPoint x: 0, endPoint y: 91, distance: 80.1
click at [0, 91] on div "R114733708 [DATE] 03:39 PM ZQAA DID 2247776 Mark this line item problematic Pro…" at bounding box center [784, 565] width 1568 height 1007
click at [72, 178] on div "DID 2247776" at bounding box center [89, 182] width 150 height 11
drag, startPoint x: 45, startPoint y: 178, endPoint x: 36, endPoint y: 177, distance: 9.1
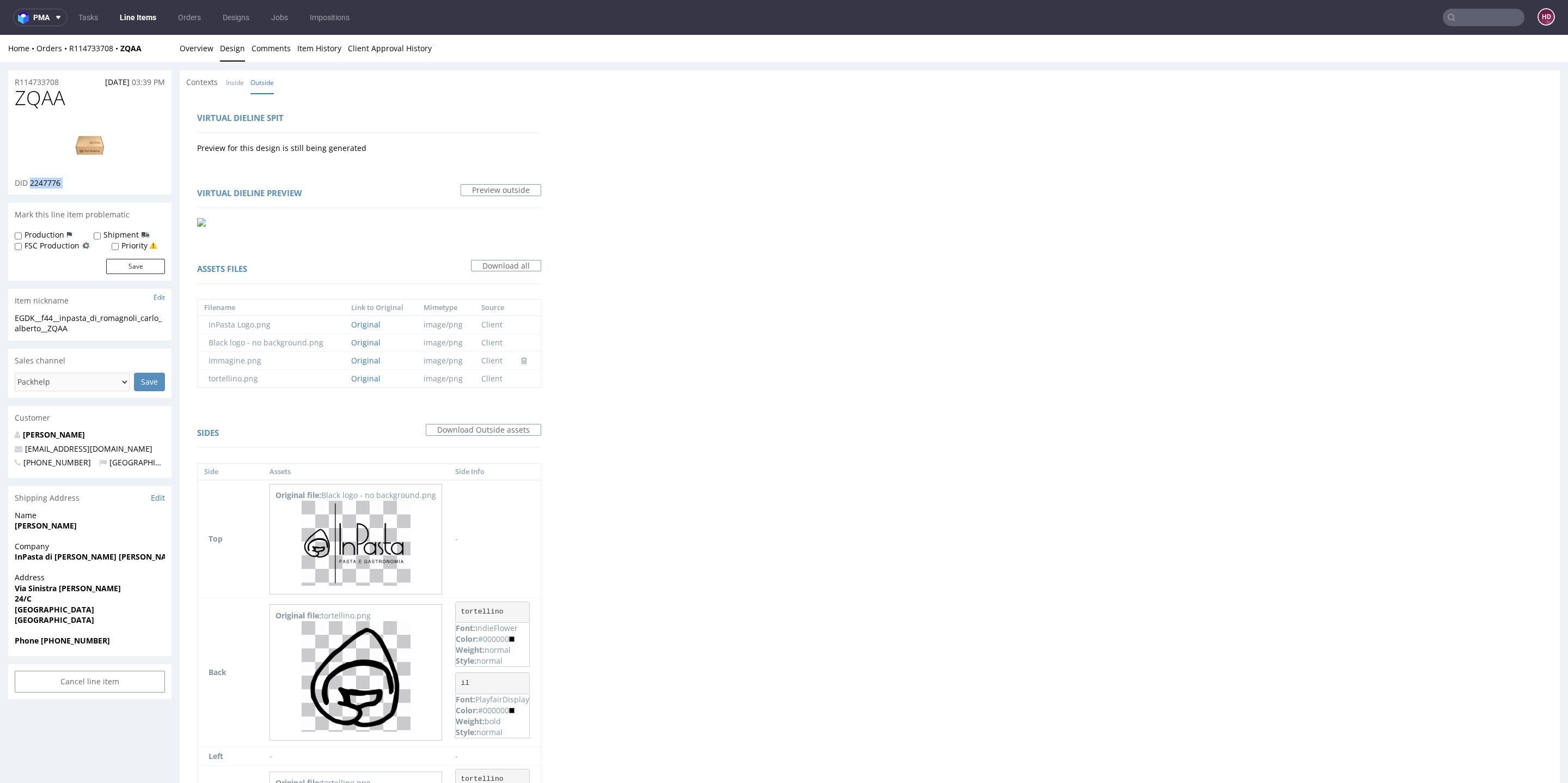
click at [36, 177] on div "DID 2247776" at bounding box center [89, 182] width 150 height 11
copy div "2247776"
click at [70, 94] on h1 "ZQAA" at bounding box center [89, 98] width 150 height 21
drag, startPoint x: 59, startPoint y: 98, endPoint x: 0, endPoint y: 108, distance: 59.8
click at [0, 108] on div "R114733708 [DATE] 03:39 PM ZQAA DID 2247776 Mark this line item problematic Pro…" at bounding box center [784, 565] width 1568 height 1007
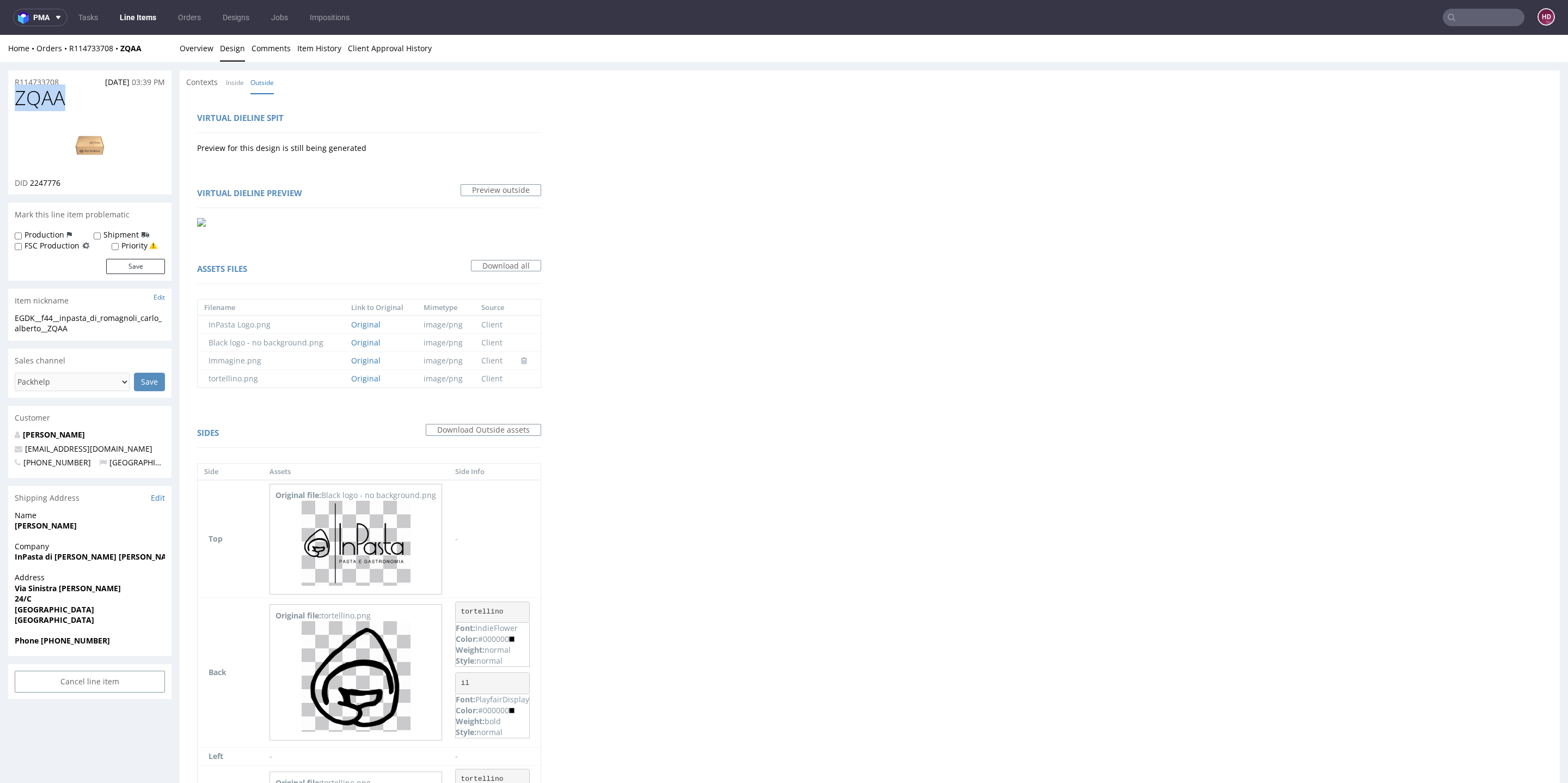
copy span "ZQAA"
click at [196, 49] on link "Overview" at bounding box center [197, 48] width 34 height 27
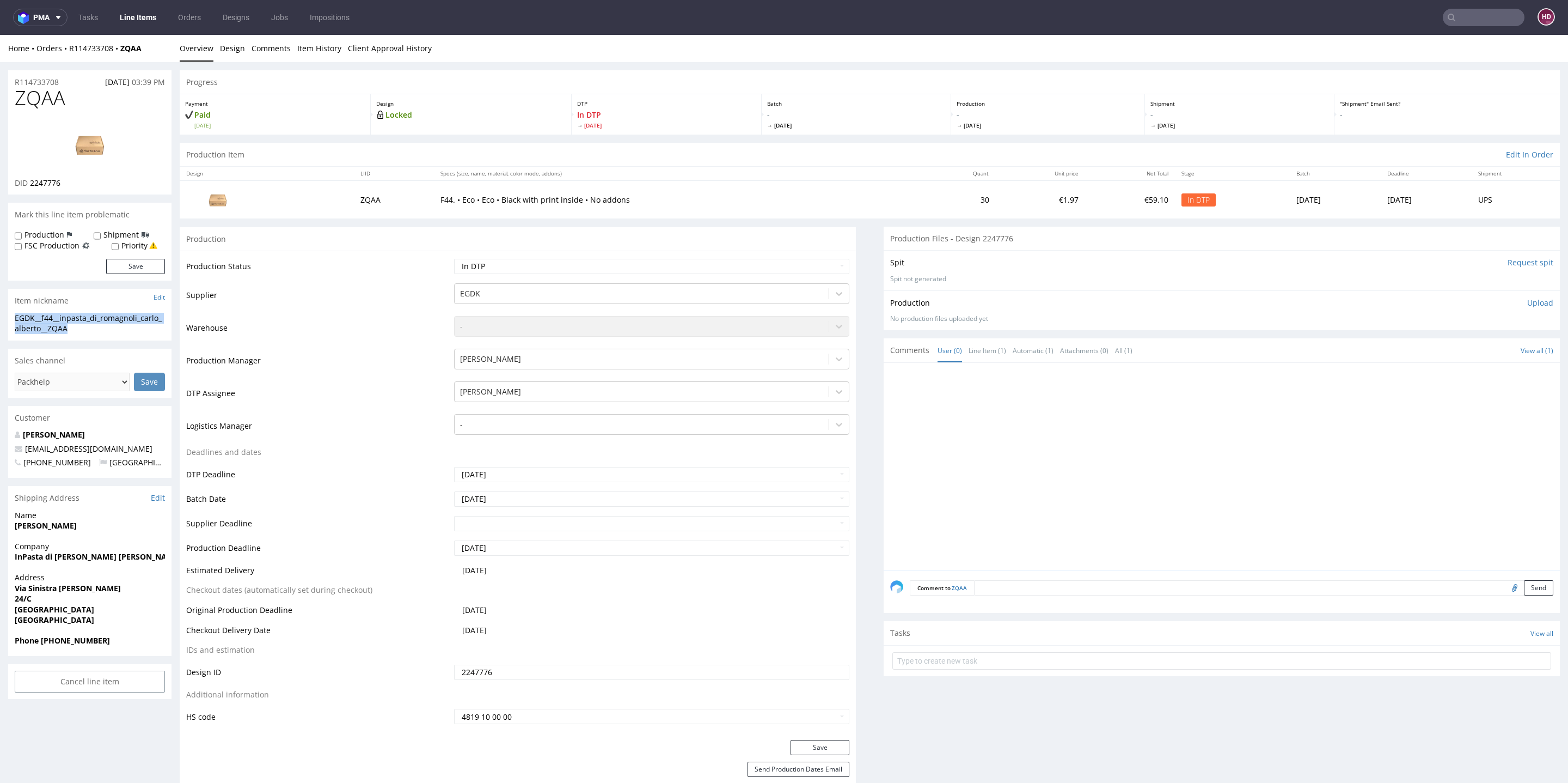
drag, startPoint x: 66, startPoint y: 330, endPoint x: 6, endPoint y: 317, distance: 61.4
drag, startPoint x: 57, startPoint y: 79, endPoint x: 0, endPoint y: 79, distance: 57.0
copy p "R114733708"
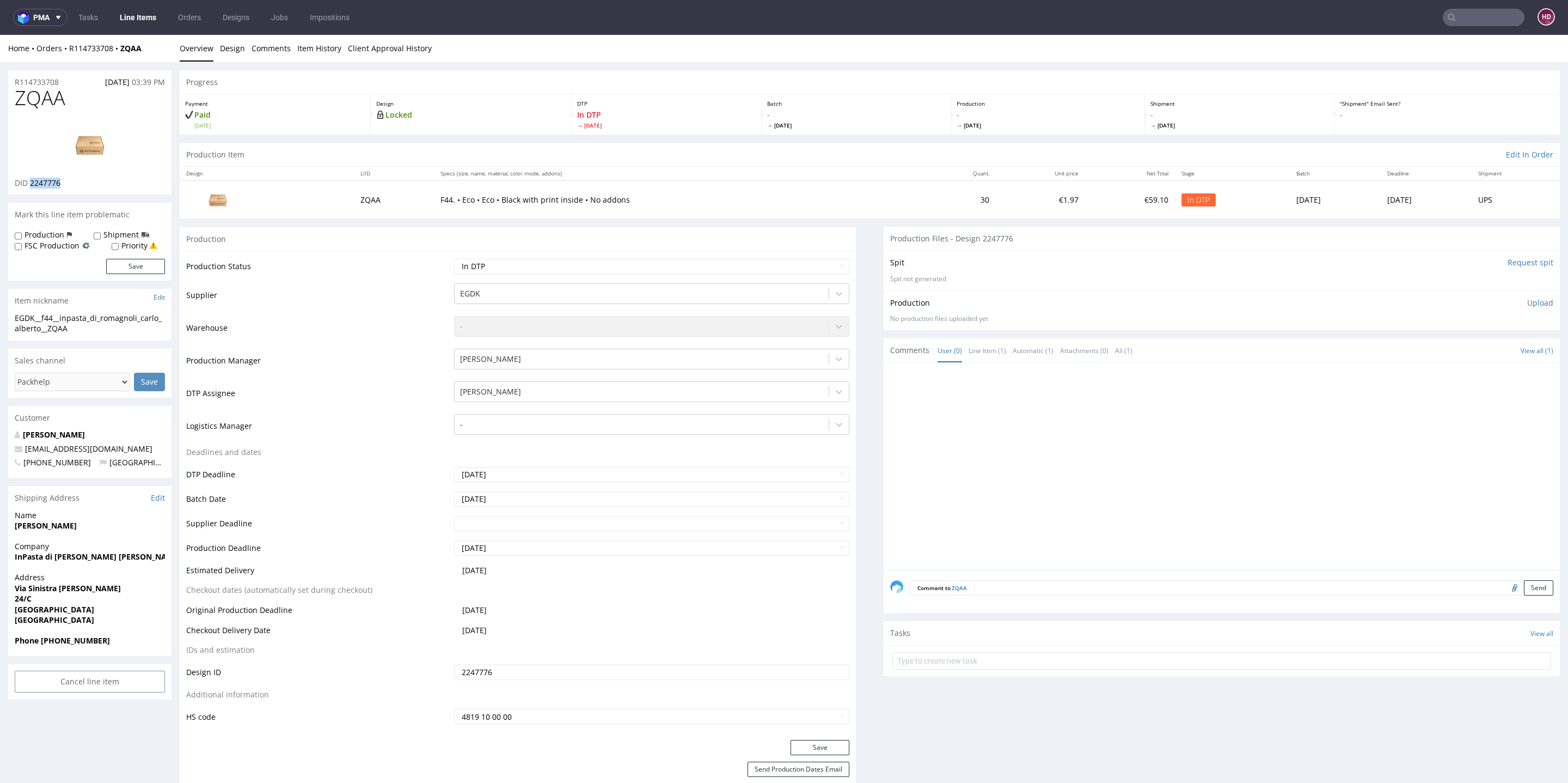
drag, startPoint x: 77, startPoint y: 184, endPoint x: 30, endPoint y: 183, distance: 47.0
click at [30, 183] on div "DID 2247776" at bounding box center [89, 182] width 150 height 11
copy span "2247776"
click at [1527, 301] on p "Upload" at bounding box center [1540, 302] width 26 height 11
click at [1516, 301] on div "Production Upload" at bounding box center [1221, 302] width 663 height 11
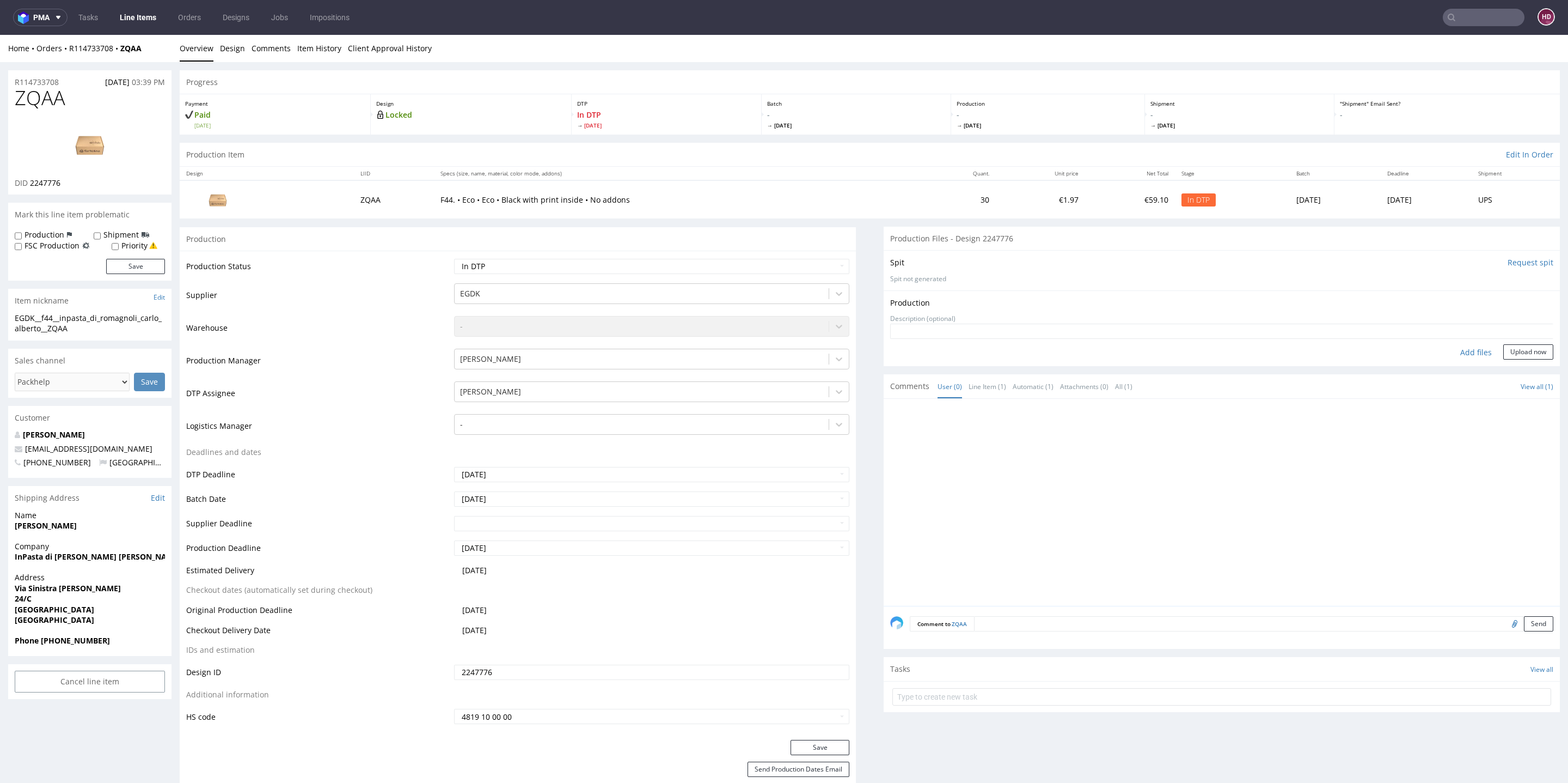
click at [1450, 352] on div "Add files" at bounding box center [1476, 352] width 54 height 16
type input "C:\fakepath\EGDK__f44__inpasta_di_romagnoli_carlo_alberto__ZQAA__d2247776__oR11…"
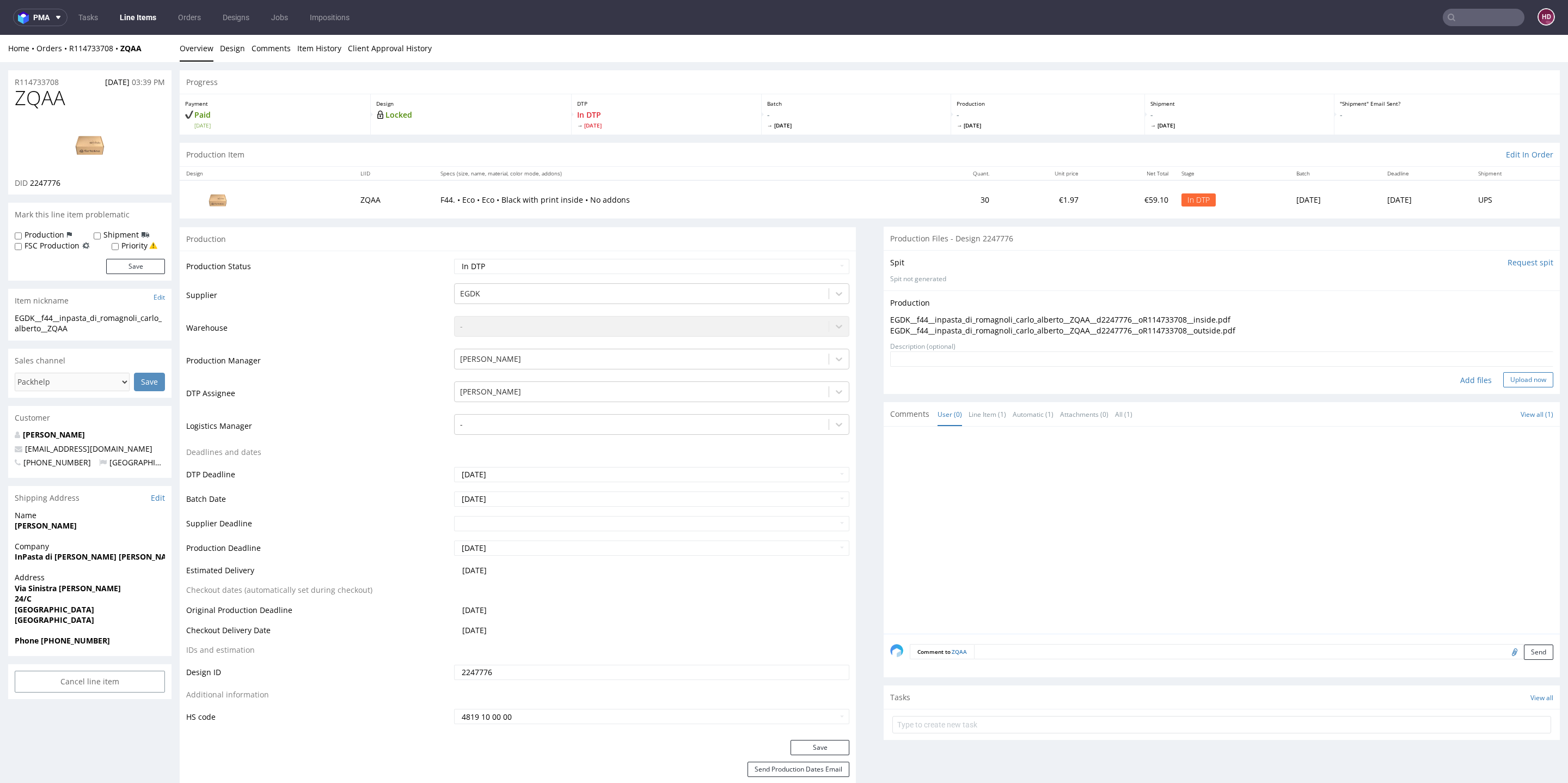
click at [1503, 380] on button "Upload now" at bounding box center [1528, 380] width 50 height 16
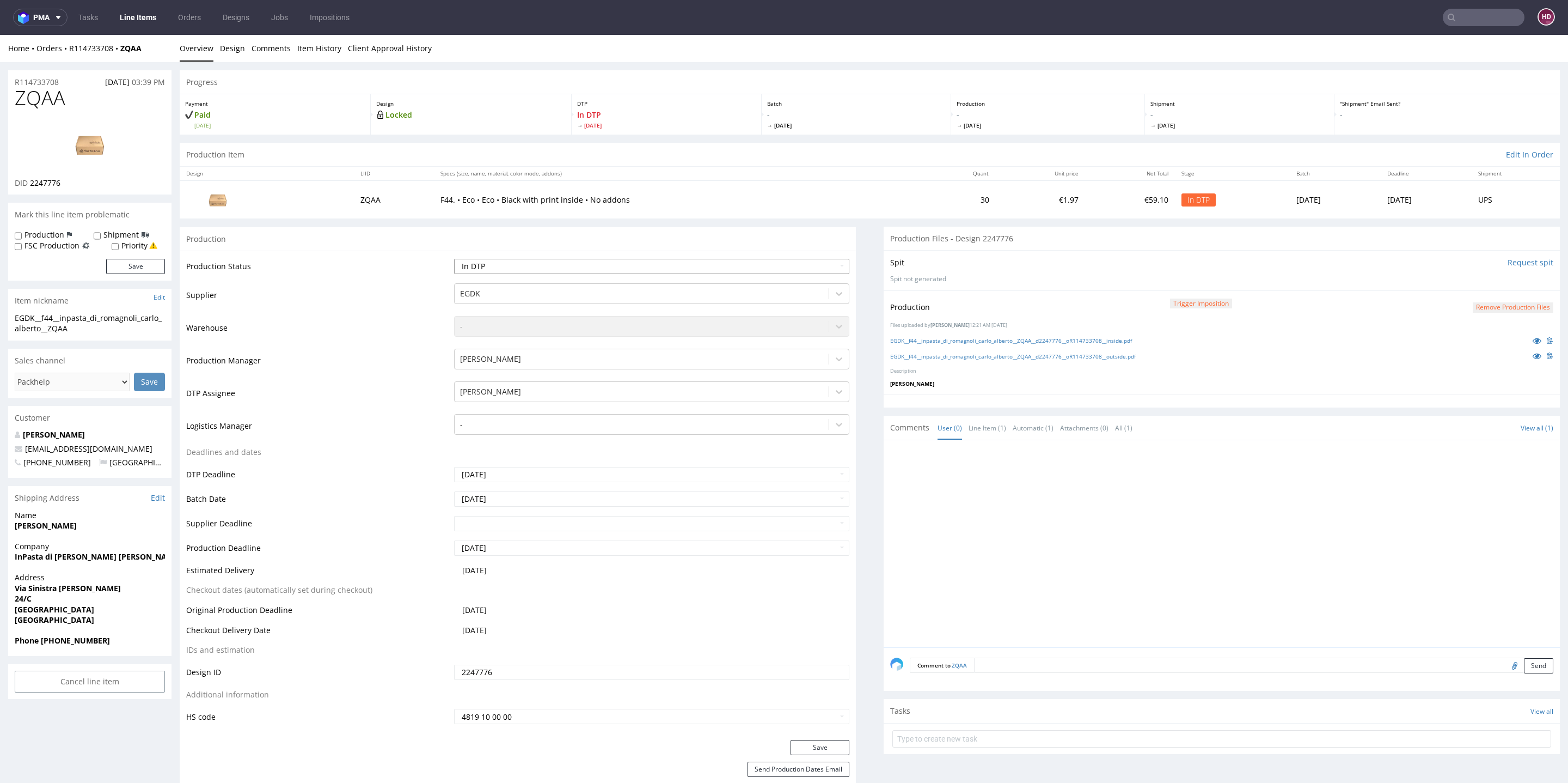
click at [565, 260] on select "Waiting for Artwork Waiting for Diecut Waiting for Mockup Waiting for DTP Waiti…" at bounding box center [652, 266] width 395 height 16
select select "dtp_production_ready"
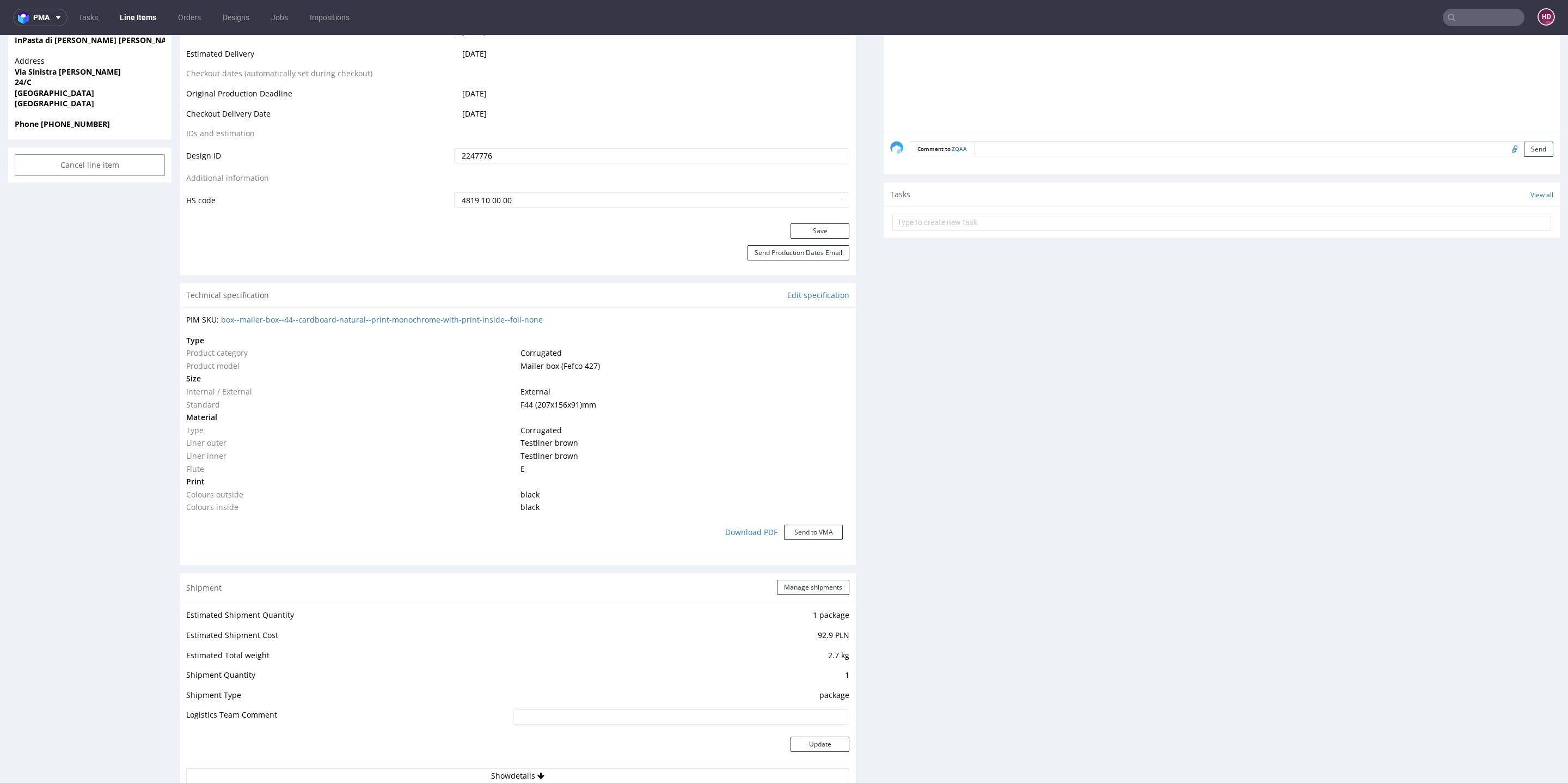
scroll to position [572, 0]
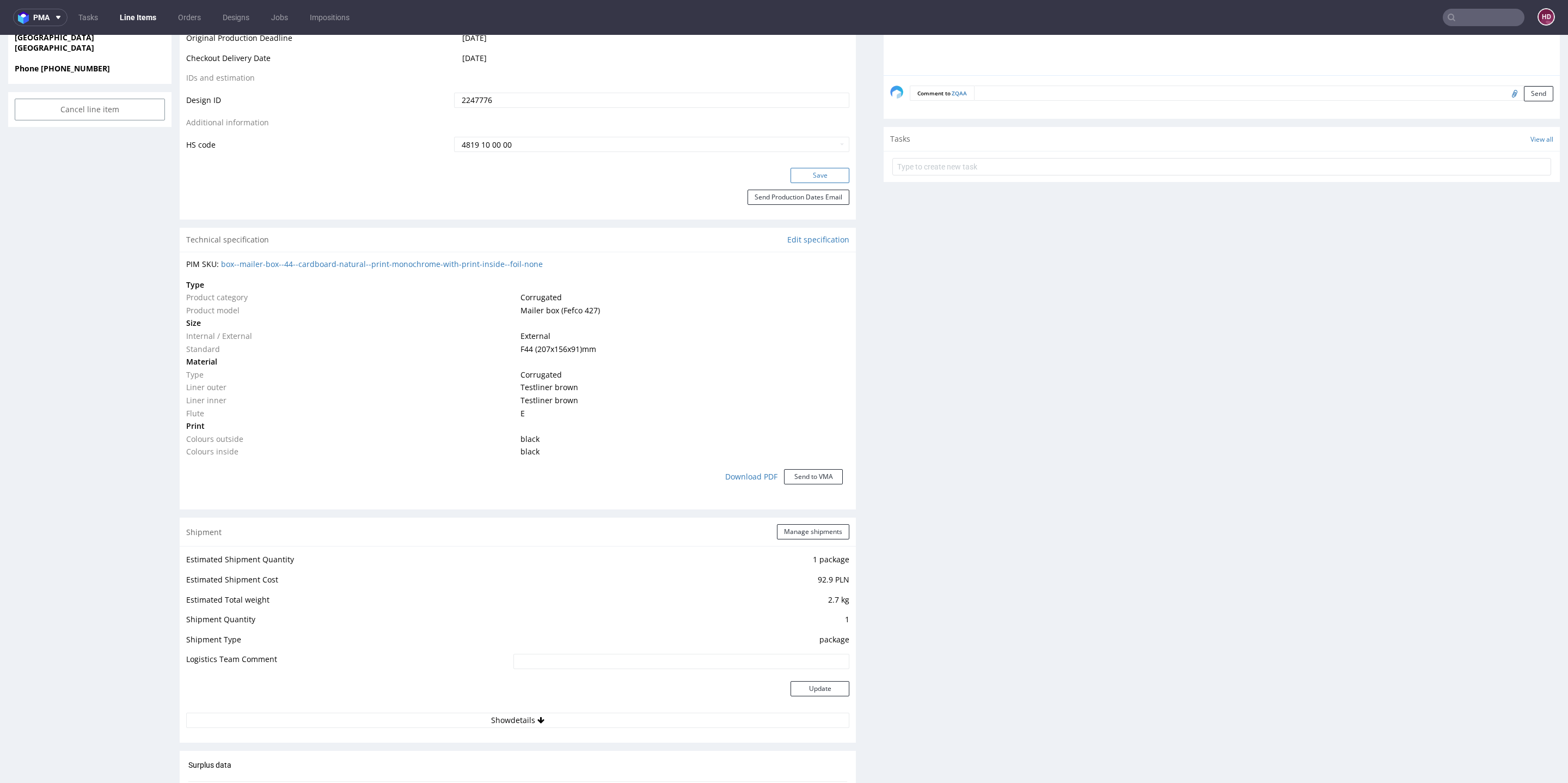
click at [796, 173] on button "Save" at bounding box center [819, 175] width 59 height 16
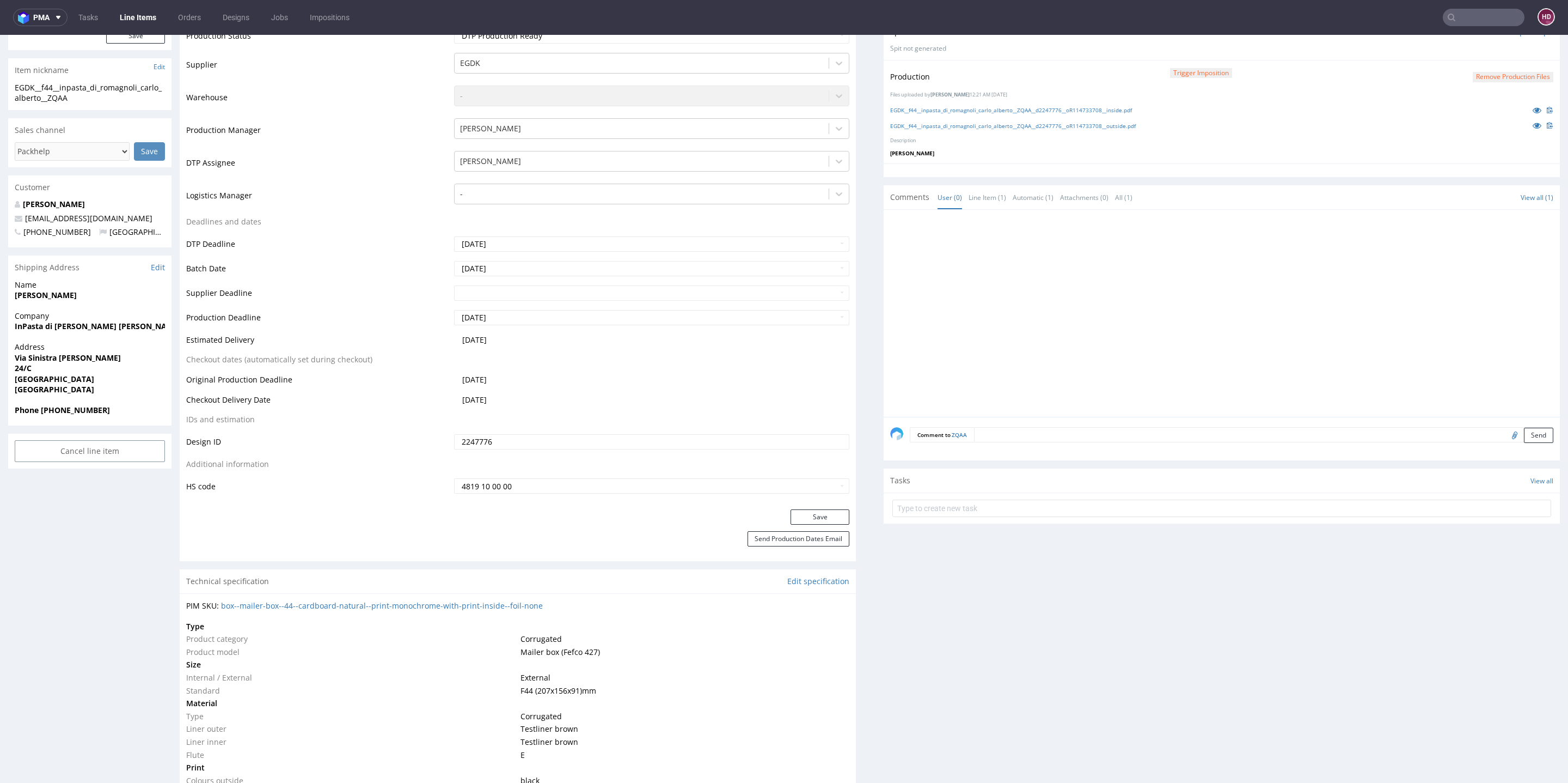
scroll to position [0, 0]
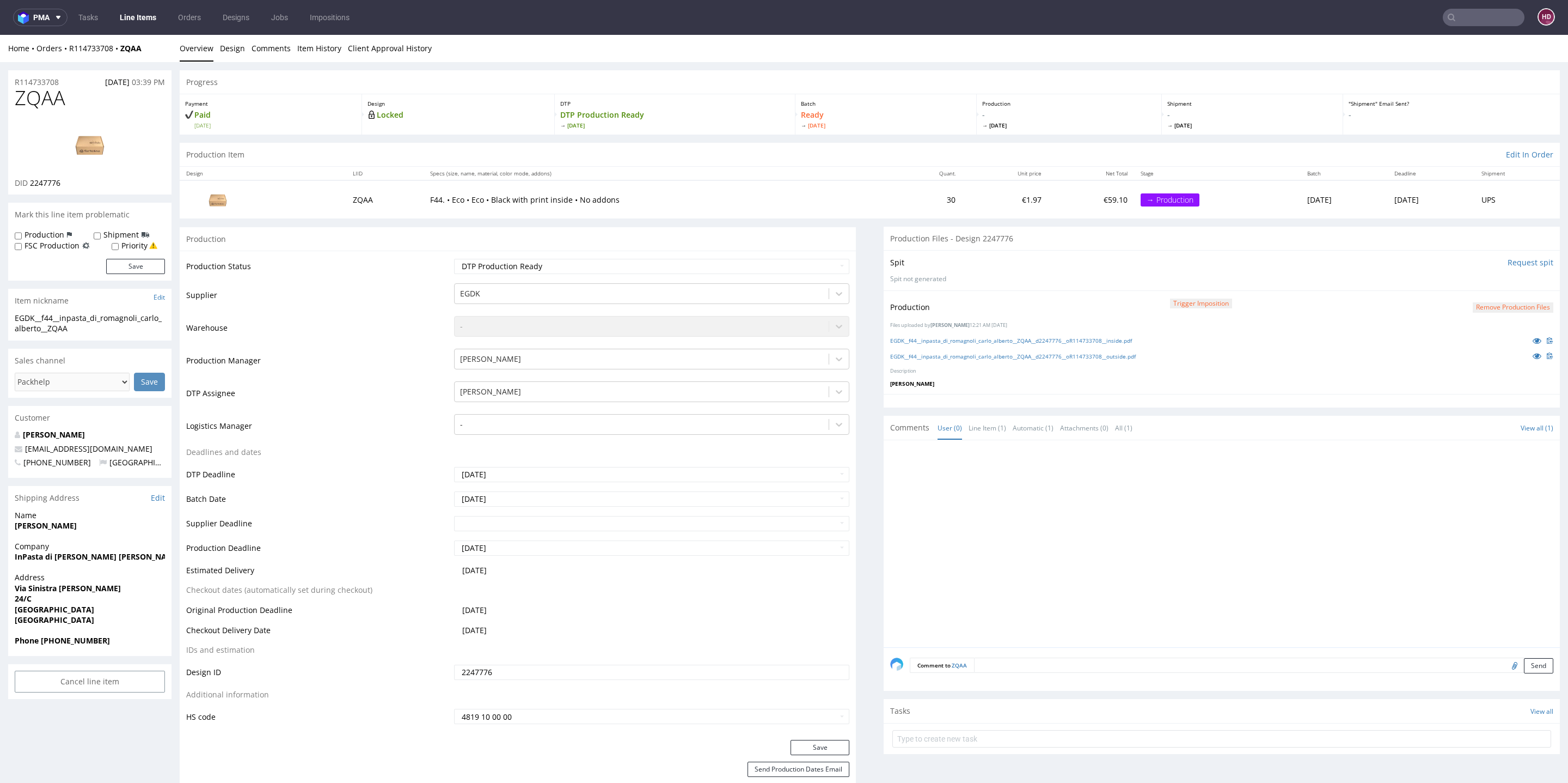
click at [129, 19] on link "Line Items" at bounding box center [138, 17] width 49 height 17
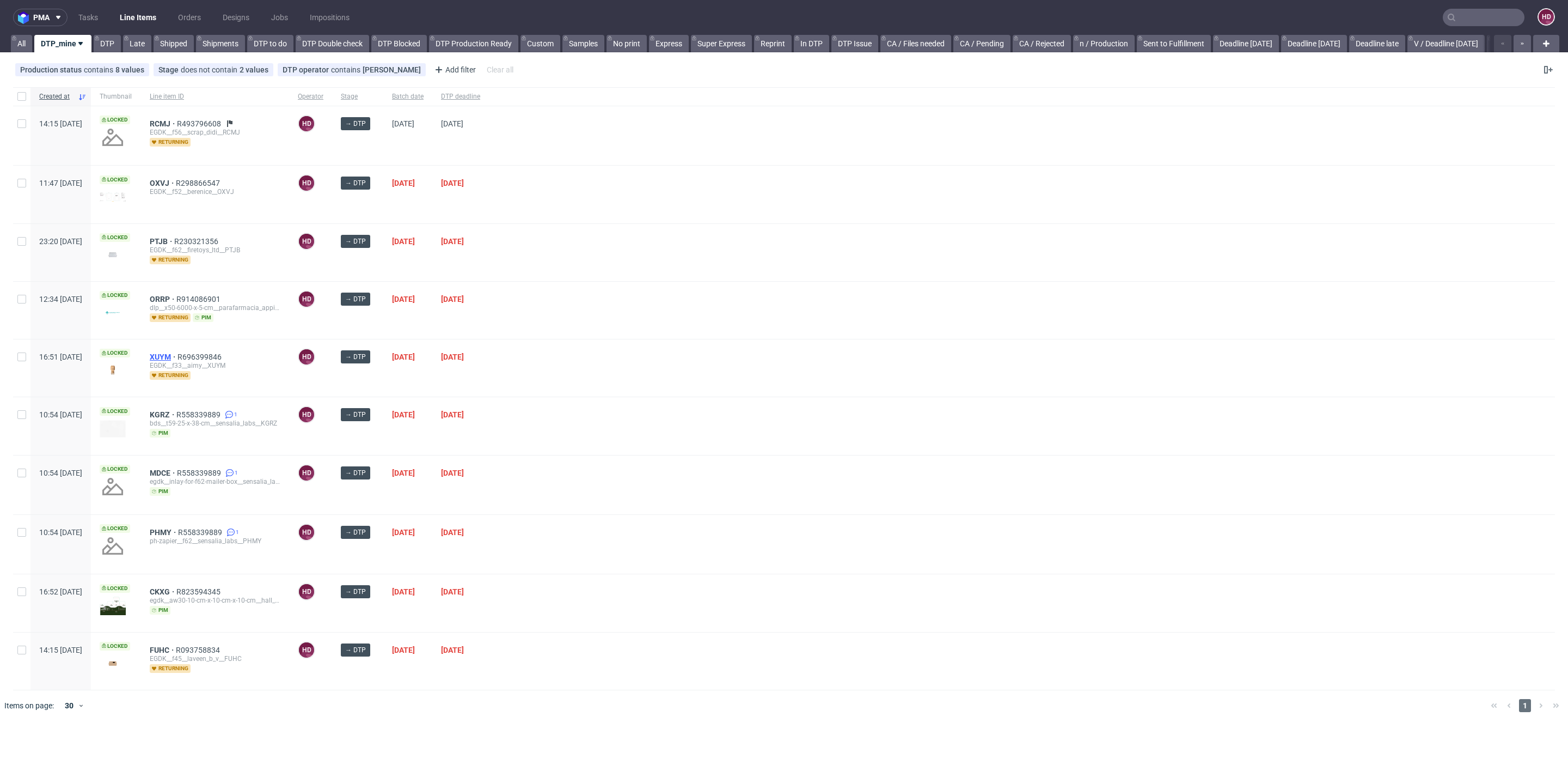
click at [177, 353] on span "XUYM" at bounding box center [164, 357] width 28 height 9
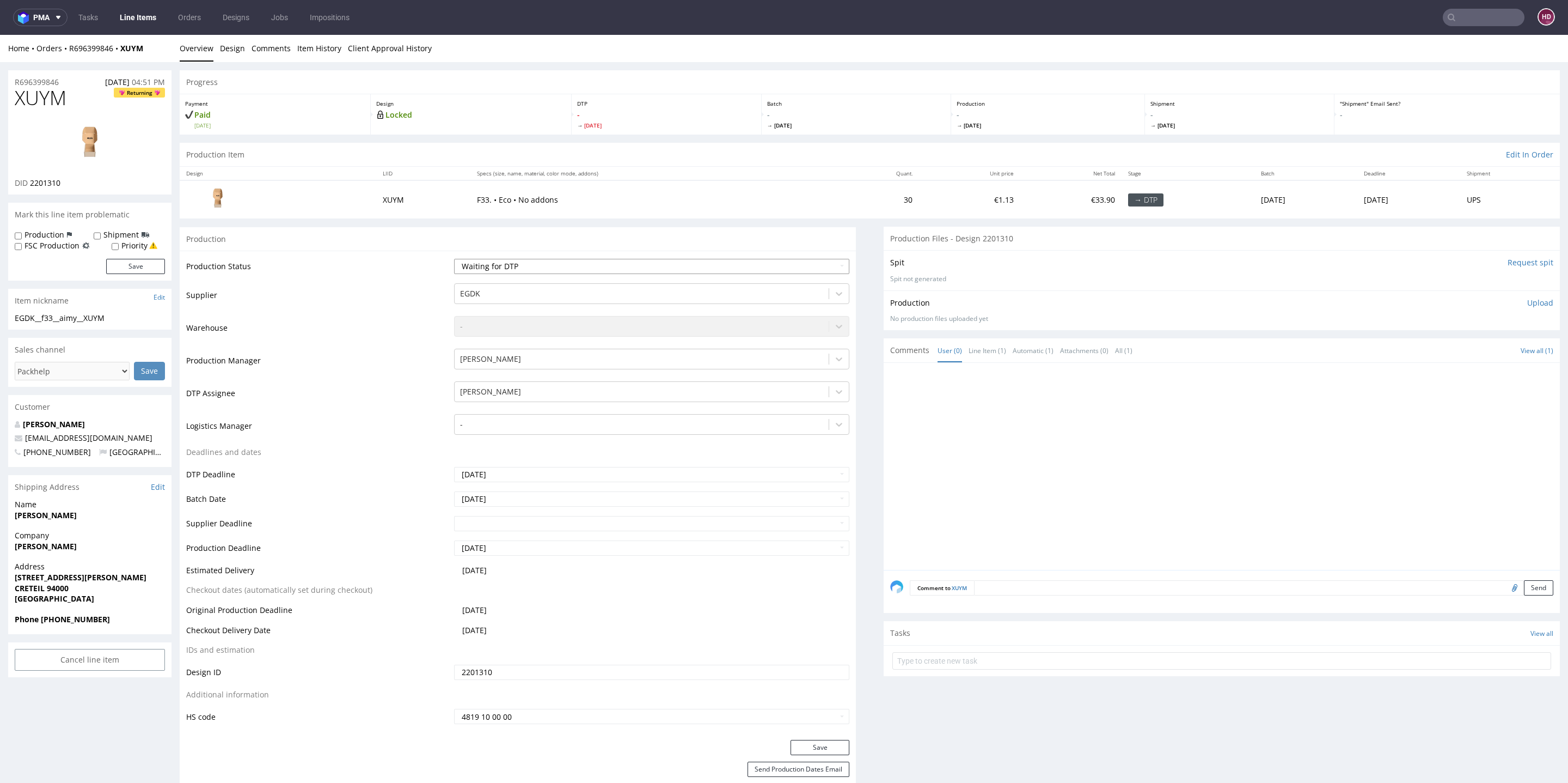
click at [484, 260] on select "Waiting for Artwork Waiting for Diecut Waiting for Mockup Waiting for DTP Waiti…" at bounding box center [652, 266] width 395 height 16
select select "dtp_in_process"
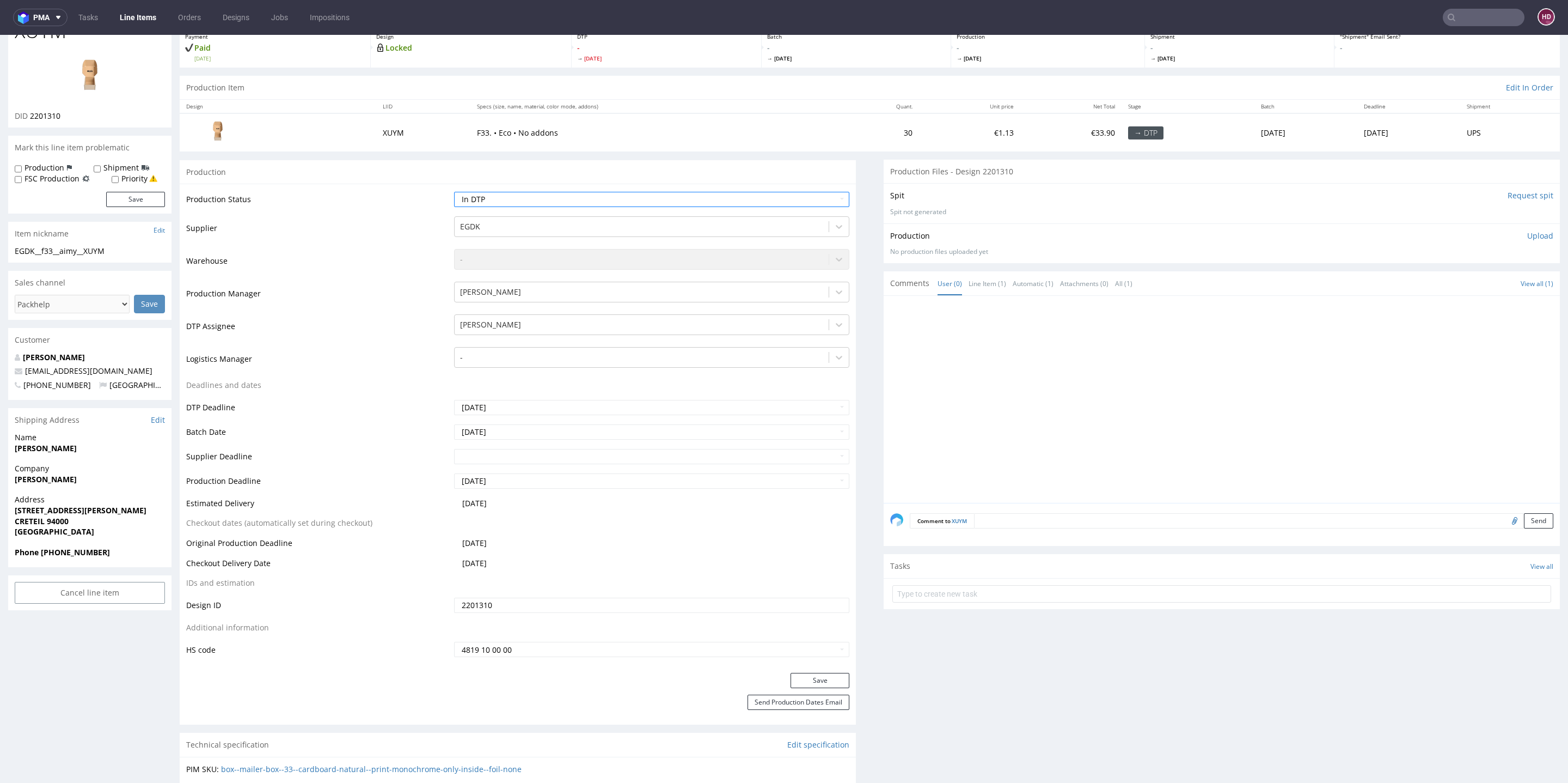
scroll to position [128, 0]
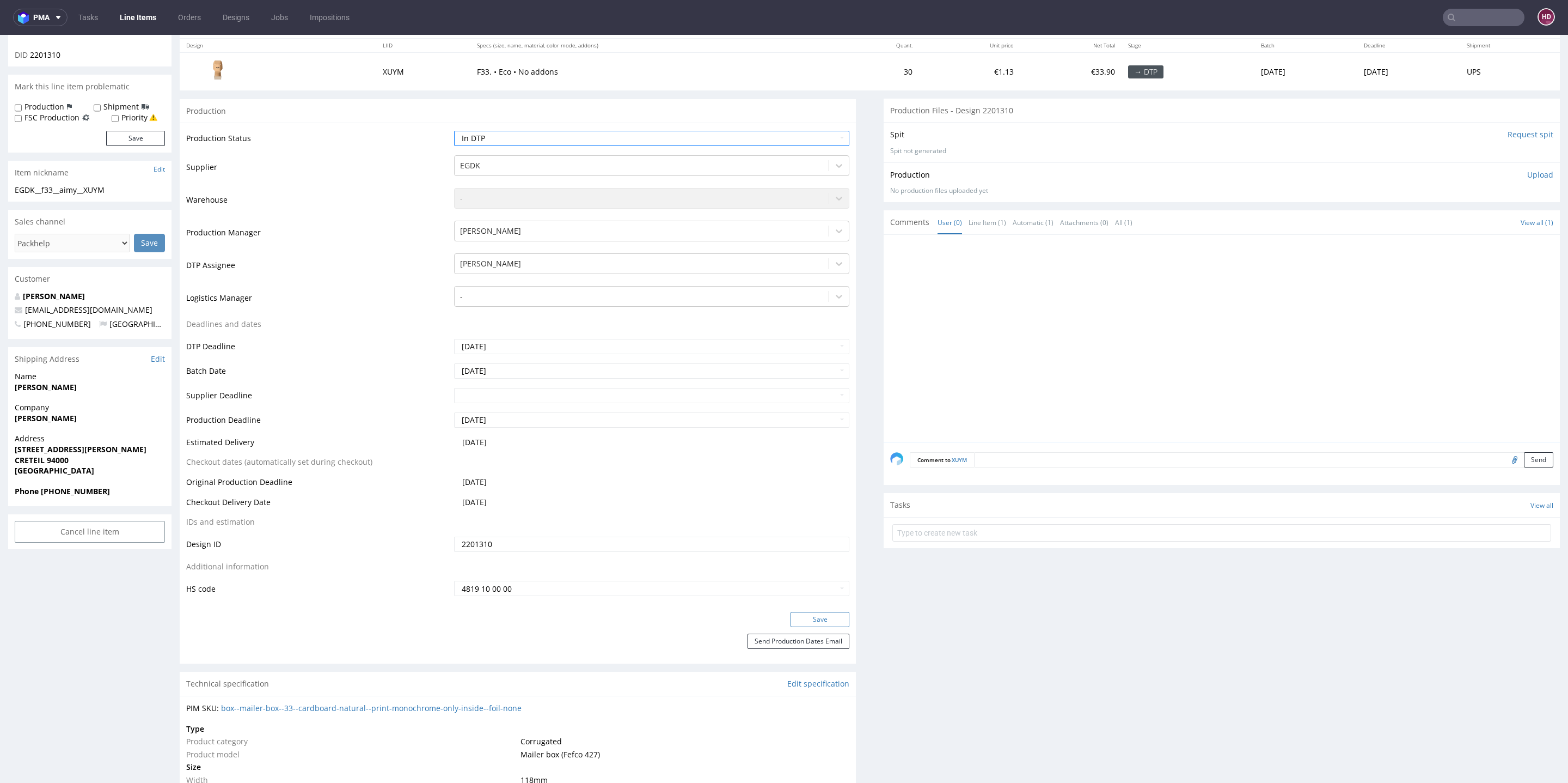
click at [790, 617] on button "Save" at bounding box center [819, 619] width 59 height 16
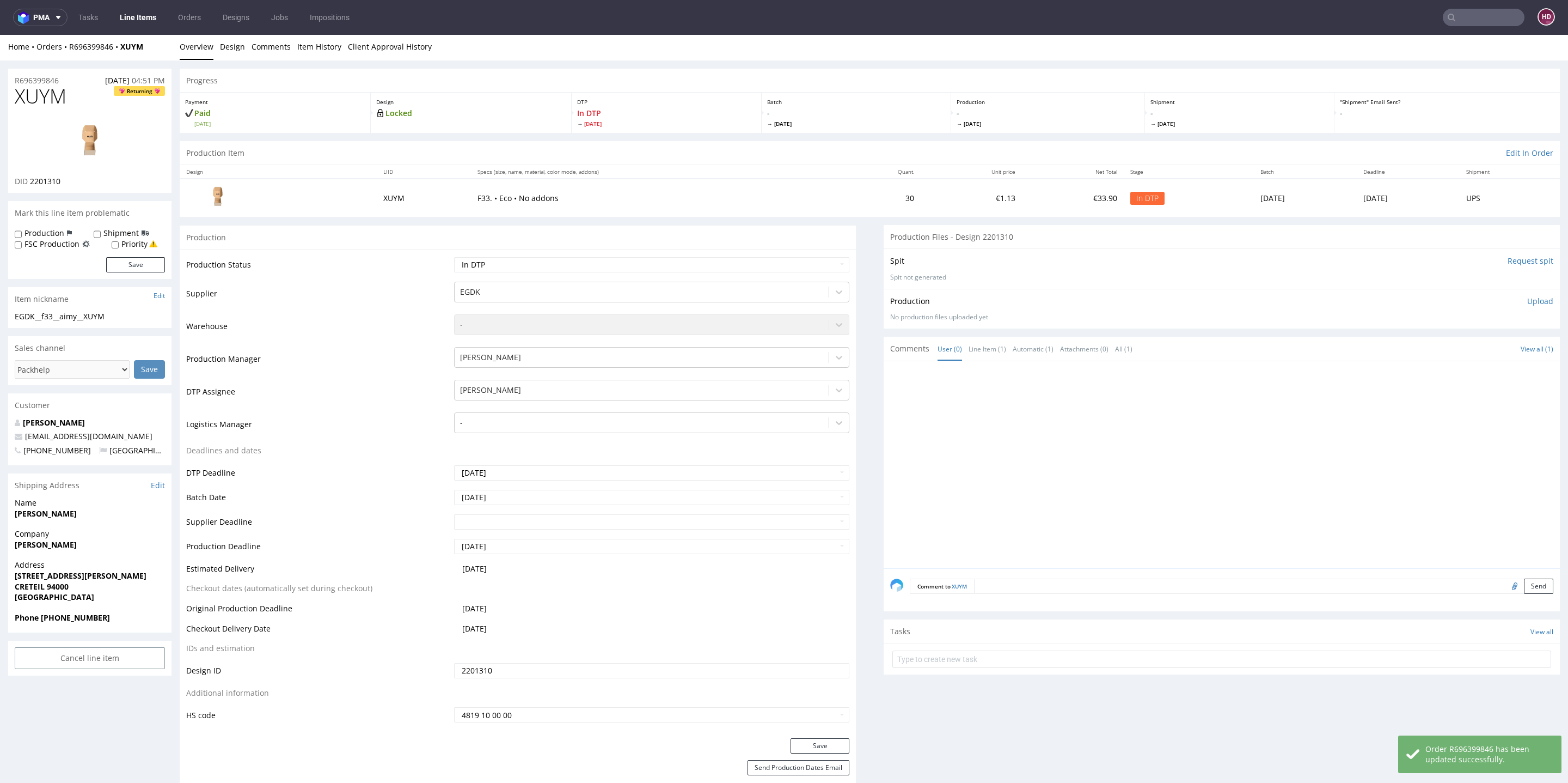
scroll to position [0, 0]
drag, startPoint x: 76, startPoint y: 95, endPoint x: 0, endPoint y: 103, distance: 76.4
click at [87, 182] on div "DID 2201310" at bounding box center [89, 182] width 150 height 11
drag, startPoint x: 62, startPoint y: 181, endPoint x: 37, endPoint y: 178, distance: 25.2
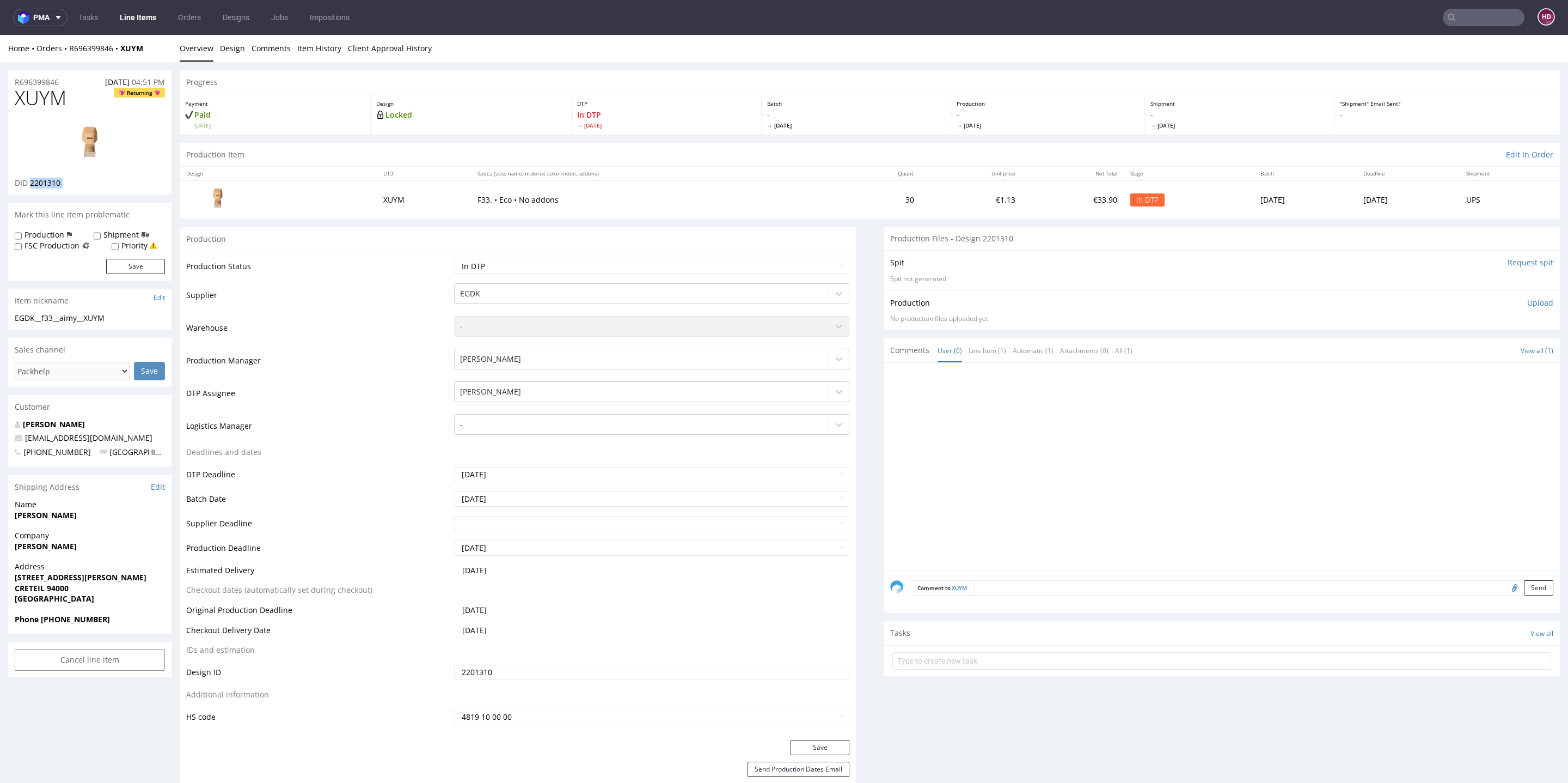
click at [37, 178] on div "DID 2201310" at bounding box center [89, 182] width 150 height 11
copy div "2201310"
